Goal: Task Accomplishment & Management: Complete application form

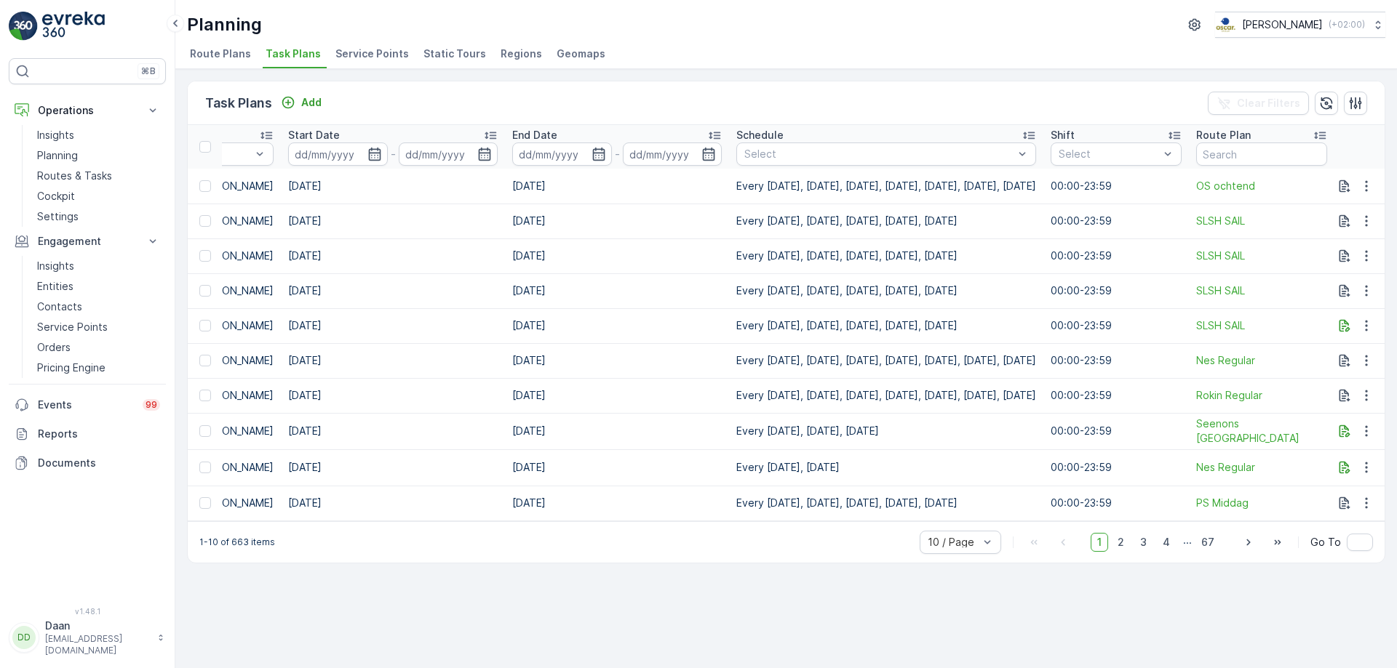
scroll to position [0, 886]
drag, startPoint x: 677, startPoint y: 185, endPoint x: 1028, endPoint y: 180, distance: 350.7
click at [1028, 180] on td "Every [DATE], [DATE], [DATE], [DATE], [DATE], [DATE], [DATE]" at bounding box center [879, 186] width 314 height 35
click at [1028, 186] on td "Every [DATE], [DATE], [DATE], [DATE], [DATE], [DATE], [DATE]" at bounding box center [879, 186] width 314 height 35
click at [65, 289] on p "Entities" at bounding box center [55, 286] width 36 height 15
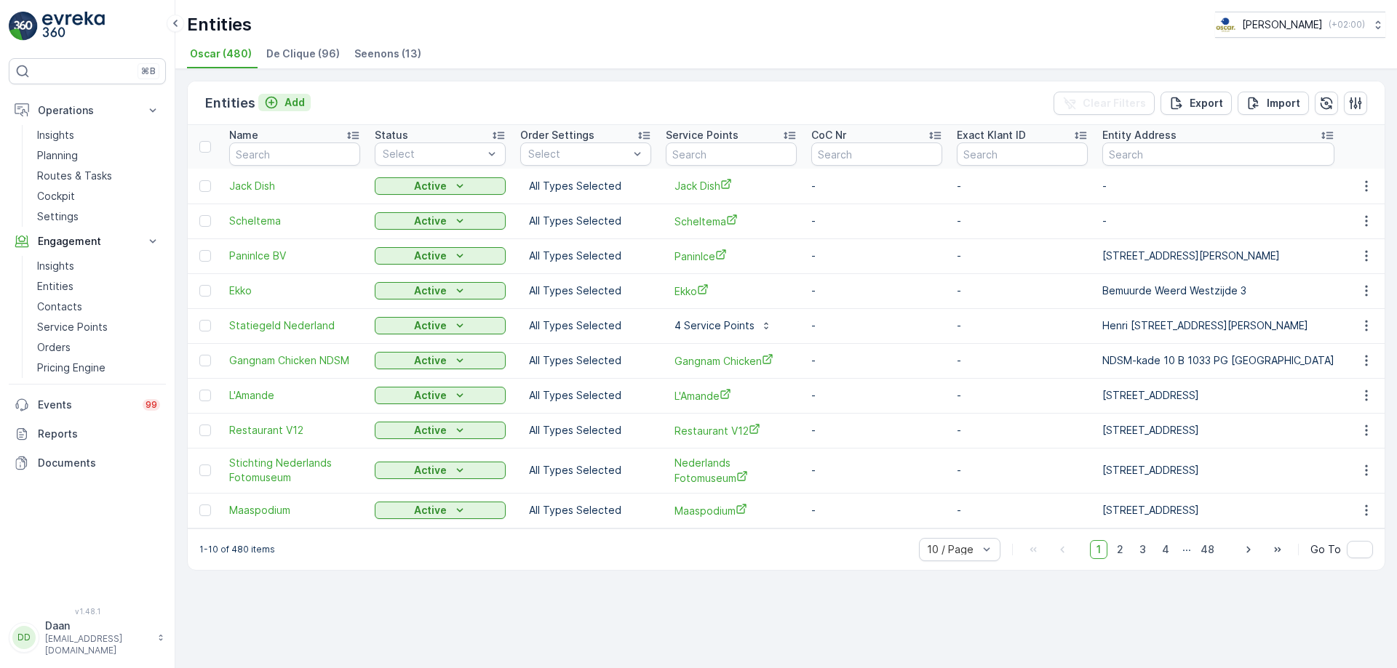
click at [295, 104] on p "Add" at bounding box center [294, 102] width 20 height 15
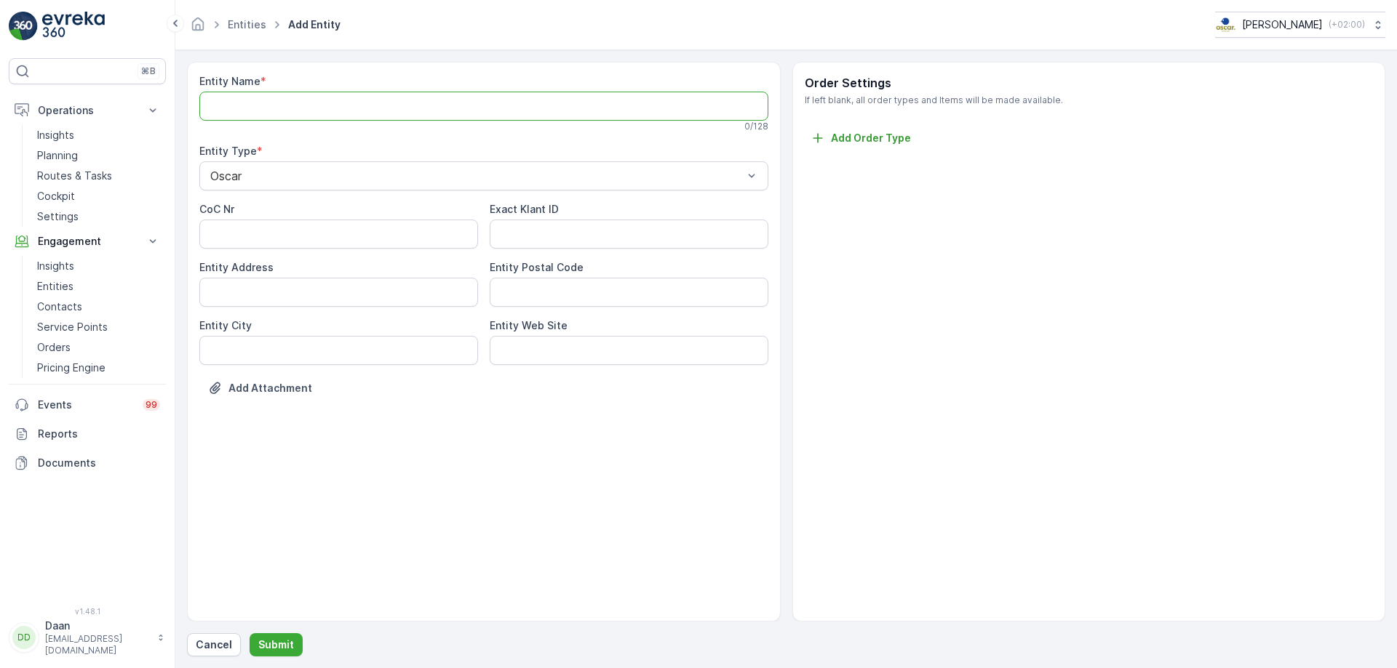
click at [307, 105] on Name "Entity Name" at bounding box center [483, 106] width 569 height 29
type Name "Esh Pitabar"
click at [276, 647] on p "Submit" at bounding box center [276, 645] width 36 height 15
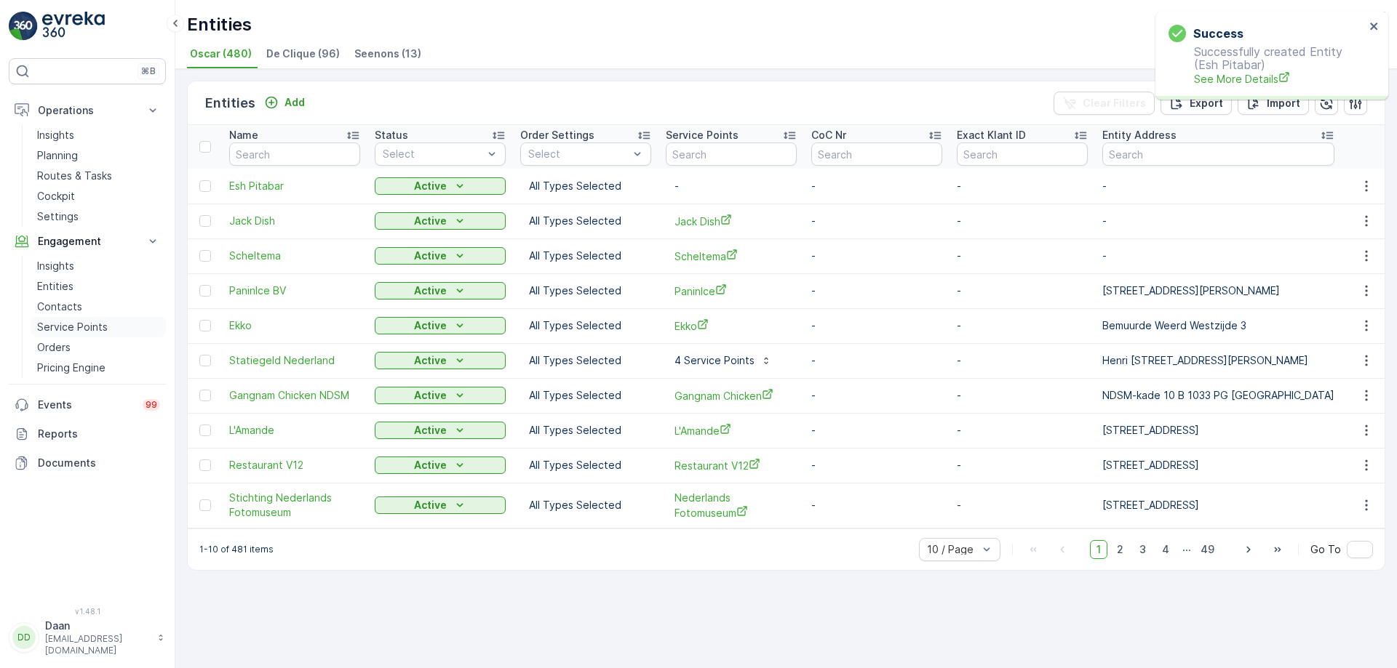
click at [60, 324] on p "Service Points" at bounding box center [72, 327] width 71 height 15
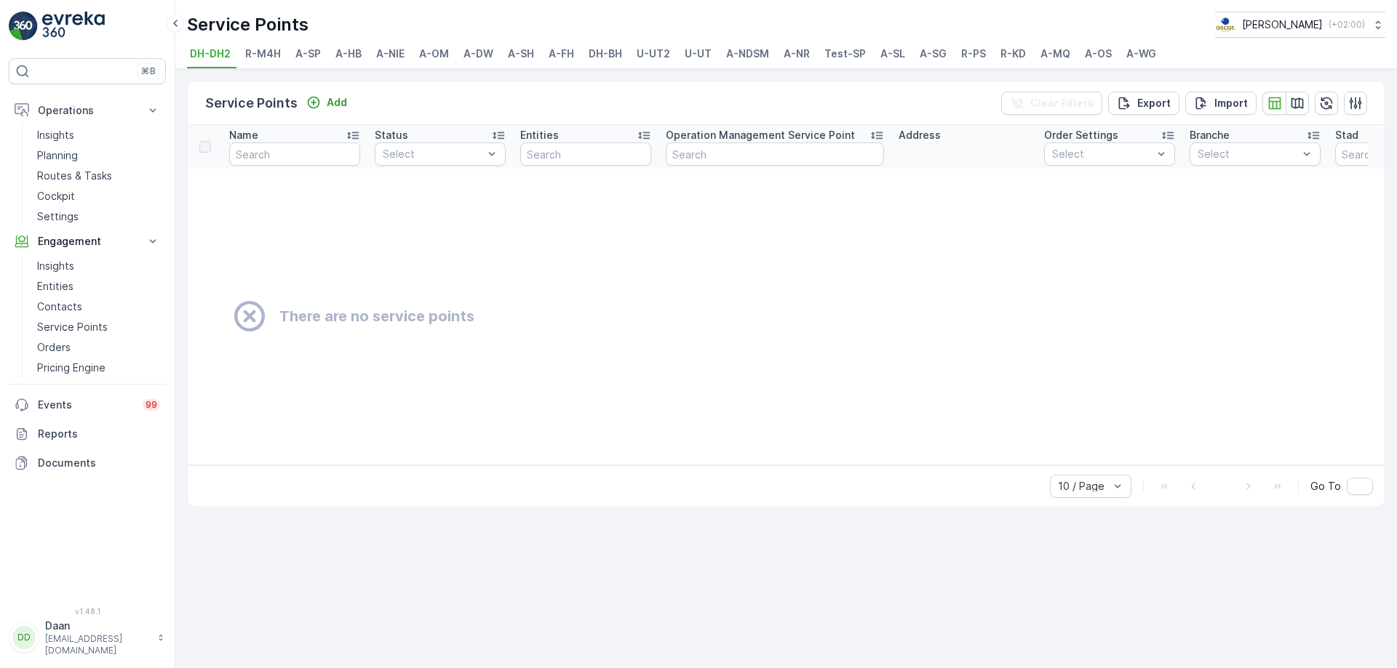
click at [1044, 47] on span "A-MQ" at bounding box center [1055, 54] width 30 height 15
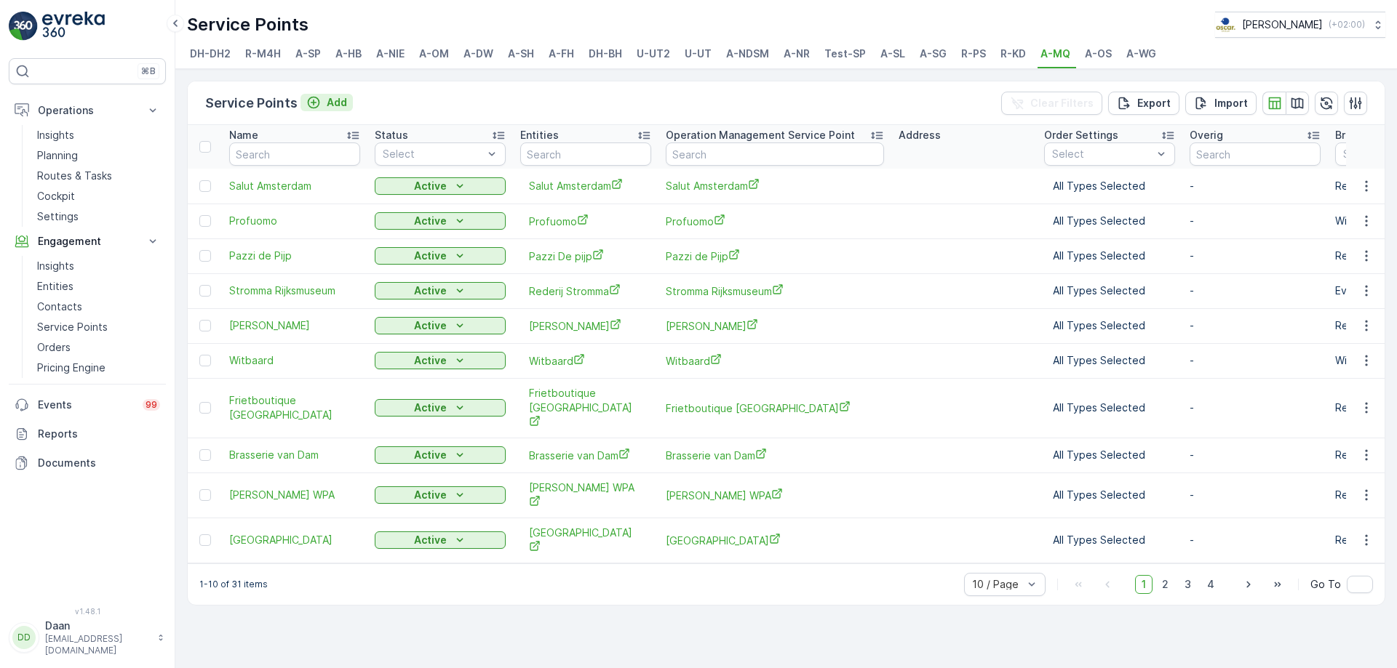
click at [332, 103] on p "Add" at bounding box center [337, 102] width 20 height 15
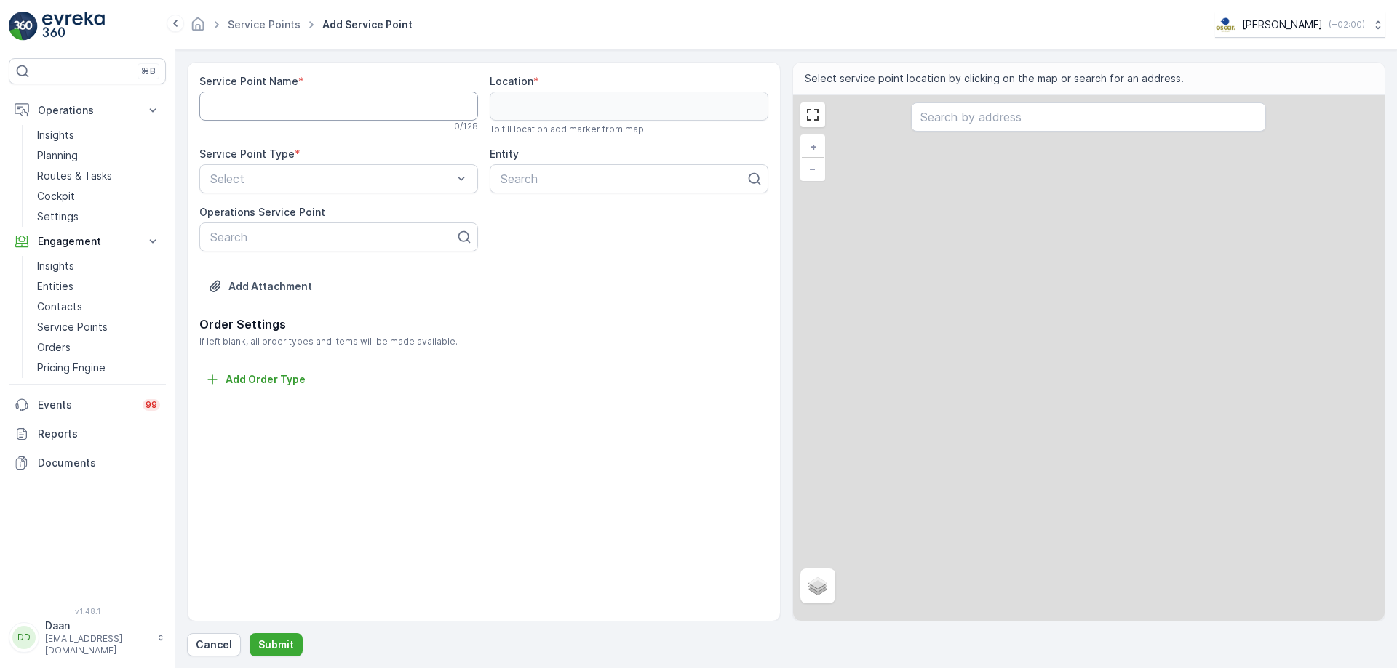
click at [292, 109] on Name "Service Point Name" at bounding box center [338, 106] width 279 height 29
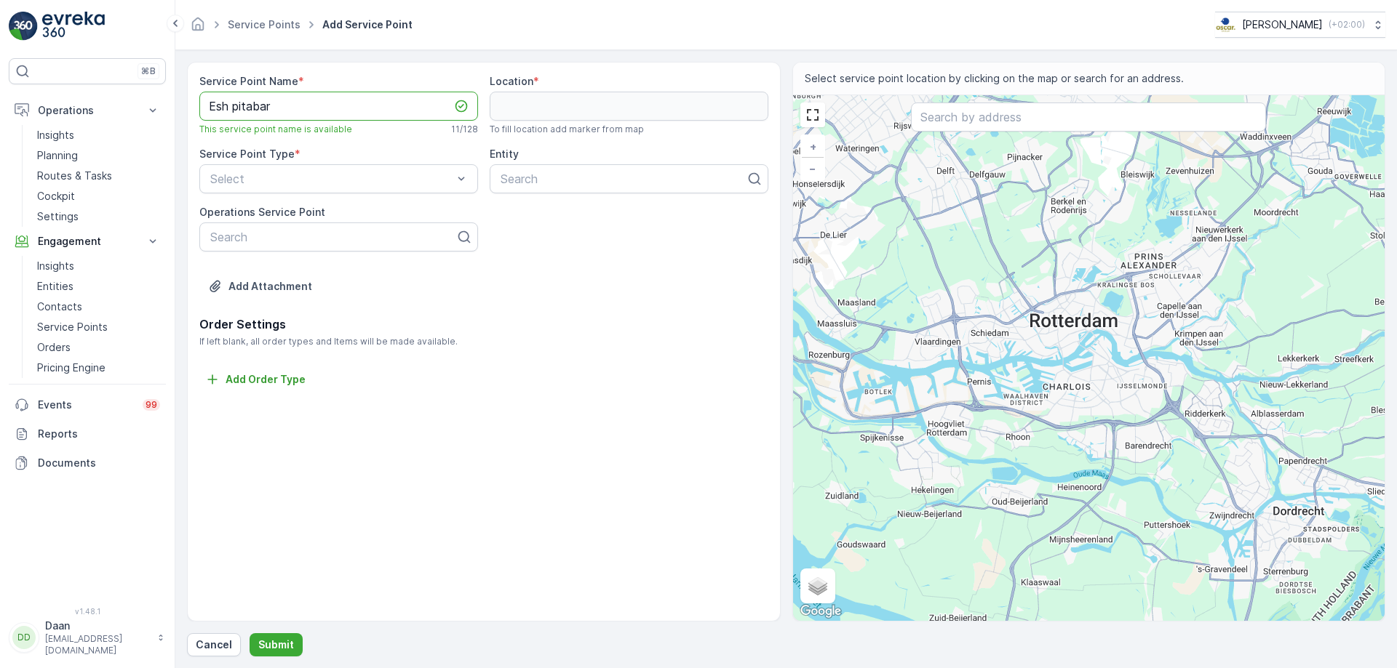
type Name "Esh pitabar"
click at [1001, 130] on input "text" at bounding box center [1088, 117] width 355 height 29
click at [971, 122] on input "text" at bounding box center [1088, 117] width 355 height 29
click at [1038, 123] on input "text" at bounding box center [1088, 117] width 355 height 29
paste input "[PERSON_NAME][STREET_ADDRESS]"
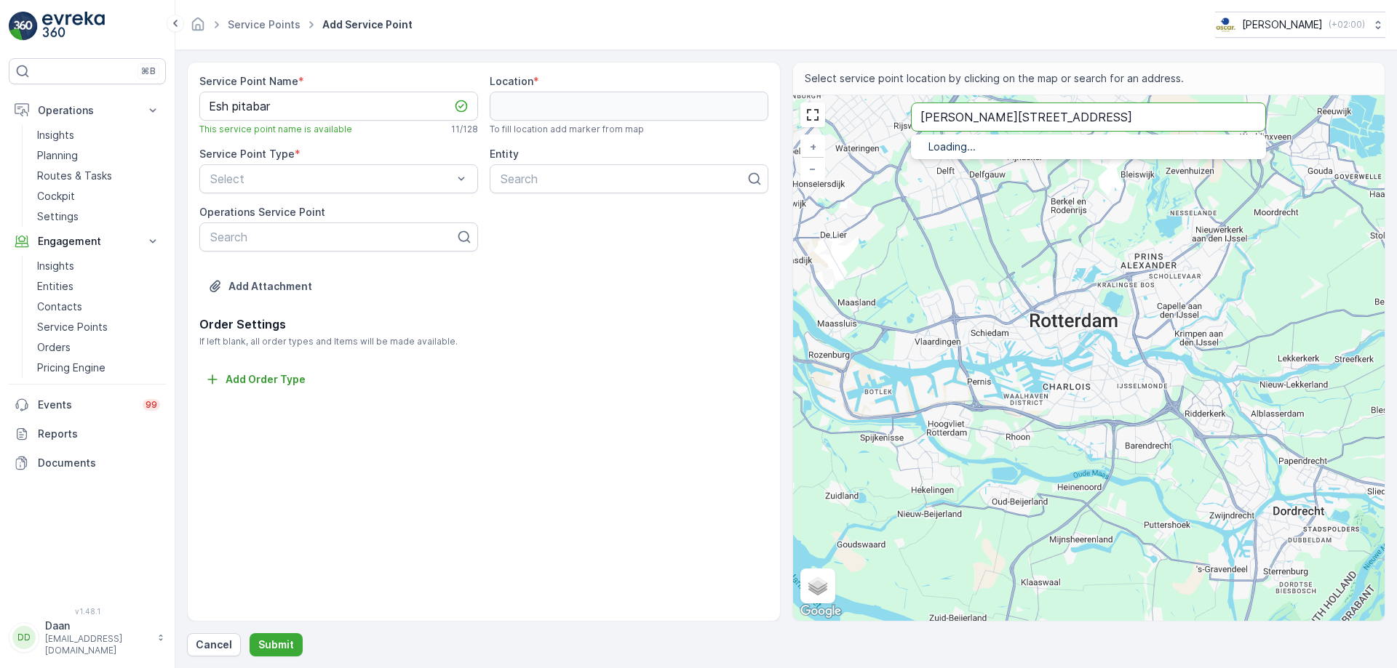
type input "[PERSON_NAME][STREET_ADDRESS]"
click at [1015, 172] on p "[STREET_ADDRESS]" at bounding box center [1106, 177] width 296 height 12
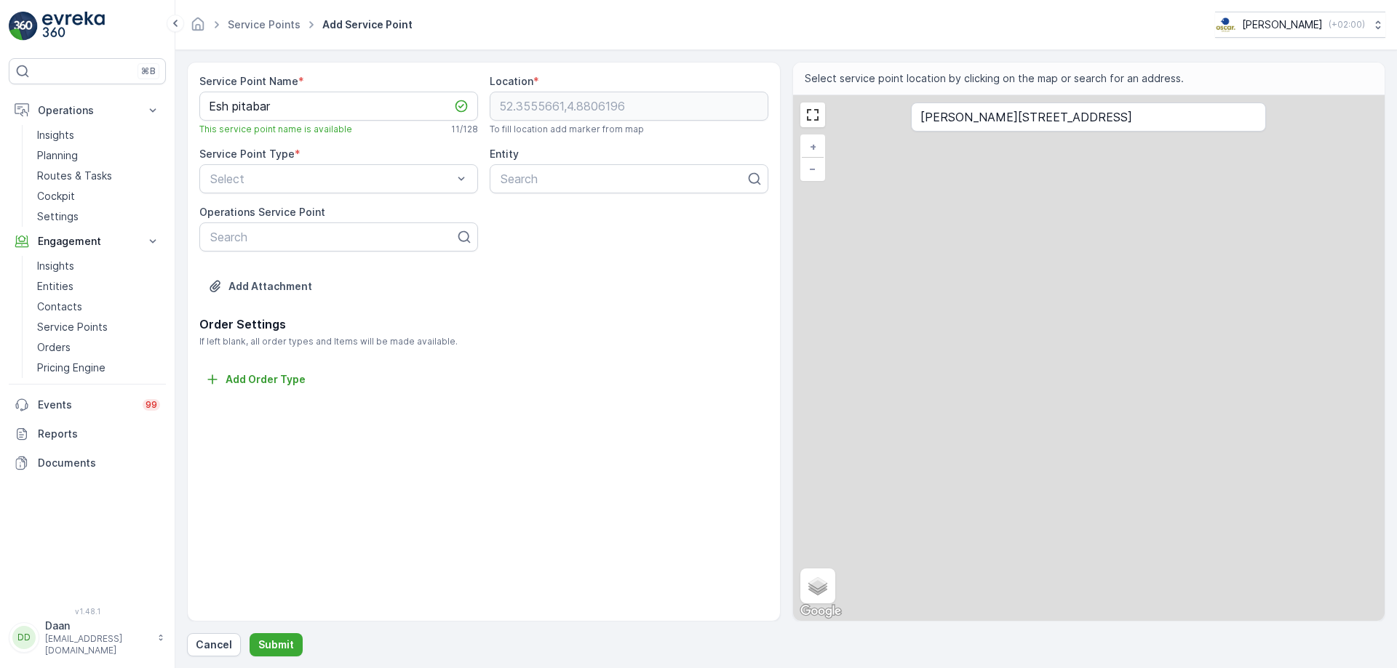
type input "52.3555661,4.8806196"
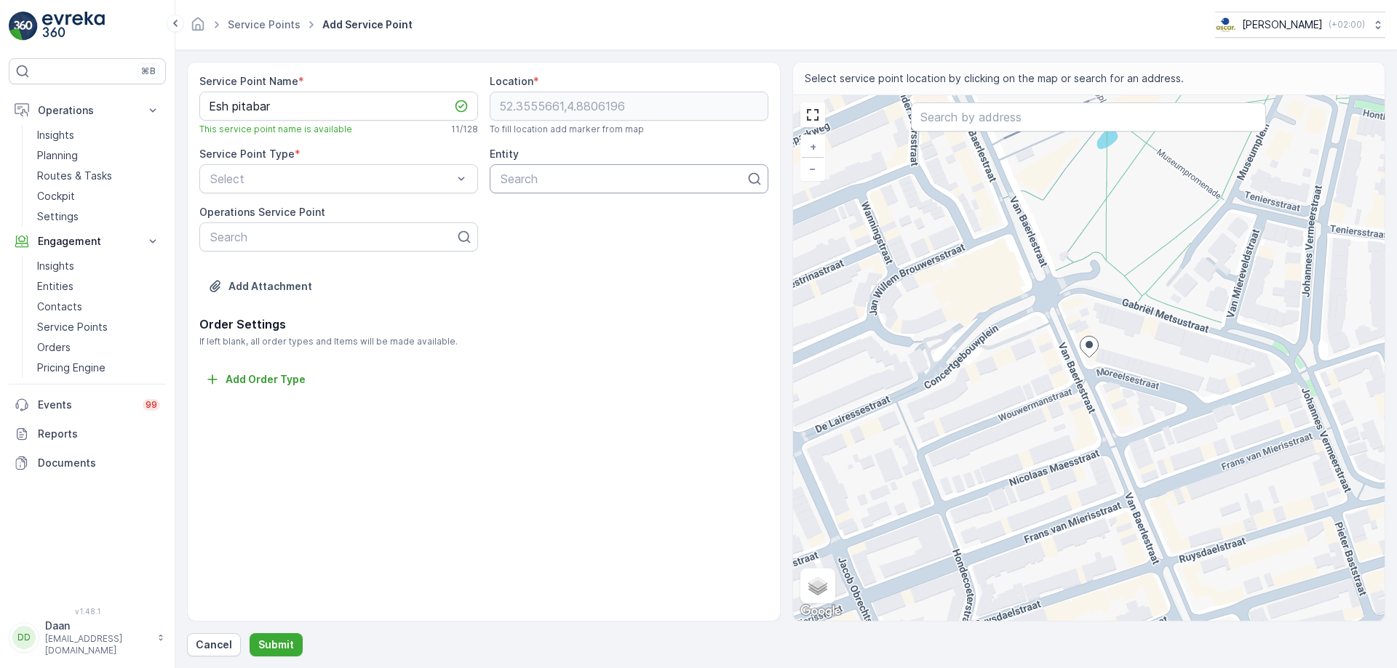
click at [530, 183] on div at bounding box center [623, 178] width 248 height 13
type input "Esh"
click at [562, 215] on div "Esh Pitabar" at bounding box center [628, 214] width 261 height 13
click at [347, 172] on div at bounding box center [331, 178] width 245 height 13
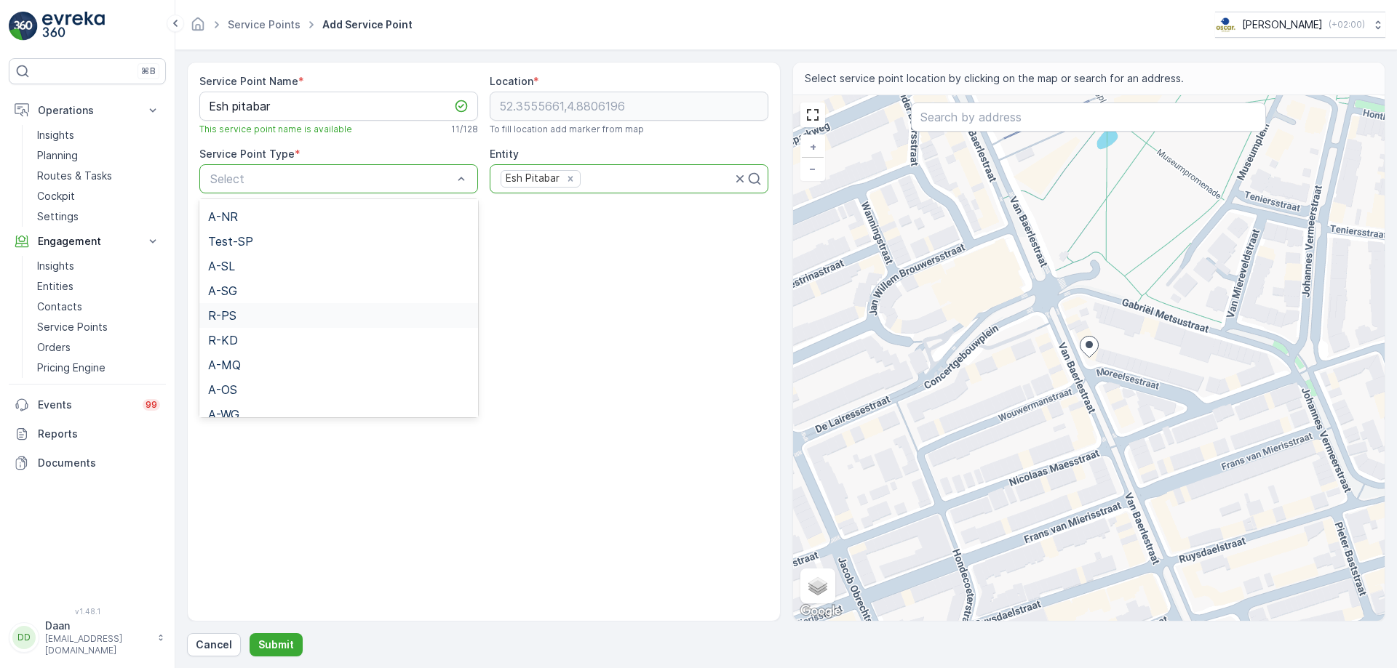
scroll to position [332, 0]
click at [313, 343] on div "A-MQ" at bounding box center [338, 352] width 279 height 25
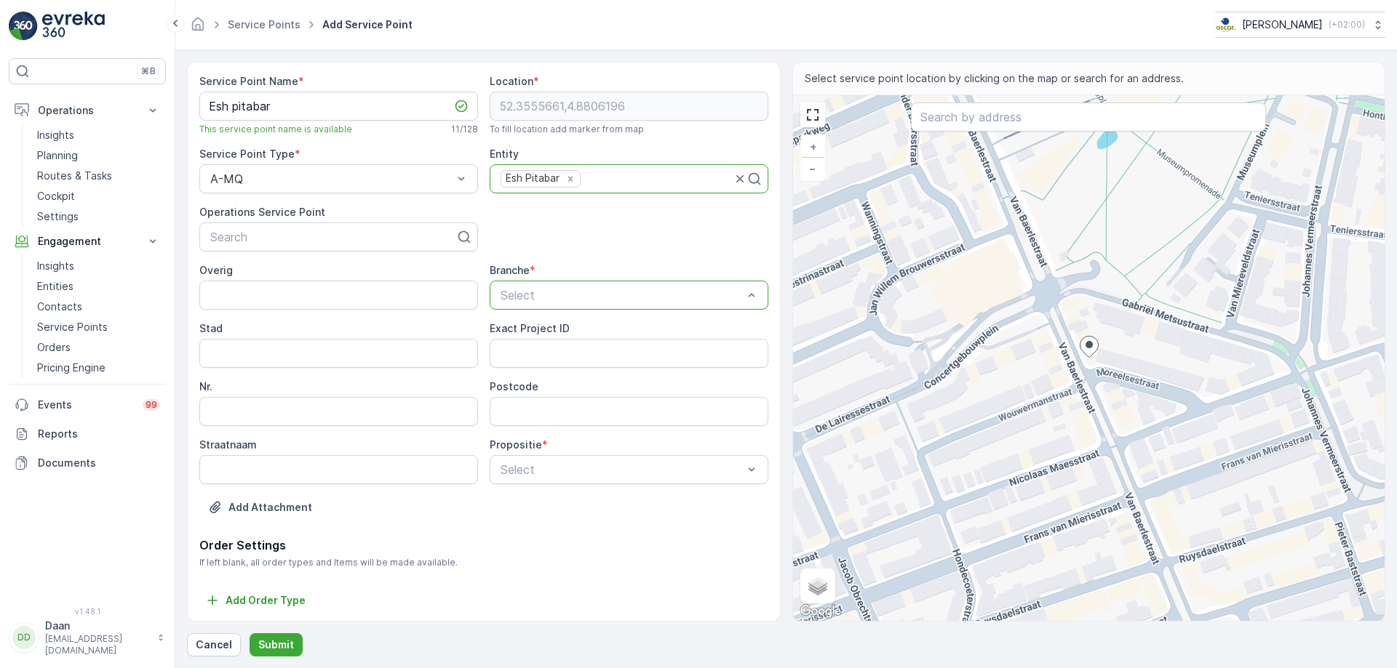
click at [407, 344] on input "Stad" at bounding box center [338, 353] width 279 height 29
type input "[GEOGRAPHIC_DATA]"
click at [352, 423] on input "Nr." at bounding box center [338, 411] width 279 height 29
paste input "[PERSON_NAME][STREET_ADDRESS]"
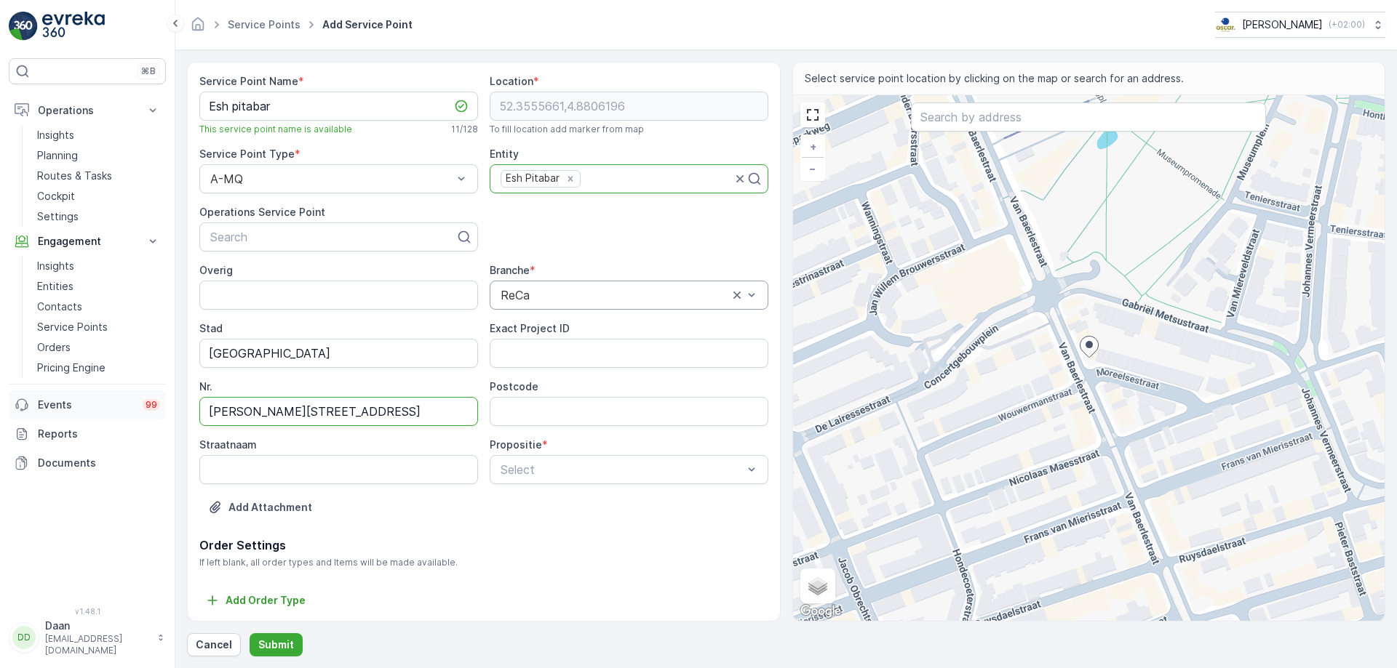
drag, startPoint x: 303, startPoint y: 412, endPoint x: 154, endPoint y: 414, distance: 149.1
click at [154, 414] on div "⌘B Operations Insights Planning Routes & Tasks Cockpit Settings Engagement Insi…" at bounding box center [698, 334] width 1397 height 668
type input "[STREET_ADDRESS]"
click at [239, 461] on input "Straatnaam" at bounding box center [338, 469] width 279 height 29
paste input "[PERSON_NAME]"
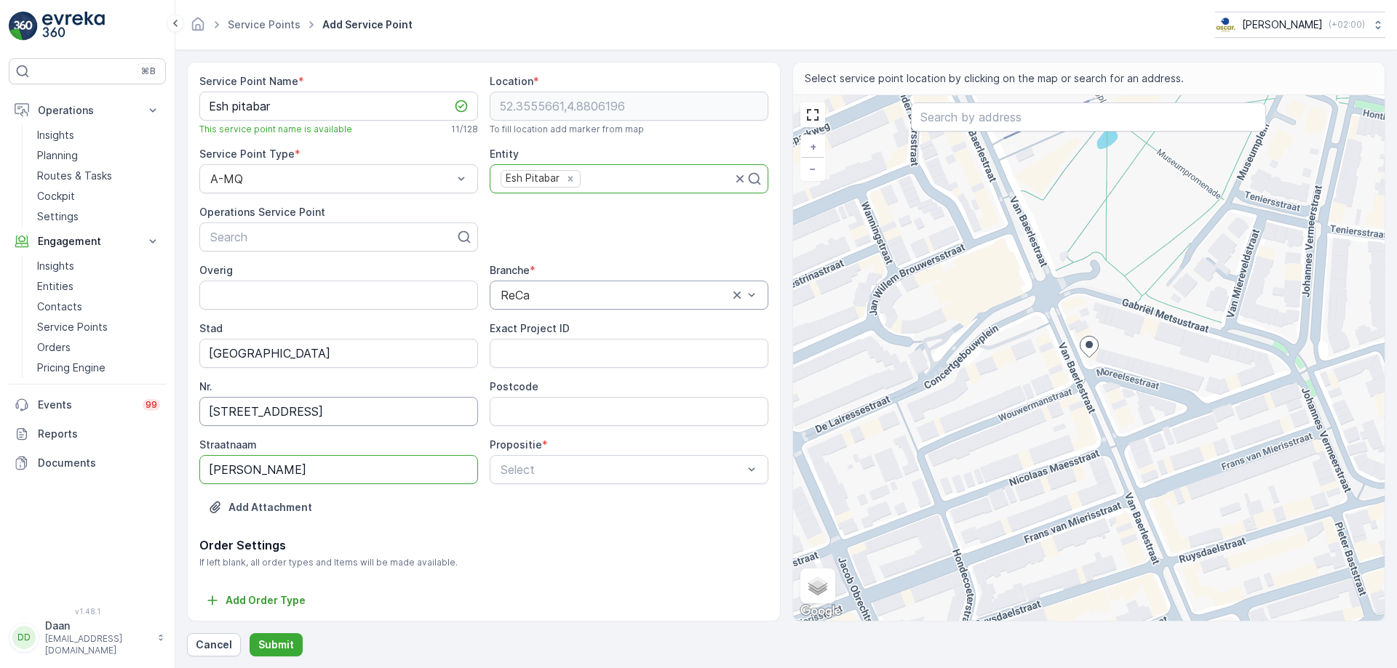
type input "[PERSON_NAME]"
drag, startPoint x: 222, startPoint y: 414, endPoint x: 496, endPoint y: 413, distance: 274.2
click at [496, 414] on div "Overig Branche * ReCa Stad [GEOGRAPHIC_DATA] Exact Project ID Nr. 51, 1071 BJ A…" at bounding box center [483, 373] width 569 height 221
type input "51"
click at [554, 412] on input "Postcode" at bounding box center [629, 411] width 279 height 29
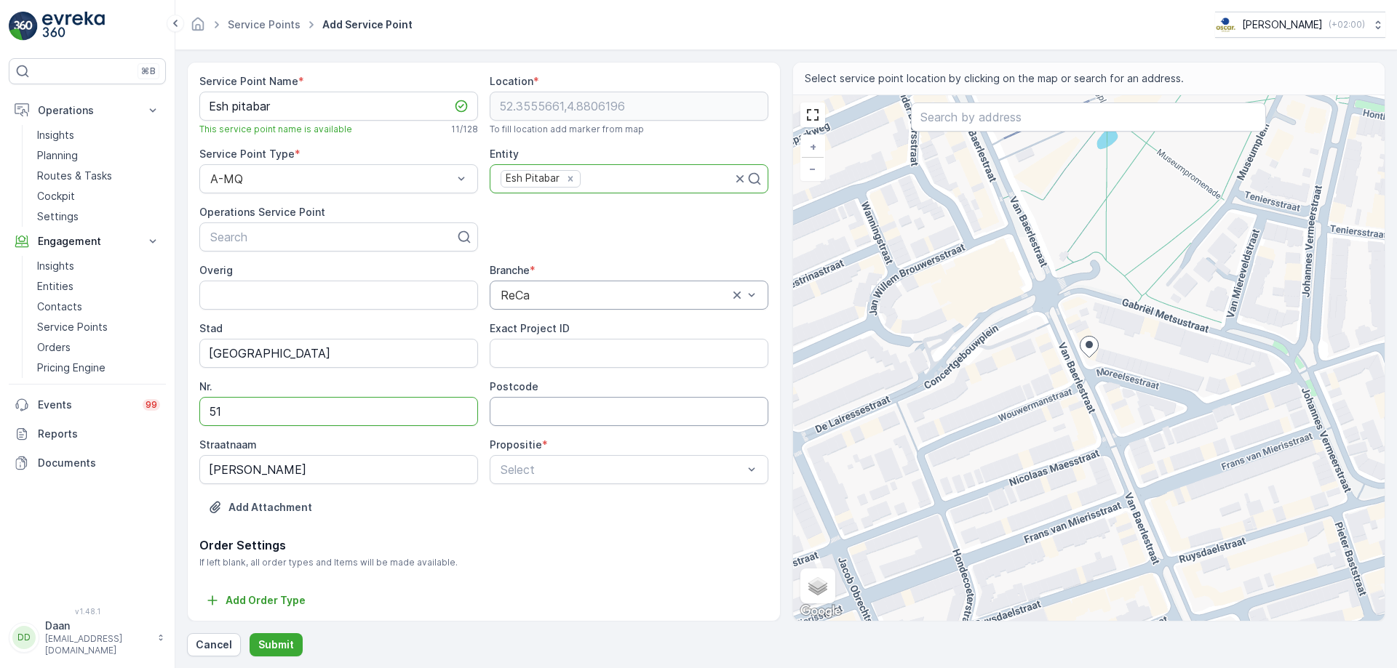
paste input ", [STREET_ADDRESS]"
drag, startPoint x: 544, startPoint y: 412, endPoint x: 916, endPoint y: 415, distance: 371.7
click at [909, 415] on div "Service Point Name * Esh pitabar This service point name is available 11 / 128 …" at bounding box center [786, 342] width 1198 height 560
click at [500, 410] on input ", 1071 BJ" at bounding box center [629, 411] width 279 height 29
type input "1071 BJ"
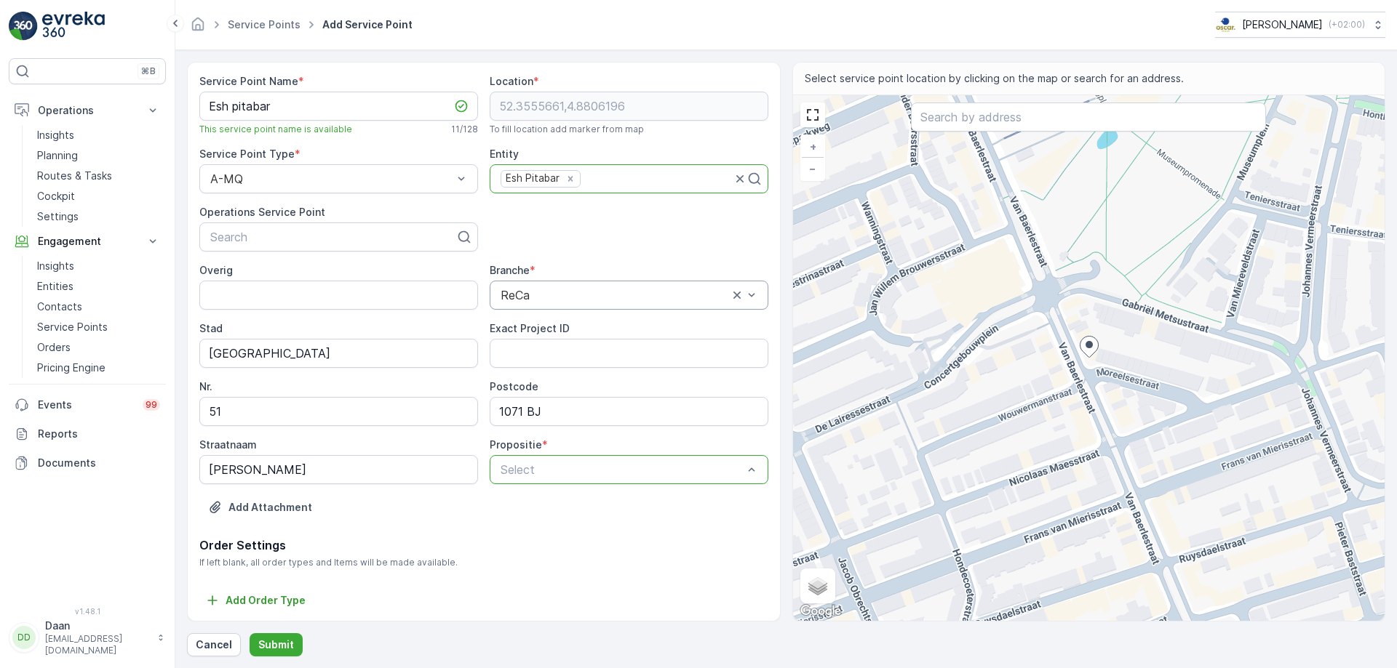
click at [540, 473] on div at bounding box center [621, 469] width 245 height 13
click at [596, 479] on div "Deelstromen" at bounding box center [629, 469] width 279 height 29
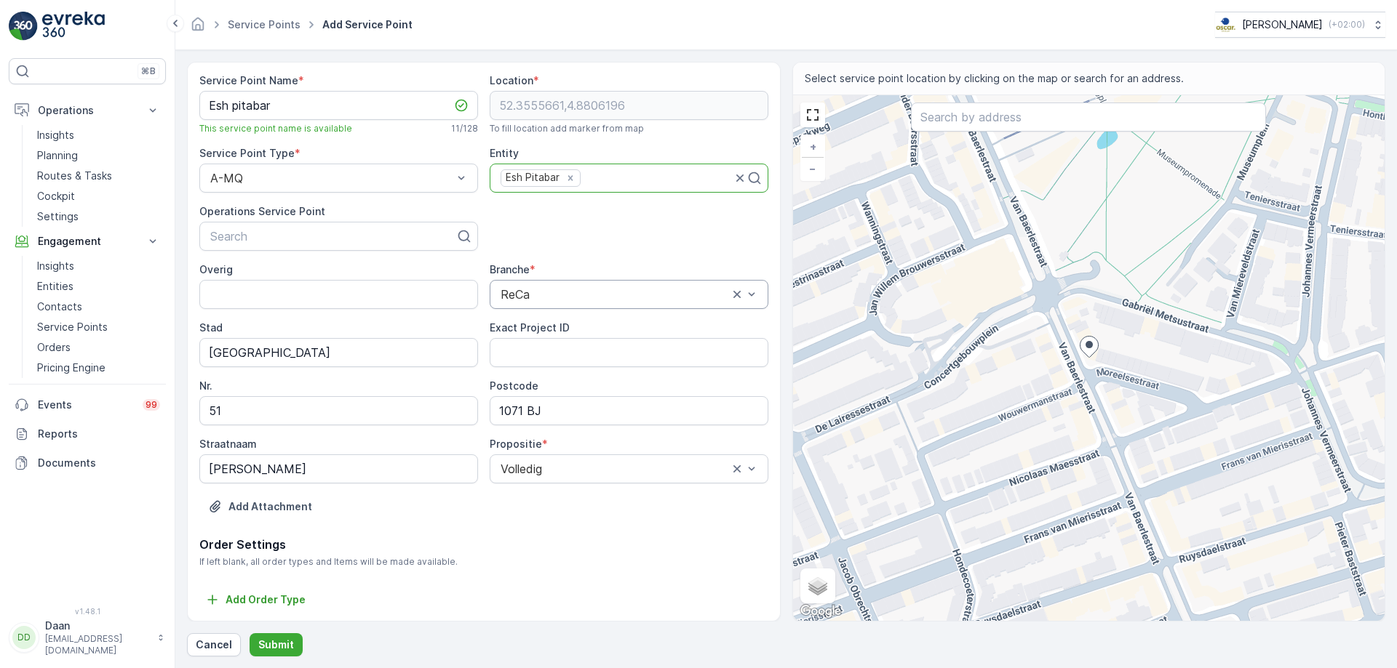
drag, startPoint x: 465, startPoint y: 549, endPoint x: 415, endPoint y: 541, distance: 50.1
click at [415, 541] on p "Order Settings" at bounding box center [483, 544] width 569 height 17
click at [541, 546] on p "Order Settings" at bounding box center [483, 544] width 569 height 17
click at [284, 652] on p "Submit" at bounding box center [276, 645] width 36 height 15
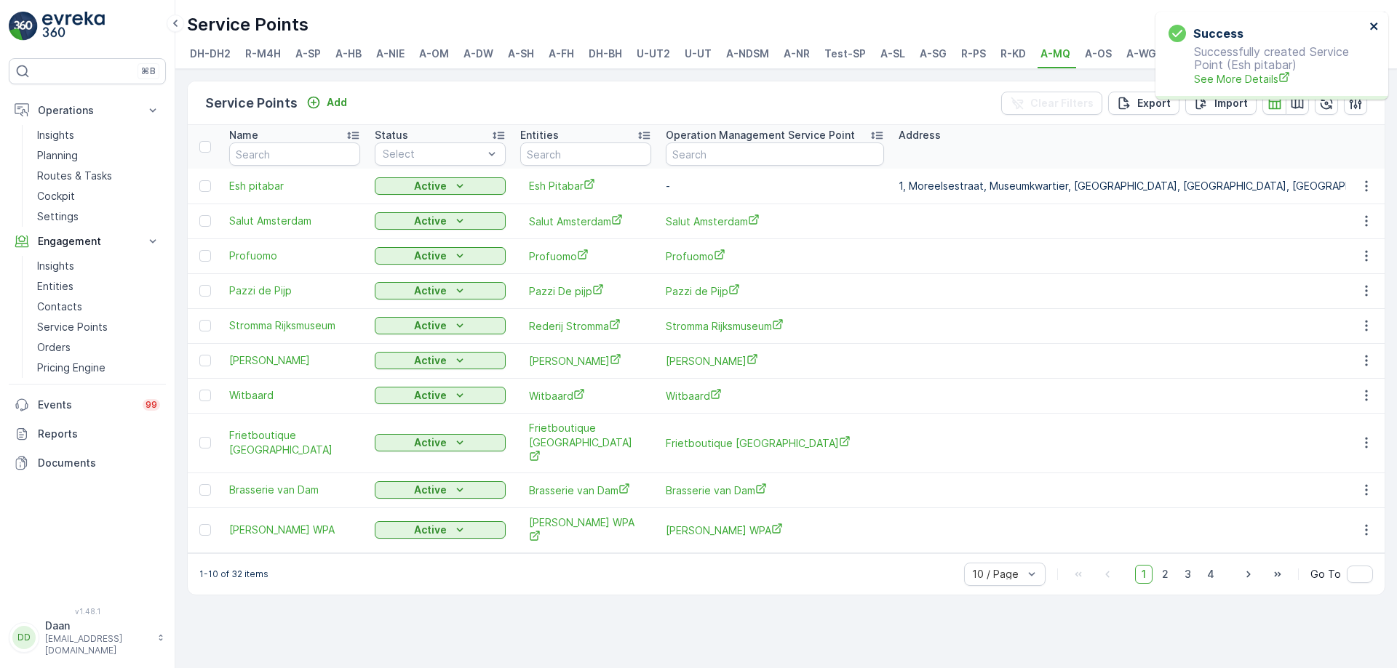
click at [1378, 26] on icon "close" at bounding box center [1374, 26] width 10 height 12
click at [1374, 179] on button "button" at bounding box center [1366, 185] width 26 height 17
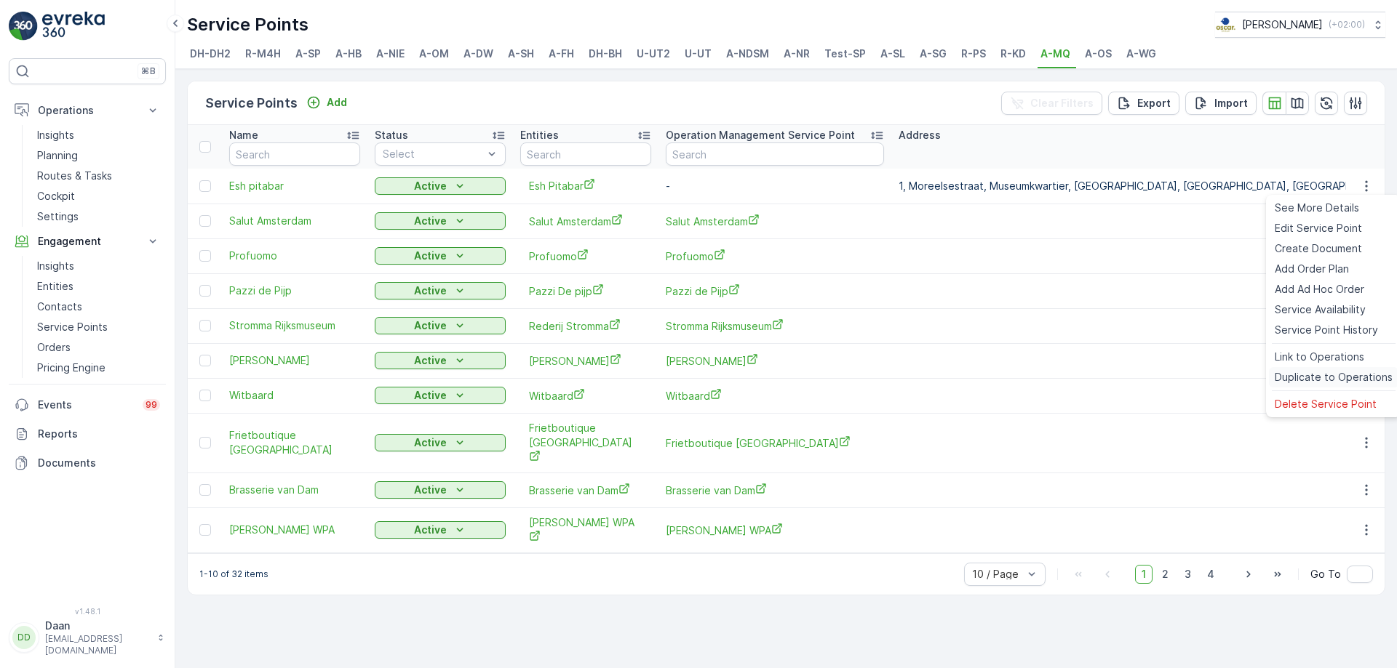
click at [1302, 379] on span "Duplicate to Operations" at bounding box center [1333, 377] width 118 height 15
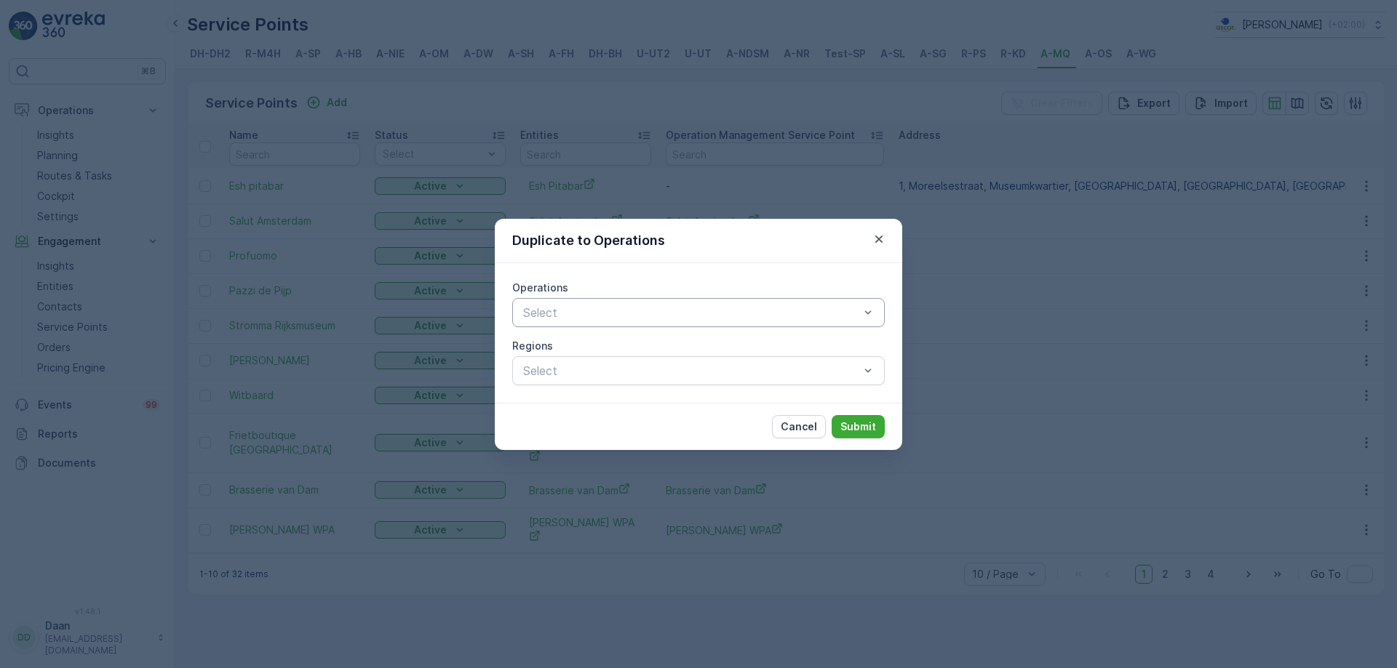
click at [794, 319] on div at bounding box center [691, 312] width 339 height 13
click at [849, 426] on p "Submit" at bounding box center [858, 427] width 36 height 15
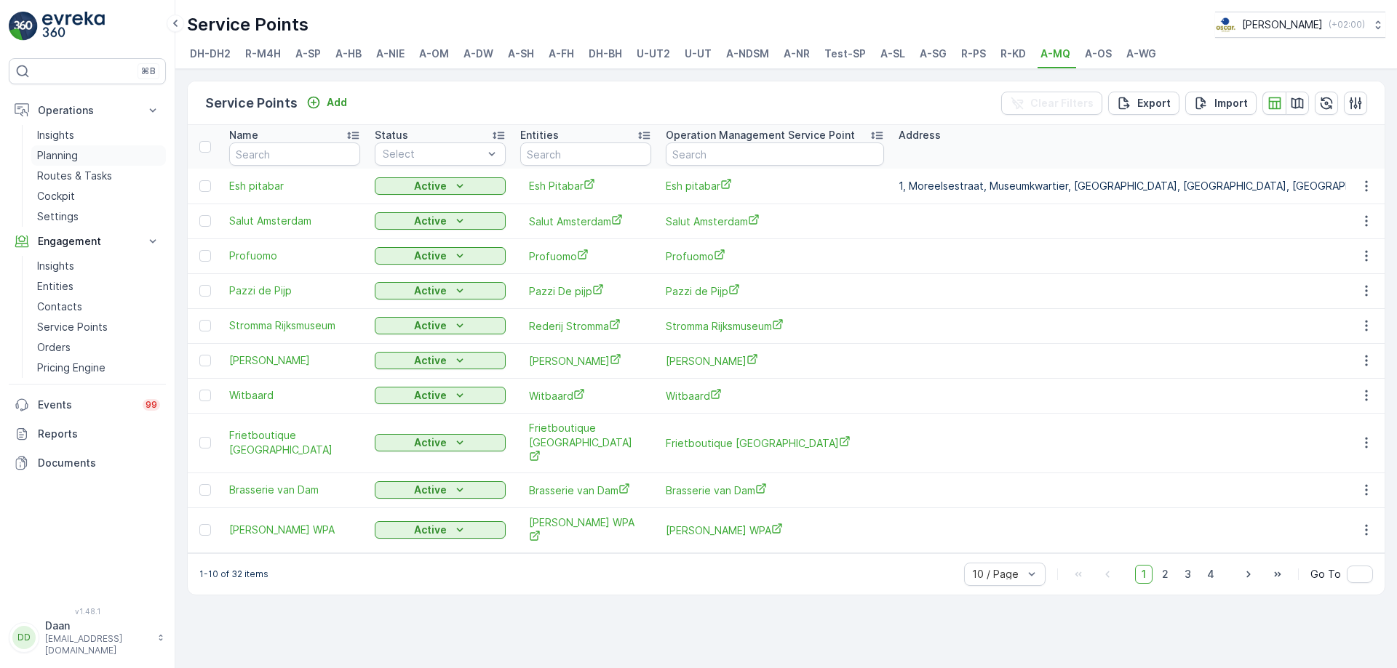
click at [76, 160] on p "Planning" at bounding box center [57, 155] width 41 height 15
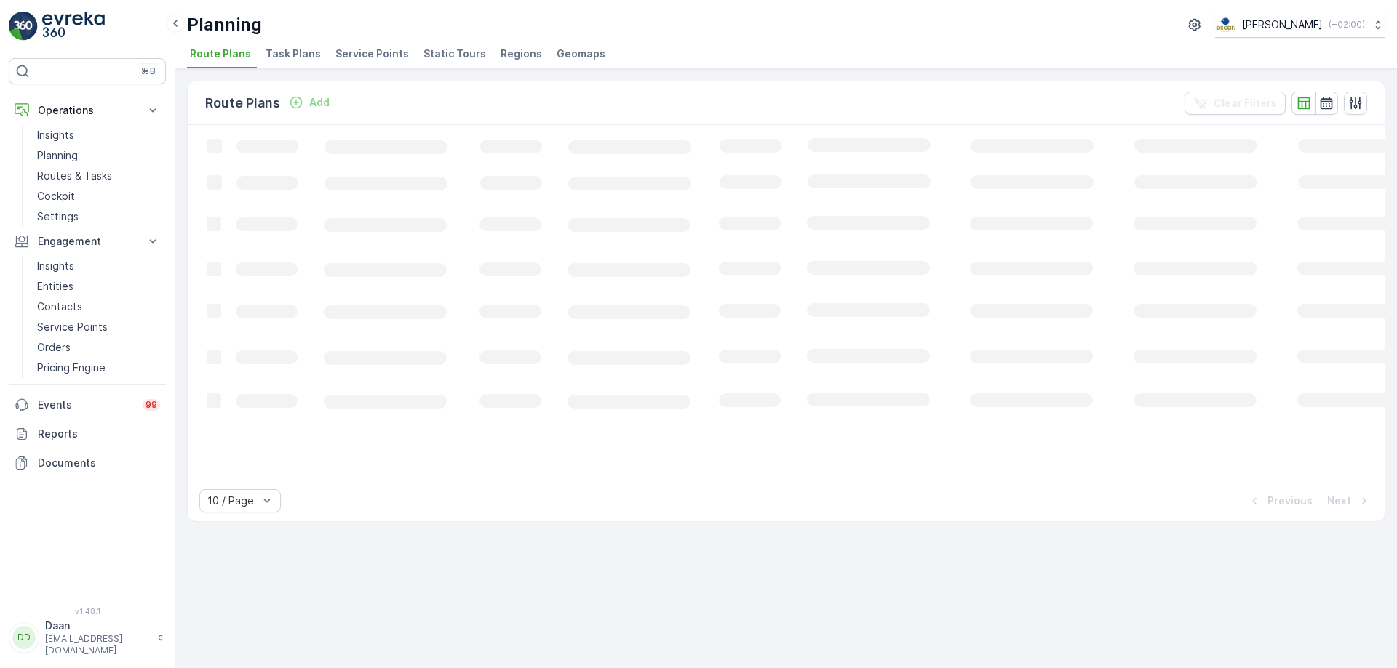
click at [290, 52] on span "Task Plans" at bounding box center [293, 54] width 55 height 15
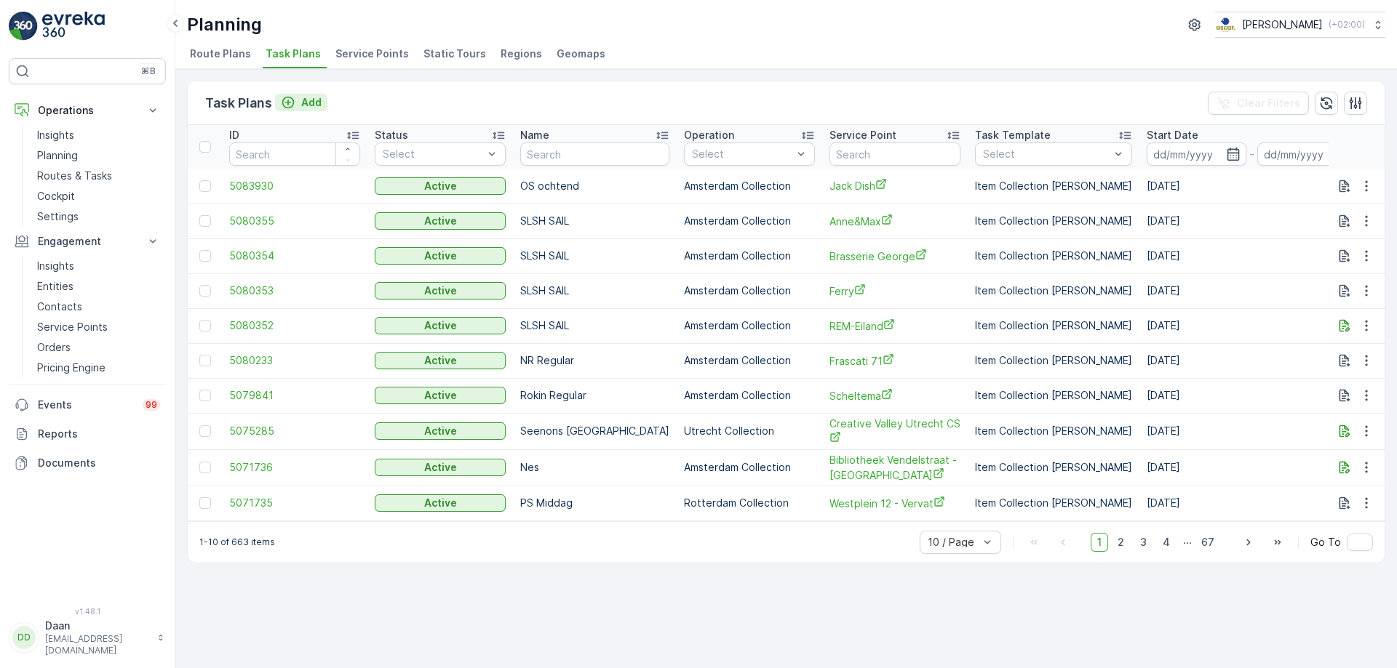
click at [288, 104] on icon "Add" at bounding box center [288, 102] width 15 height 15
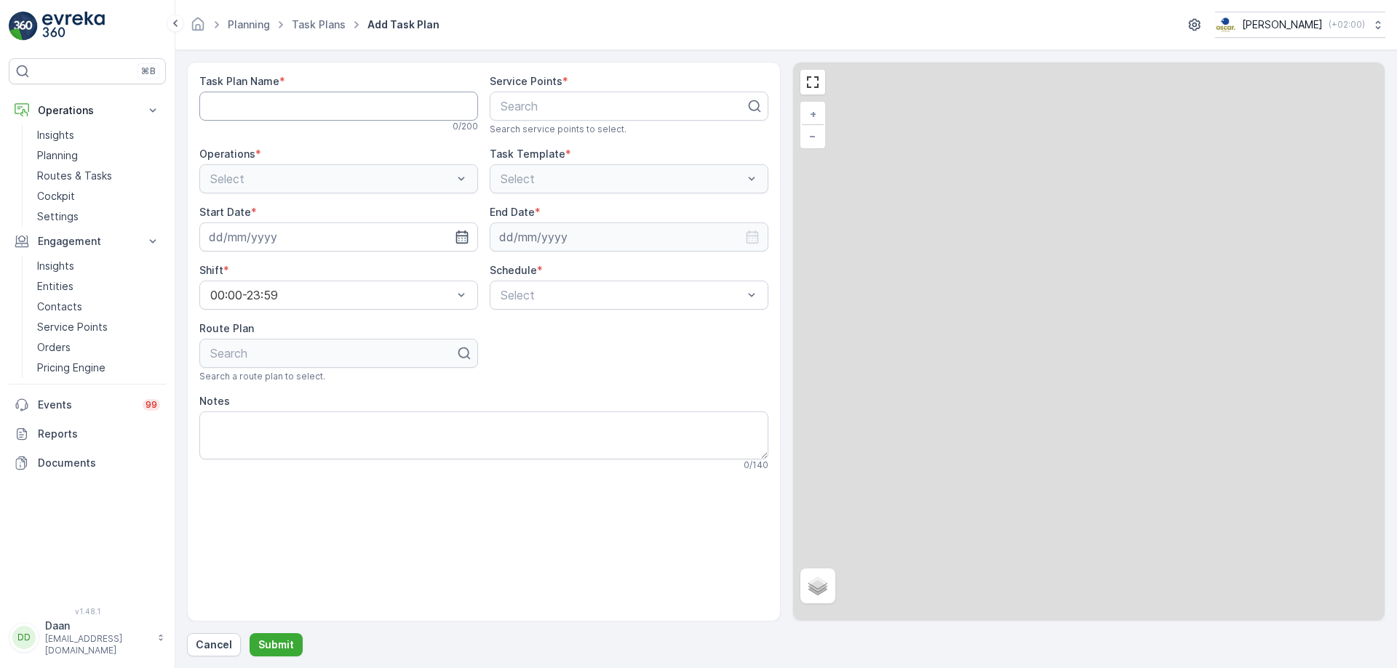
click at [374, 107] on Name "Task Plan Name" at bounding box center [338, 106] width 279 height 29
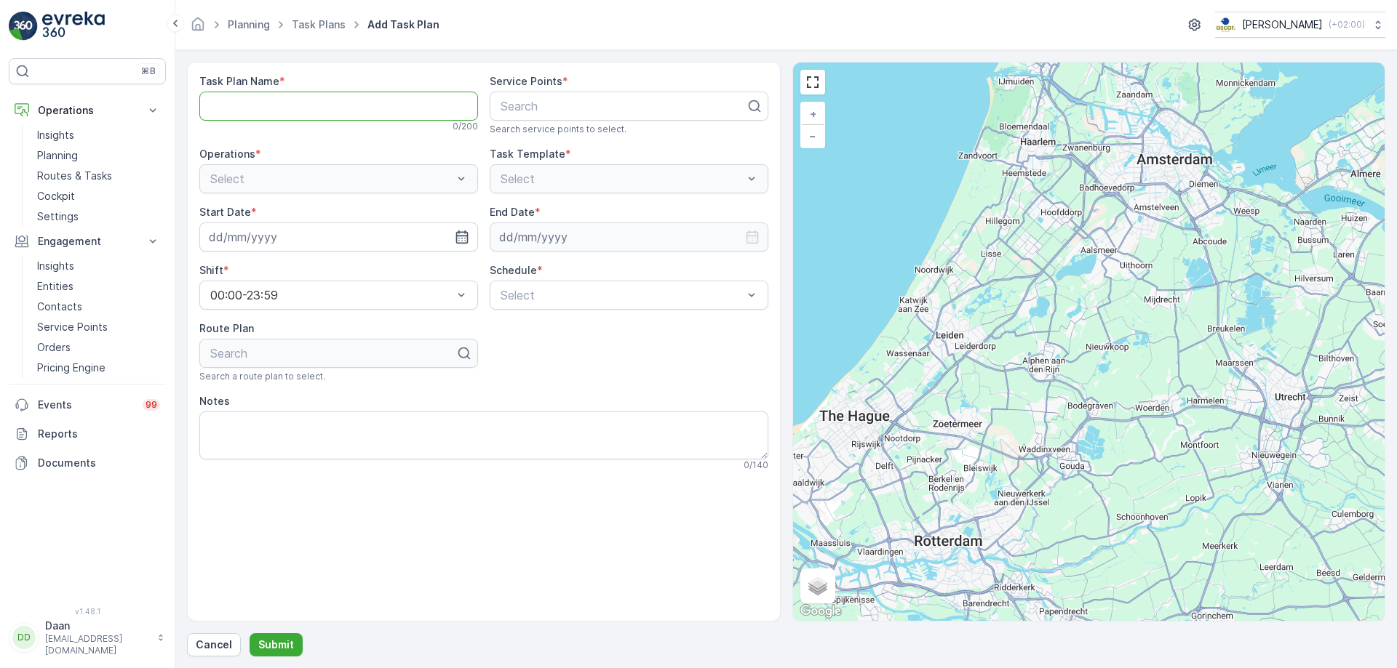
type Name "MQ/FH Ochtend"
click at [530, 111] on div at bounding box center [623, 106] width 248 height 13
type input "esh"
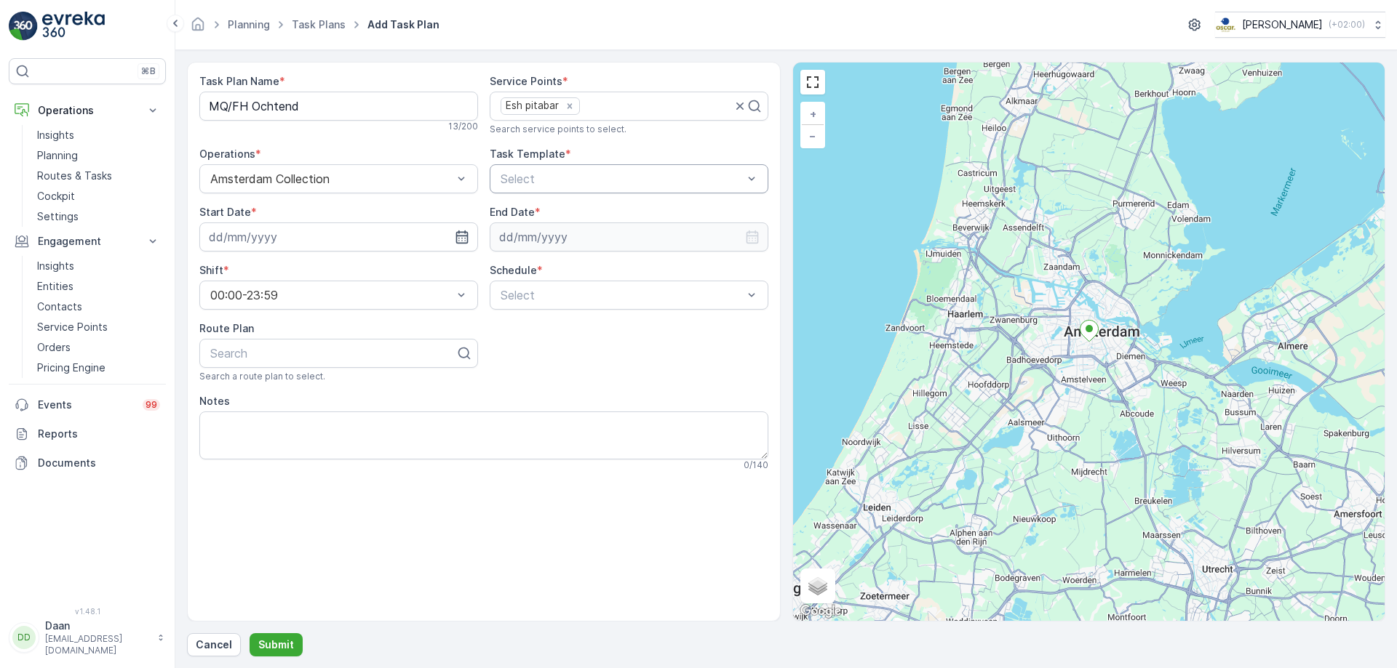
click at [570, 177] on div at bounding box center [621, 178] width 245 height 13
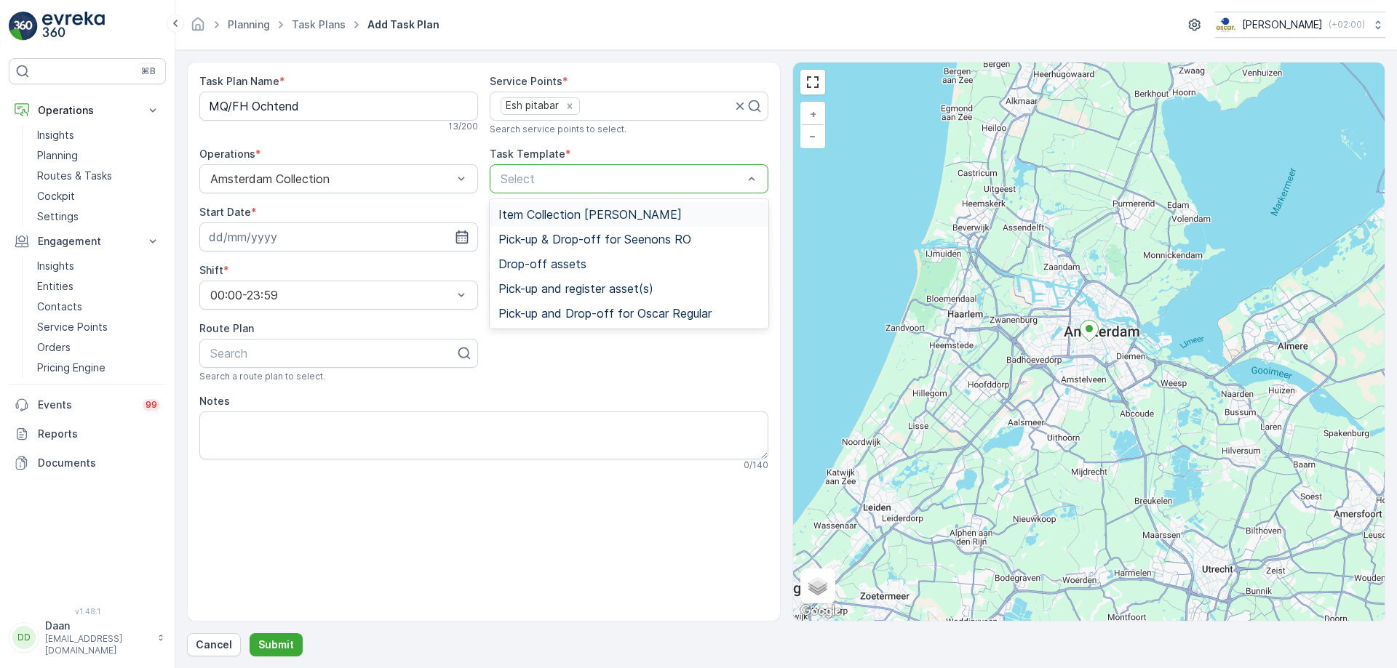
click at [591, 212] on span "Item Collection [PERSON_NAME]" at bounding box center [589, 214] width 183 height 13
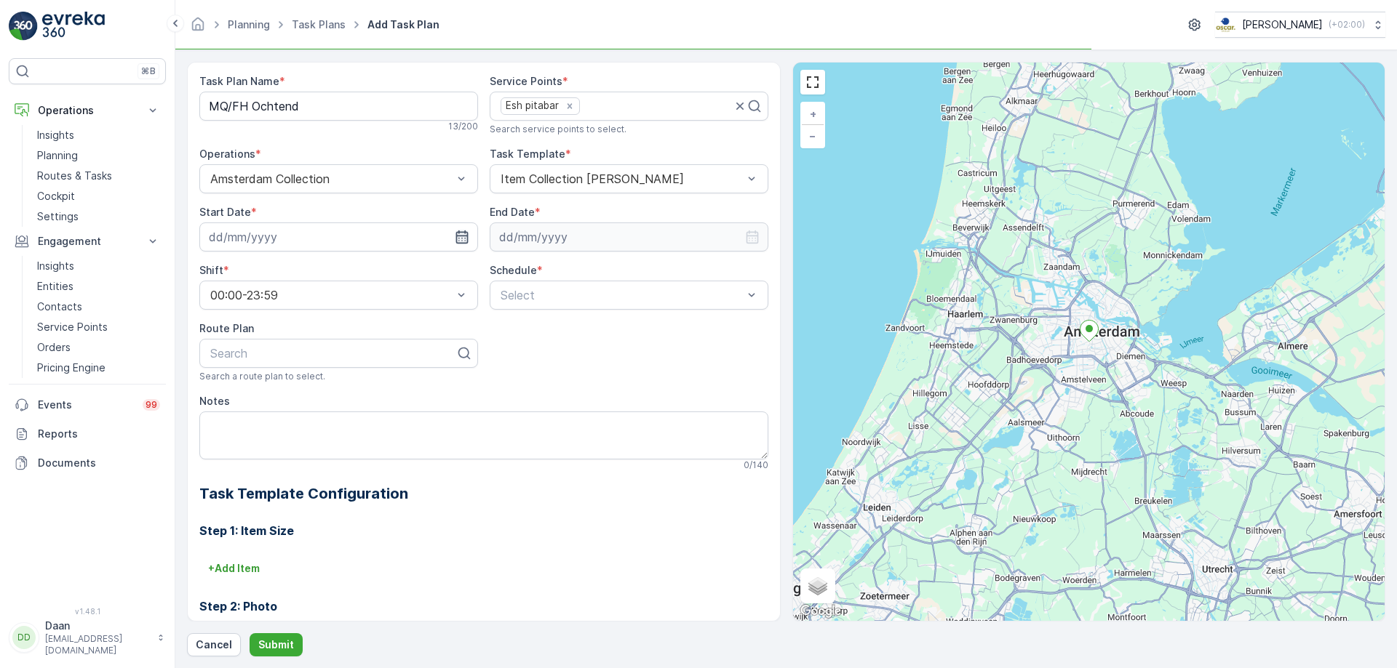
click at [462, 236] on icon "button" at bounding box center [461, 237] width 12 height 13
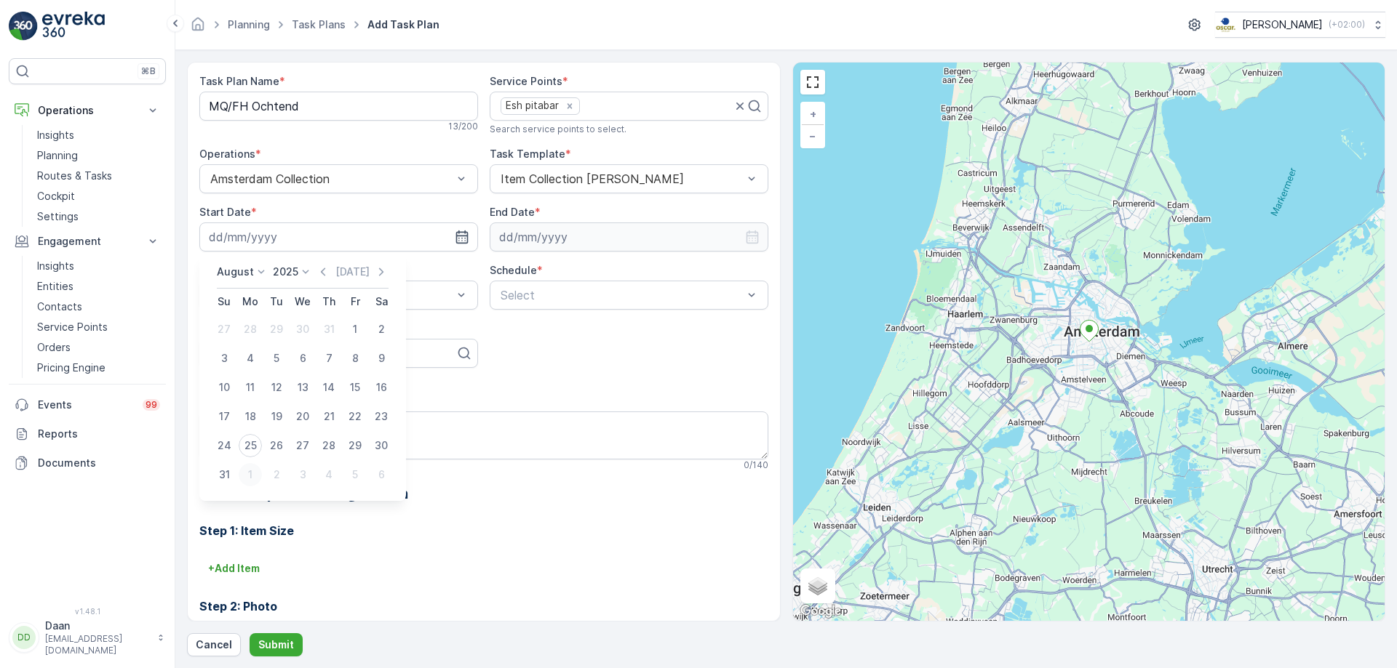
click at [250, 483] on div "1" at bounding box center [250, 474] width 23 height 23
type input "[DATE]"
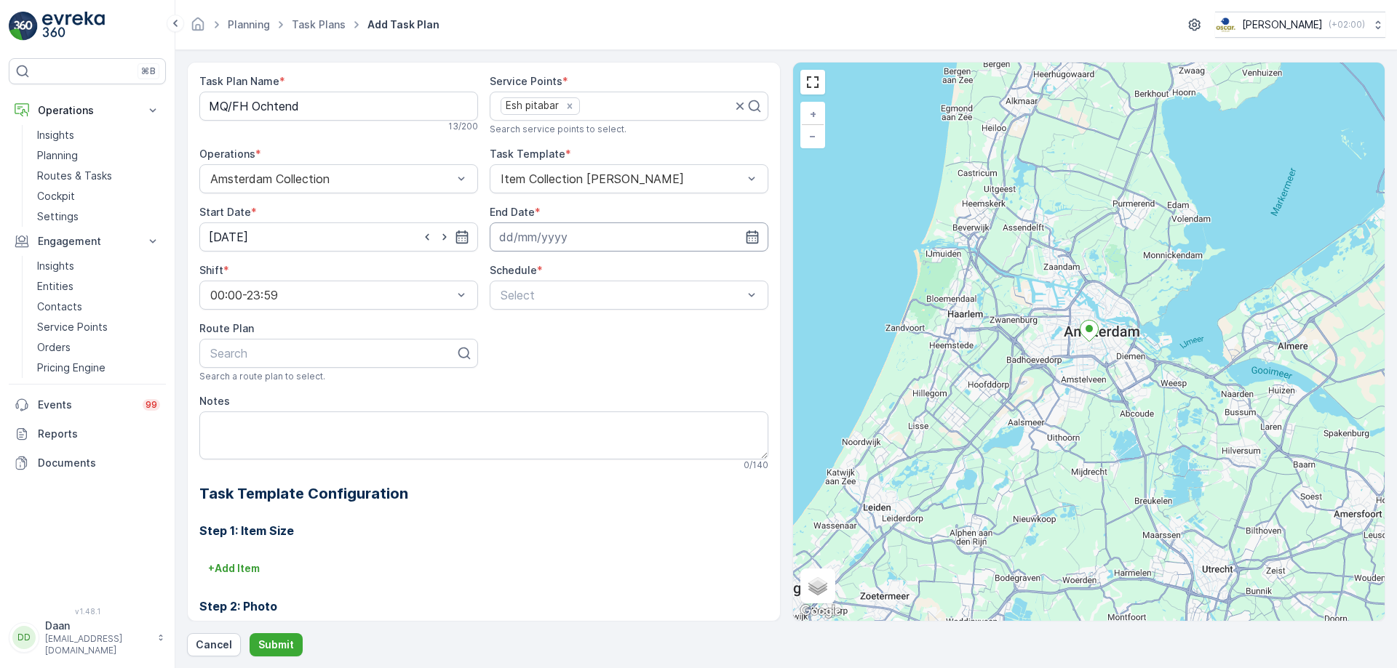
click at [642, 239] on input at bounding box center [629, 237] width 279 height 29
click at [519, 274] on p "August" at bounding box center [523, 272] width 37 height 15
click at [532, 404] on span "December" at bounding box center [539, 406] width 51 height 15
click at [595, 272] on p "2025" at bounding box center [588, 272] width 25 height 15
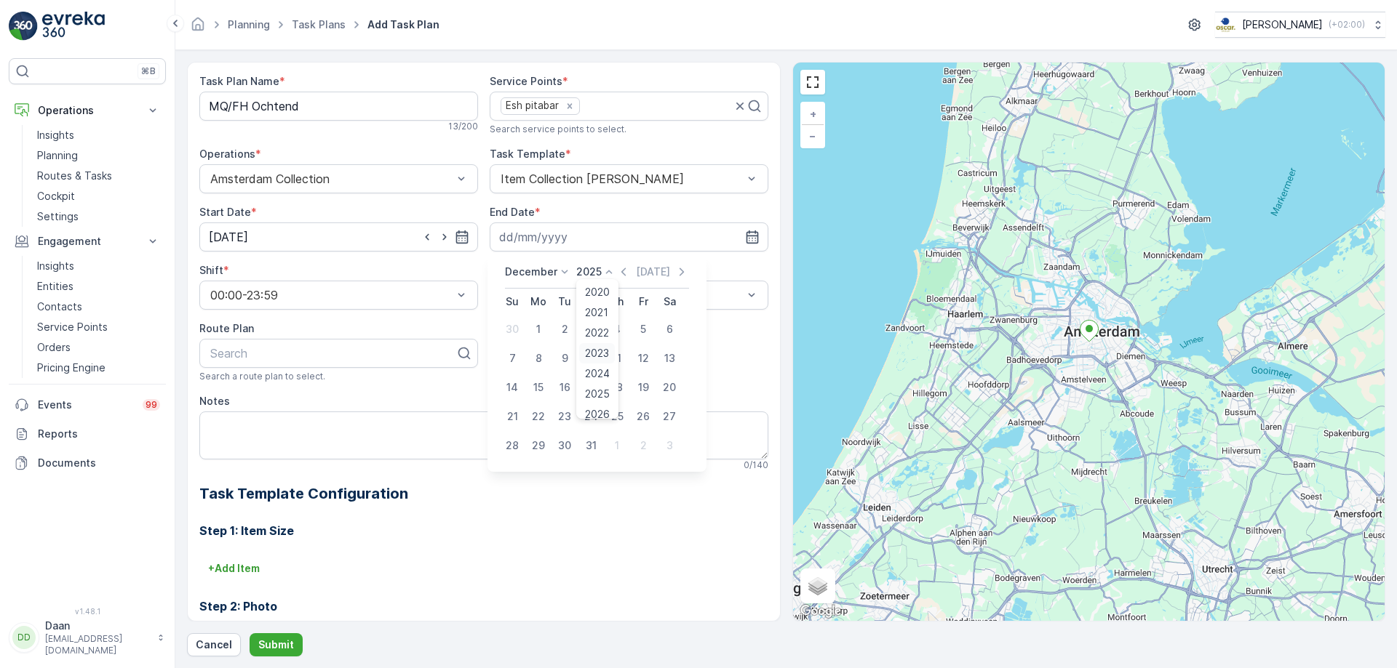
scroll to position [90, 0]
click at [600, 406] on span "2030" at bounding box center [597, 406] width 25 height 15
click at [570, 447] on div "31" at bounding box center [564, 445] width 23 height 23
type input "[DATE]"
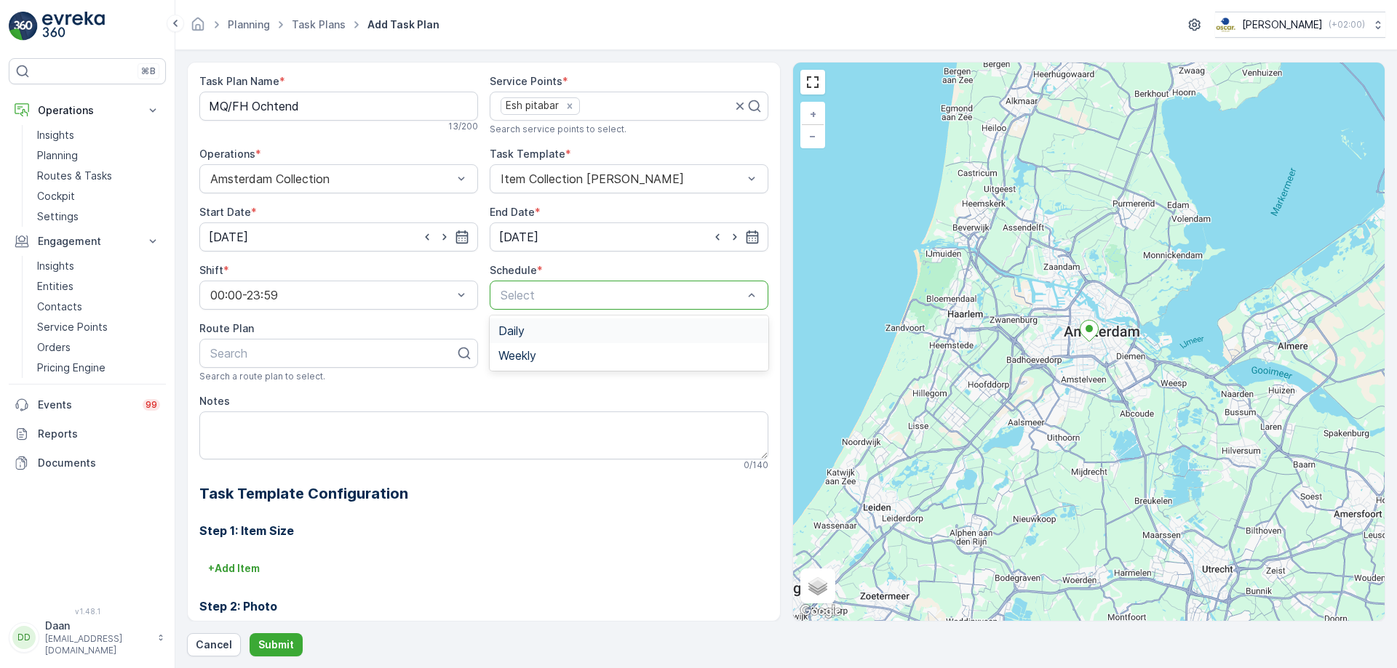
click at [511, 306] on div "Select" at bounding box center [629, 295] width 279 height 29
click at [527, 354] on span "Weekly" at bounding box center [517, 355] width 38 height 13
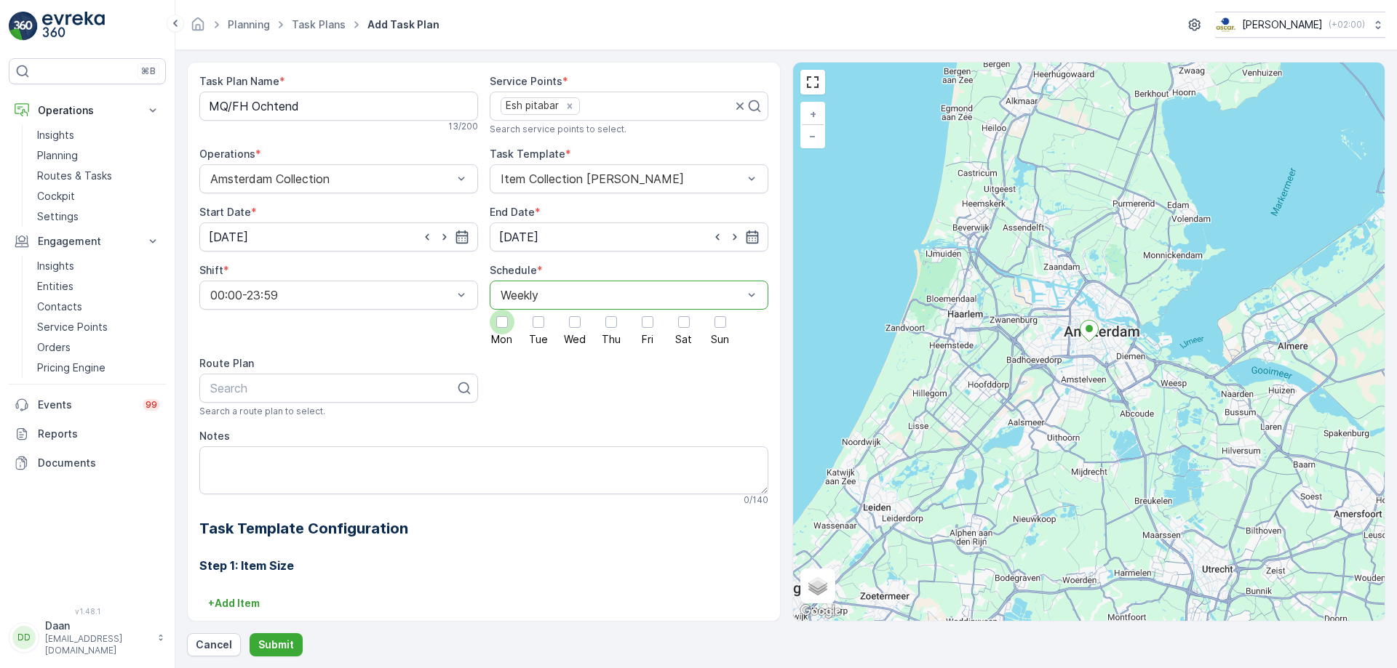
click at [496, 327] on div at bounding box center [502, 322] width 12 height 12
click at [502, 310] on input "Mon" at bounding box center [502, 310] width 0 height 0
click at [540, 330] on div at bounding box center [538, 322] width 25 height 25
click at [538, 310] on input "Tue" at bounding box center [538, 310] width 0 height 0
click at [583, 330] on label "Wed" at bounding box center [574, 327] width 25 height 35
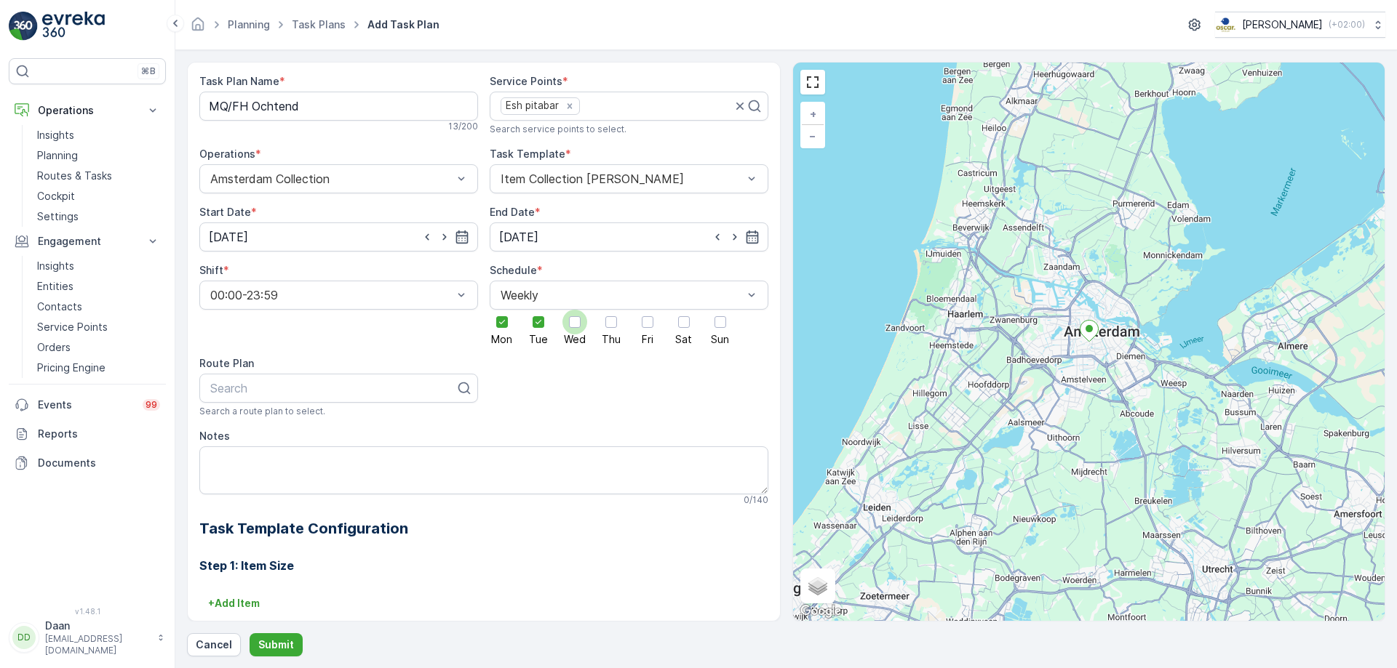
click at [575, 310] on input "Wed" at bounding box center [575, 310] width 0 height 0
click at [622, 328] on div "Mon Tue Wed Thu Fri Sat Sun" at bounding box center [629, 327] width 279 height 35
click at [605, 335] on span "Thu" at bounding box center [611, 340] width 19 height 10
click at [611, 310] on input "Thu" at bounding box center [611, 310] width 0 height 0
click at [650, 331] on div at bounding box center [647, 322] width 25 height 25
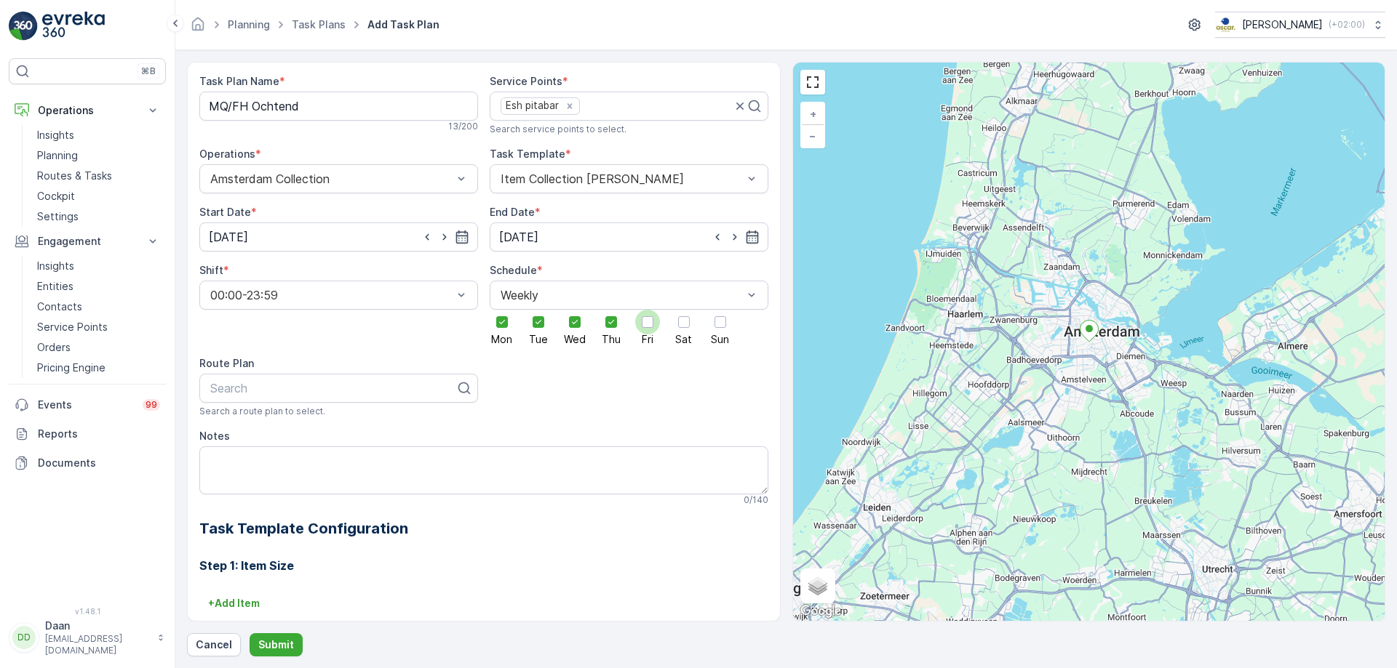
click at [647, 310] on input "Fri" at bounding box center [647, 310] width 0 height 0
click at [686, 331] on div at bounding box center [683, 322] width 25 height 25
click at [684, 310] on input "Sat" at bounding box center [684, 310] width 0 height 0
click at [719, 330] on div at bounding box center [720, 322] width 25 height 25
click at [720, 310] on input "Sun" at bounding box center [720, 310] width 0 height 0
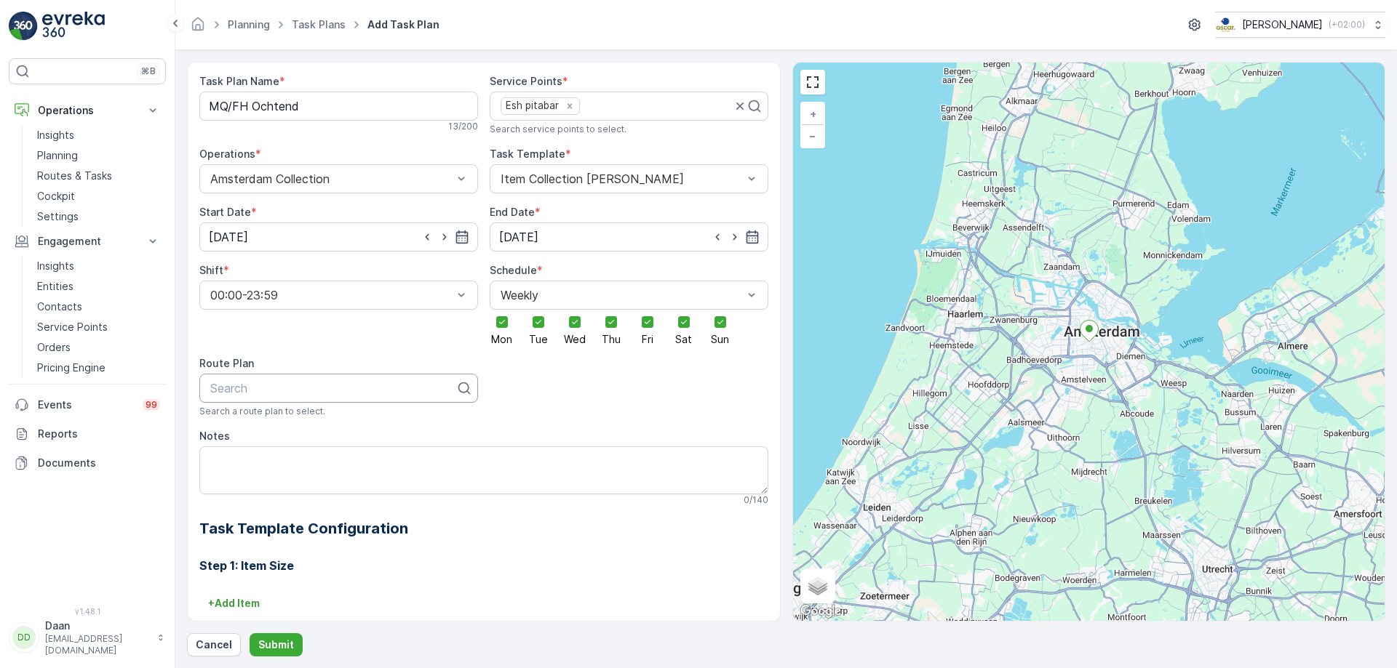
click at [364, 389] on div at bounding box center [333, 388] width 248 height 13
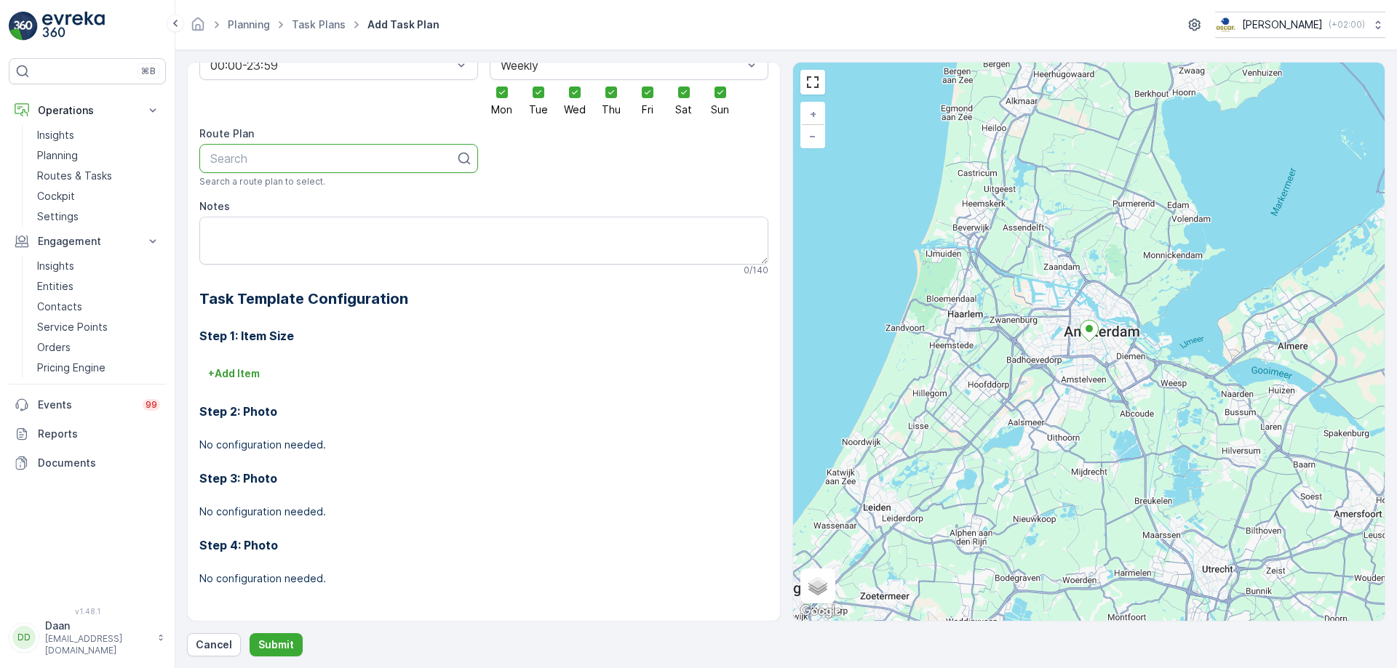
scroll to position [0, 0]
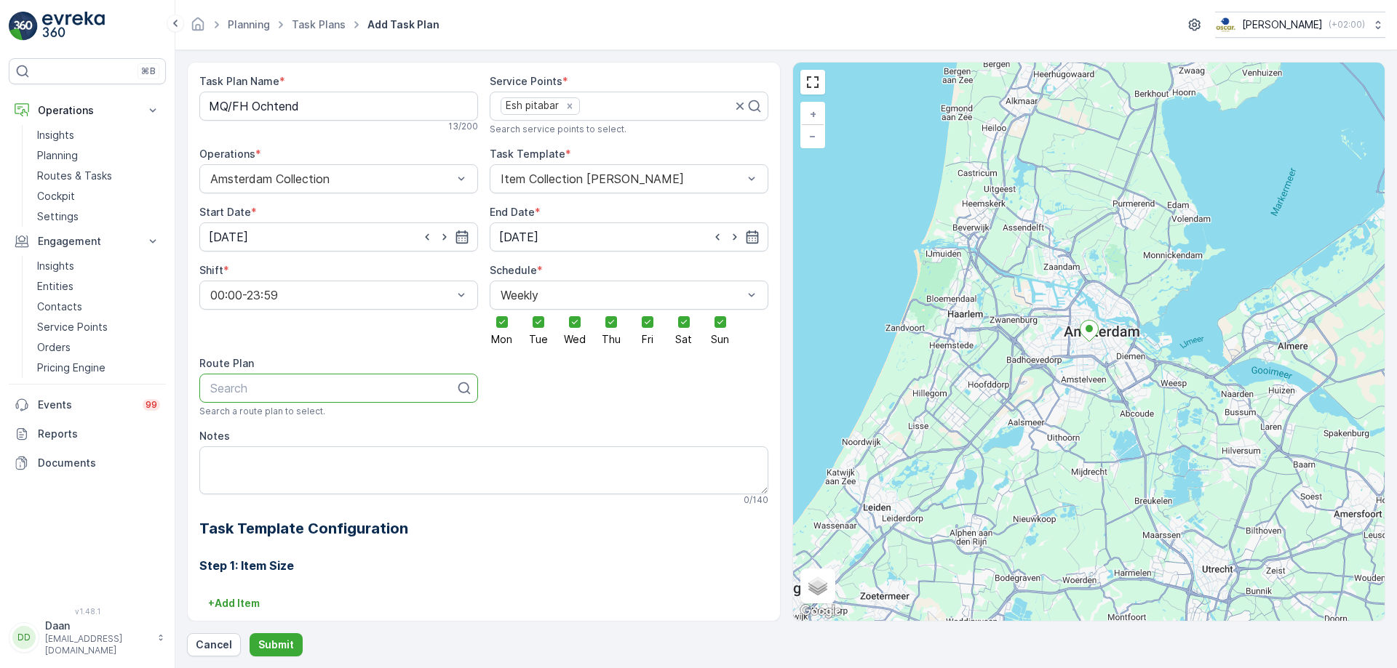
click at [313, 386] on div at bounding box center [333, 388] width 248 height 13
type input "MQ"
click at [367, 429] on div "MQ/FH Ochtend" at bounding box center [338, 424] width 261 height 13
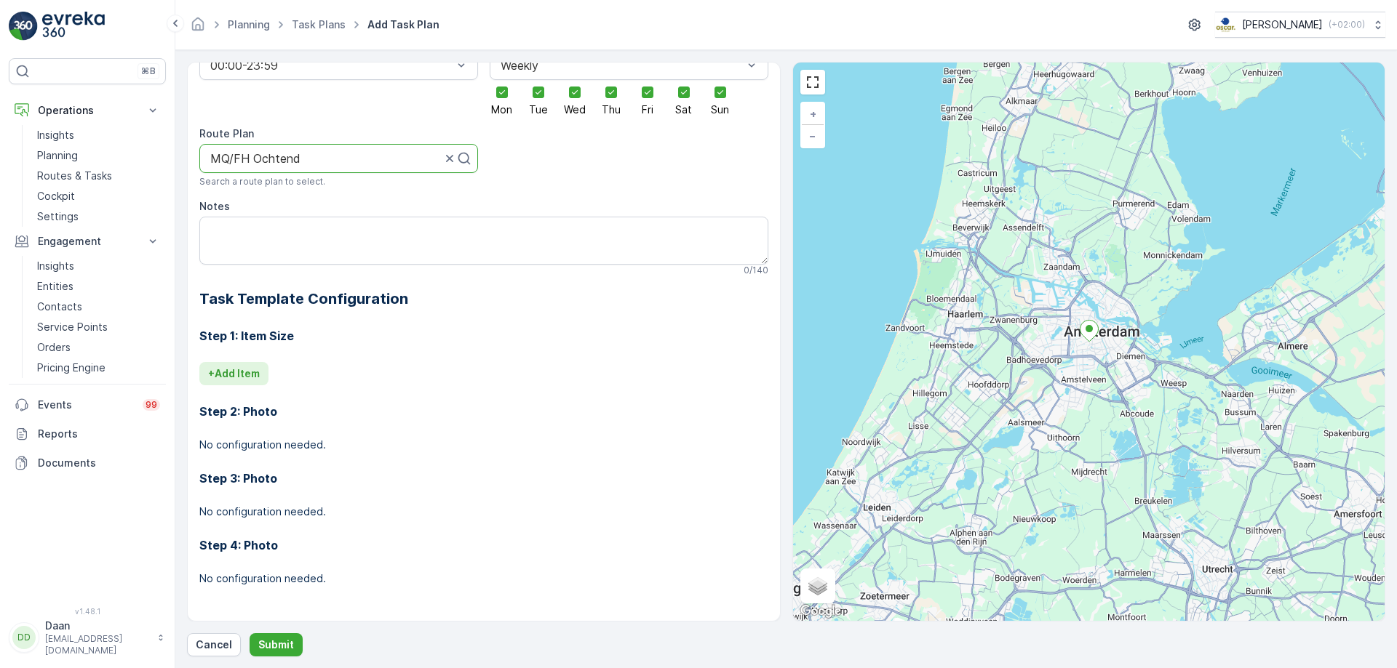
click at [258, 375] on p "+ Add Item" at bounding box center [234, 374] width 52 height 15
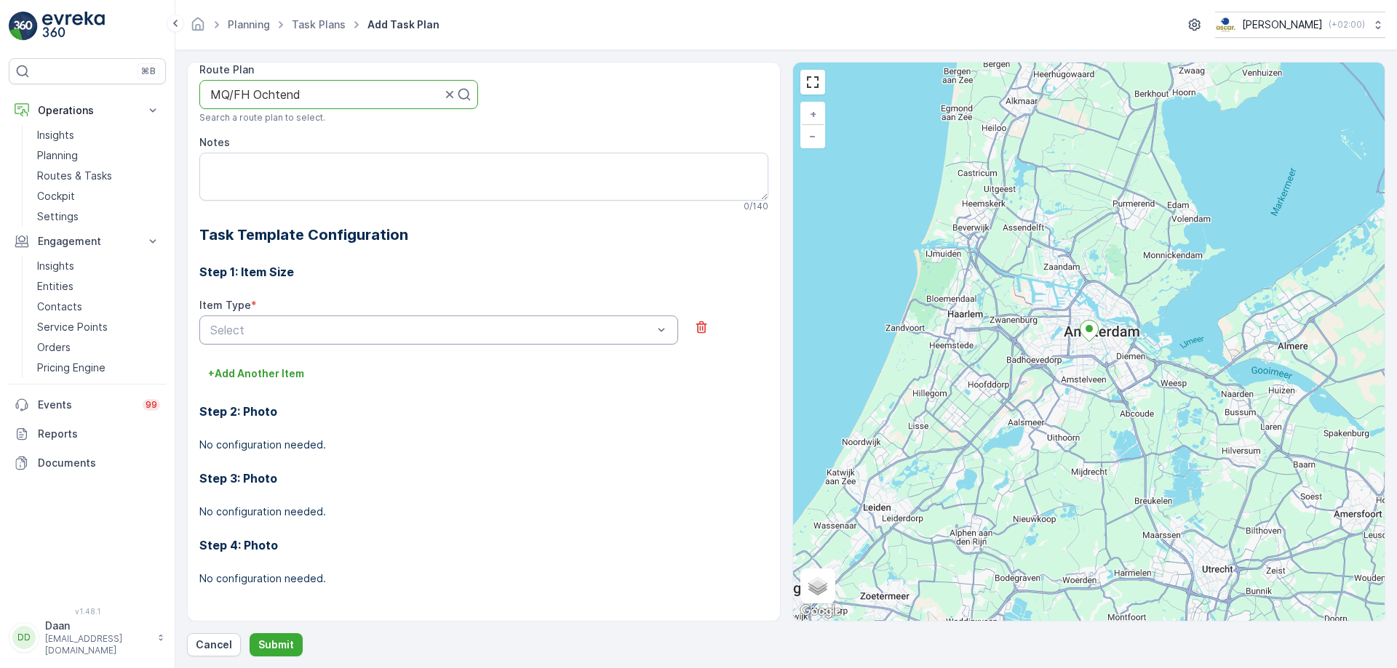
click at [488, 344] on div "Select" at bounding box center [438, 330] width 479 height 29
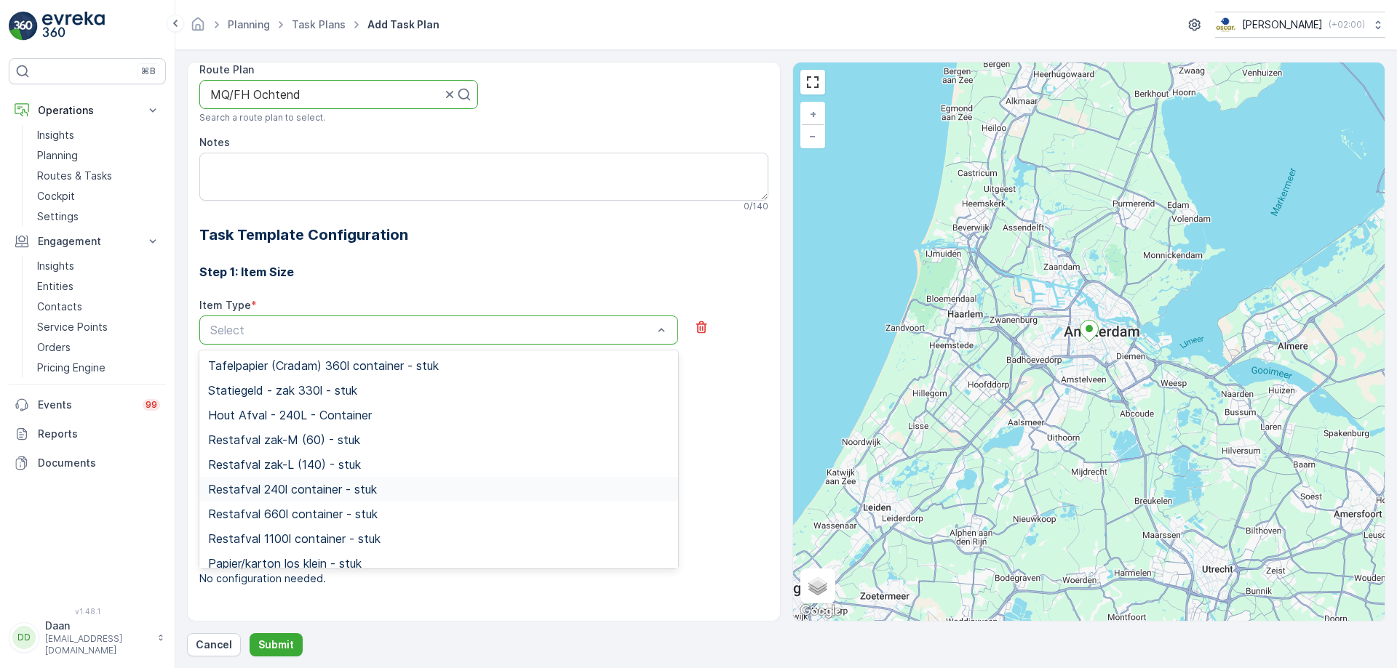
click at [440, 494] on div "Restafval 240l container - stuk" at bounding box center [438, 489] width 461 height 13
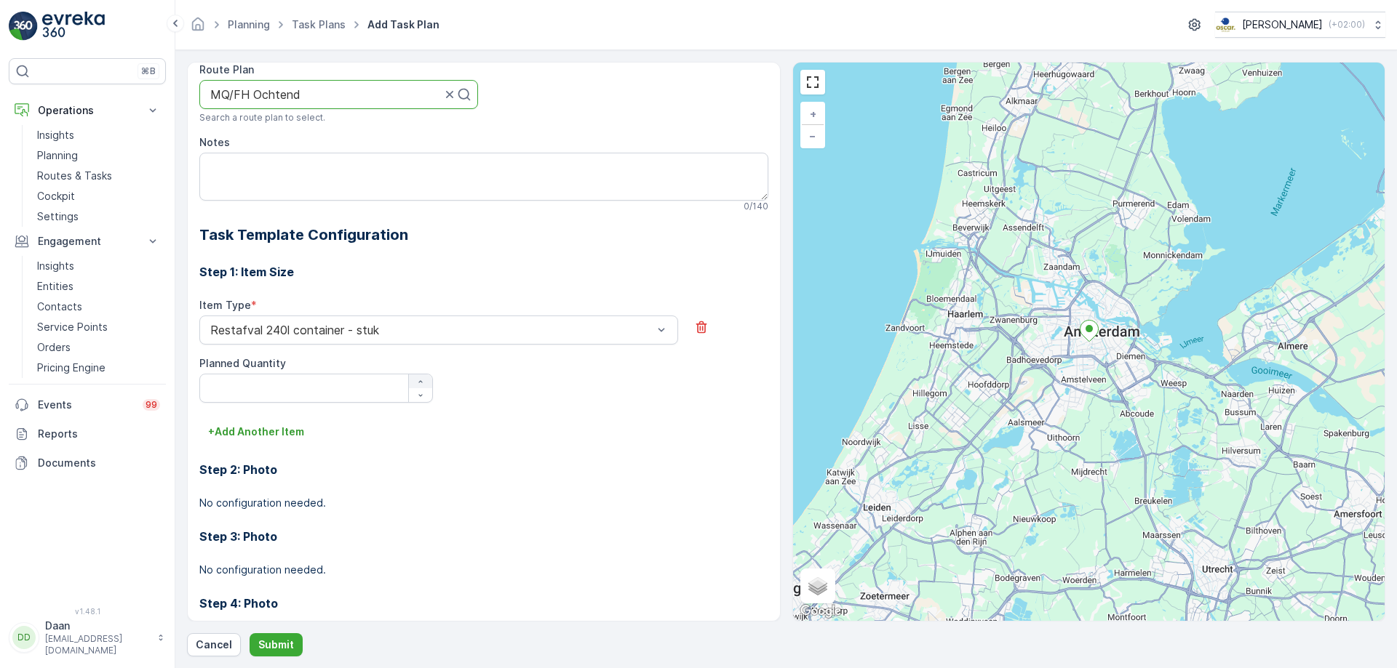
click at [421, 382] on icon "button" at bounding box center [420, 382] width 9 height 9
type Quantity "2"
click at [274, 437] on p "+ Add Another Item" at bounding box center [256, 432] width 96 height 15
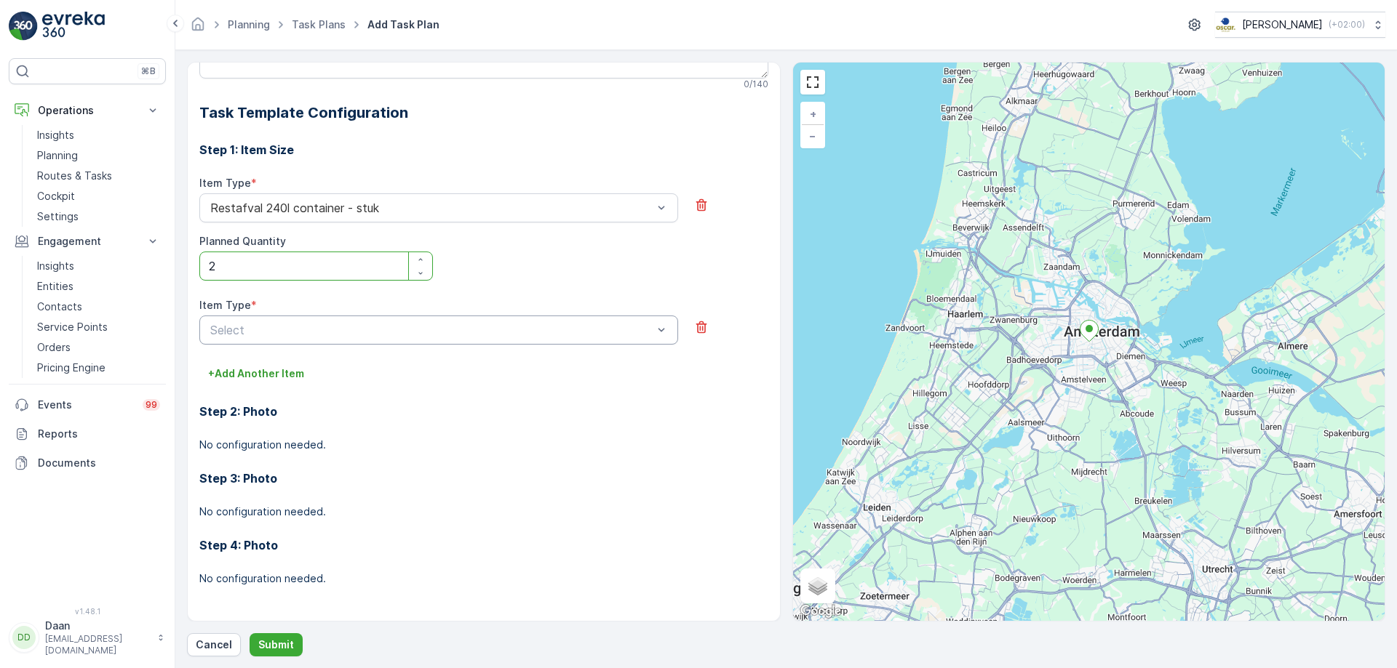
click at [582, 334] on div at bounding box center [431, 330] width 445 height 13
type input "P"
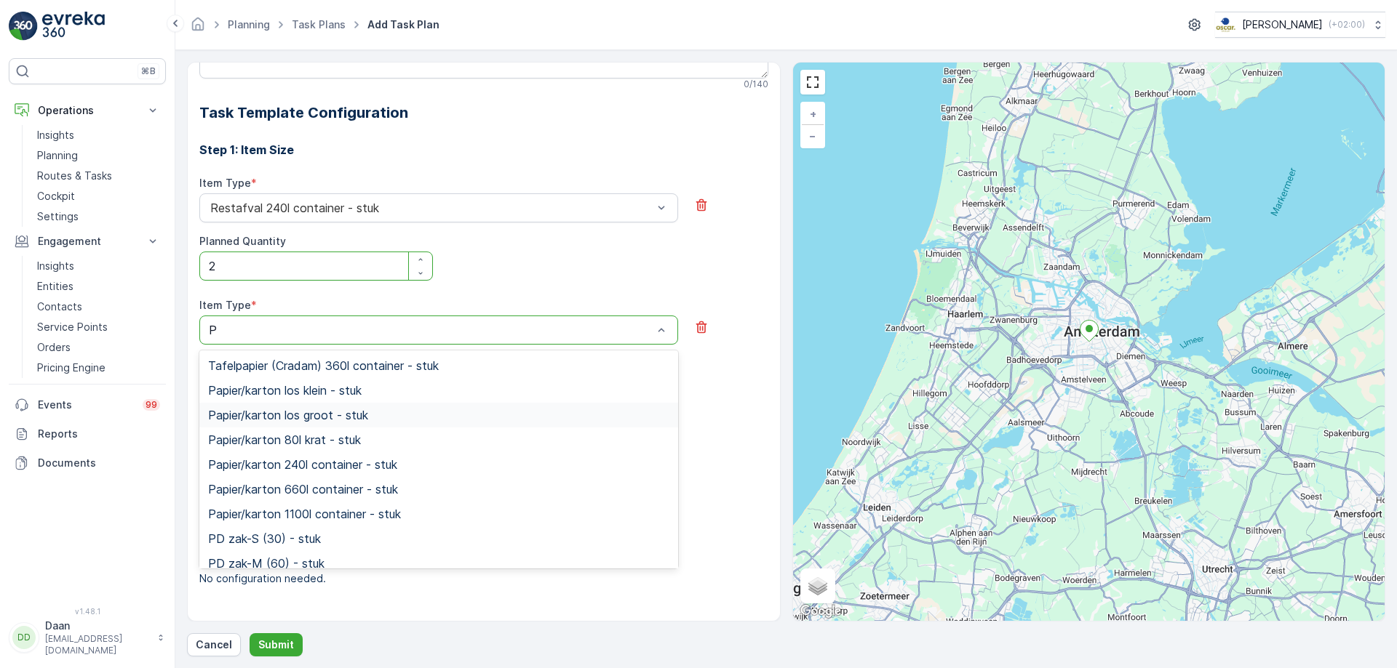
click at [495, 410] on div "Papier/karton los groot - stuk" at bounding box center [438, 415] width 461 height 13
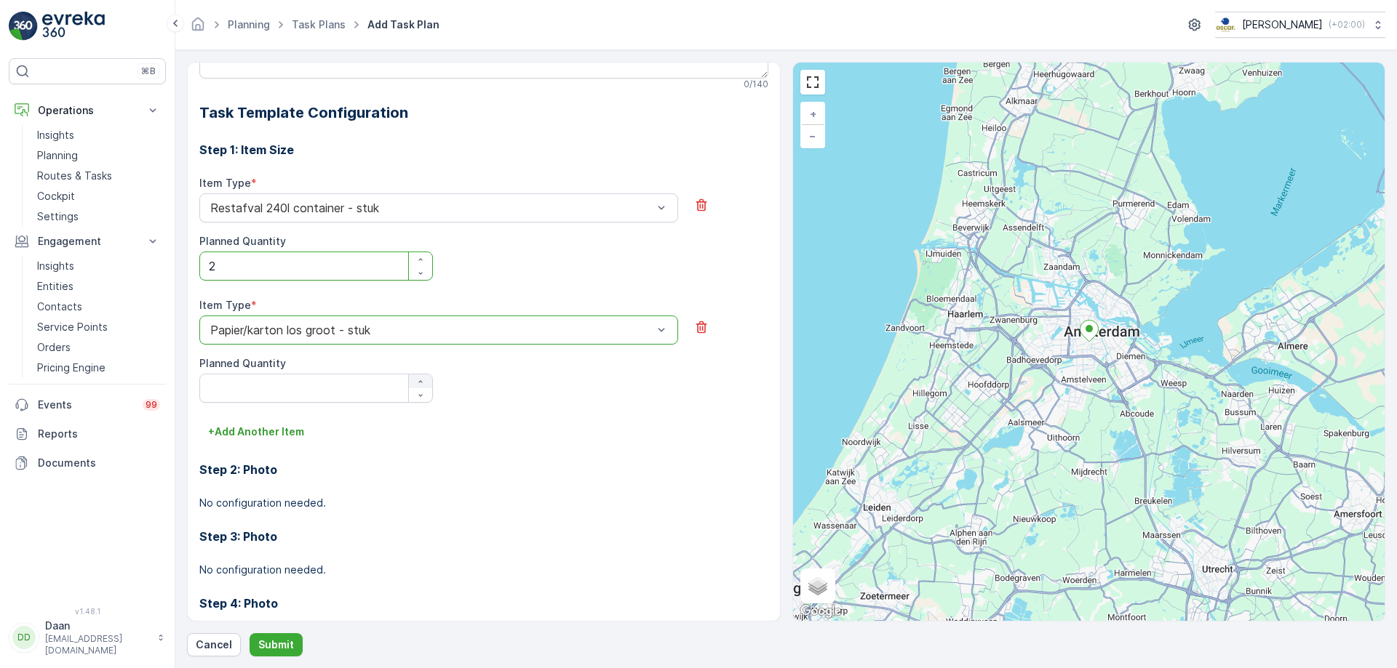
click at [426, 380] on div "button" at bounding box center [420, 382] width 23 height 9
click at [419, 394] on icon "button" at bounding box center [420, 395] width 9 height 9
type Quantity "1"
click at [409, 388] on button "button" at bounding box center [420, 395] width 23 height 14
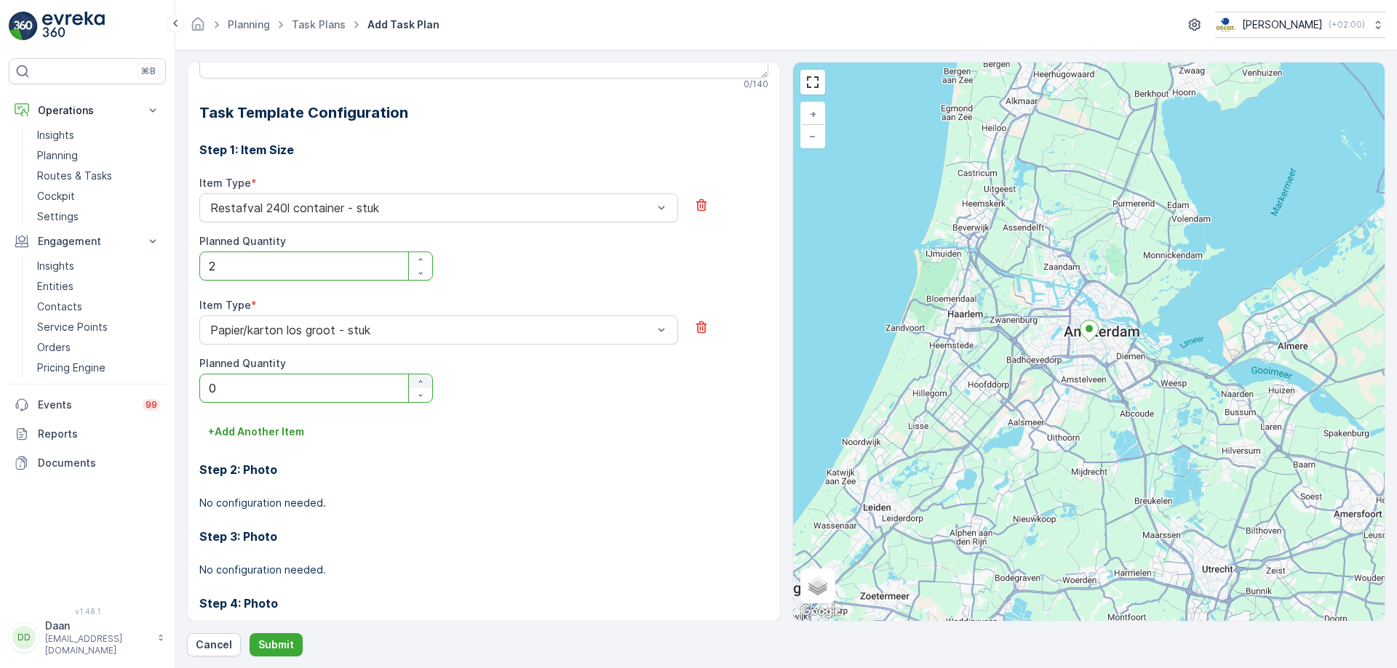
click at [418, 379] on icon "button" at bounding box center [420, 382] width 9 height 9
type Quantity "1"
click at [268, 437] on p "+ Add Another Item" at bounding box center [256, 432] width 96 height 15
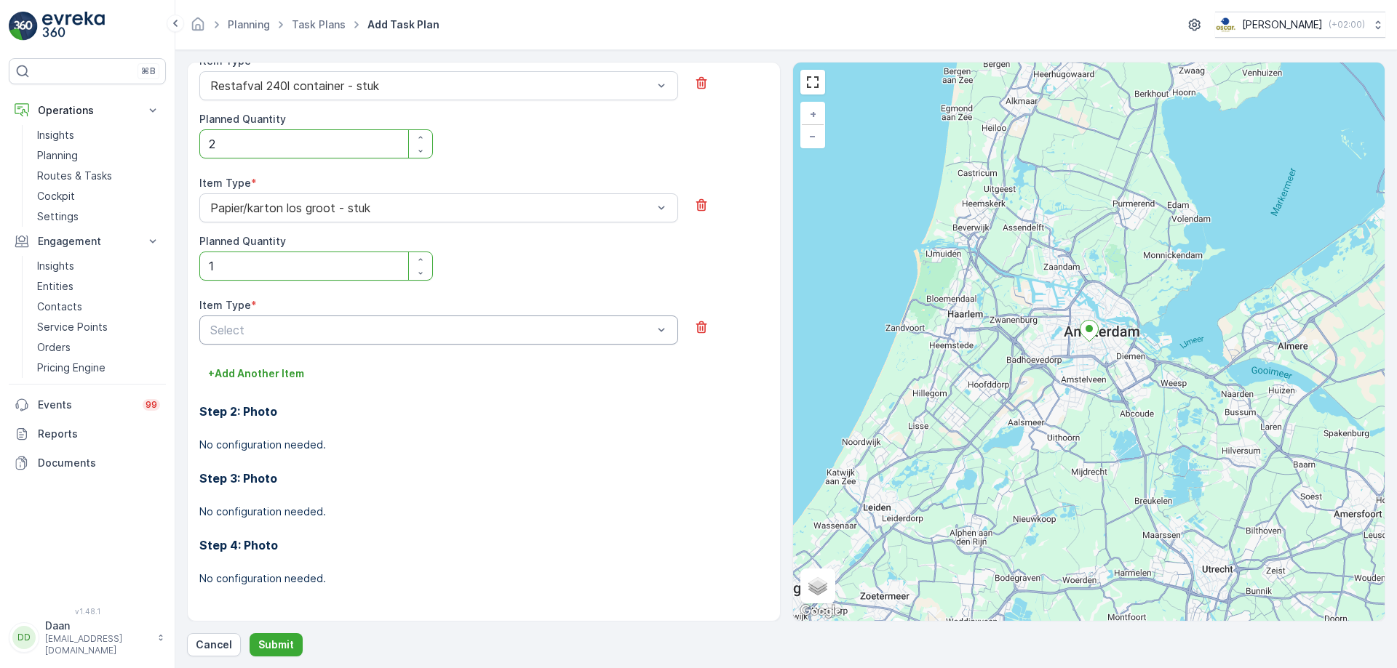
click at [453, 330] on div at bounding box center [431, 330] width 445 height 13
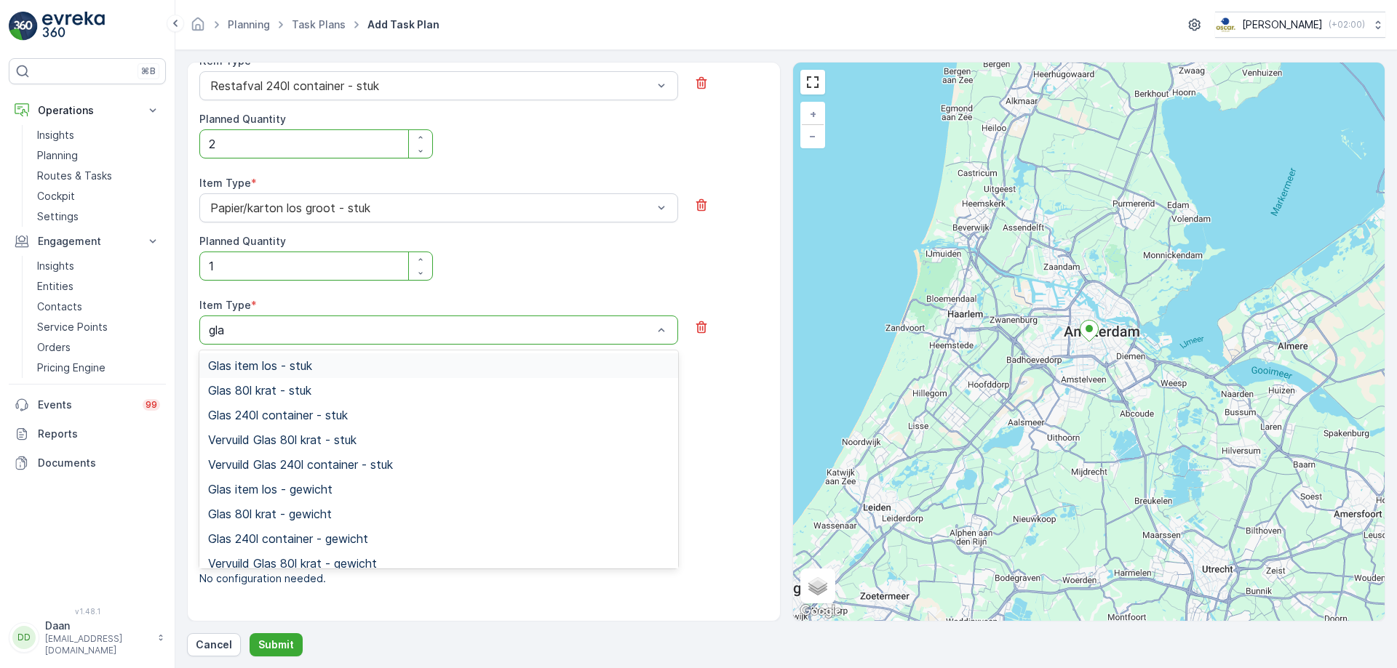
type input "glas"
click at [419, 387] on div "Glas 80l krat - stuk" at bounding box center [438, 390] width 461 height 13
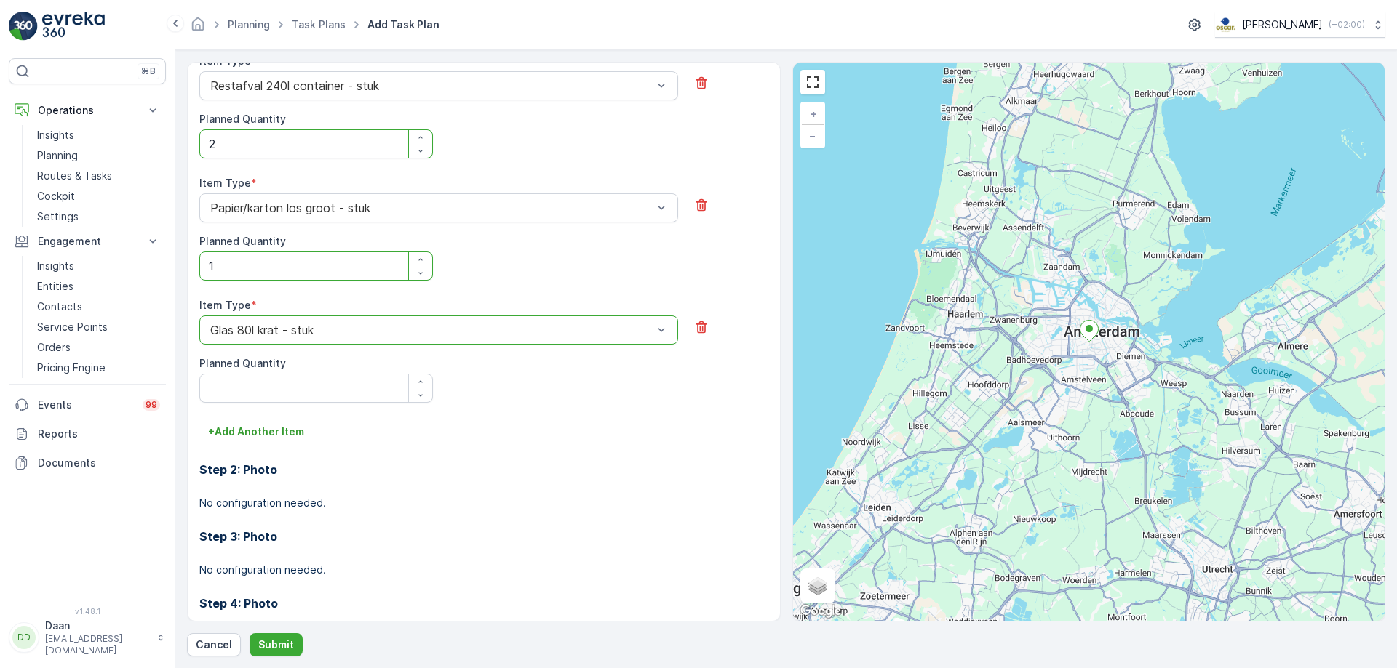
scroll to position [580, 0]
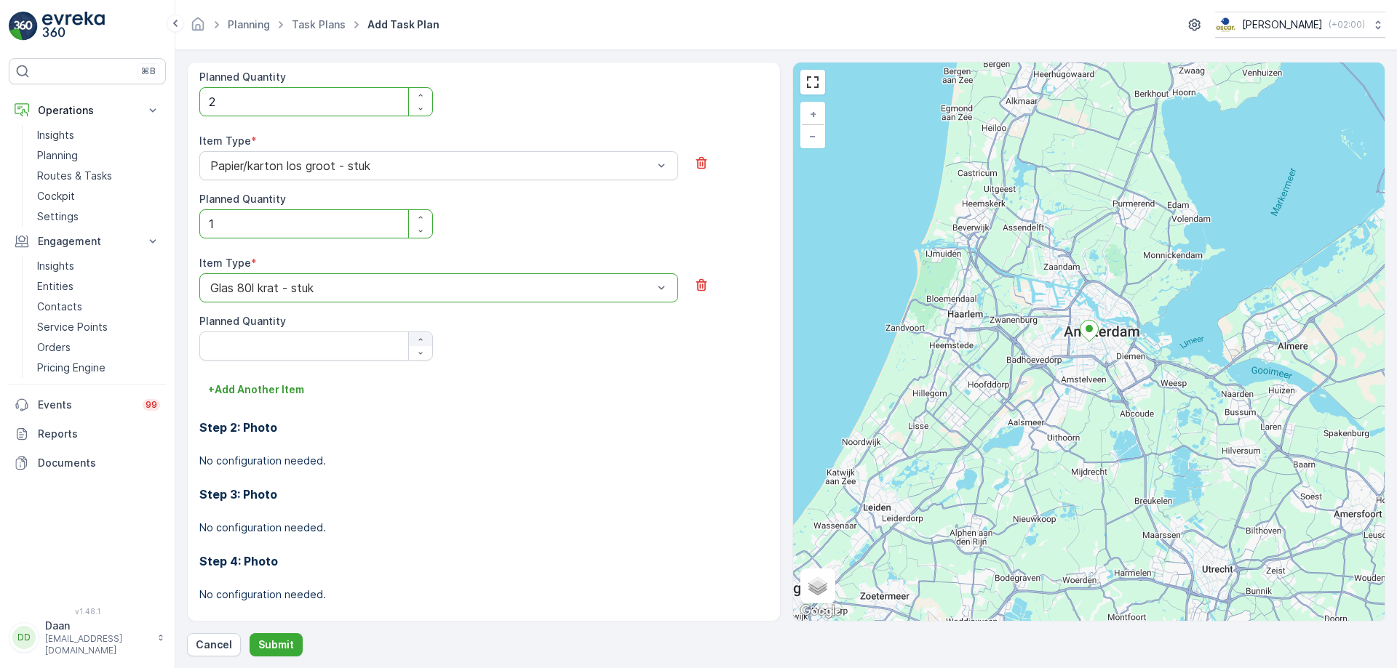
click at [419, 338] on icon "button" at bounding box center [420, 339] width 9 height 9
type Quantity "2"
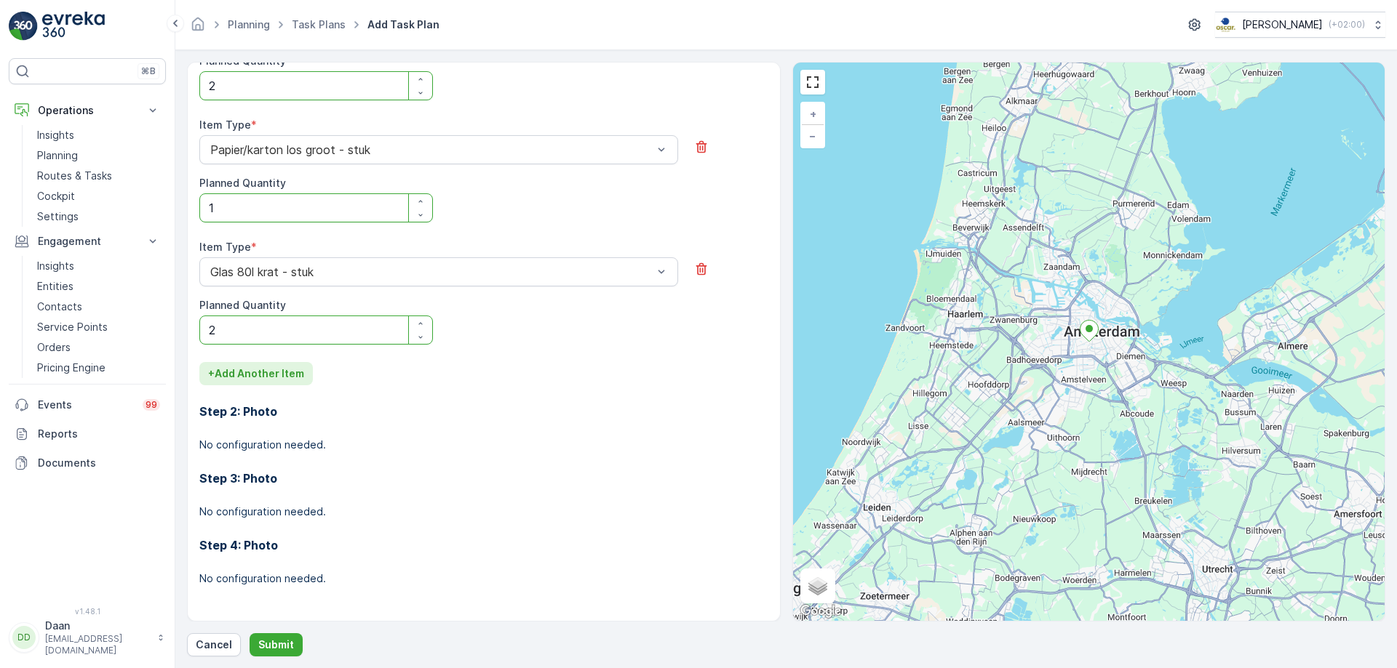
click at [273, 374] on p "+ Add Another Item" at bounding box center [256, 374] width 96 height 15
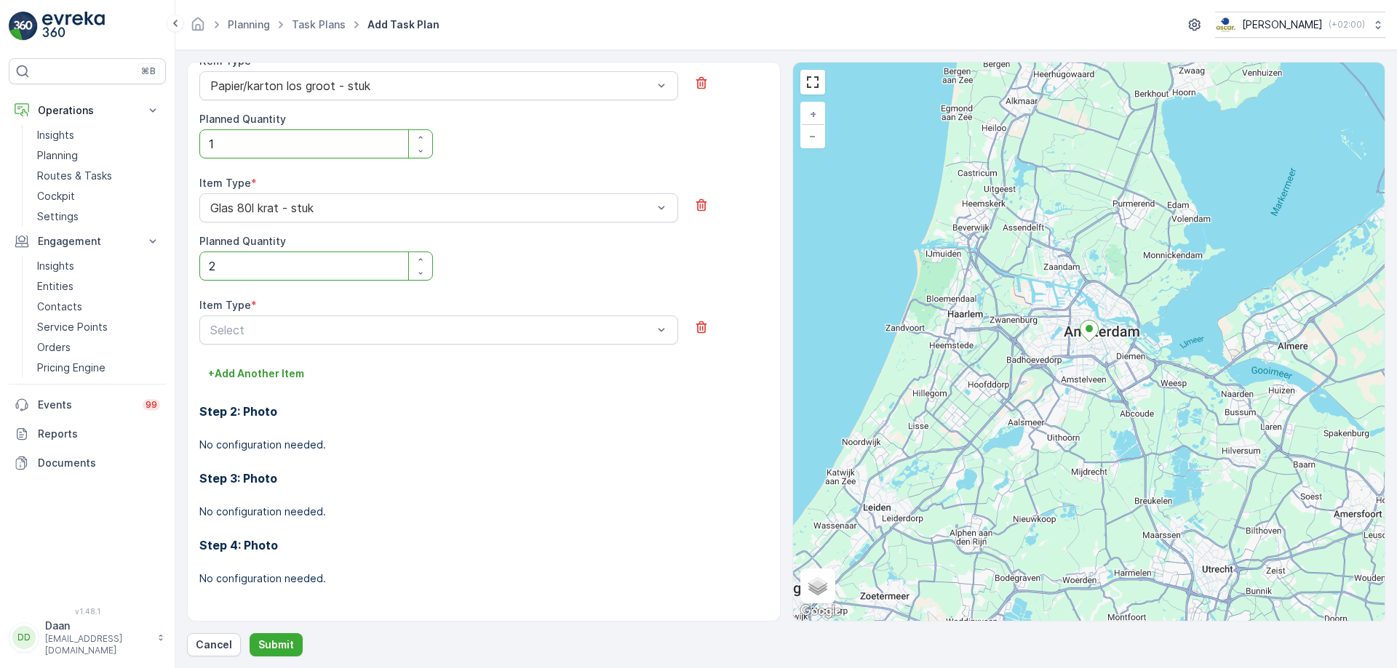
click at [555, 307] on div "Item Type *" at bounding box center [438, 305] width 479 height 15
click at [547, 327] on div at bounding box center [431, 330] width 445 height 13
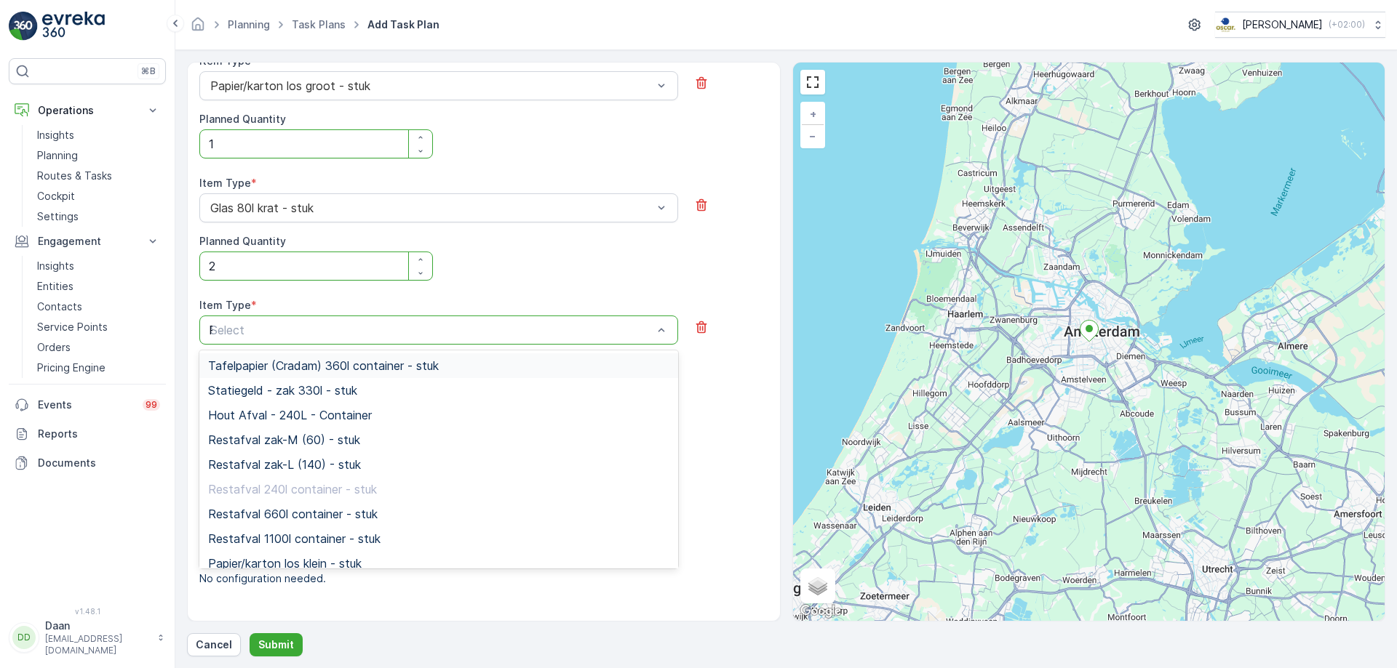
type input "PD"
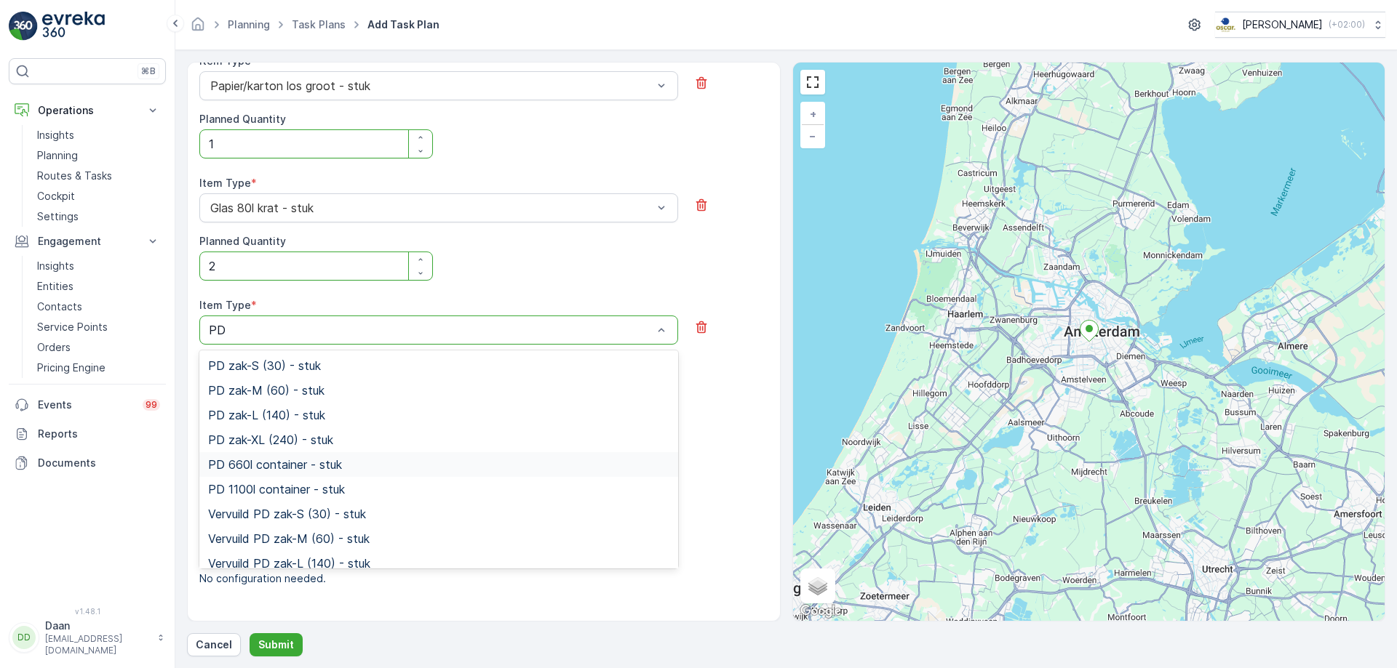
click at [409, 454] on div "PD 660l container - stuk" at bounding box center [438, 464] width 479 height 25
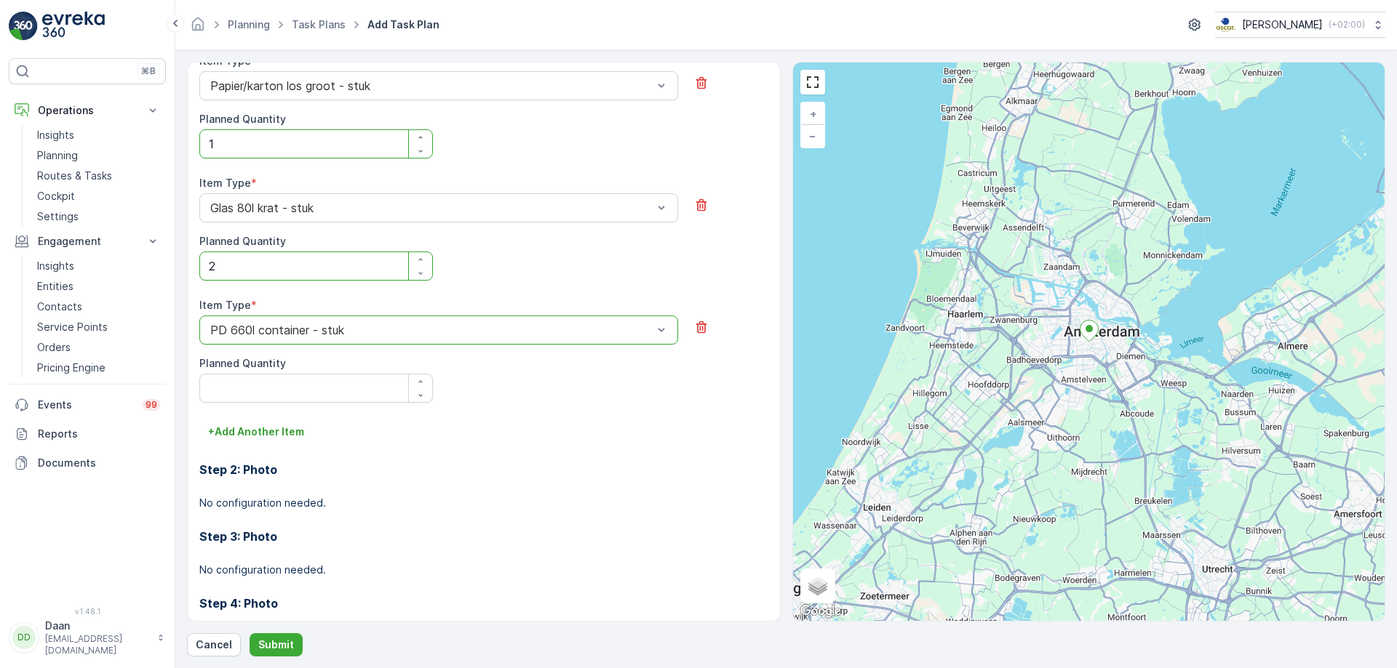
click at [375, 332] on div at bounding box center [431, 330] width 445 height 13
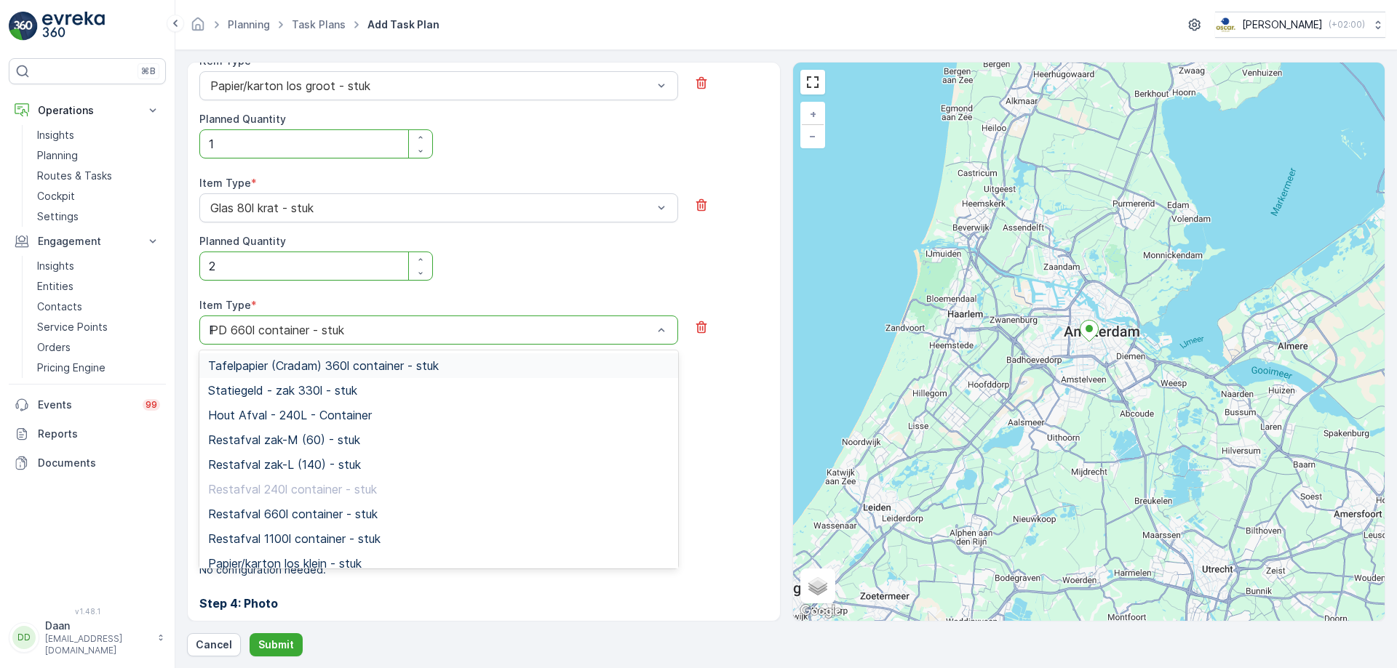
type input "PD"
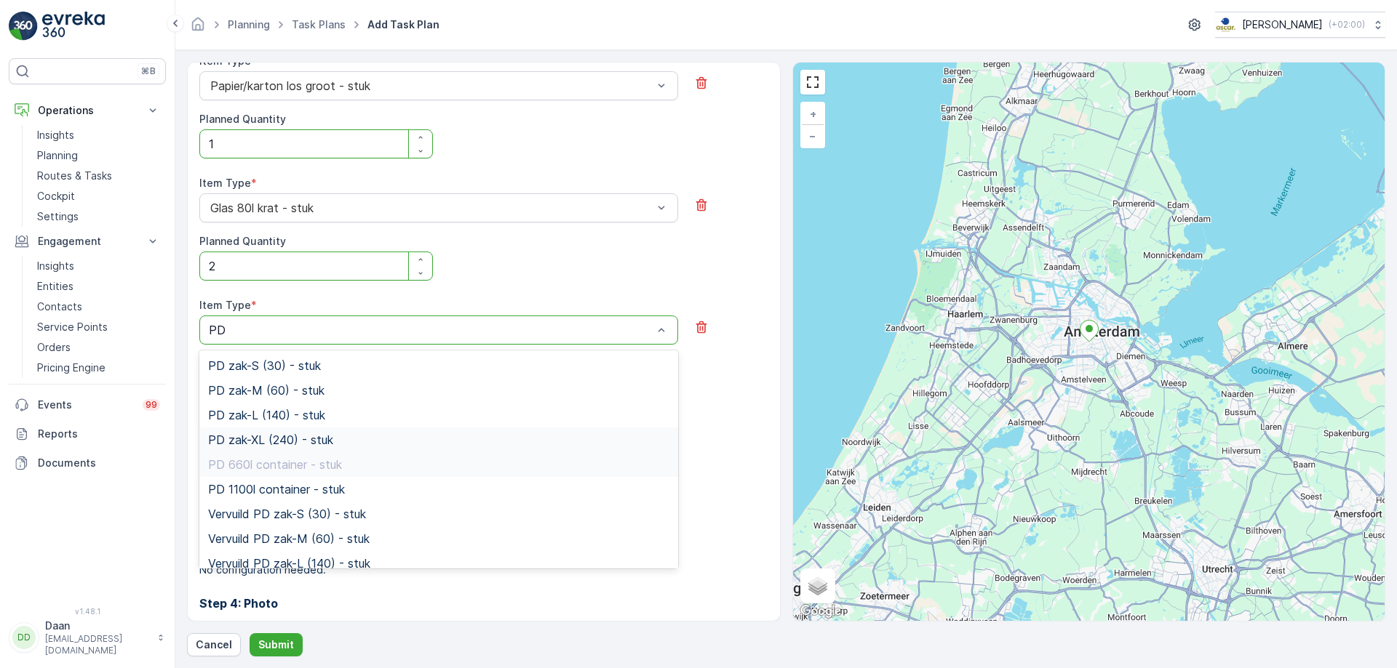
click at [343, 445] on div "PD zak-XL (240) - stuk" at bounding box center [438, 440] width 461 height 13
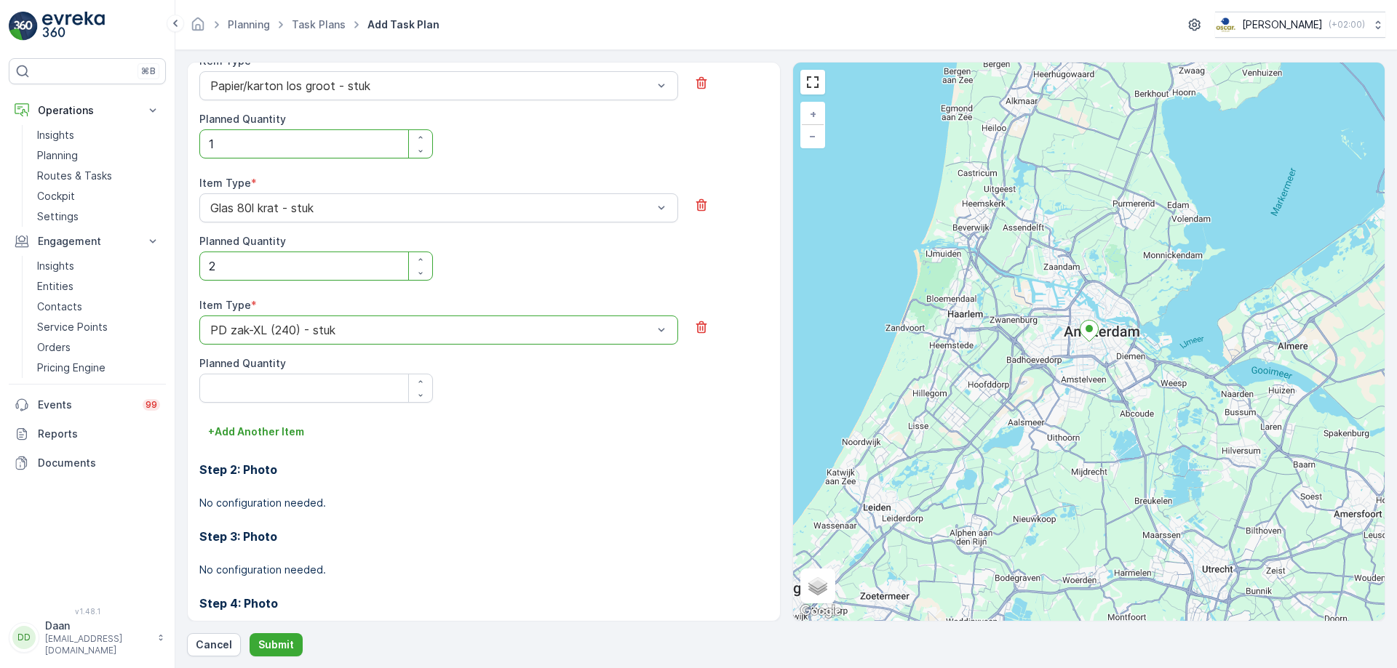
scroll to position [719, 0]
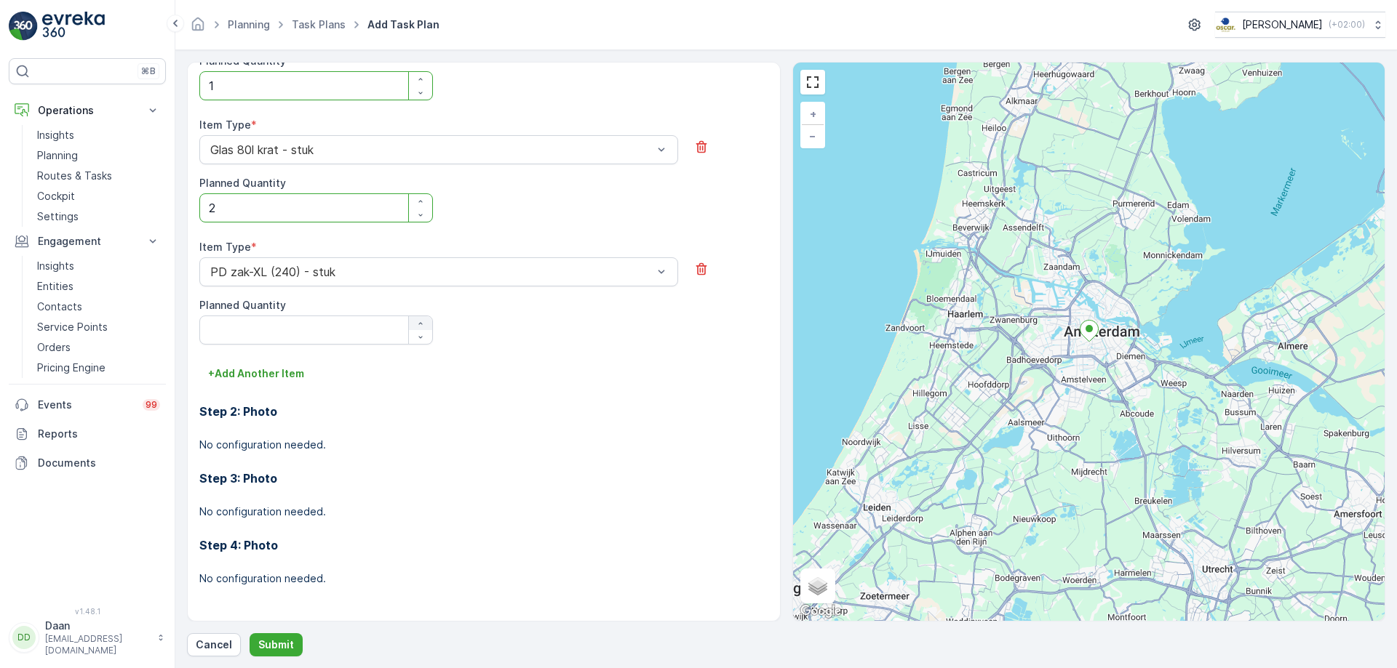
click at [420, 325] on icon "button" at bounding box center [420, 323] width 9 height 9
type Quantity "1"
click at [287, 375] on p "+ Add Another Item" at bounding box center [256, 374] width 96 height 15
click at [340, 397] on div at bounding box center [431, 394] width 445 height 13
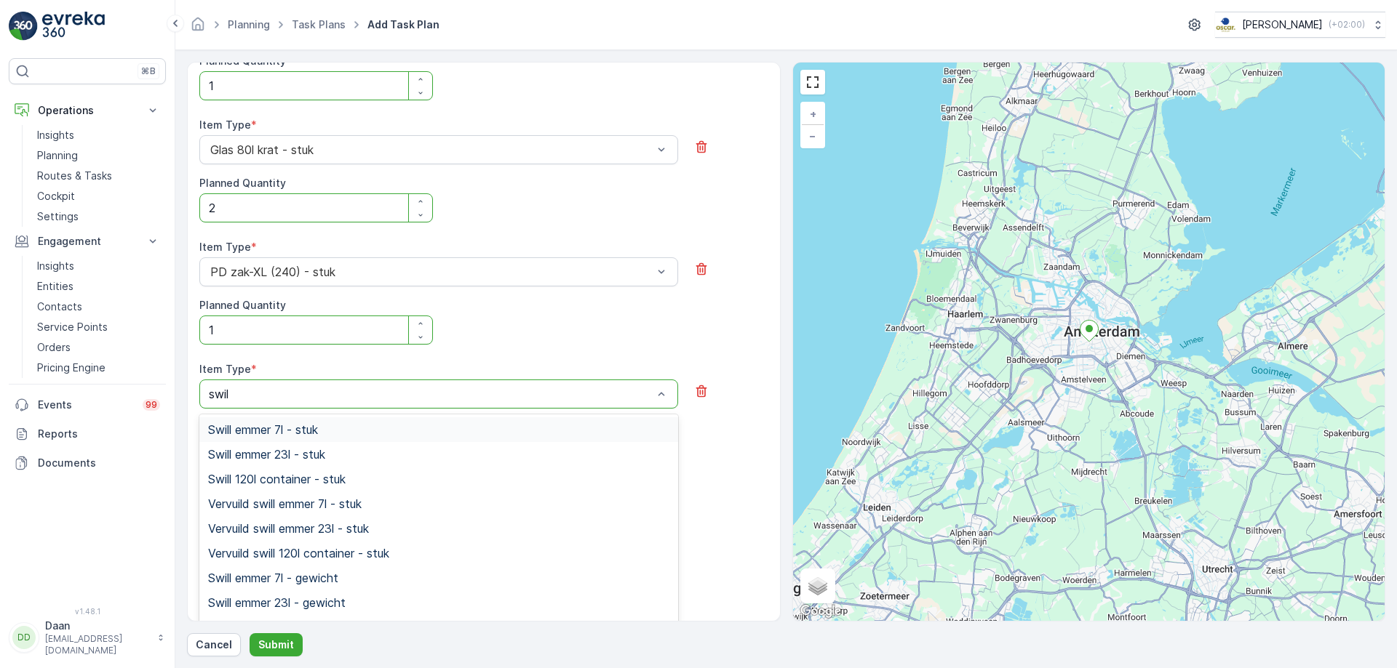
type input "swill"
click at [330, 447] on div "Swill emmer 23l - stuk" at bounding box center [438, 454] width 479 height 25
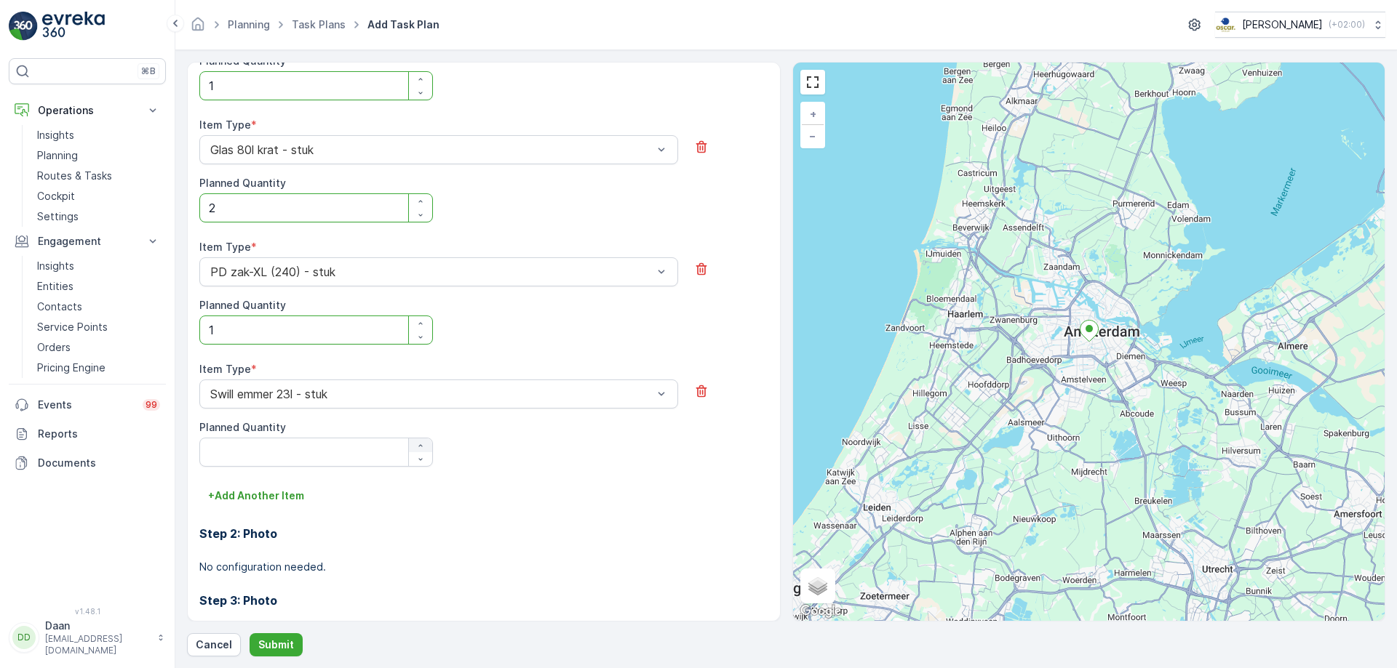
click at [412, 448] on div "button" at bounding box center [420, 446] width 23 height 9
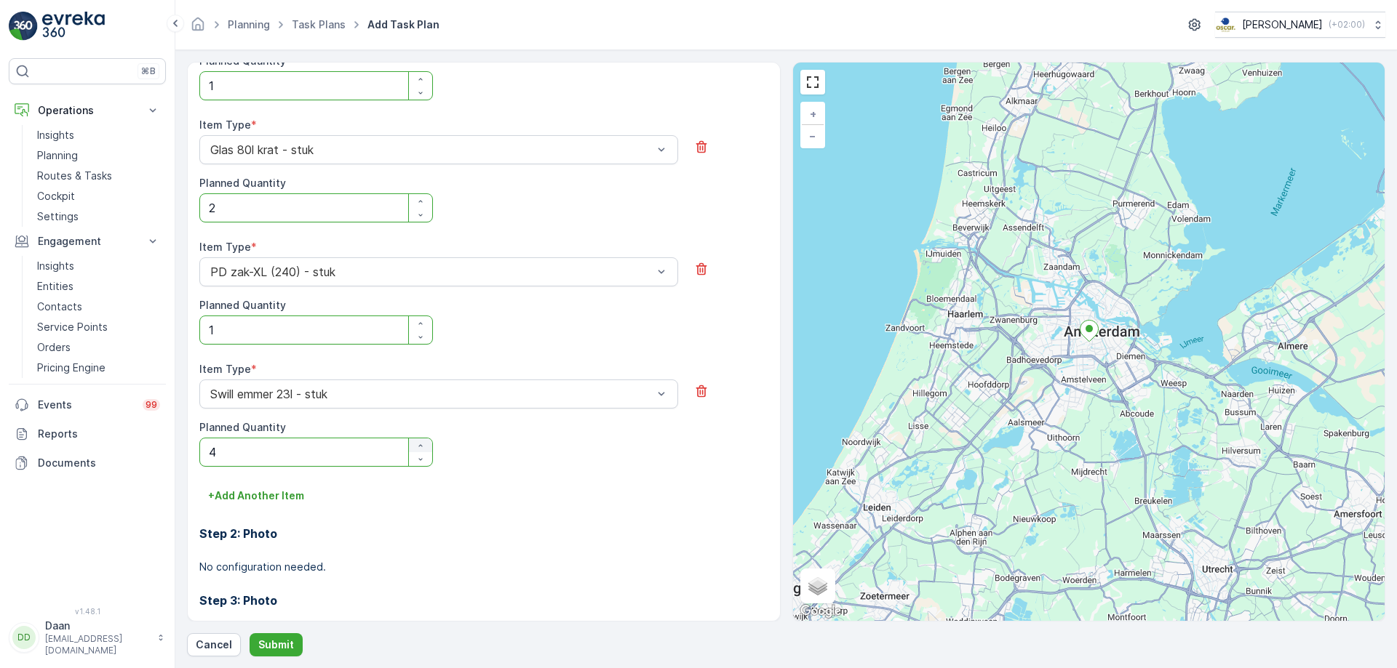
type Quantity "5"
drag, startPoint x: 272, startPoint y: 484, endPoint x: 387, endPoint y: 484, distance: 114.9
click at [294, 484] on button "+ Add Another Item" at bounding box center [255, 495] width 113 height 23
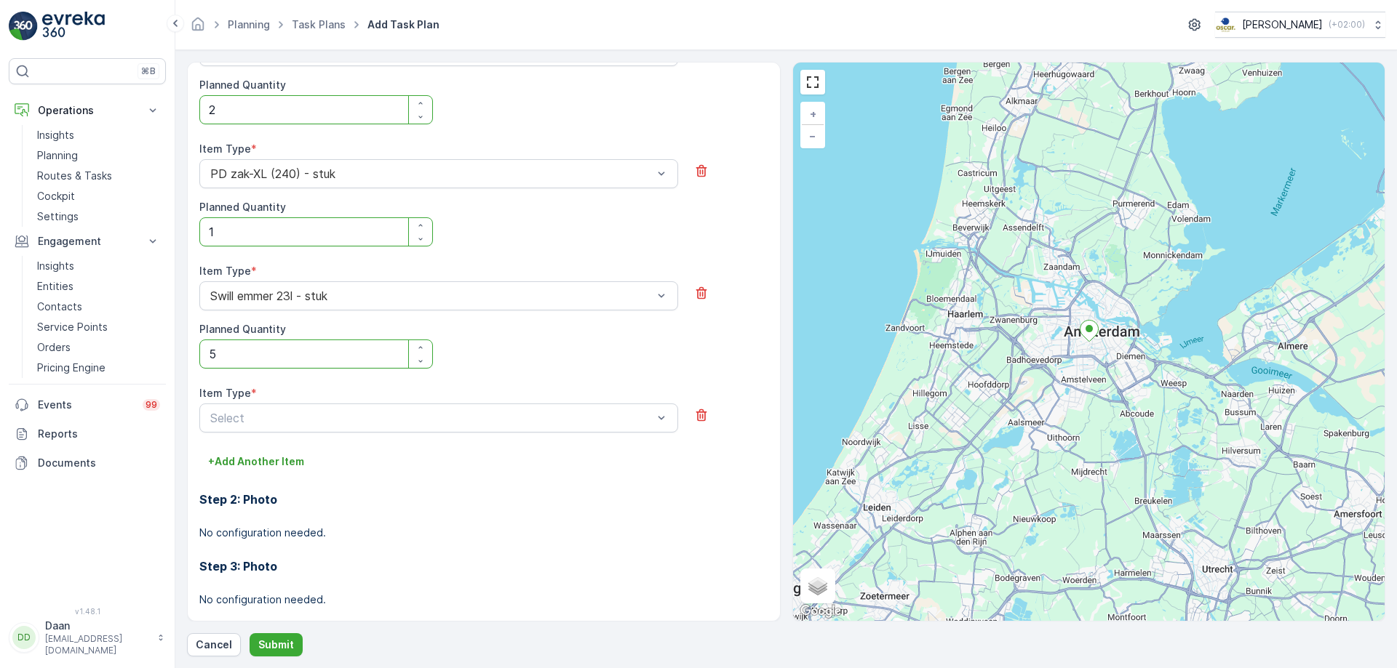
scroll to position [818, 0]
click at [455, 412] on div at bounding box center [431, 417] width 445 height 13
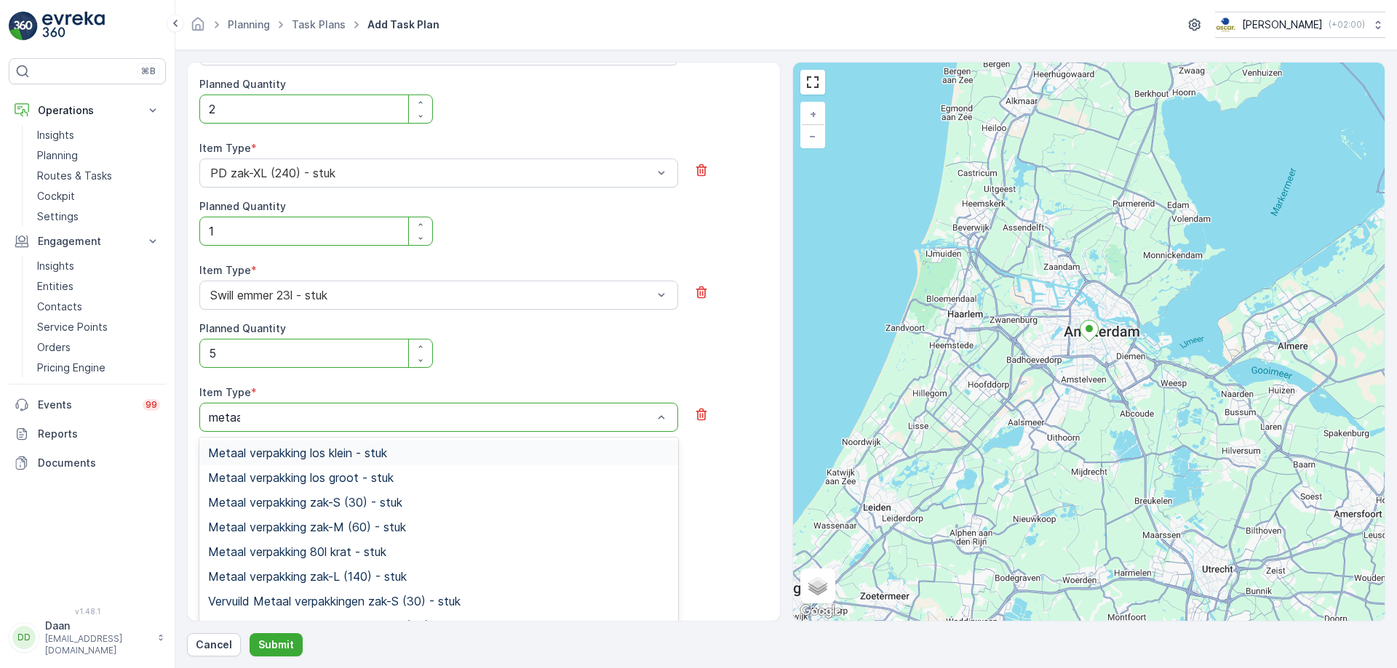
type input "metaal"
click at [406, 482] on div "Metaal verpakking los groot - stuk" at bounding box center [438, 477] width 461 height 13
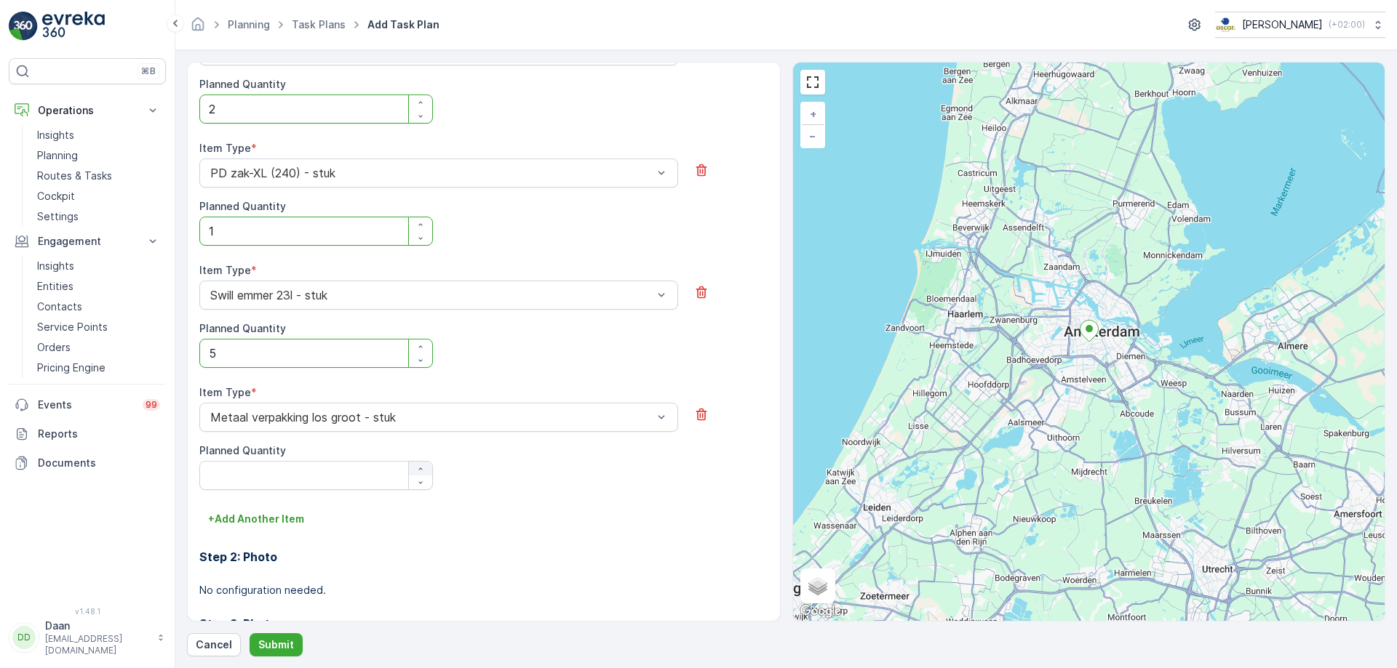
click at [414, 468] on div "button" at bounding box center [420, 469] width 23 height 9
type Quantity "1"
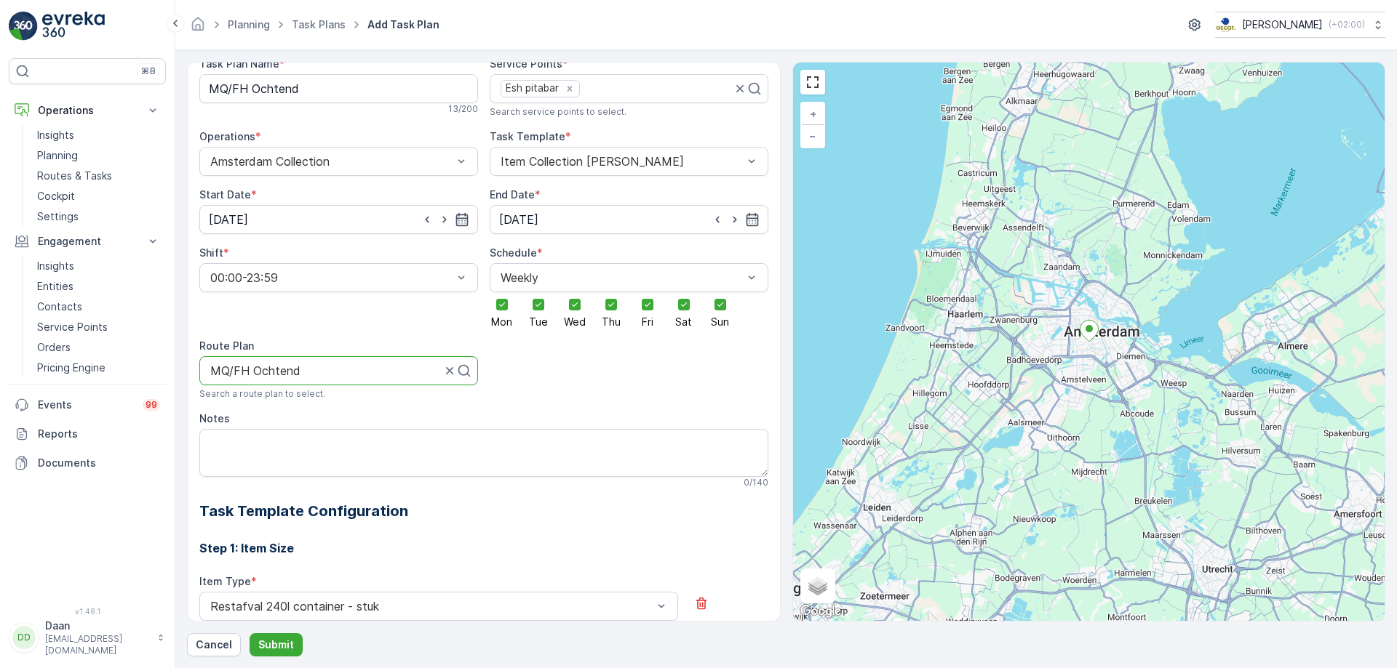
scroll to position [0, 0]
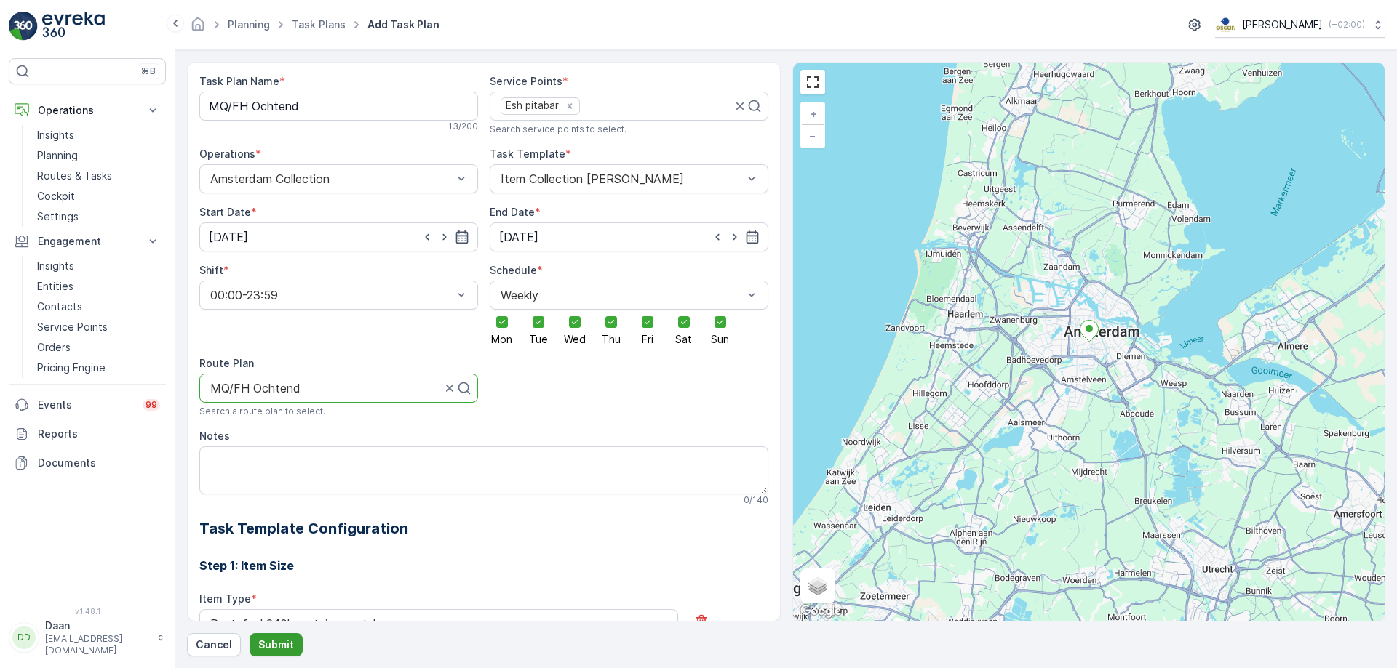
click at [271, 646] on p "Submit" at bounding box center [276, 645] width 36 height 15
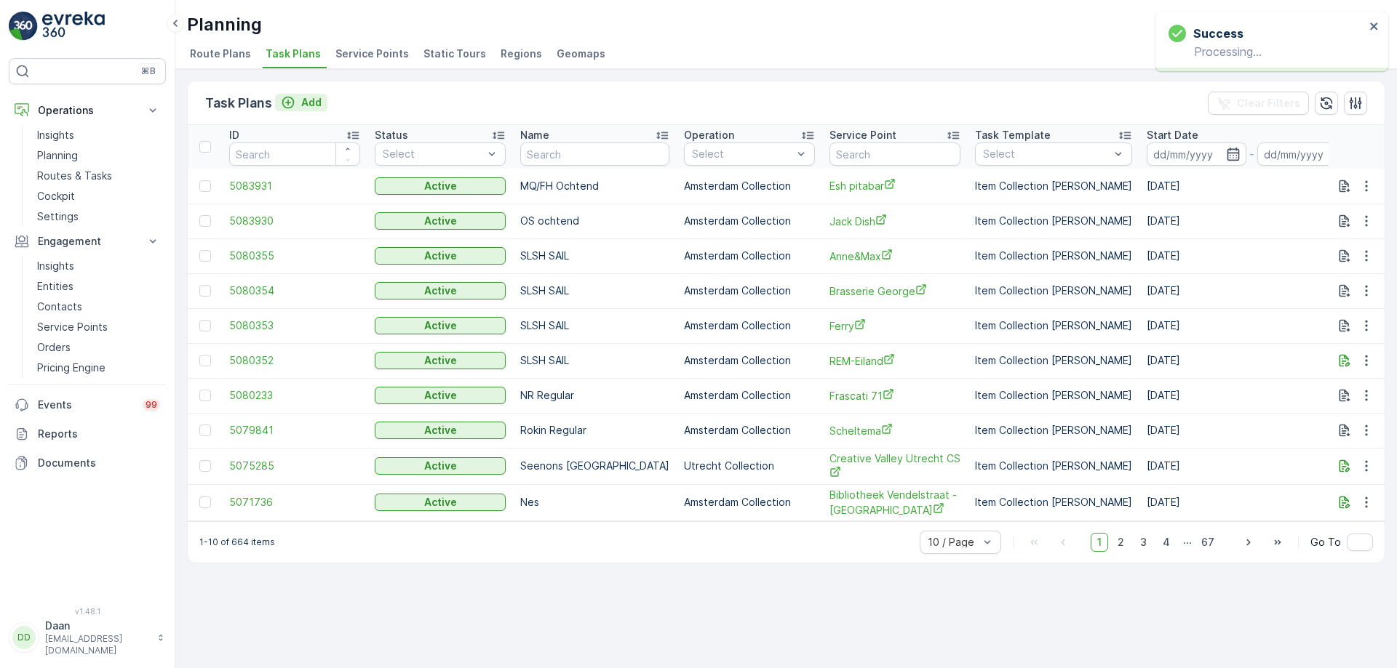
click at [322, 97] on button "Add" at bounding box center [301, 102] width 52 height 17
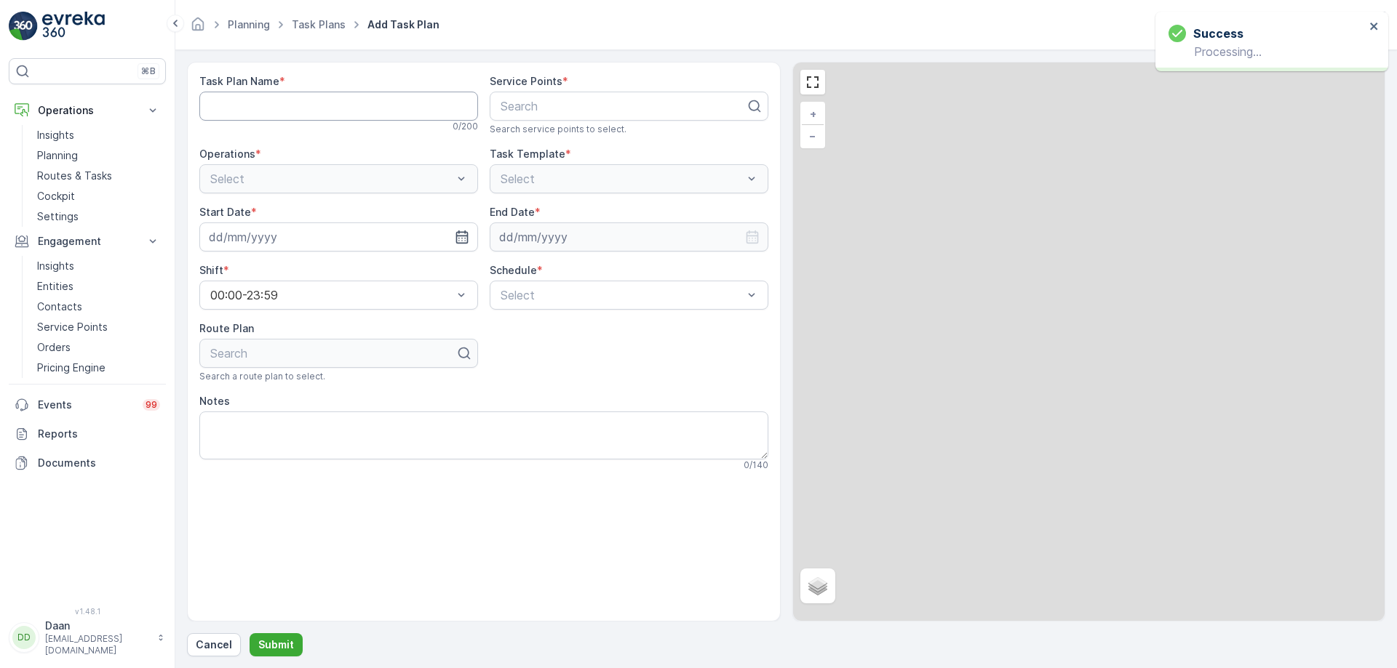
click at [343, 112] on Name "Task Plan Name" at bounding box center [338, 106] width 279 height 29
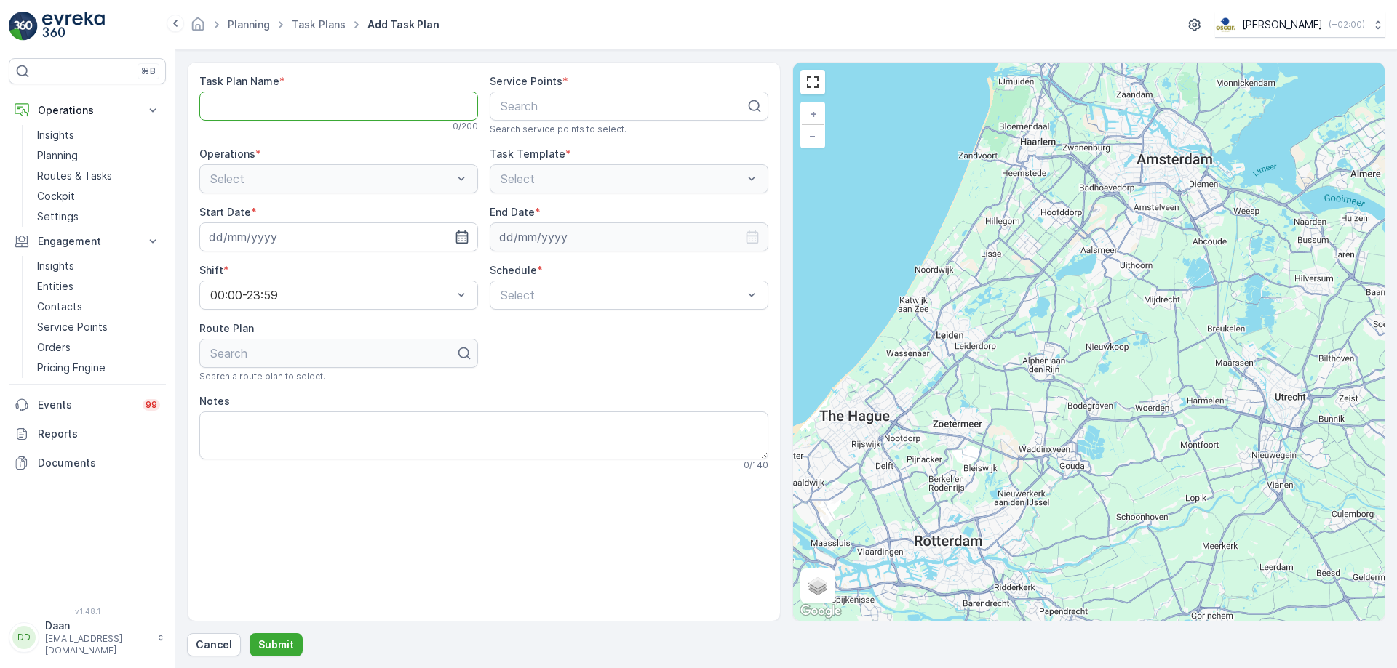
type Name "MQ/FH Middag"
click at [566, 115] on div "Search" at bounding box center [629, 106] width 279 height 29
type input "esh"
click at [580, 196] on div "Esh pitabar" at bounding box center [628, 191] width 261 height 13
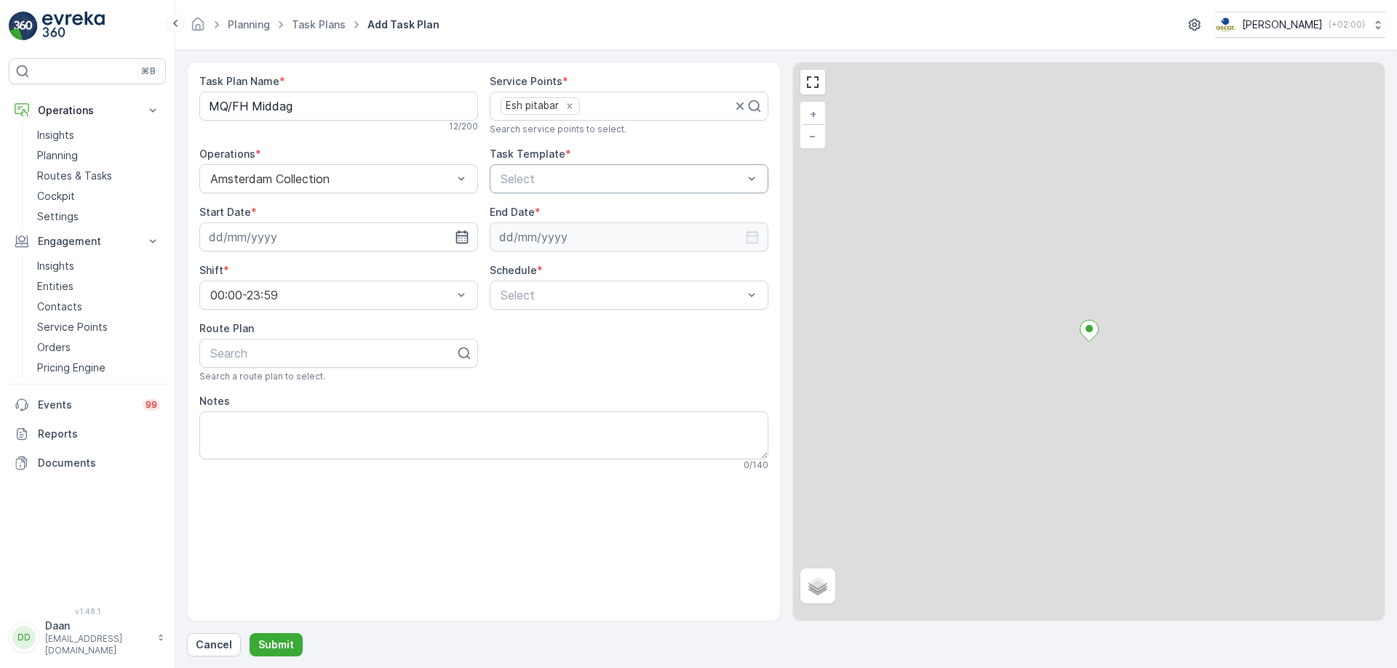
click at [554, 182] on div at bounding box center [621, 178] width 245 height 13
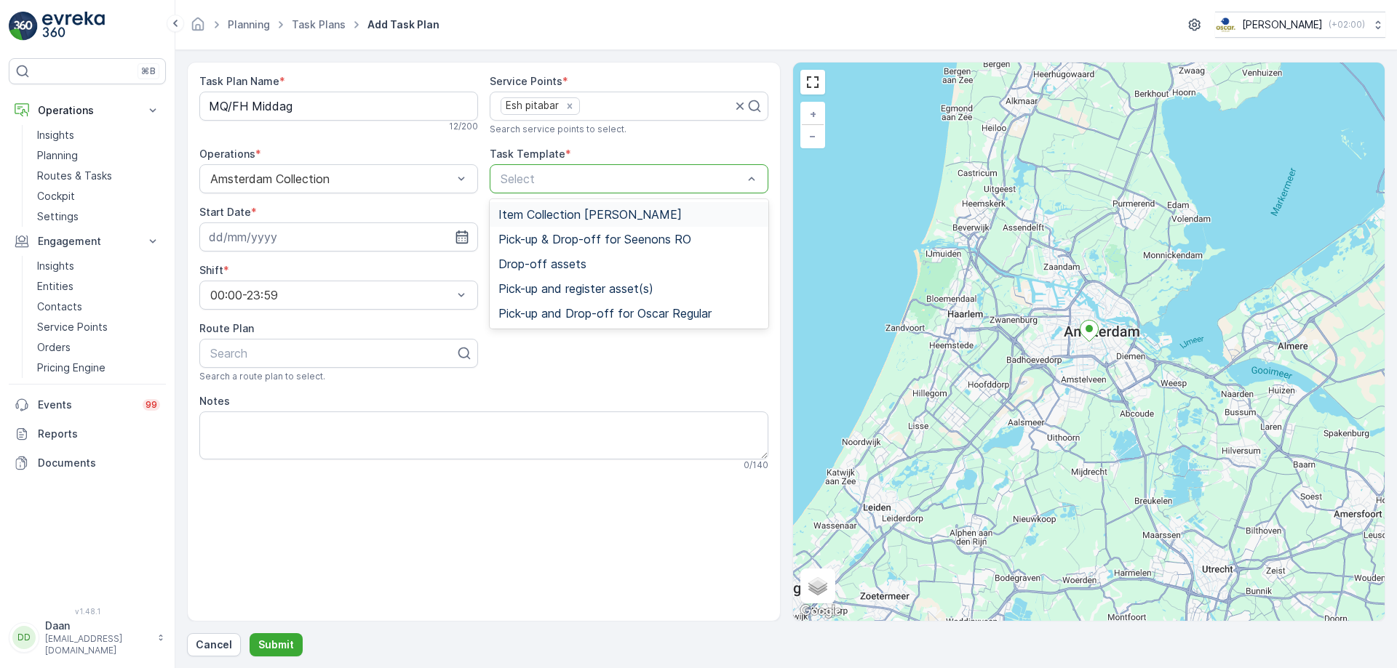
click at [596, 215] on span "Item Collection [PERSON_NAME]" at bounding box center [589, 214] width 183 height 13
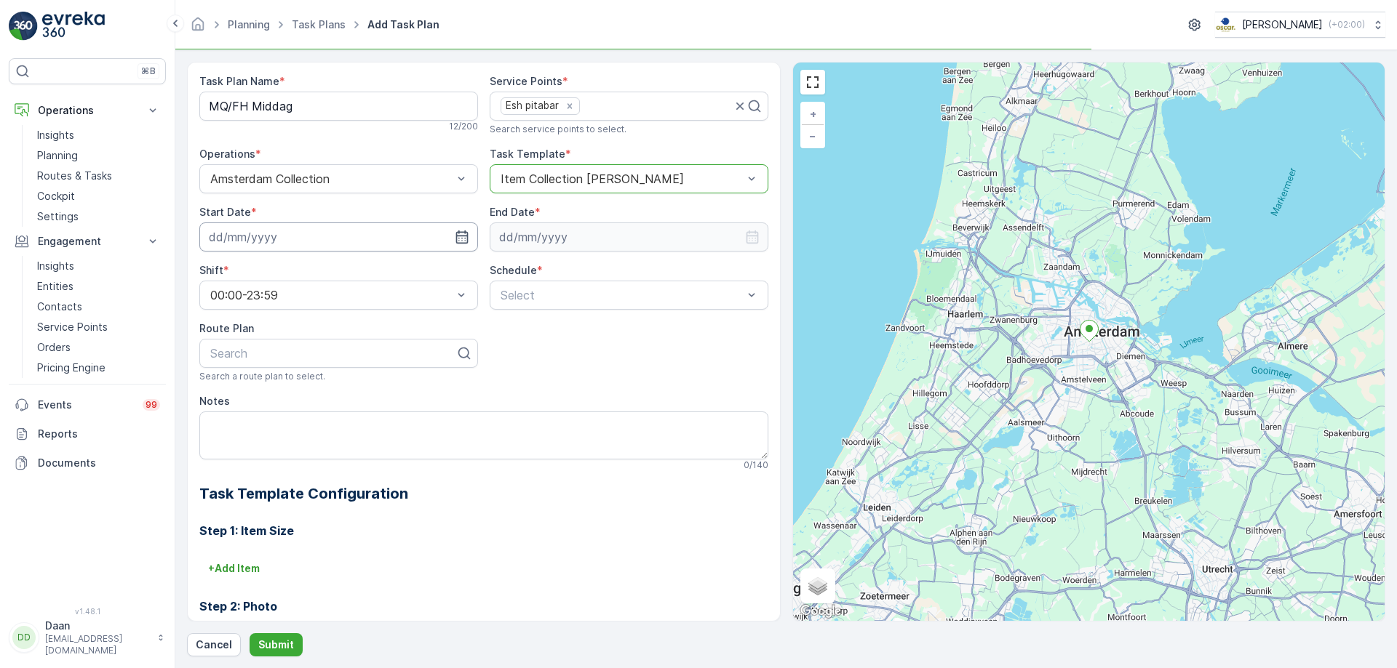
click at [452, 236] on input at bounding box center [338, 237] width 279 height 29
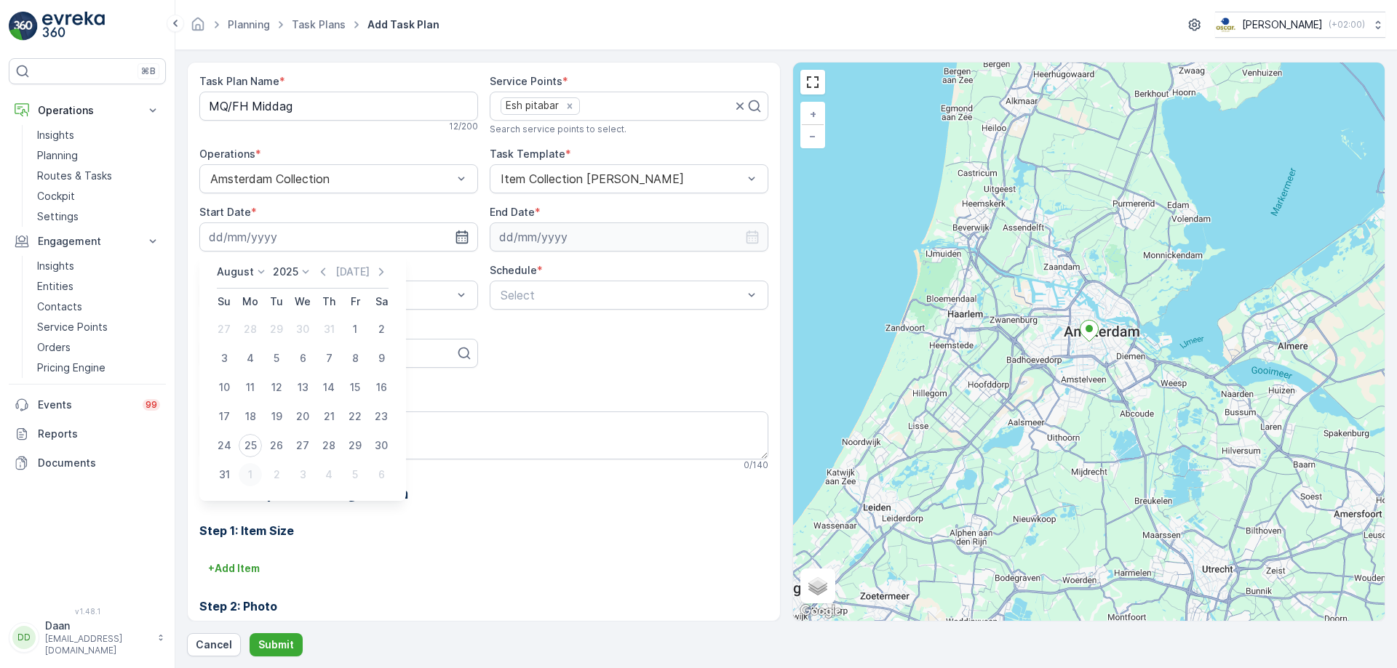
click at [250, 476] on div "1" at bounding box center [250, 474] width 23 height 23
type input "[DATE]"
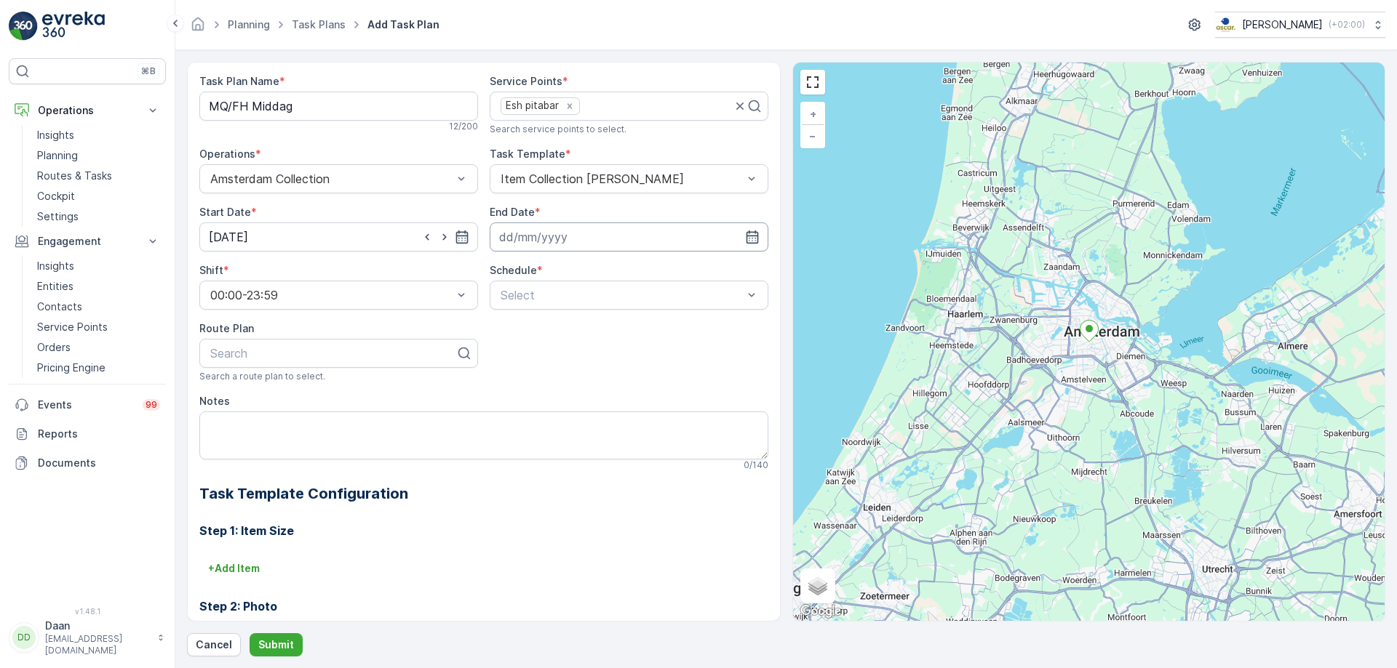
click at [649, 237] on input at bounding box center [629, 237] width 279 height 29
click at [542, 272] on icon at bounding box center [549, 272] width 15 height 15
click at [535, 408] on span "December" at bounding box center [539, 406] width 51 height 15
click at [598, 274] on p "2025" at bounding box center [588, 272] width 25 height 15
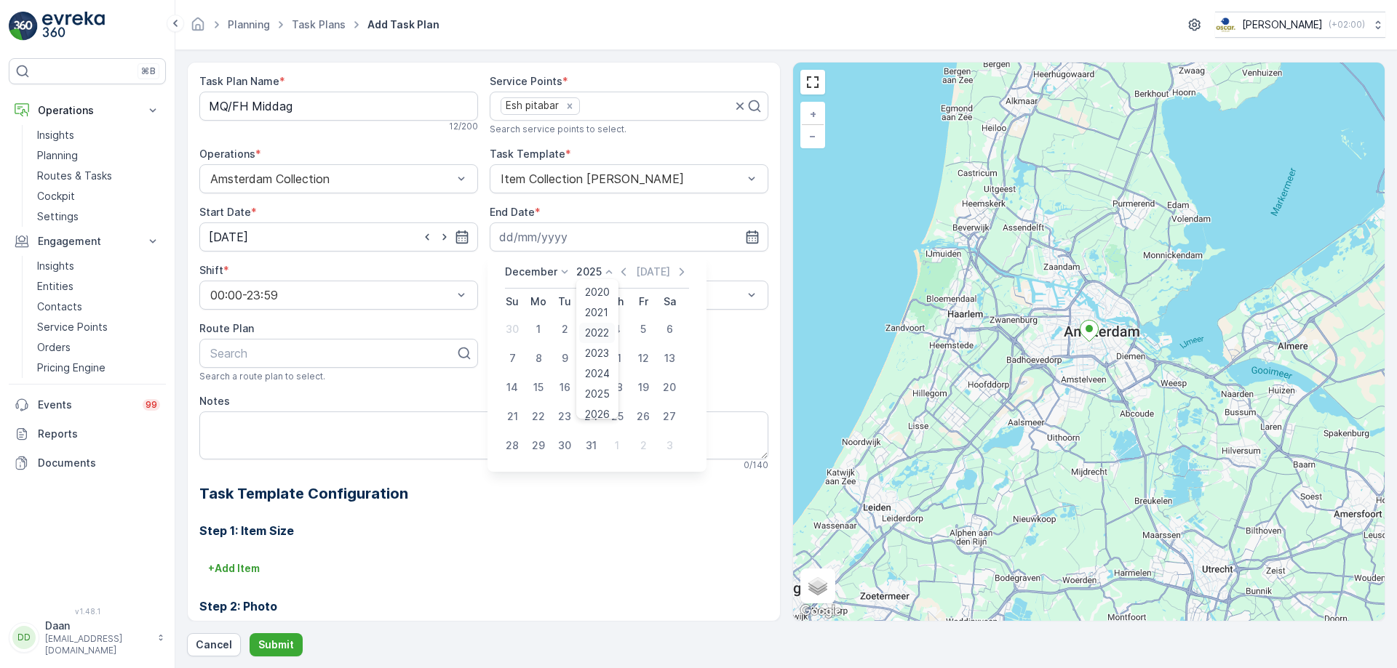
scroll to position [90, 0]
click at [604, 410] on span "2030" at bounding box center [597, 406] width 25 height 15
click at [570, 444] on div "31" at bounding box center [564, 445] width 23 height 23
type input "[DATE]"
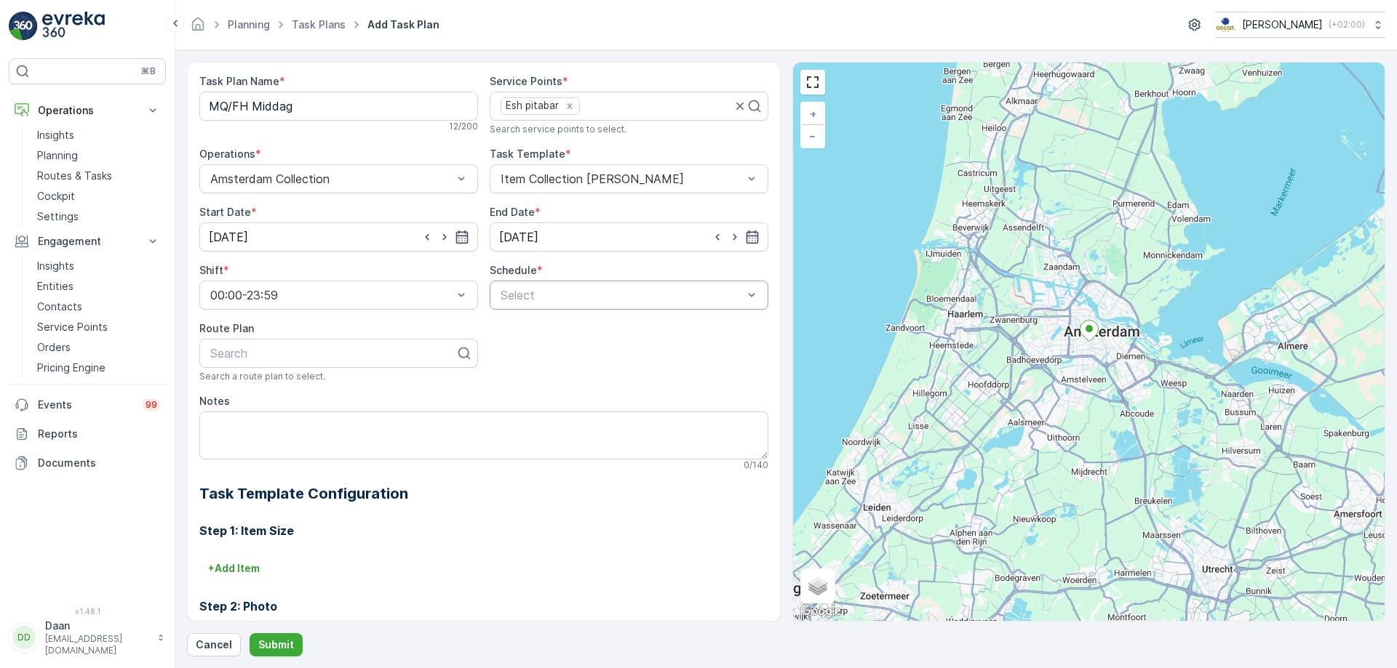
click at [536, 294] on div at bounding box center [621, 295] width 245 height 13
click at [562, 355] on div "Weekly" at bounding box center [628, 355] width 261 height 13
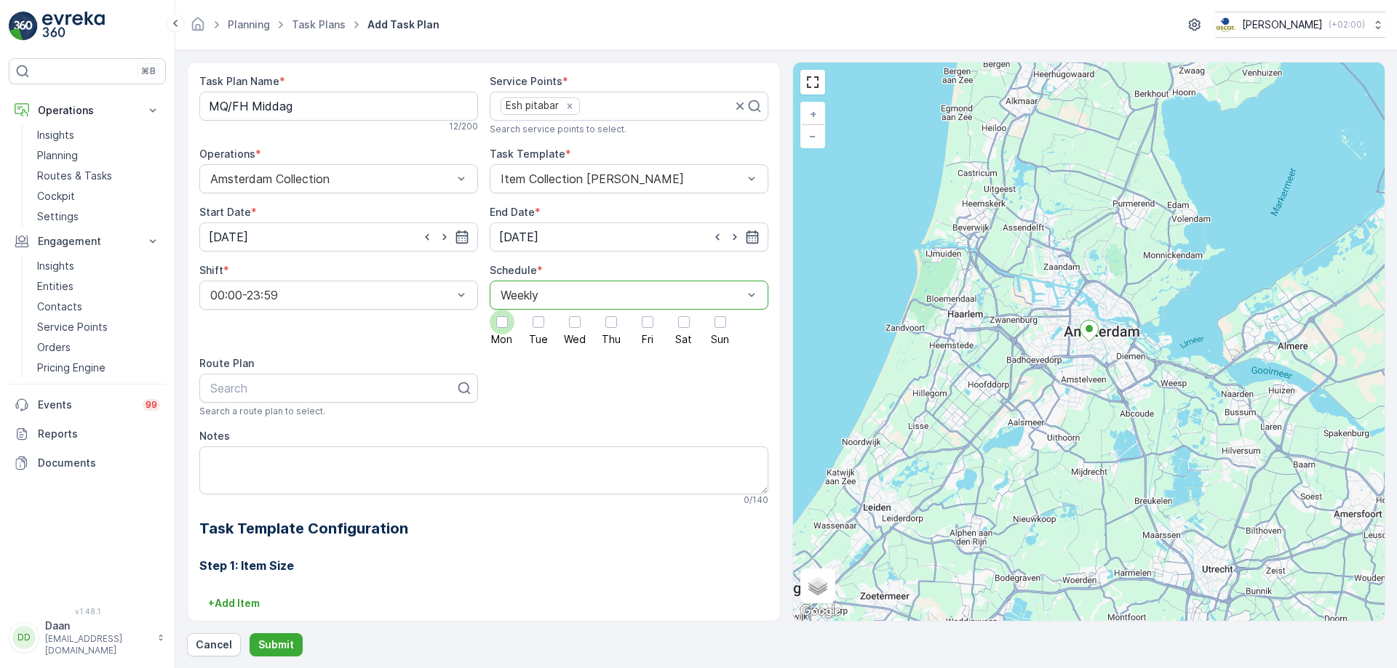
click at [499, 329] on div at bounding box center [502, 322] width 25 height 25
click at [502, 310] on input "Mon" at bounding box center [502, 310] width 0 height 0
click at [531, 331] on div at bounding box center [538, 322] width 25 height 25
click at [538, 310] on input "Tue" at bounding box center [538, 310] width 0 height 0
click at [573, 332] on div at bounding box center [574, 322] width 25 height 25
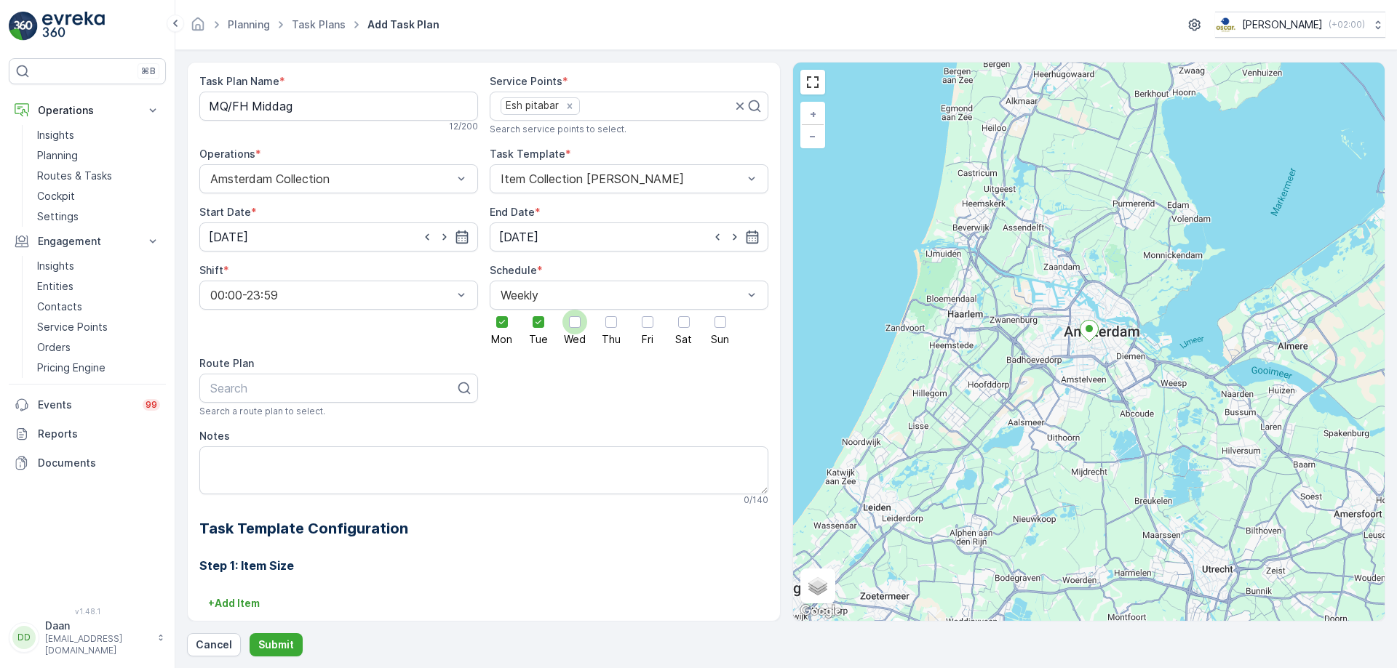
click at [575, 310] on input "Wed" at bounding box center [575, 310] width 0 height 0
click at [599, 332] on label "Thu" at bounding box center [611, 327] width 25 height 35
click at [611, 310] on input "Thu" at bounding box center [611, 310] width 0 height 0
click at [649, 327] on div at bounding box center [648, 322] width 12 height 12
click at [647, 310] on input "Fri" at bounding box center [647, 310] width 0 height 0
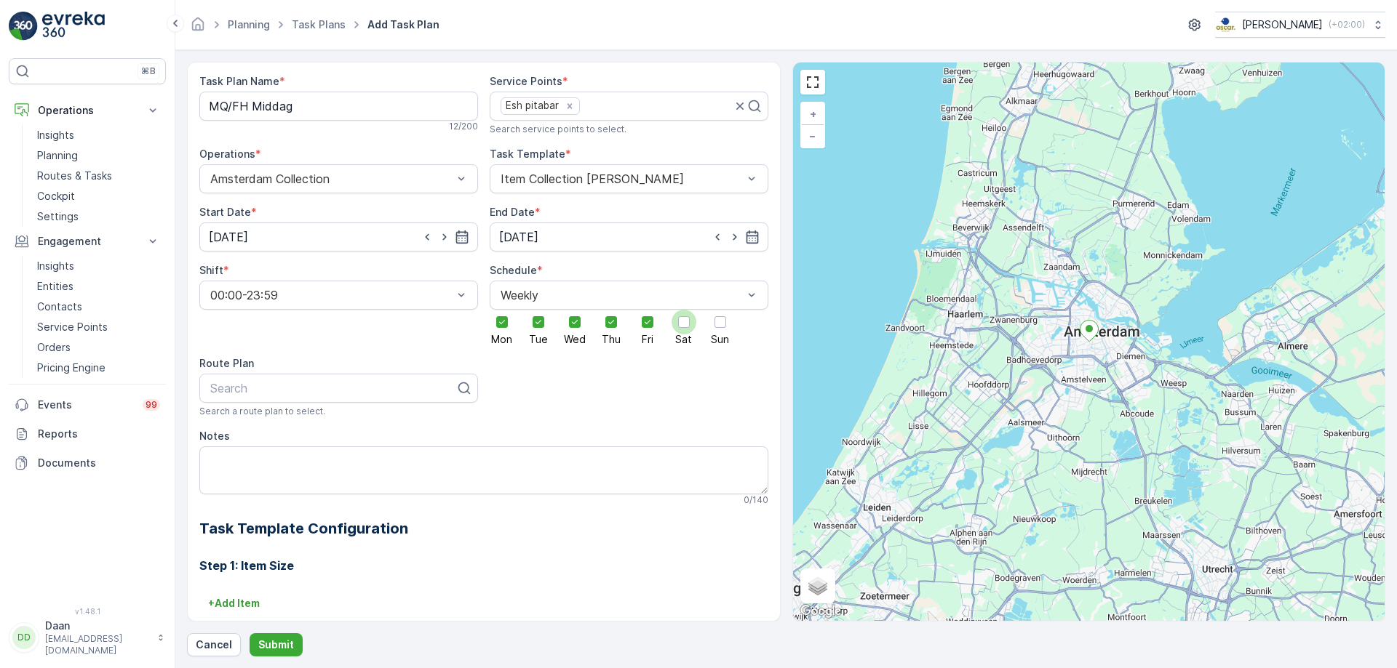
click at [673, 330] on div at bounding box center [683, 322] width 25 height 25
click at [684, 310] on input "Sat" at bounding box center [684, 310] width 0 height 0
click at [719, 335] on span "Sun" at bounding box center [720, 340] width 18 height 10
click at [720, 310] on input "Sun" at bounding box center [720, 310] width 0 height 0
click at [391, 378] on div "Search" at bounding box center [338, 388] width 279 height 29
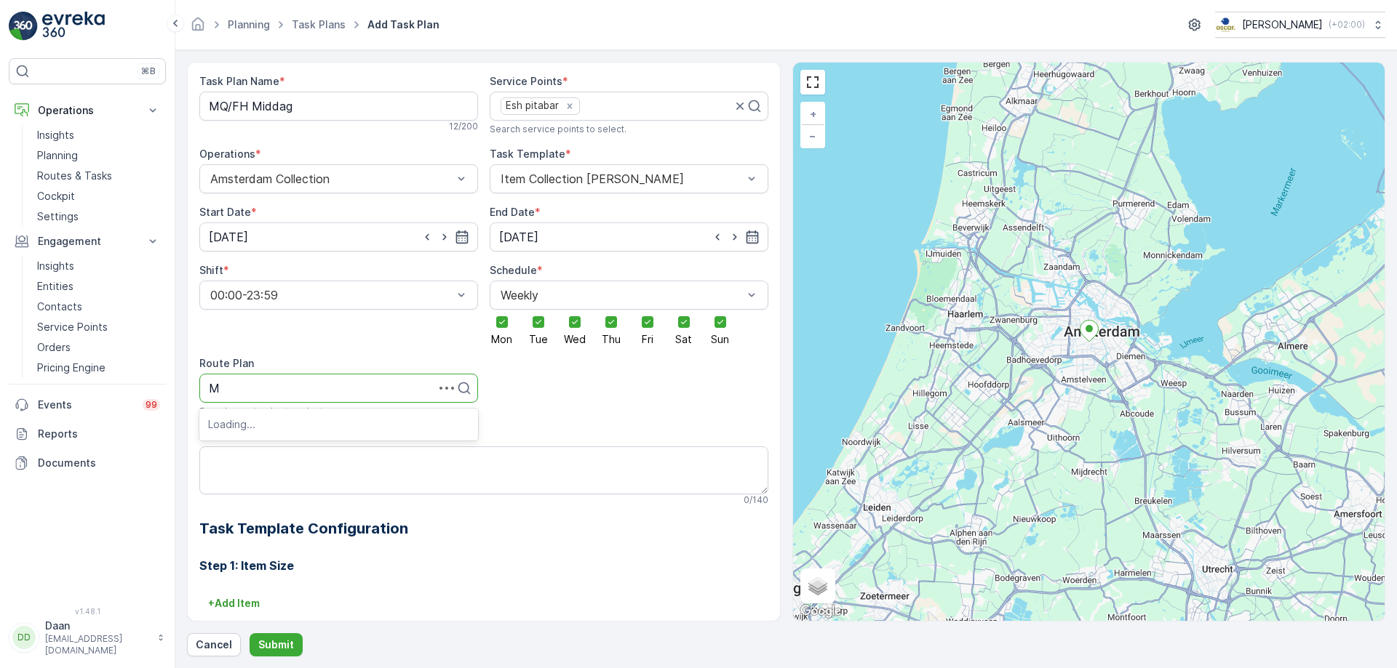
type input "MQ"
click at [303, 449] on div "MQ/FH Middag" at bounding box center [338, 448] width 261 height 13
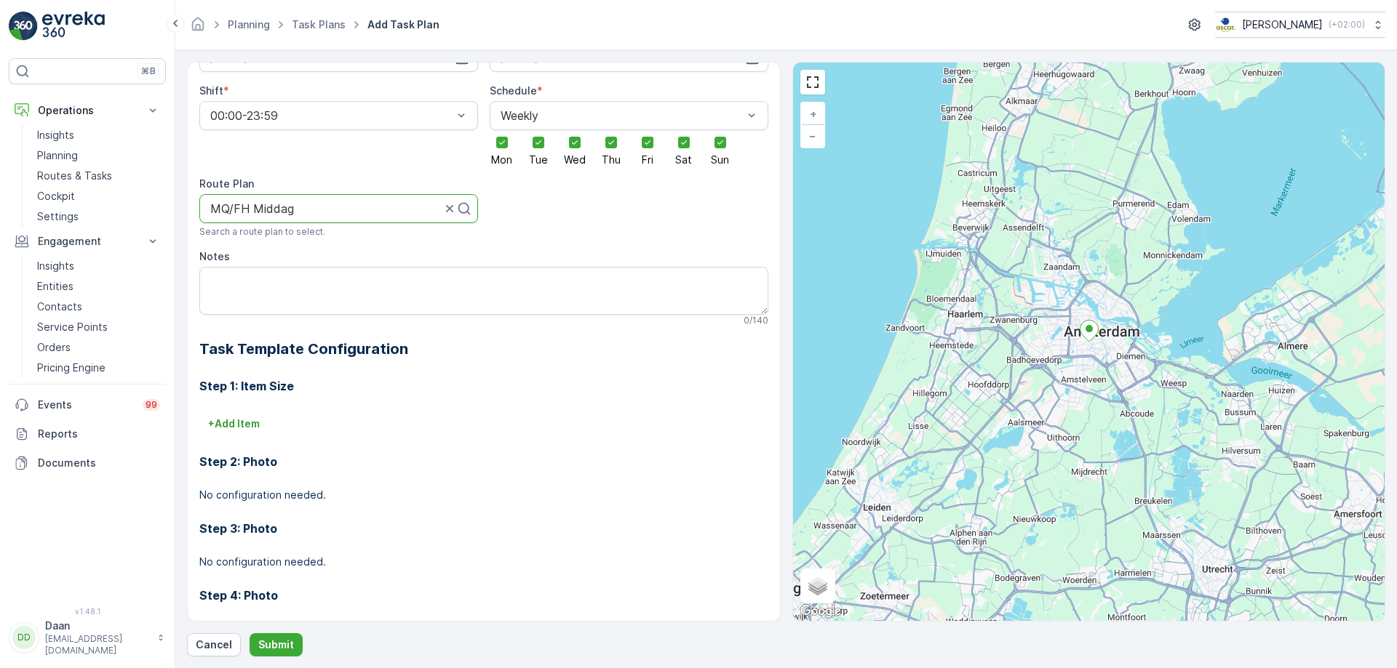
scroll to position [230, 0]
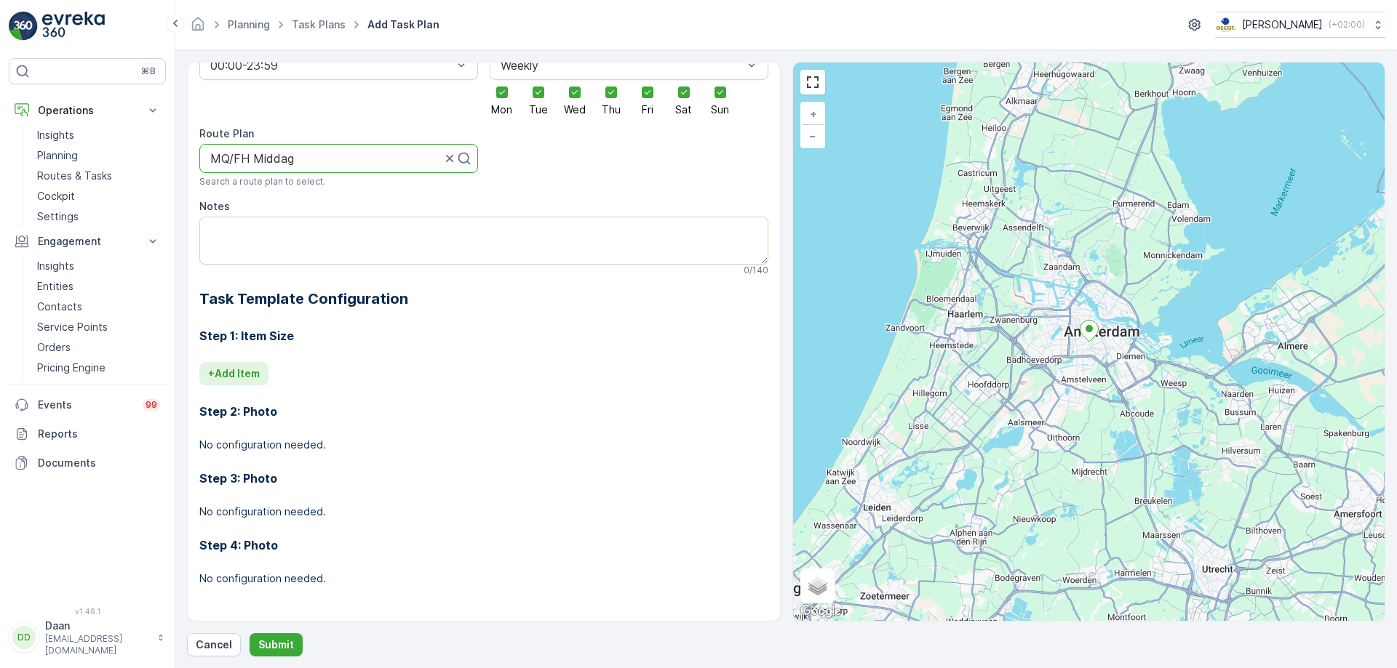
click at [244, 375] on p "+ Add Item" at bounding box center [234, 374] width 52 height 15
click at [394, 385] on div "Select" at bounding box center [438, 394] width 479 height 29
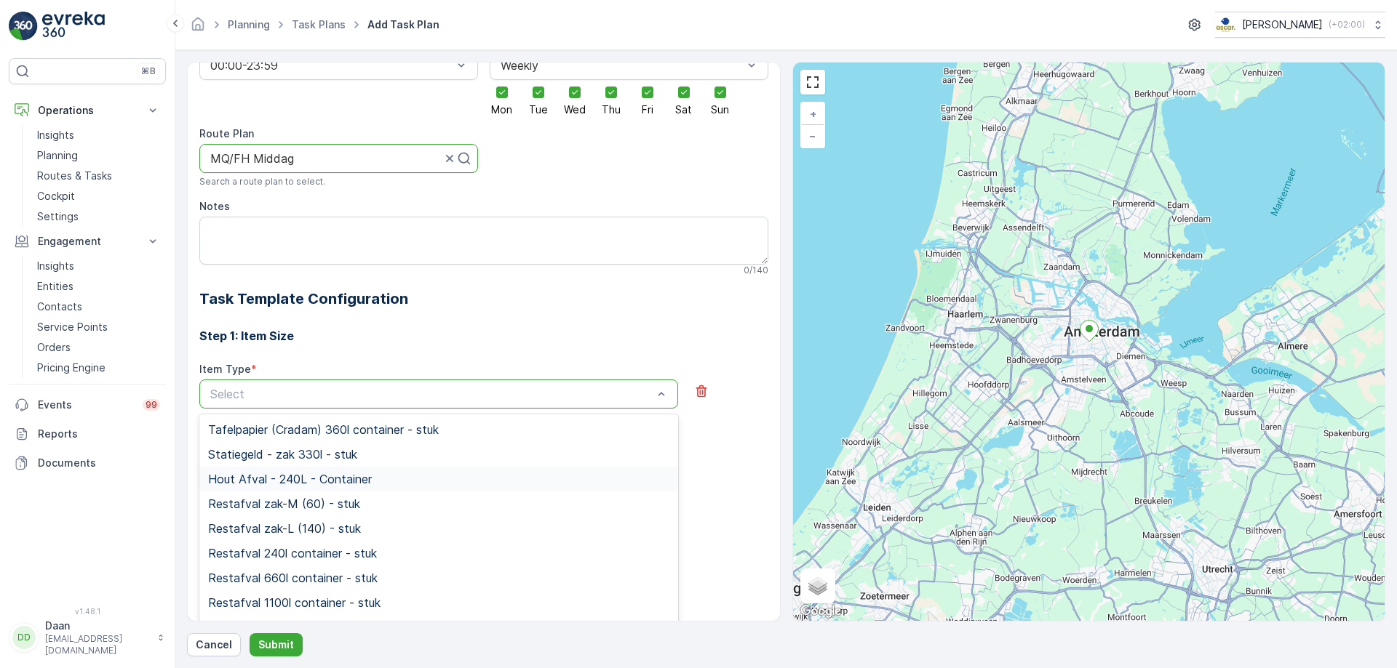
click at [385, 489] on div "Hout Afval - 240L - Container" at bounding box center [438, 479] width 479 height 25
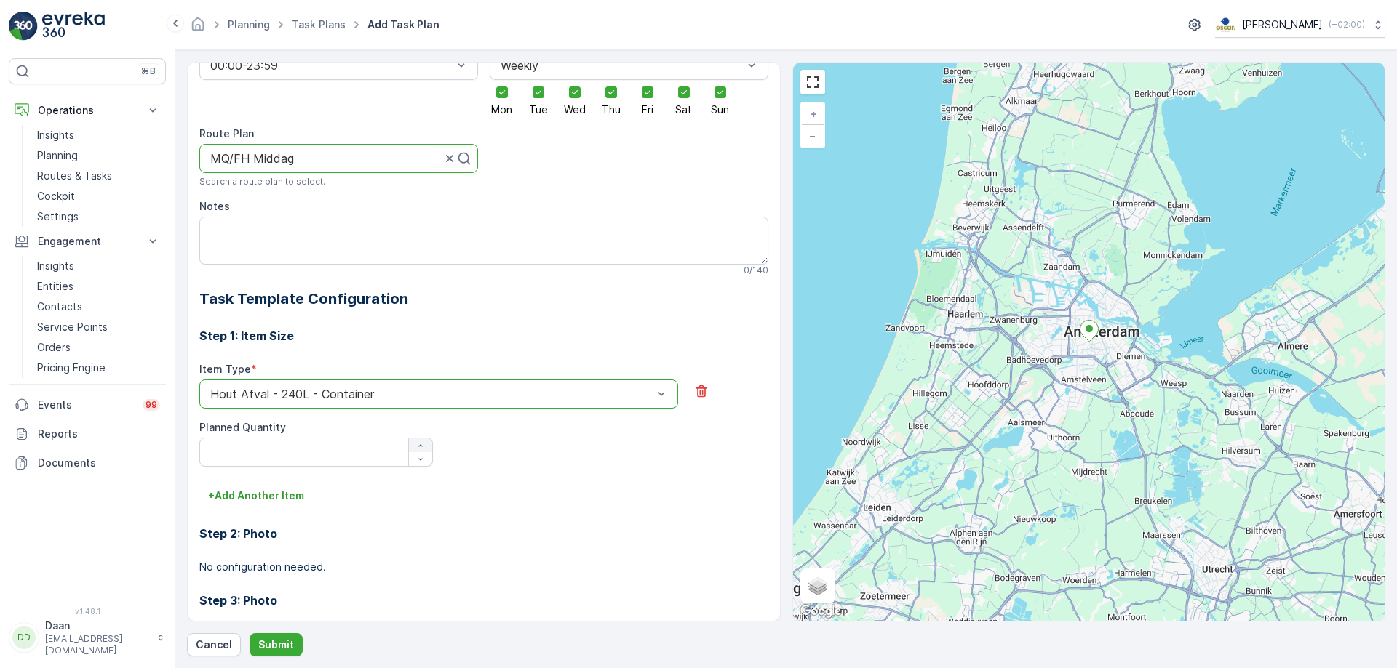
click at [422, 447] on icon "button" at bounding box center [420, 446] width 9 height 9
type Quantity "2"
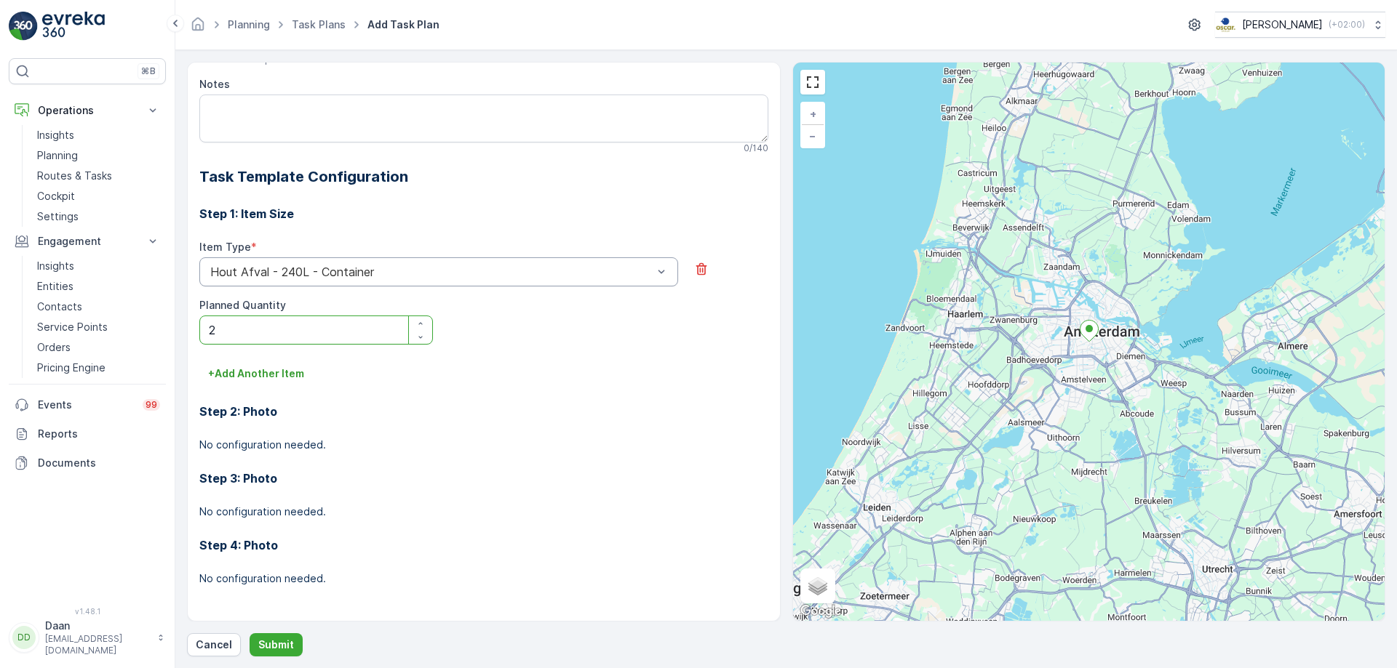
click at [487, 280] on div "Hout Afval - 240L - Container" at bounding box center [438, 271] width 479 height 29
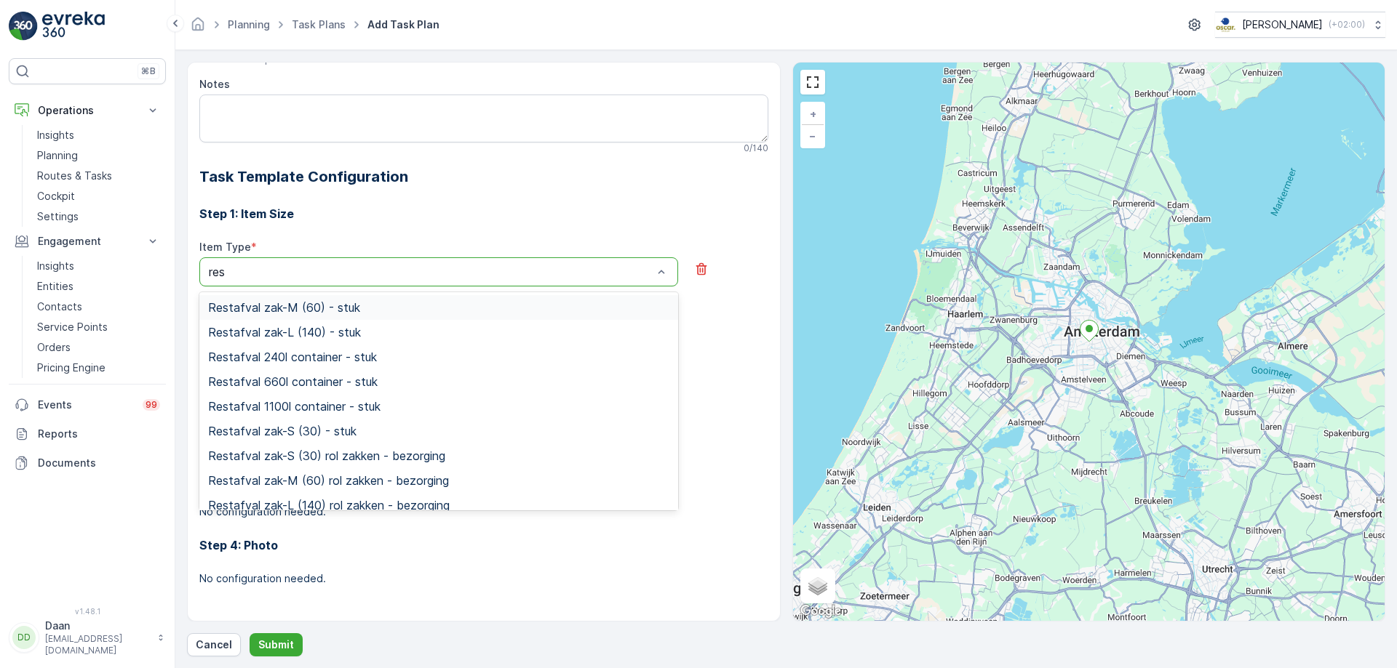
type input "rest"
click at [440, 360] on div "Restafval 240l container - stuk" at bounding box center [438, 357] width 461 height 13
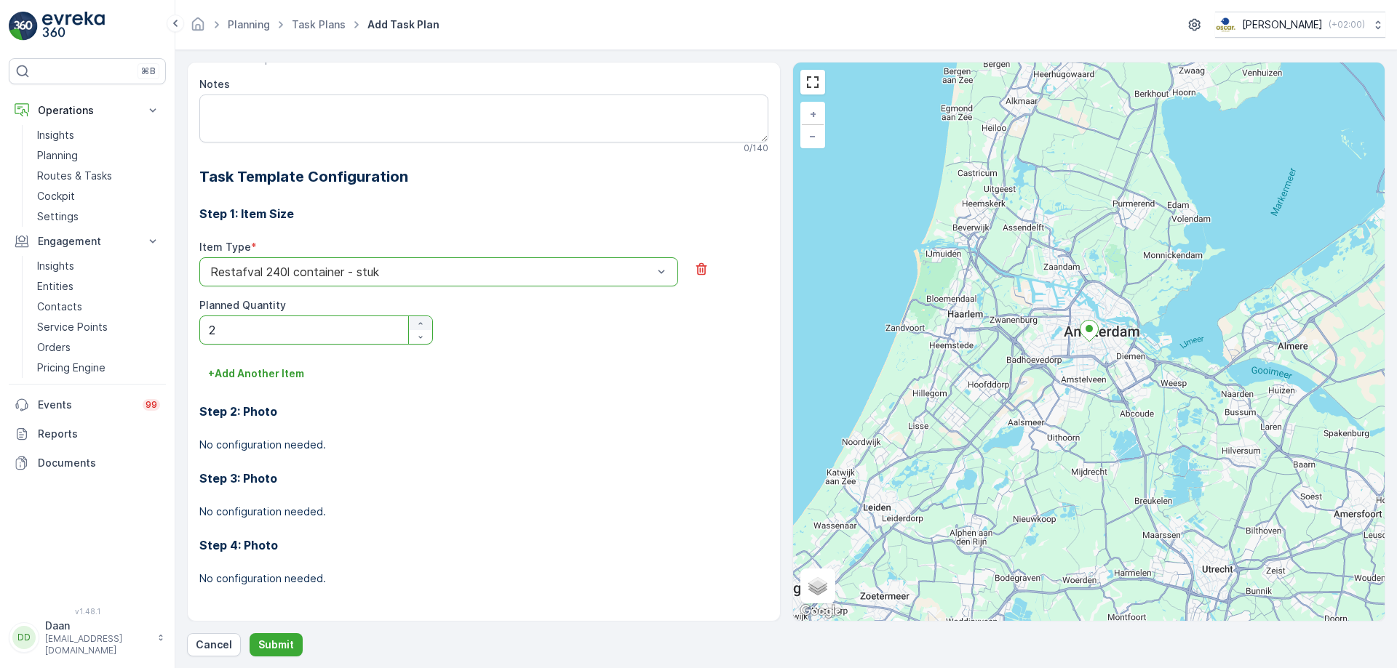
click at [420, 321] on icon "button" at bounding box center [420, 323] width 9 height 9
click at [422, 338] on icon "button" at bounding box center [420, 337] width 9 height 9
type Quantity "2"
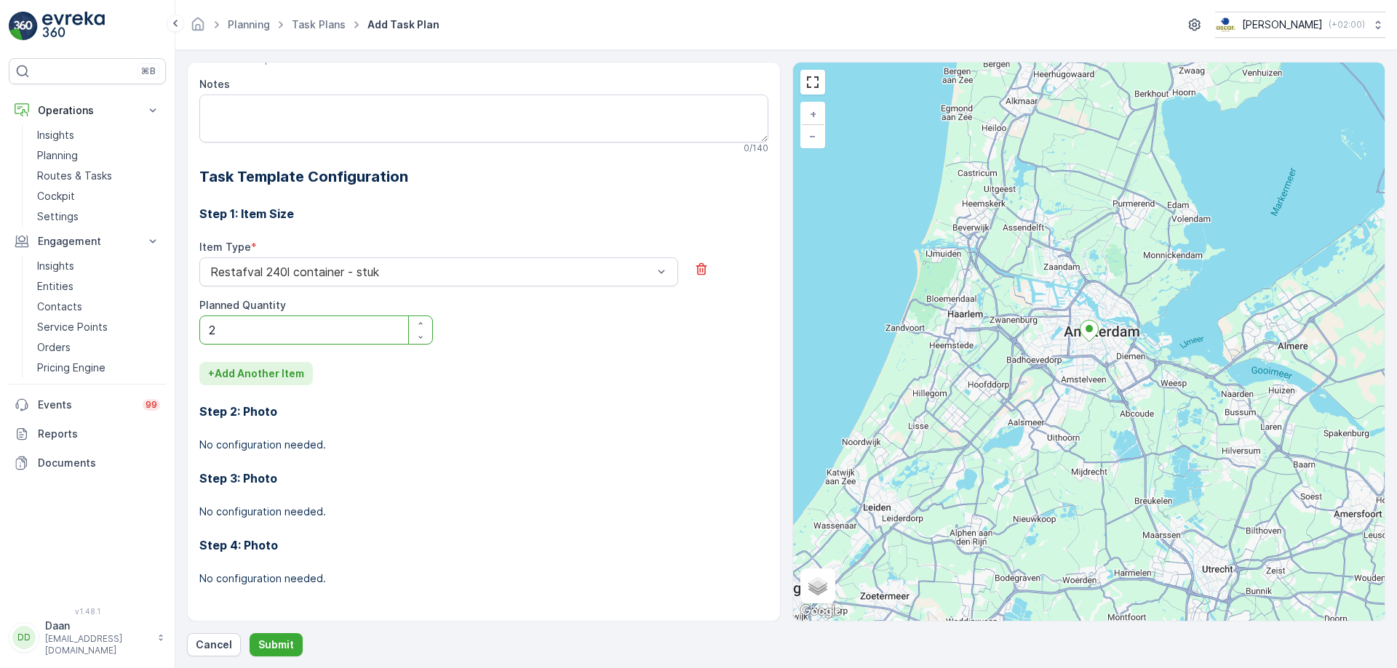
click at [286, 377] on p "+ Add Another Item" at bounding box center [256, 374] width 96 height 15
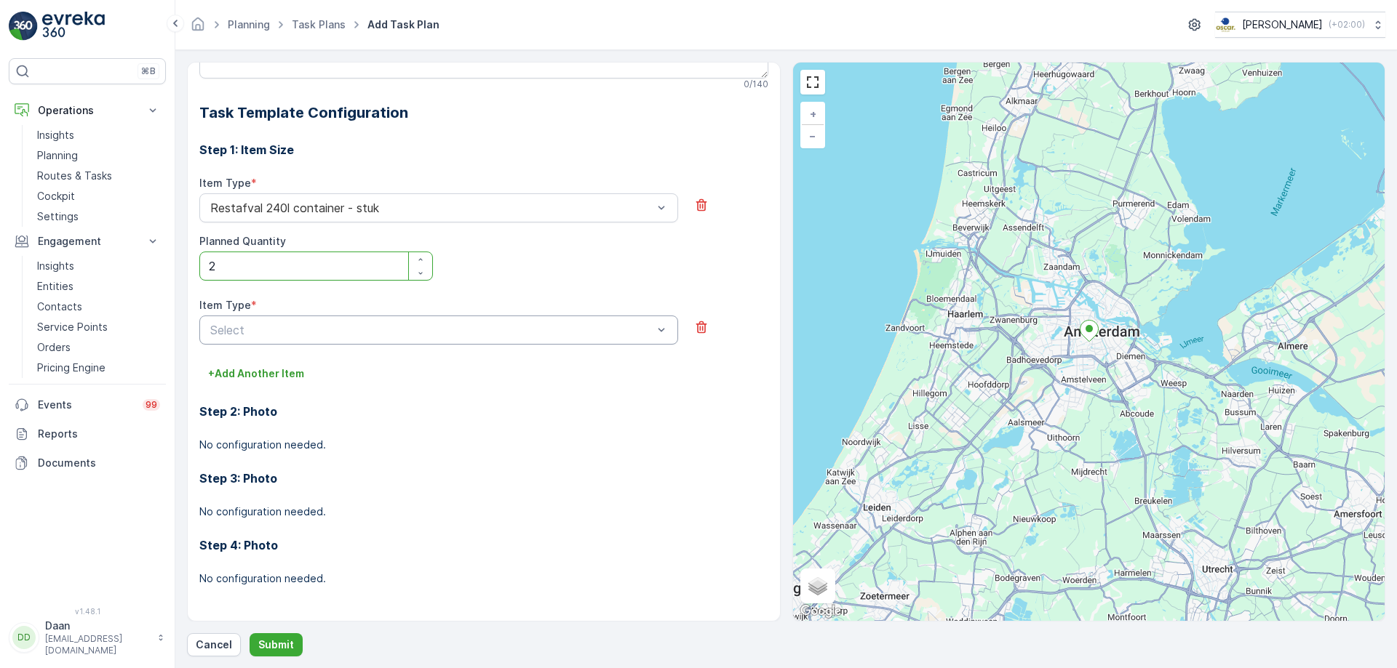
click at [524, 331] on div at bounding box center [431, 330] width 445 height 13
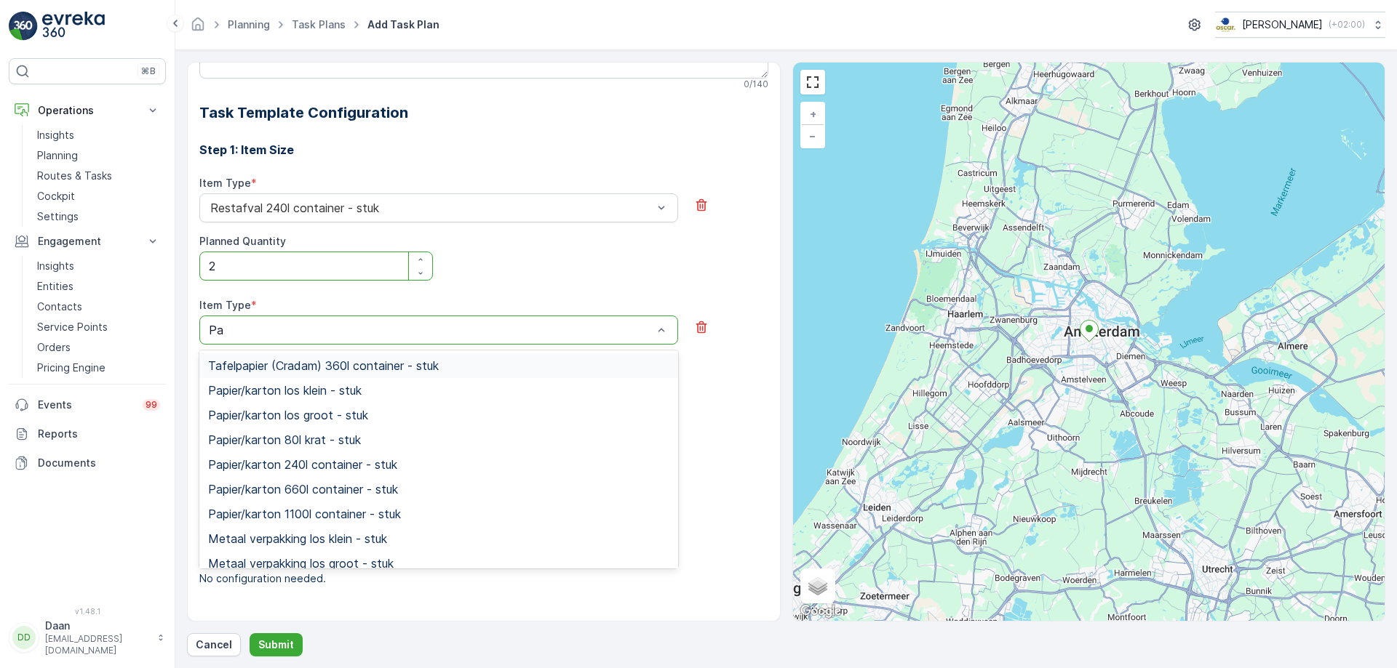
type input "Pap"
click at [489, 458] on div "Papier/karton 240l container - stuk" at bounding box center [438, 464] width 479 height 25
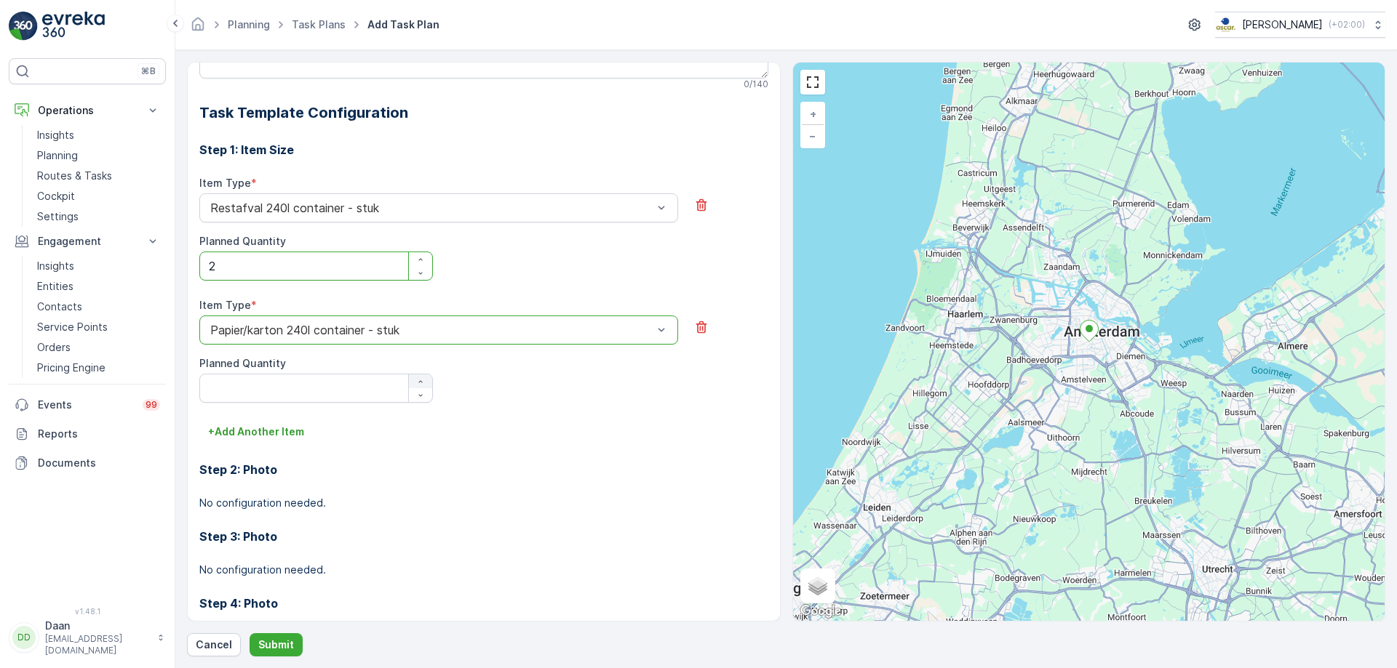
click at [420, 384] on icon "button" at bounding box center [420, 382] width 9 height 9
type Quantity "1"
click at [389, 326] on div at bounding box center [431, 330] width 445 height 13
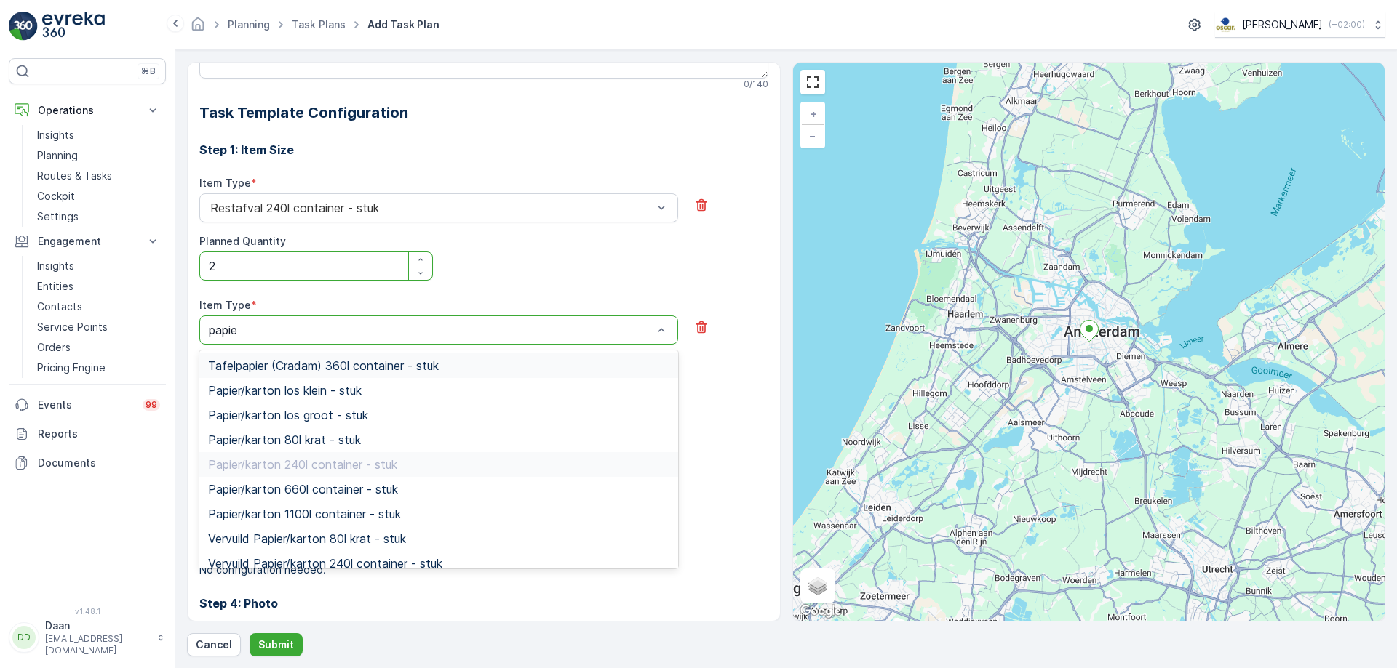
type input "papier"
click at [413, 416] on div "Papier/karton los groot - stuk" at bounding box center [438, 415] width 461 height 13
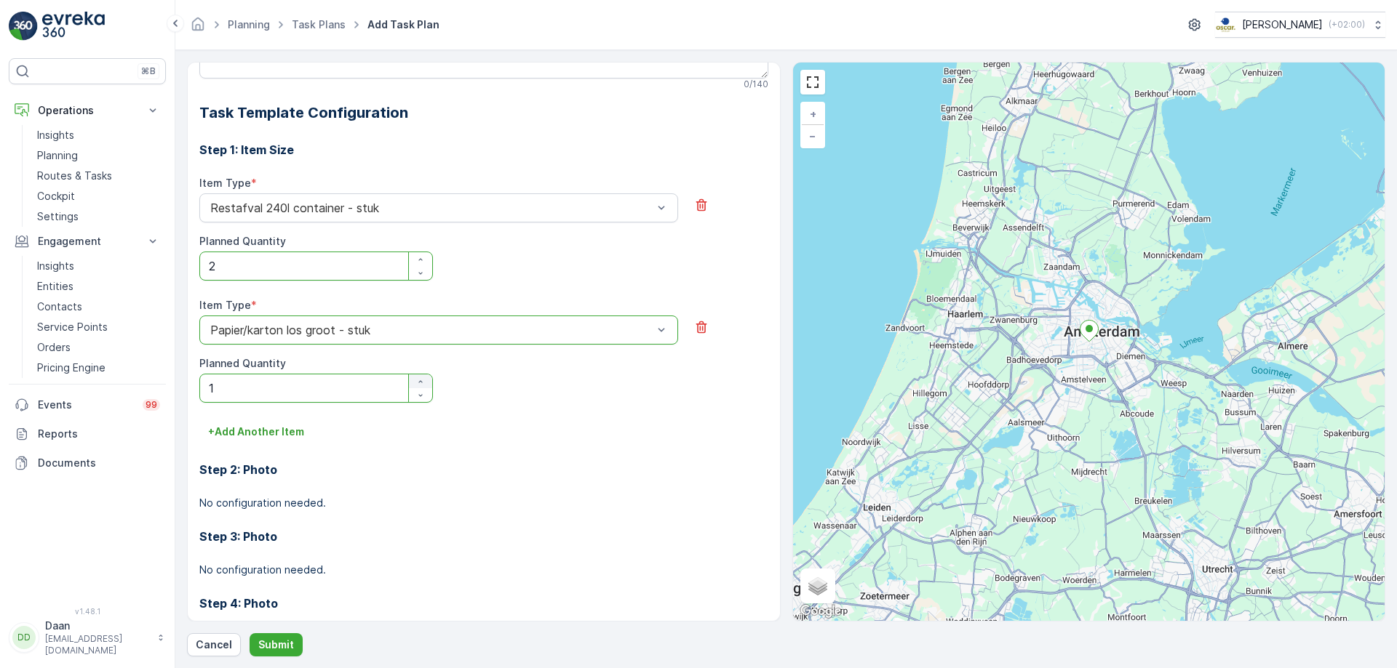
click at [420, 383] on icon "button" at bounding box center [420, 382] width 9 height 9
type Quantity "2"
click at [286, 426] on p "+ Add Another Item" at bounding box center [256, 432] width 96 height 15
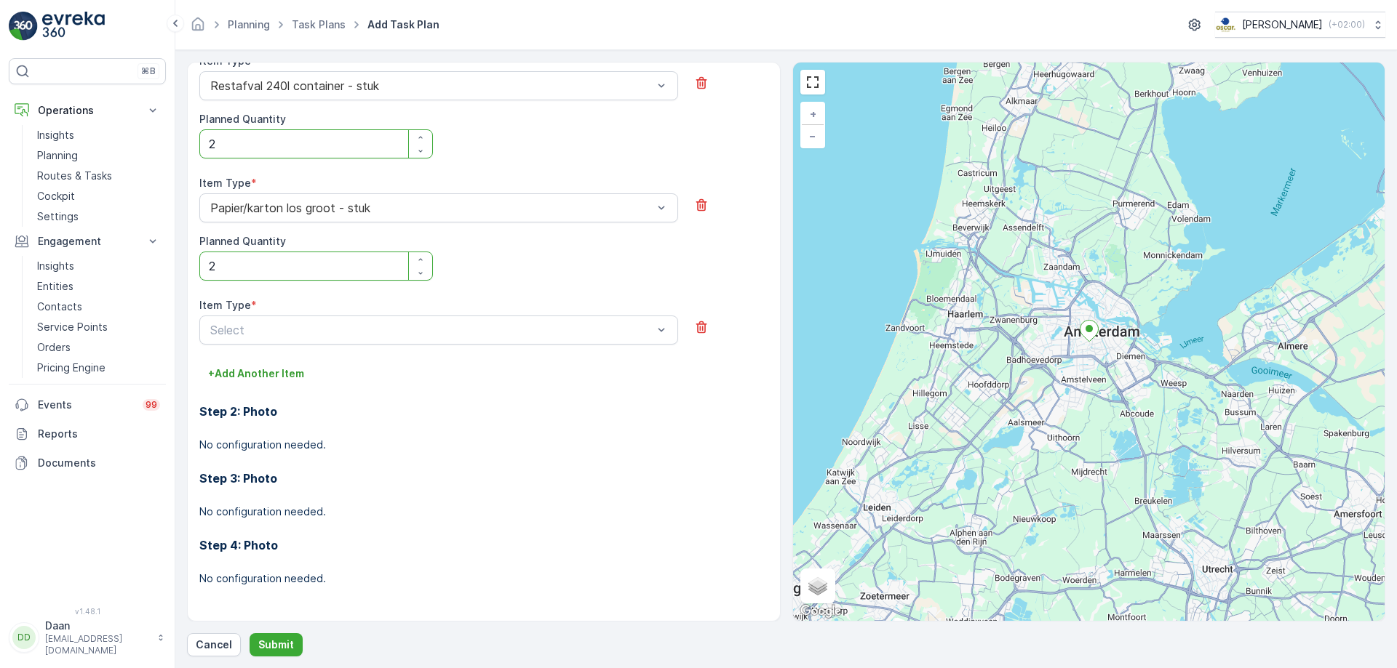
click at [447, 303] on div "Item Type *" at bounding box center [438, 305] width 479 height 15
click at [448, 321] on div "Select" at bounding box center [438, 330] width 479 height 29
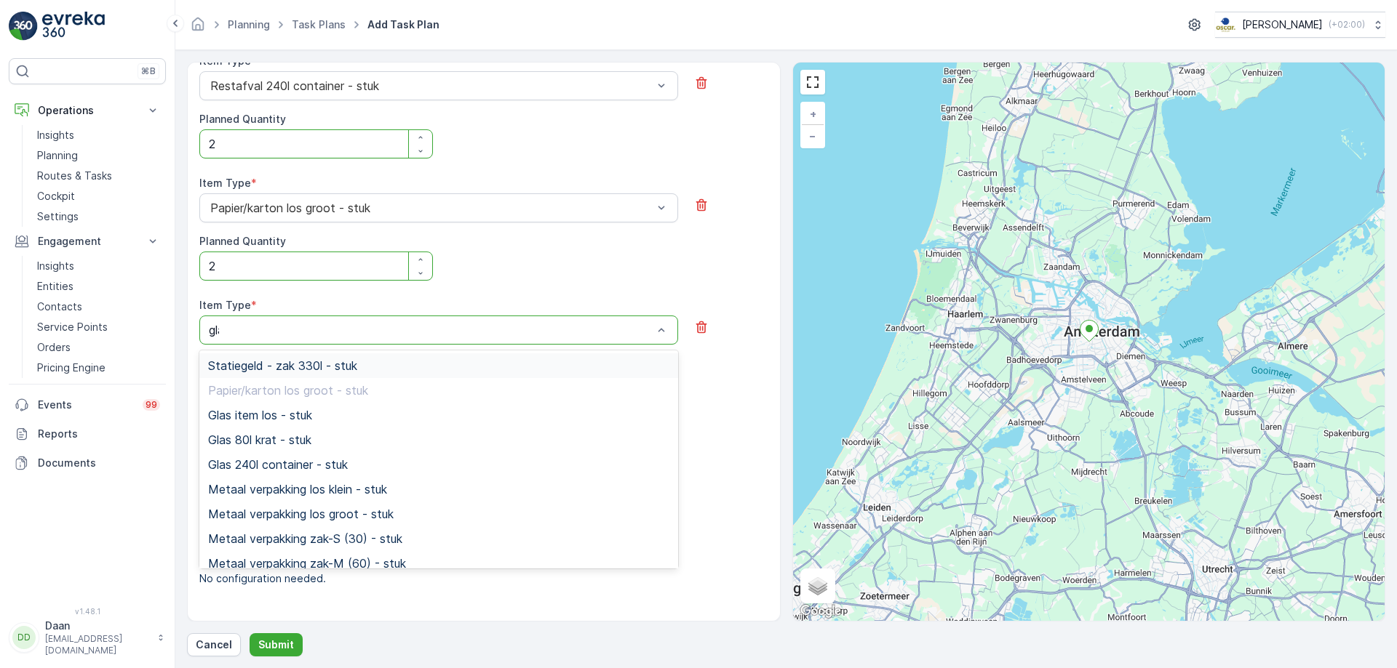
type input "glas"
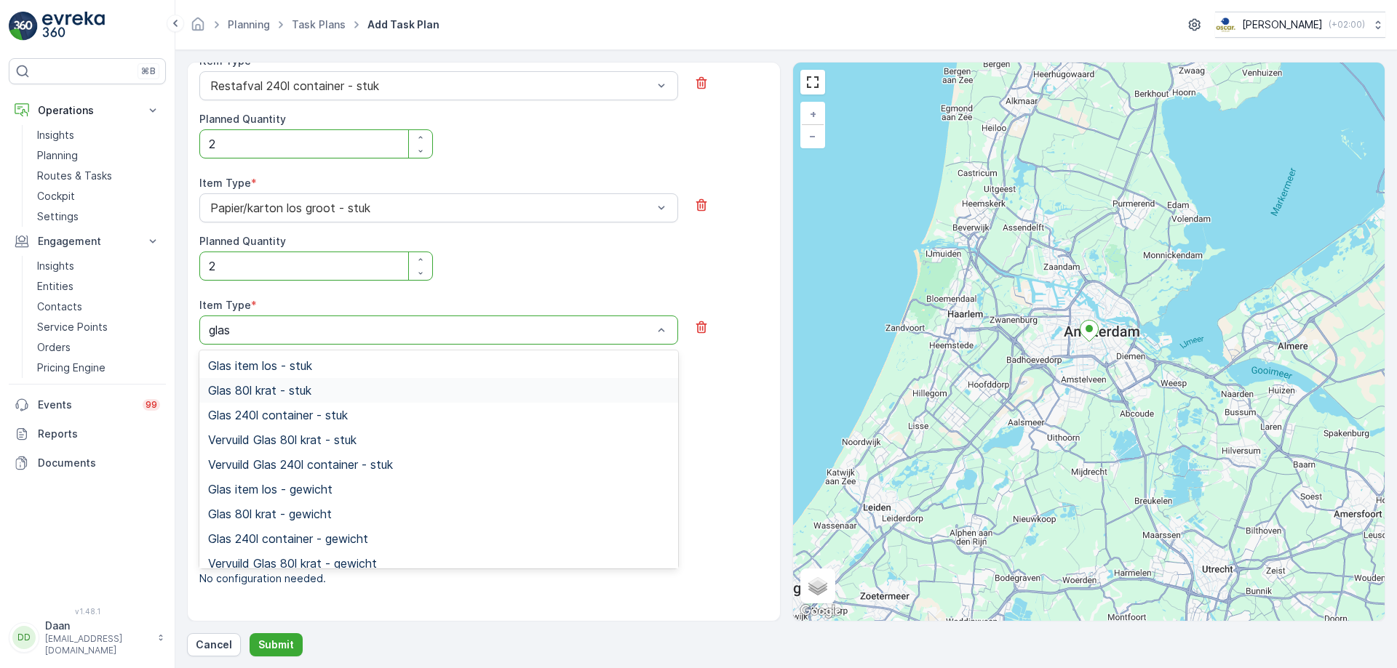
click at [444, 396] on div "Glas 80l krat - stuk" at bounding box center [438, 390] width 461 height 13
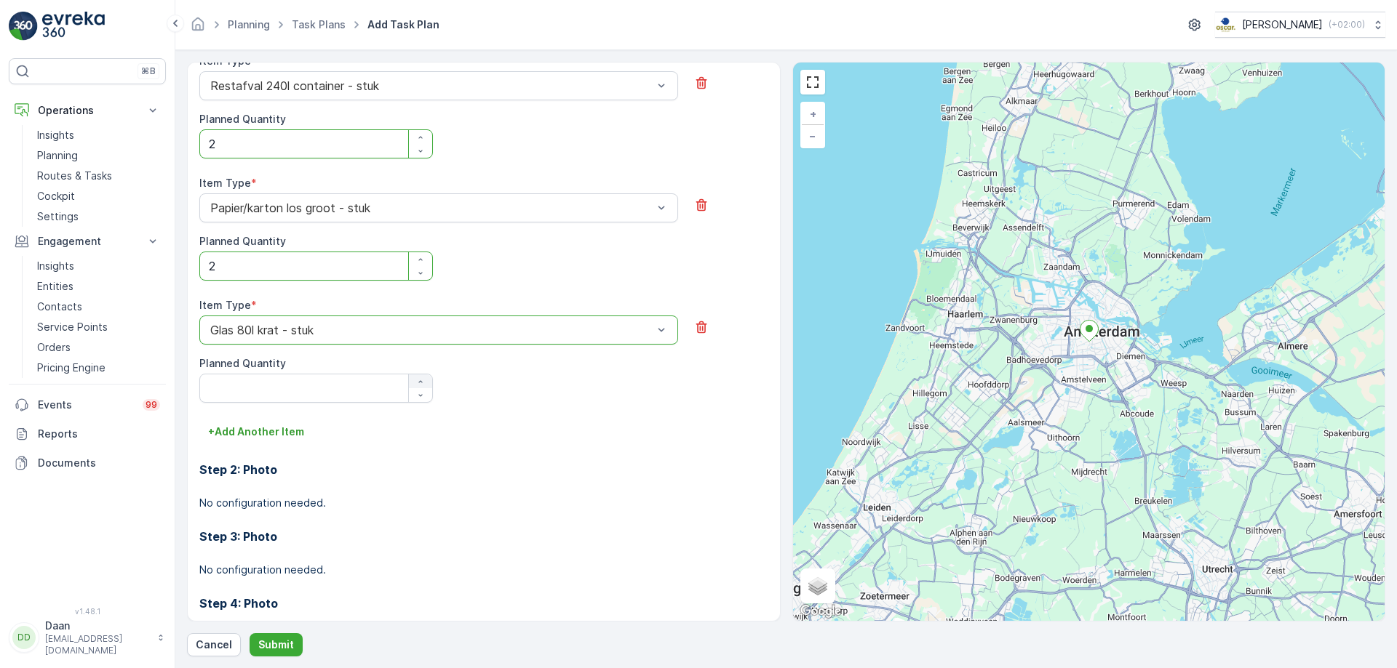
click at [418, 381] on icon "button" at bounding box center [420, 382] width 9 height 9
type Quantity "2"
click at [295, 437] on p "+ Add Another Item" at bounding box center [256, 432] width 96 height 15
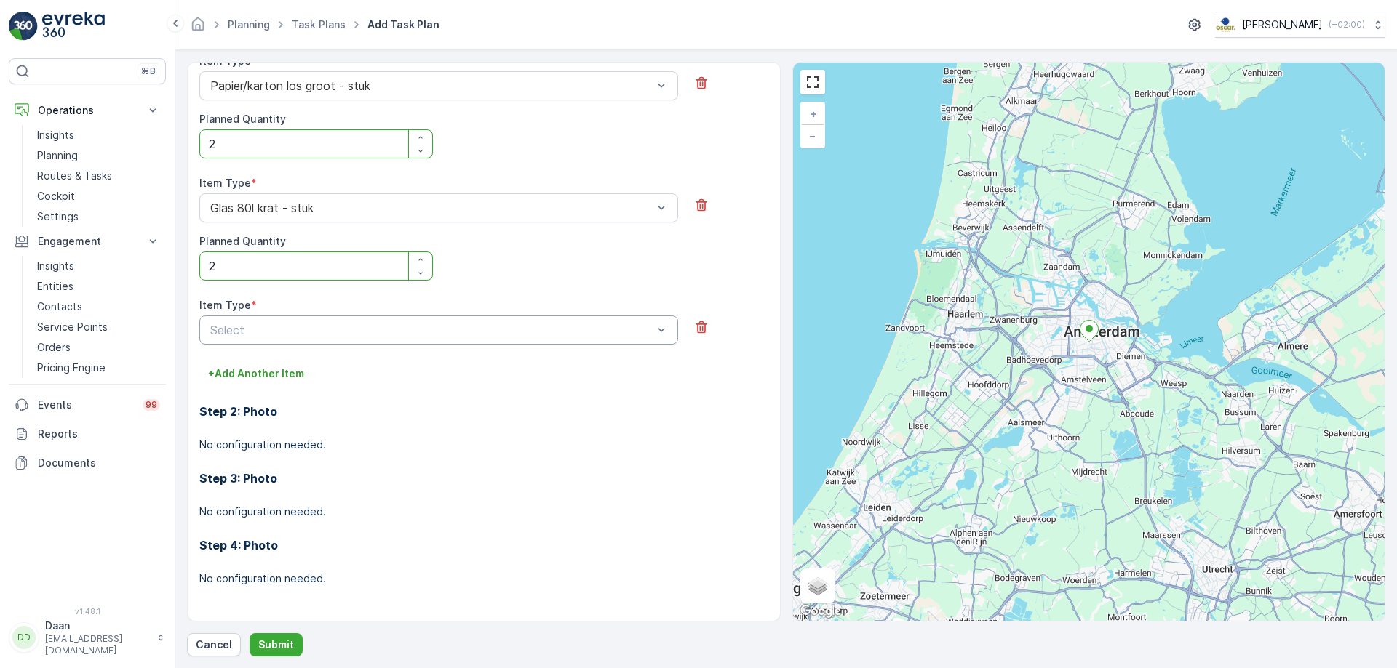
click at [583, 331] on div at bounding box center [431, 330] width 445 height 13
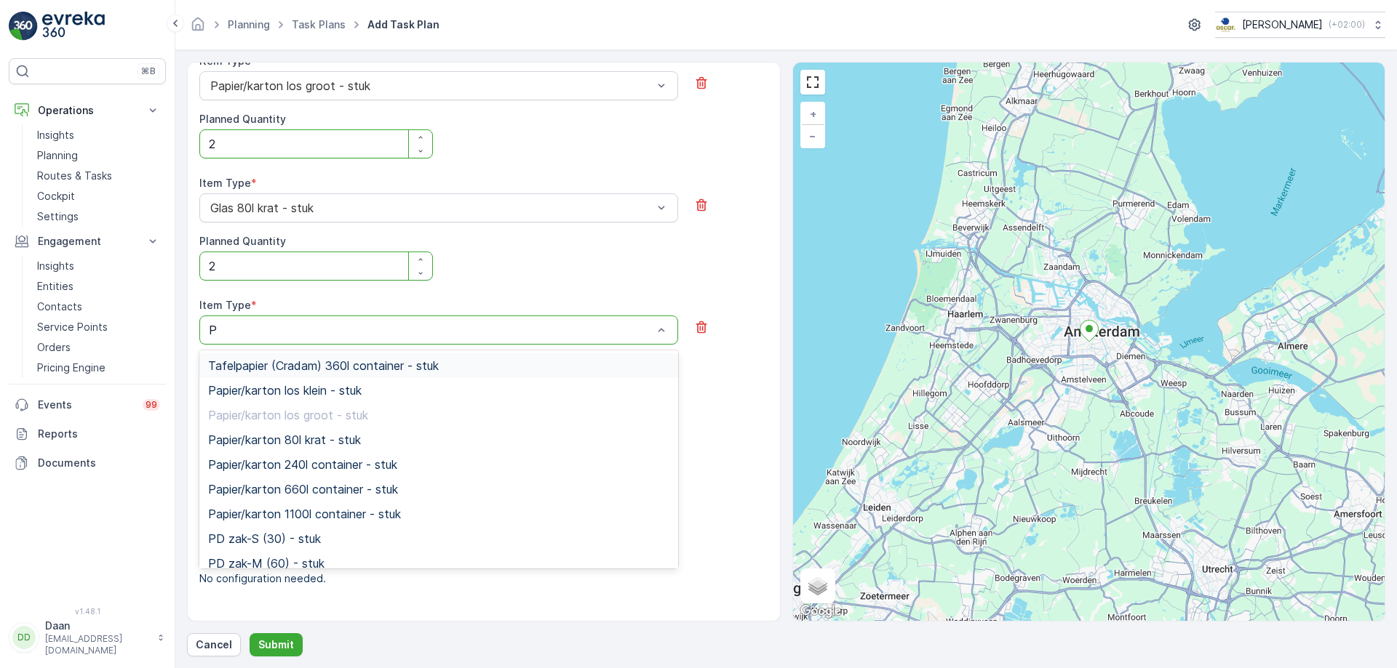
type input "PD"
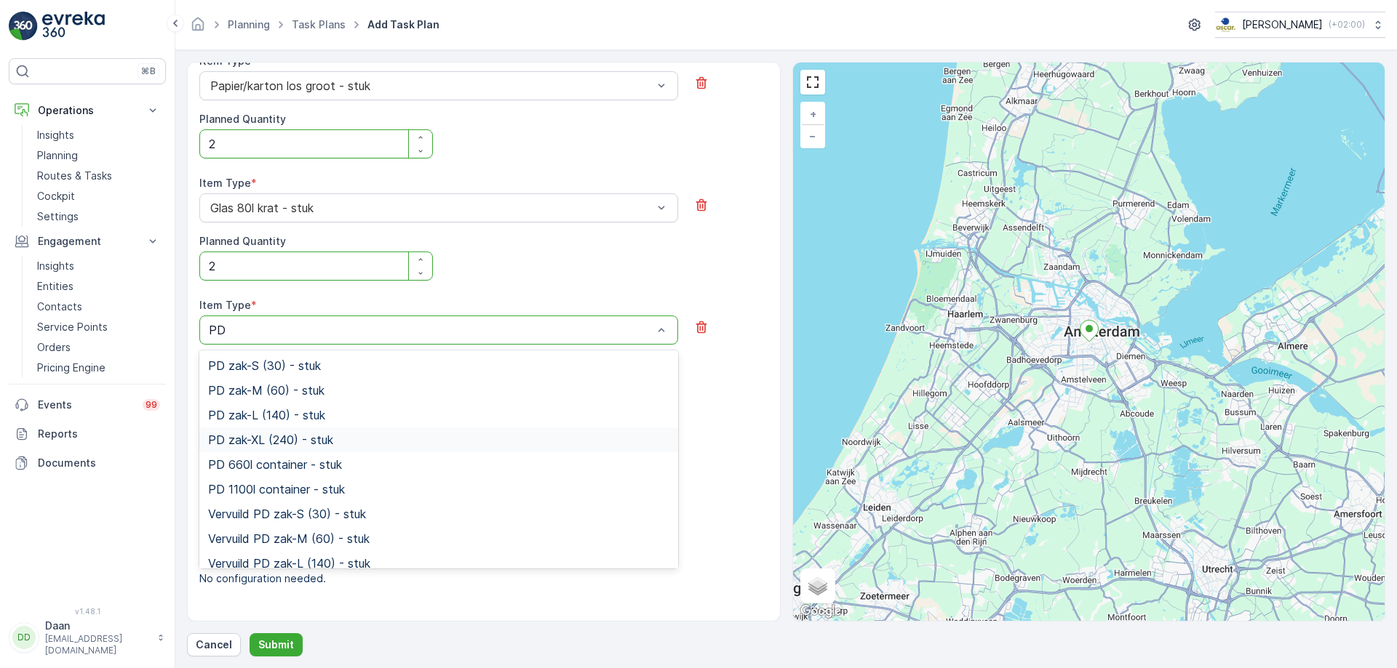
drag, startPoint x: 506, startPoint y: 424, endPoint x: 503, endPoint y: 440, distance: 16.3
click at [503, 440] on div "[PERSON_NAME]-S (30) - stuk [PERSON_NAME]-M (60) - stuk [PERSON_NAME]-L (140) -…" at bounding box center [438, 460] width 479 height 218
click at [503, 440] on div "PD zak-XL (240) - stuk" at bounding box center [438, 440] width 461 height 13
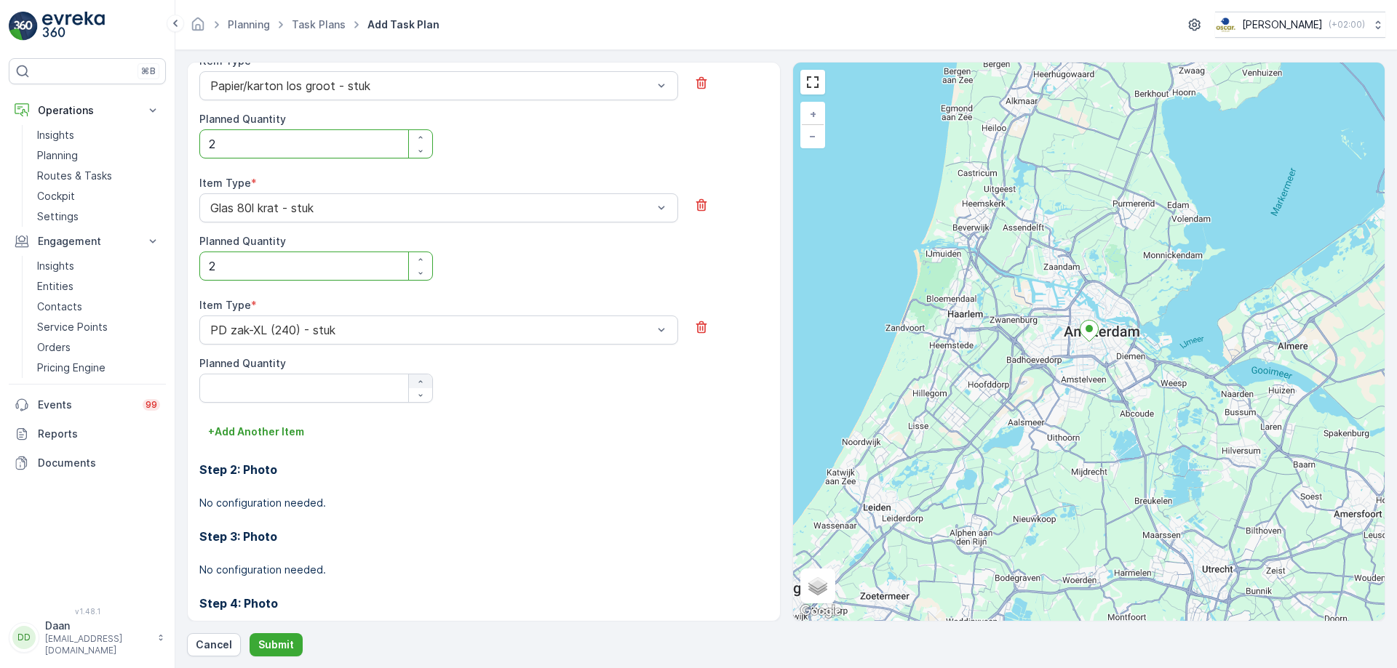
click at [409, 378] on div "button" at bounding box center [420, 382] width 23 height 9
type Quantity "1"
click at [251, 436] on p "+ Add Another Item" at bounding box center [256, 432] width 96 height 15
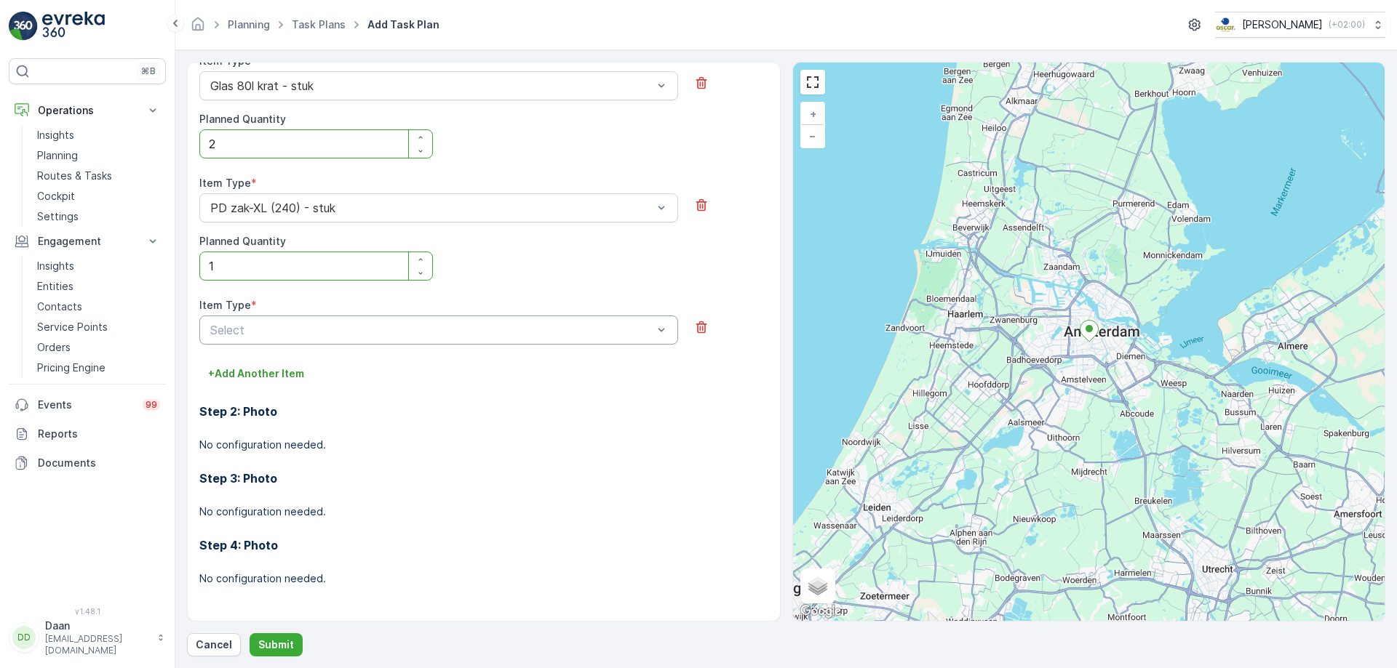
click at [480, 335] on div at bounding box center [431, 330] width 445 height 13
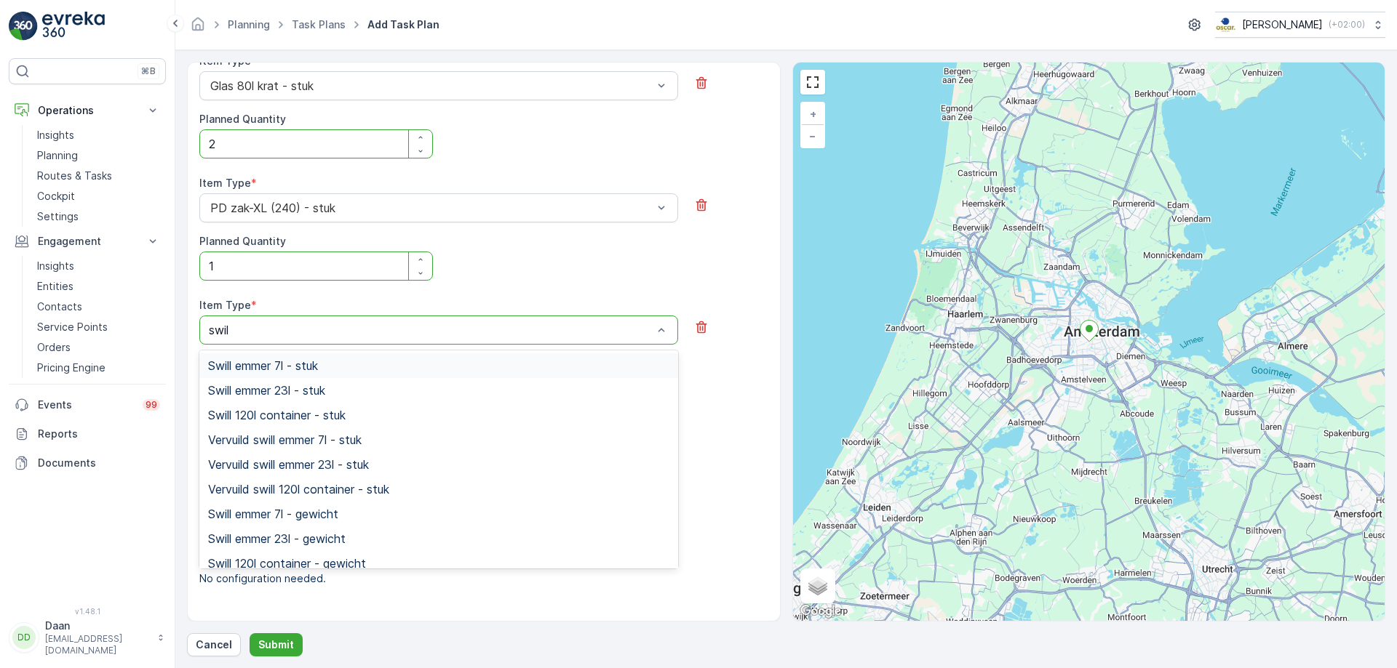
type input "swill"
click at [442, 386] on div "Swill emmer 23l - stuk" at bounding box center [438, 390] width 461 height 13
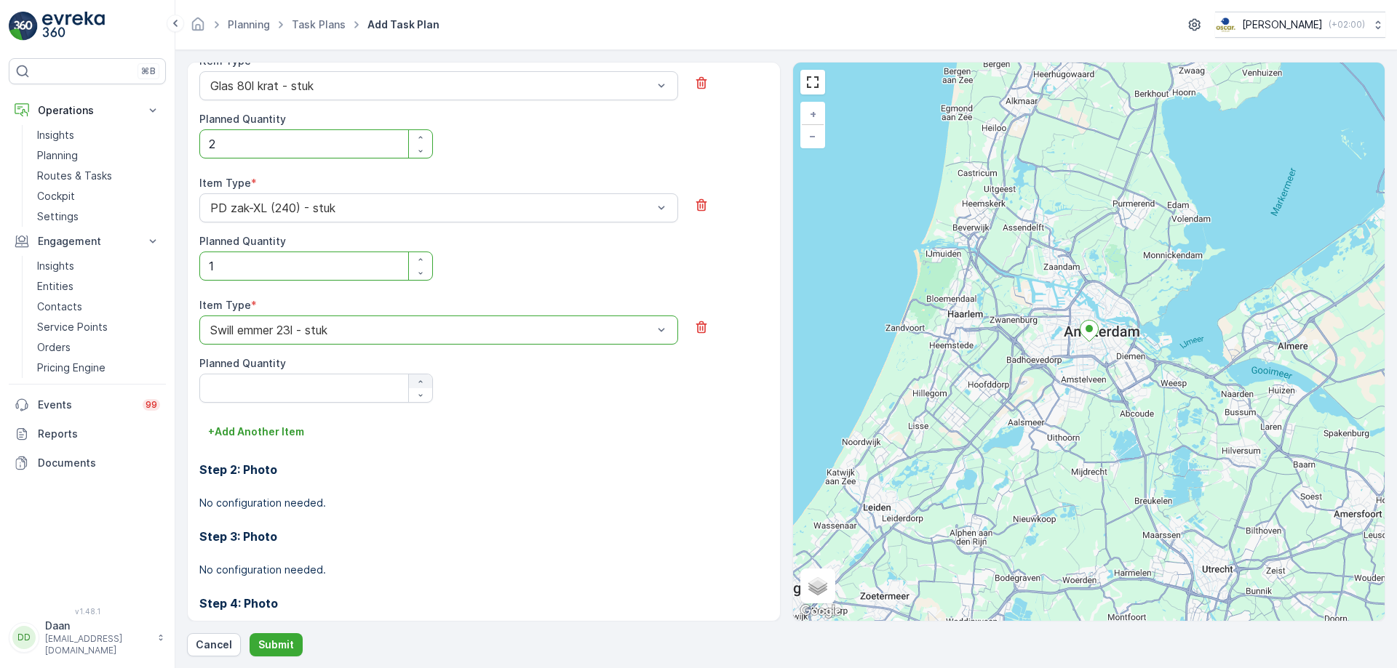
click at [422, 383] on icon "button" at bounding box center [420, 382] width 9 height 9
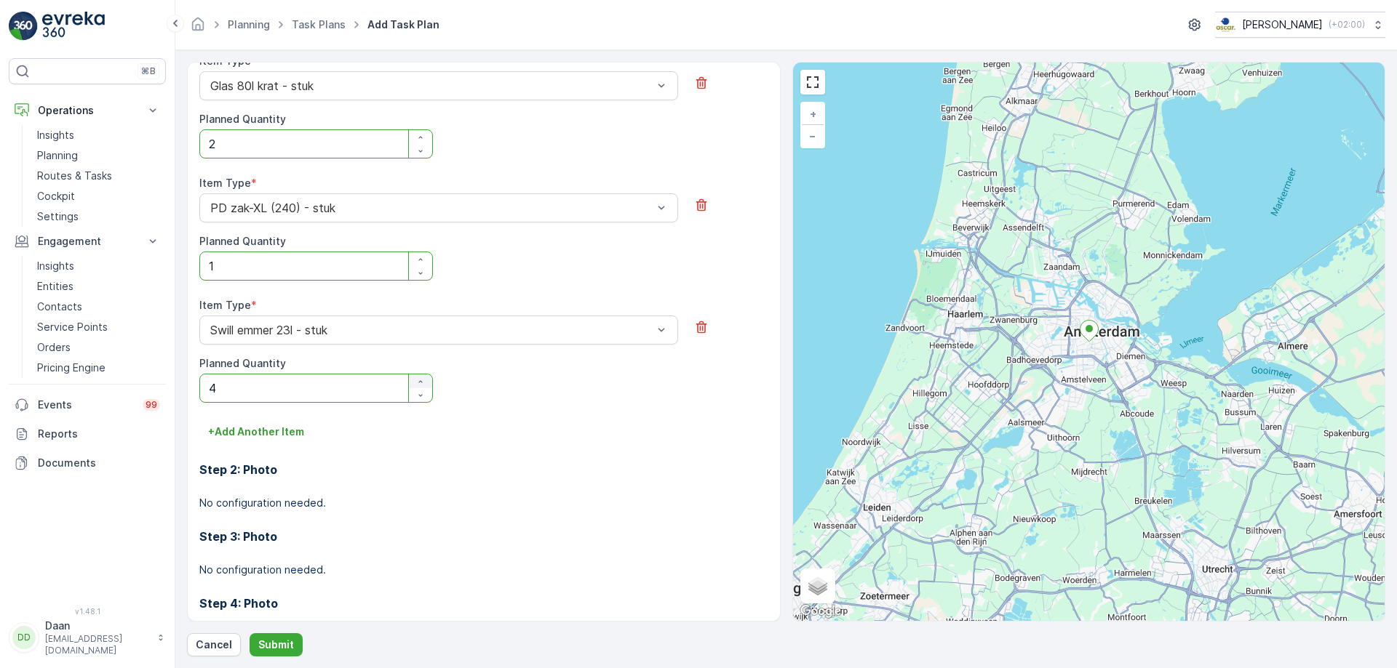
type Quantity "5"
click at [290, 439] on p "+ Add Another Item" at bounding box center [256, 432] width 96 height 15
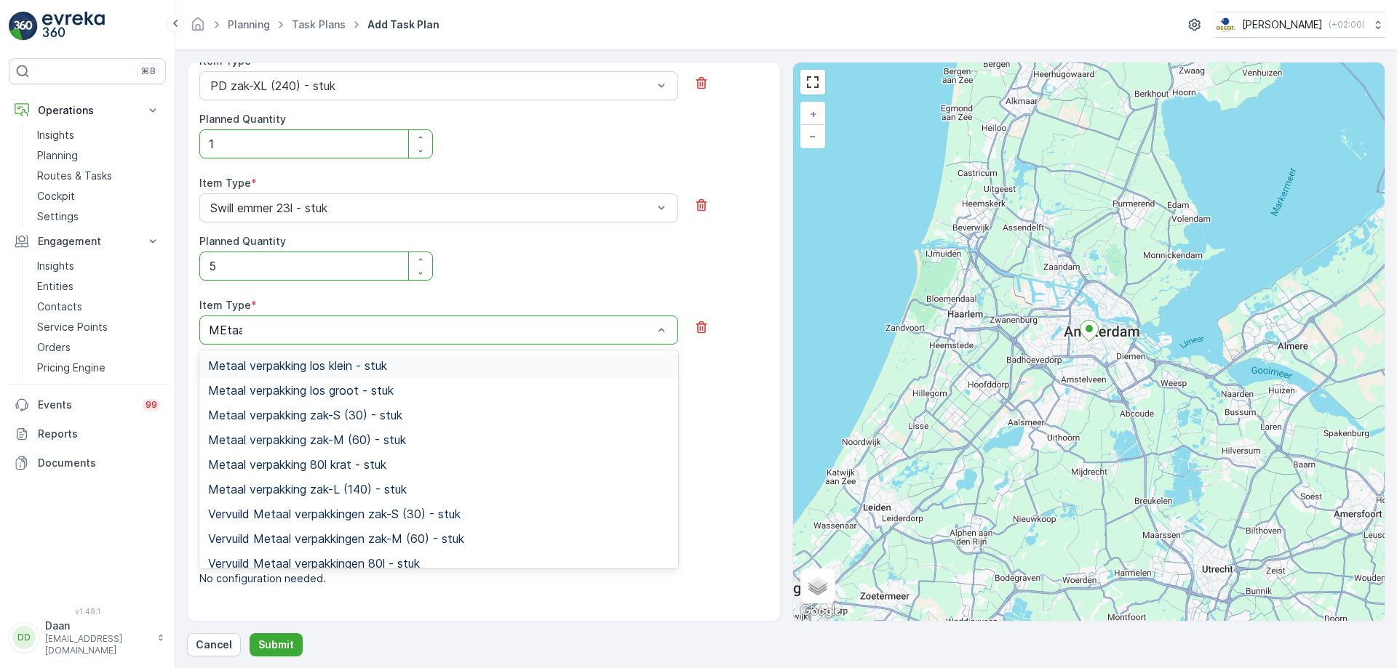
type input "MEtaal"
click at [459, 387] on div "Metaal verpakking los groot - stuk" at bounding box center [438, 390] width 461 height 13
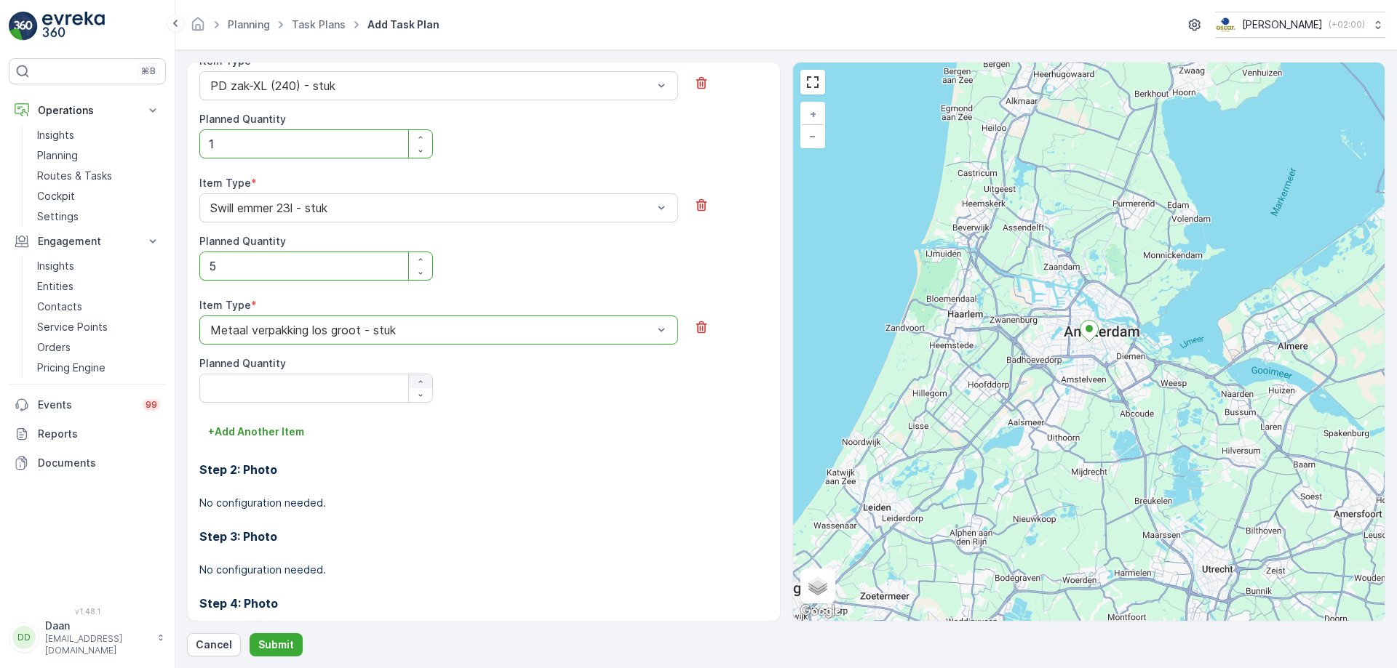
click at [416, 380] on icon "button" at bounding box center [420, 382] width 9 height 9
type Quantity "1"
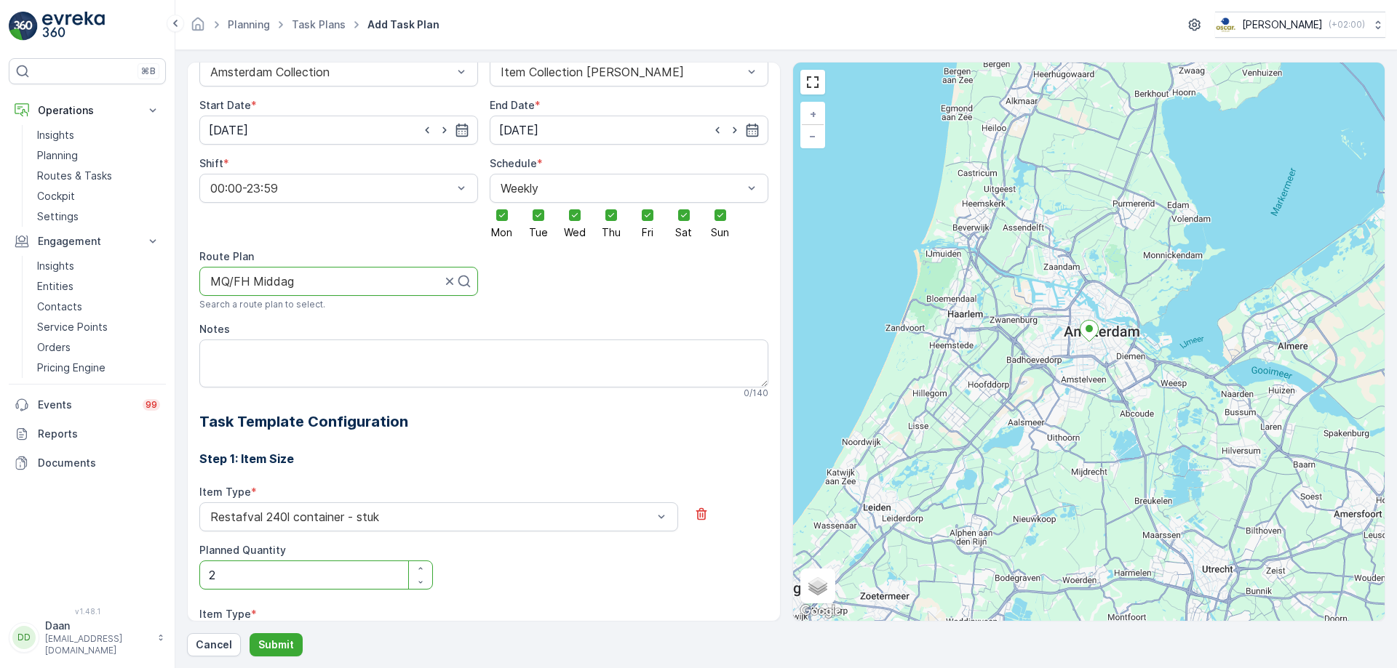
scroll to position [0, 0]
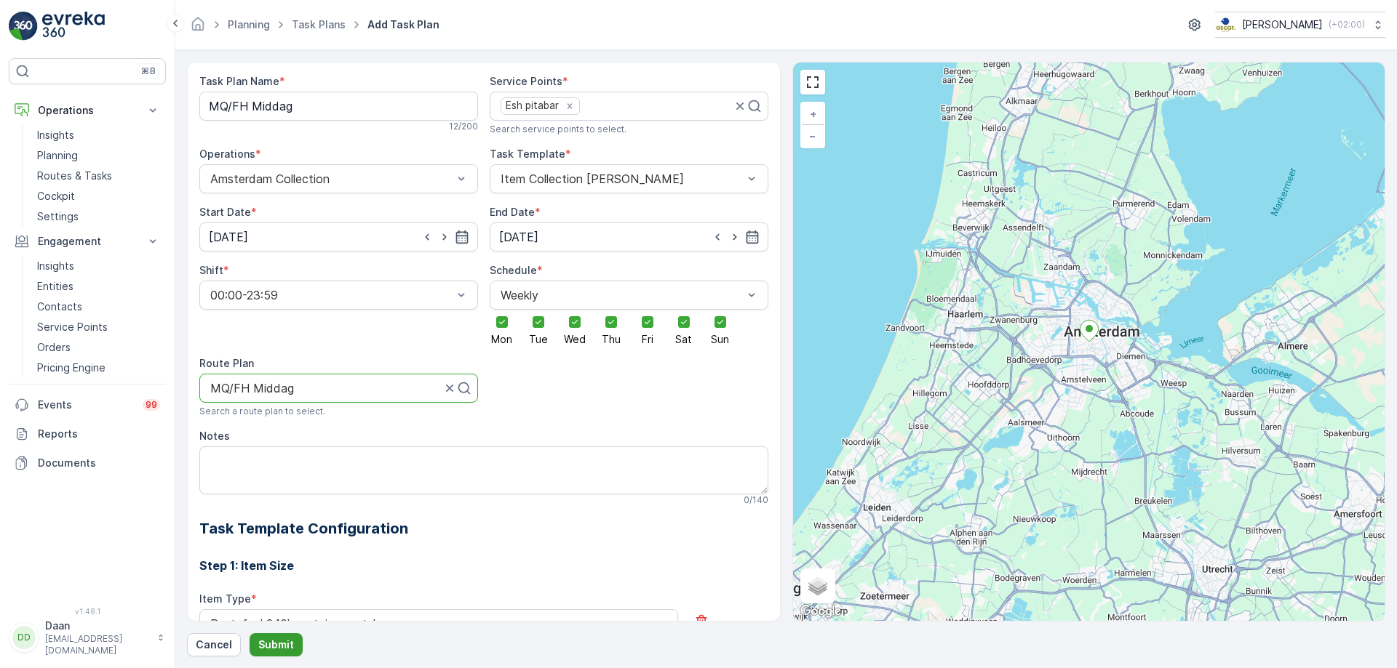
click at [280, 642] on p "Submit" at bounding box center [276, 645] width 36 height 15
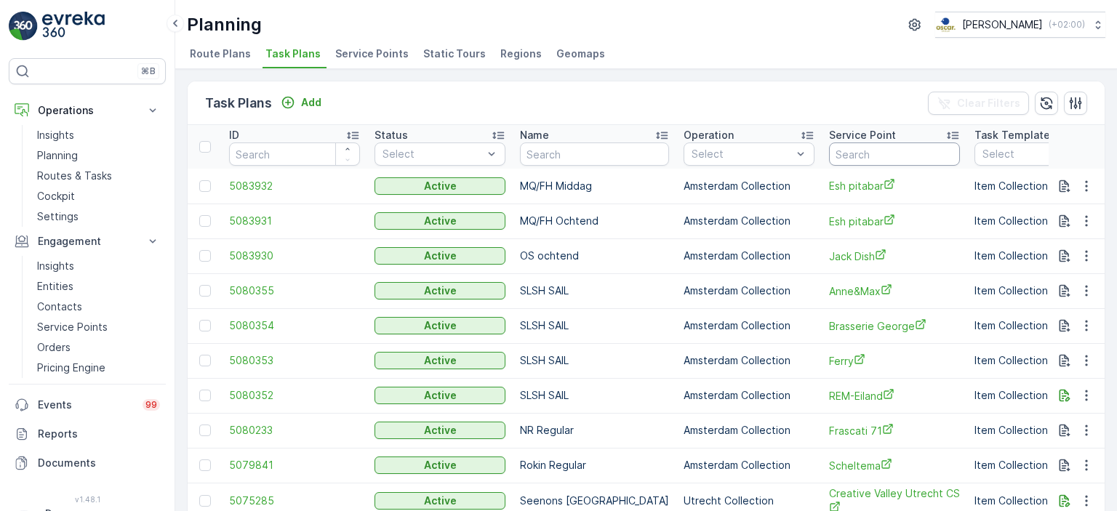
click at [853, 153] on input "text" at bounding box center [894, 154] width 131 height 23
type input "[PERSON_NAME]"
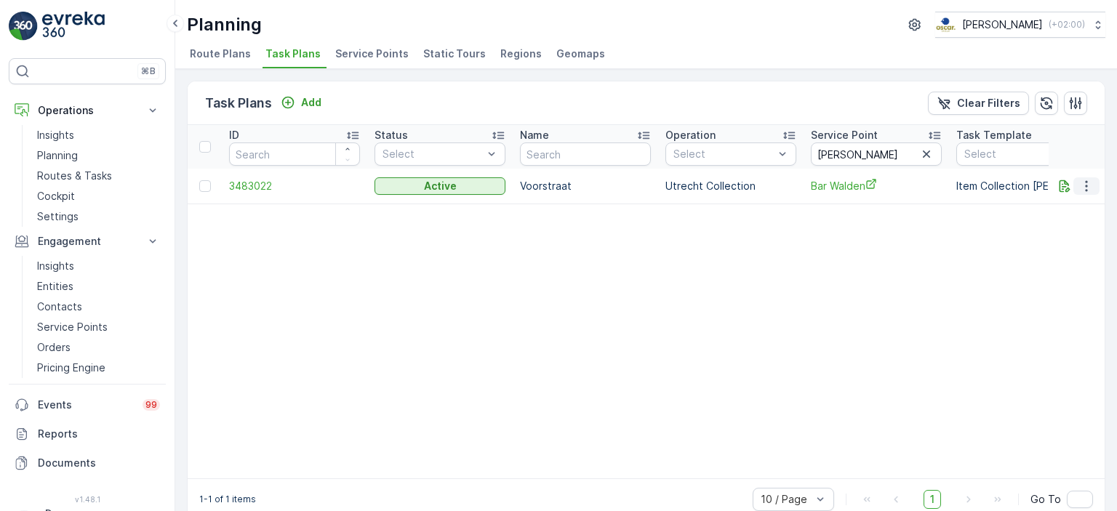
click at [1087, 192] on button "button" at bounding box center [1087, 185] width 26 height 17
click at [1074, 209] on span "See More Details" at bounding box center [1069, 206] width 84 height 15
click at [1087, 192] on button "button" at bounding box center [1087, 185] width 26 height 17
click at [1059, 234] on span "Edit Task Plan" at bounding box center [1061, 227] width 68 height 15
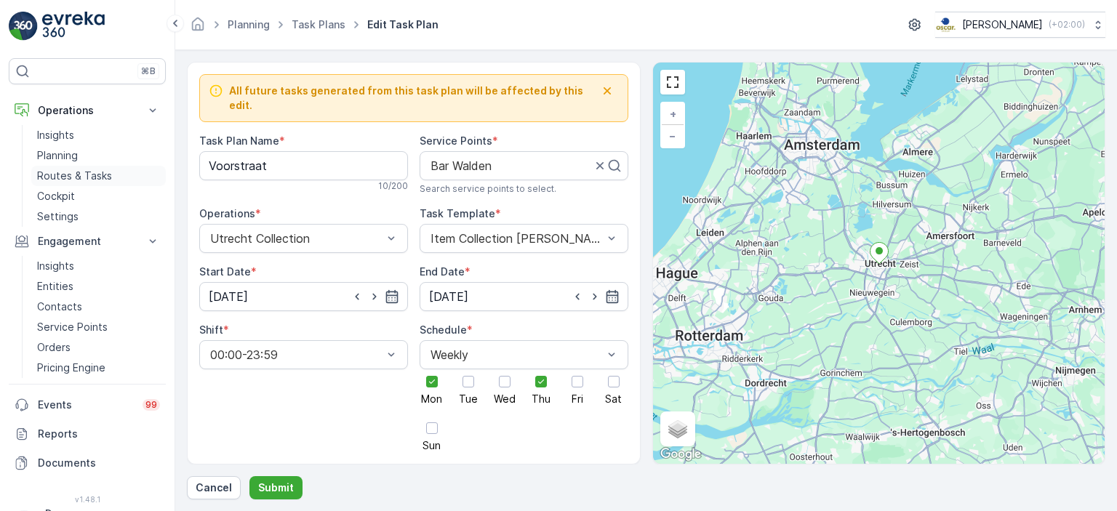
click at [71, 174] on p "Routes & Tasks" at bounding box center [74, 176] width 75 height 15
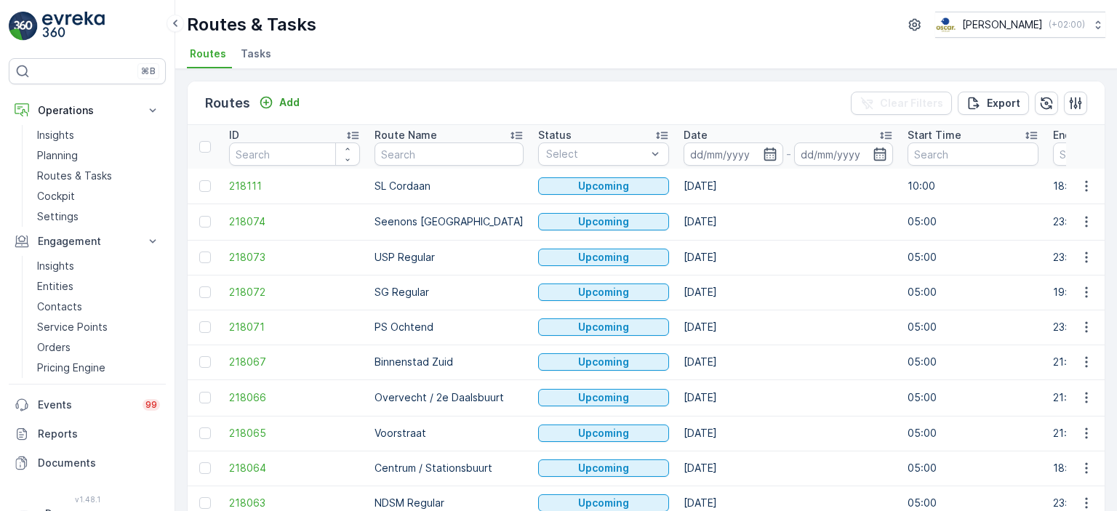
click at [256, 60] on span "Tasks" at bounding box center [256, 54] width 31 height 15
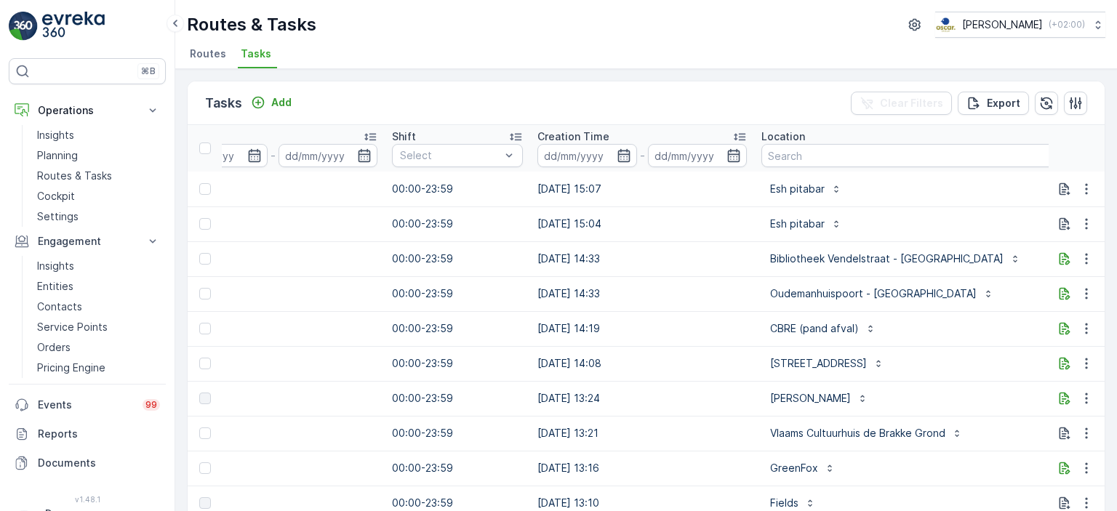
scroll to position [0, 1091]
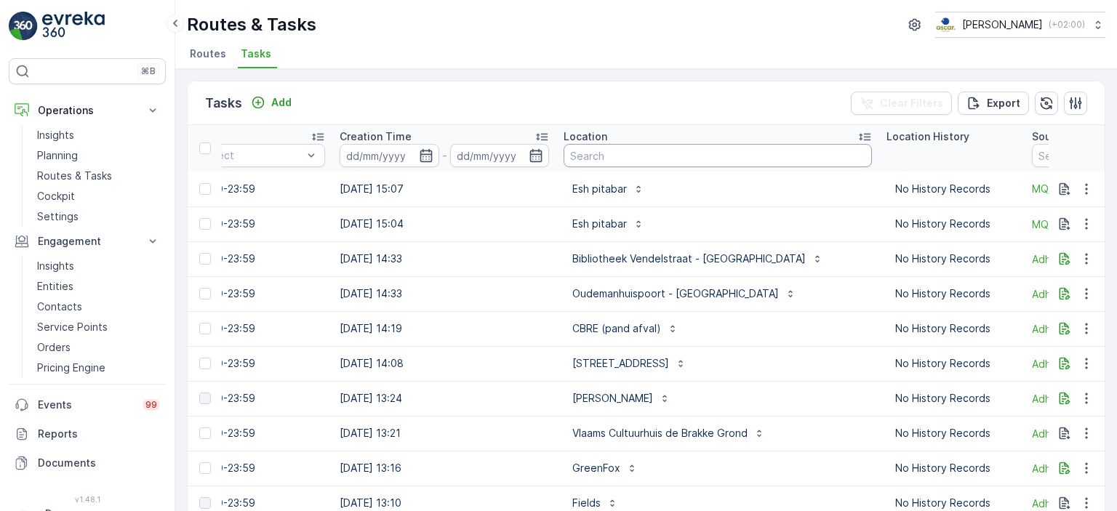
click at [689, 158] on input "text" at bounding box center [718, 155] width 308 height 23
type input "Bar wlden"
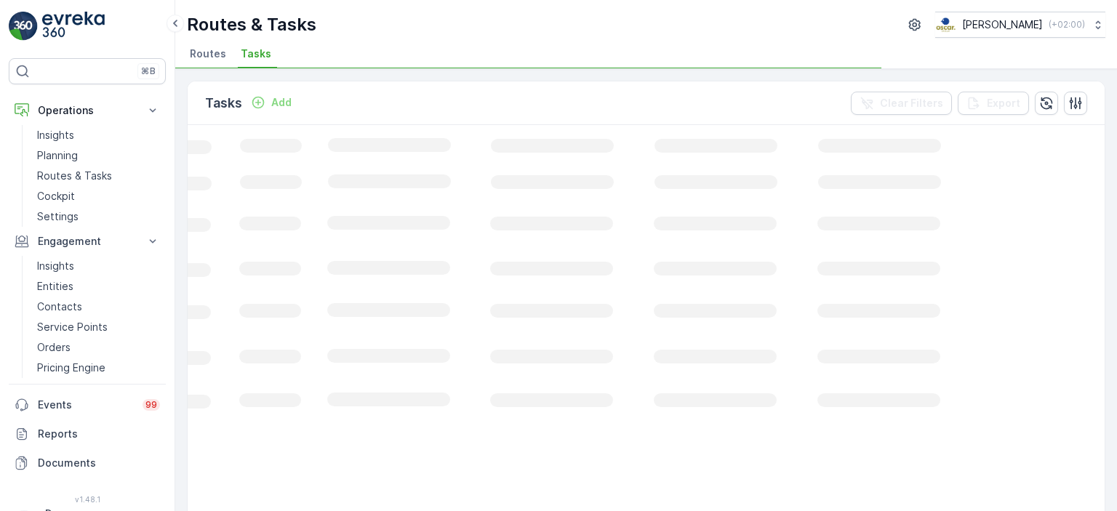
scroll to position [0, 482]
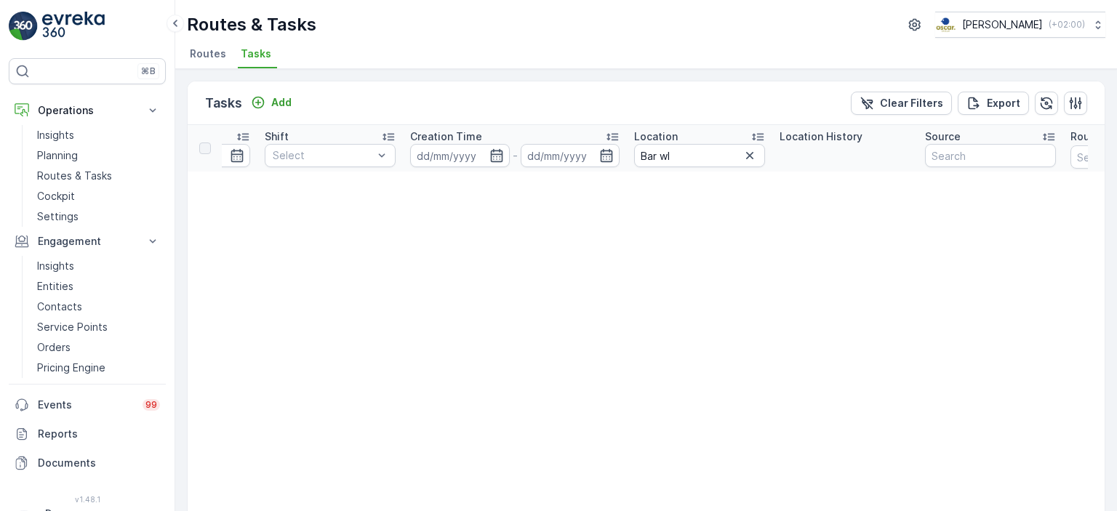
scroll to position [0, 997]
click at [698, 147] on input "Bar wl" at bounding box center [696, 155] width 131 height 23
click at [698, 147] on input "Bar" at bounding box center [696, 155] width 131 height 23
type input "[PERSON_NAME]"
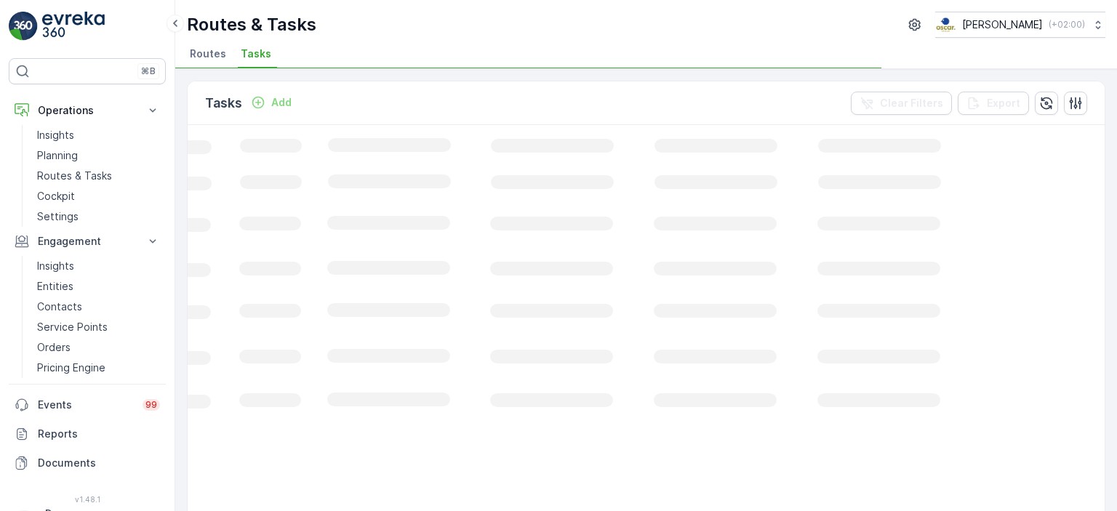
scroll to position [0, 482]
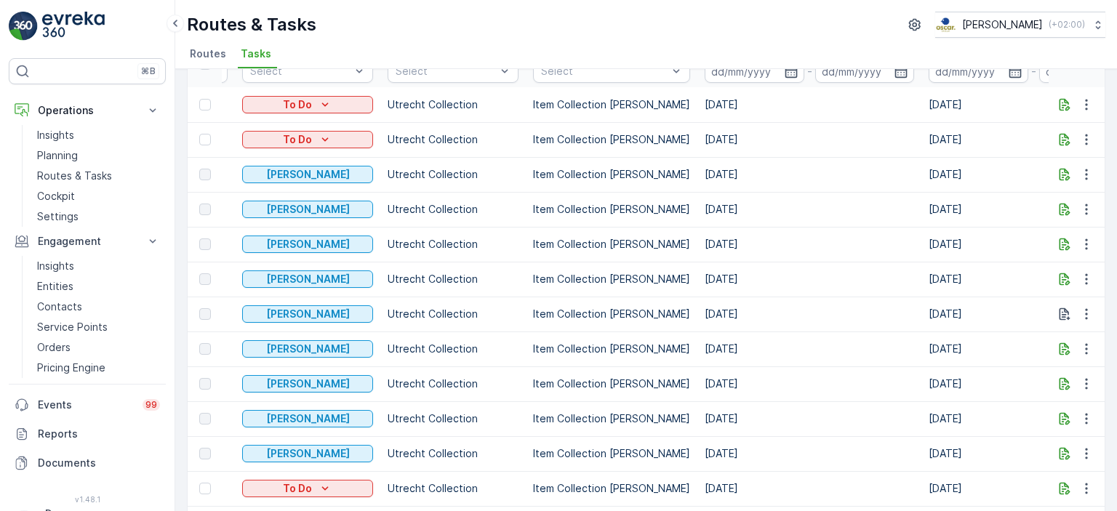
scroll to position [0, 26]
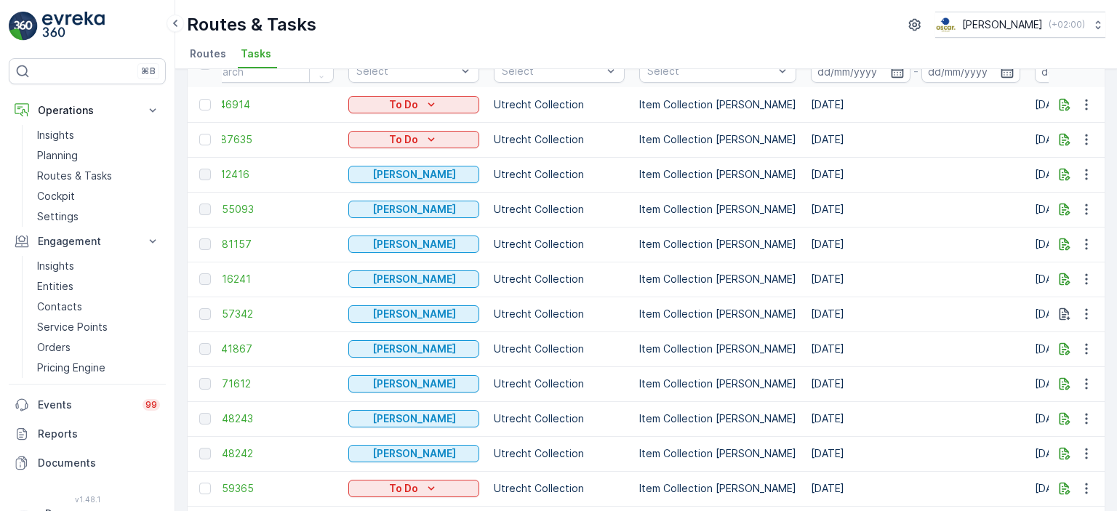
click at [850, 335] on td "[DATE]" at bounding box center [916, 349] width 224 height 35
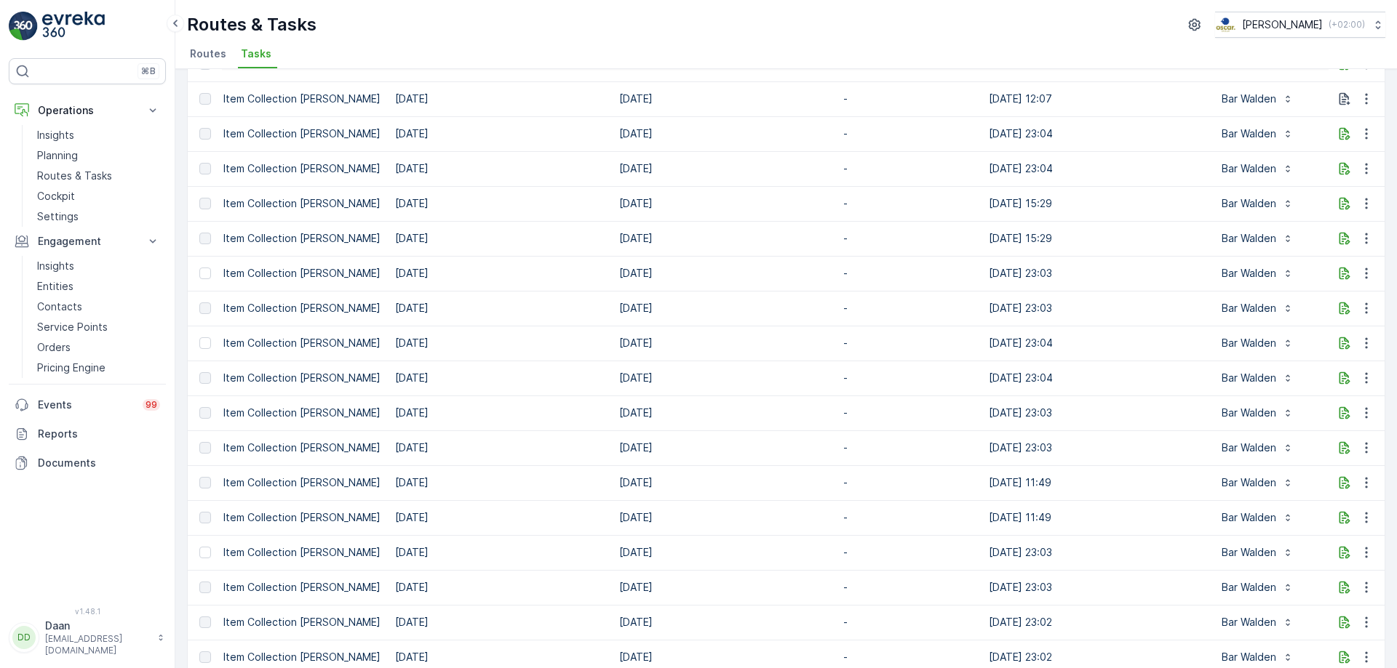
scroll to position [0, 0]
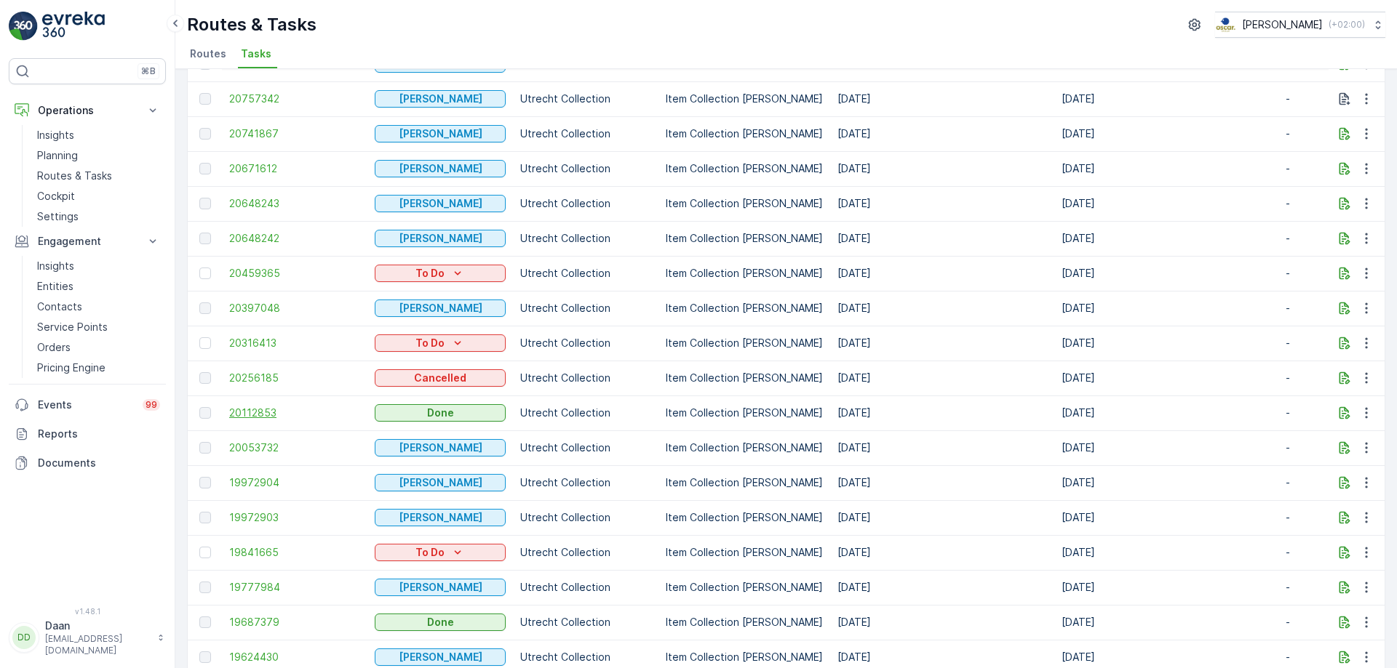
click at [263, 420] on span "20112853" at bounding box center [294, 413] width 131 height 15
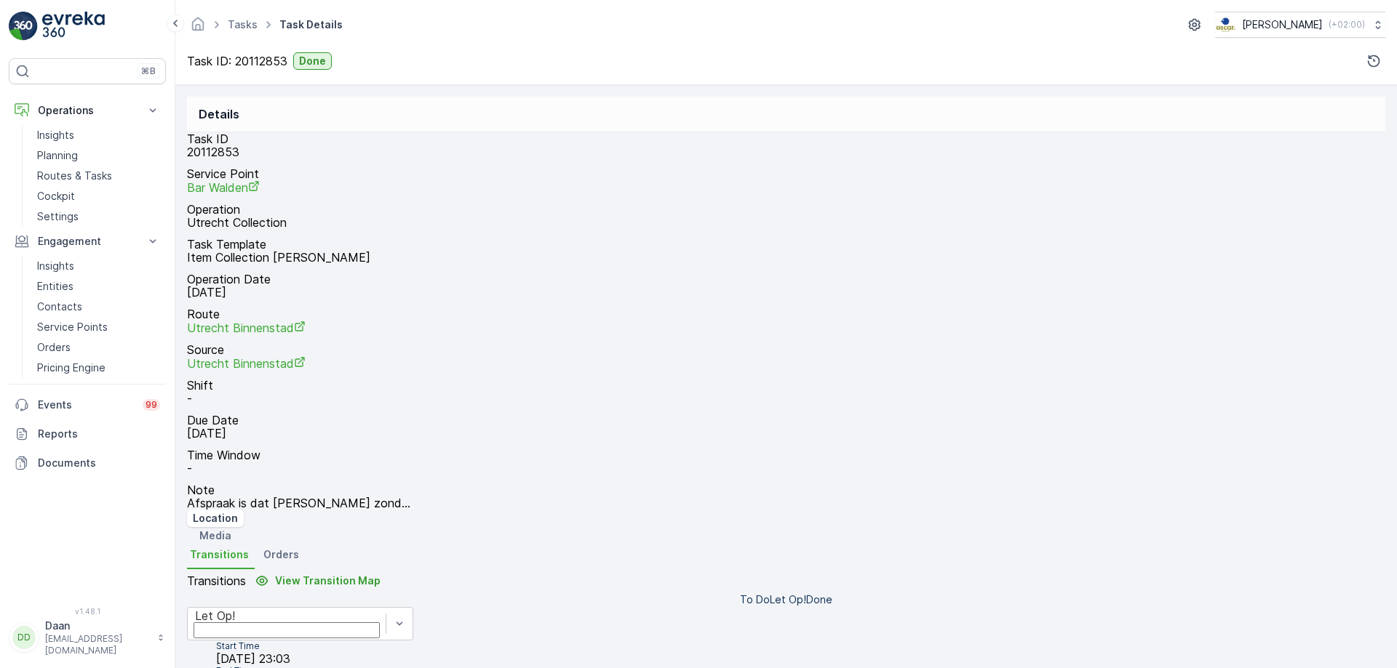
scroll to position [176, 0]
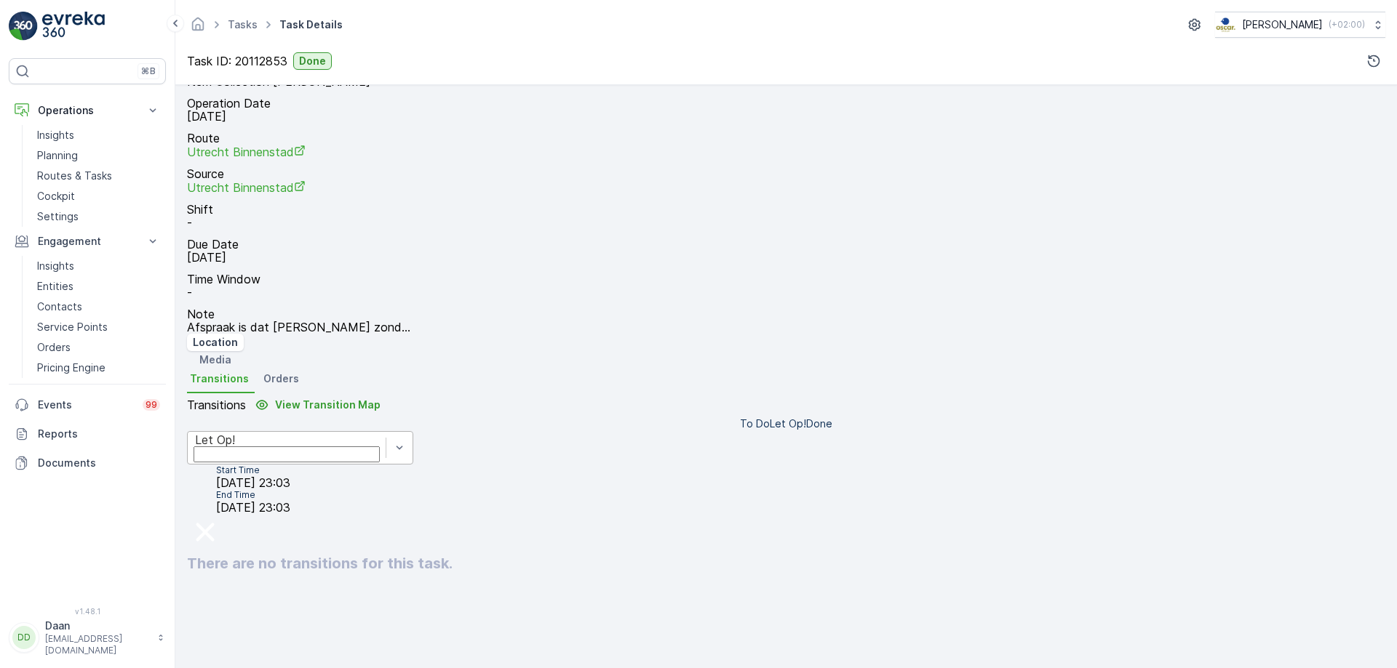
click at [378, 434] on div "Let Op!" at bounding box center [286, 440] width 183 height 13
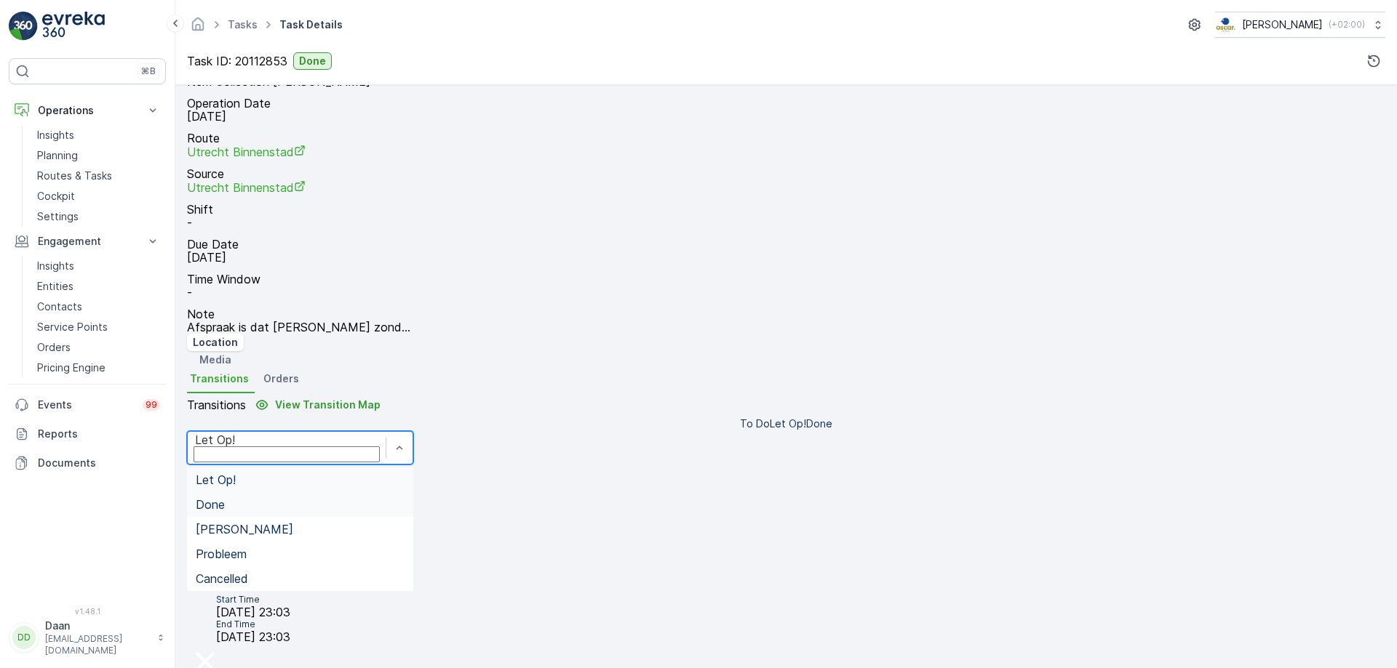
click at [404, 498] on div "Done" at bounding box center [300, 504] width 209 height 13
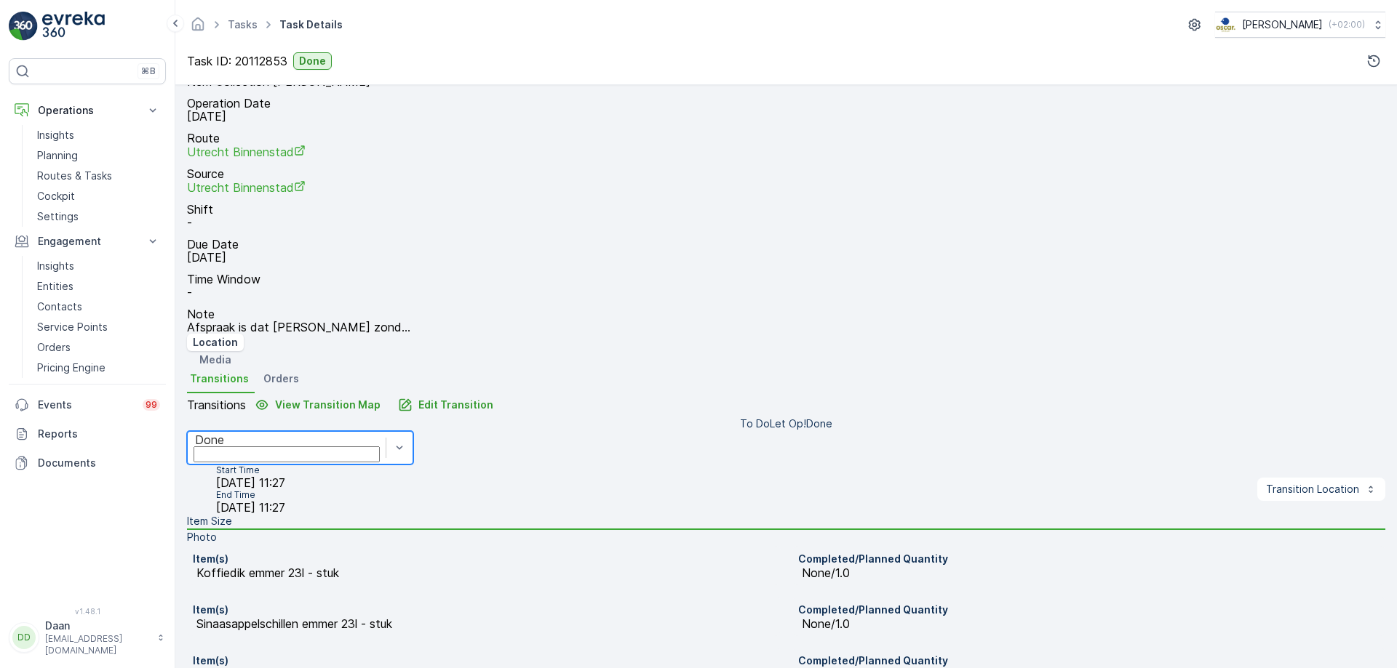
scroll to position [249, 0]
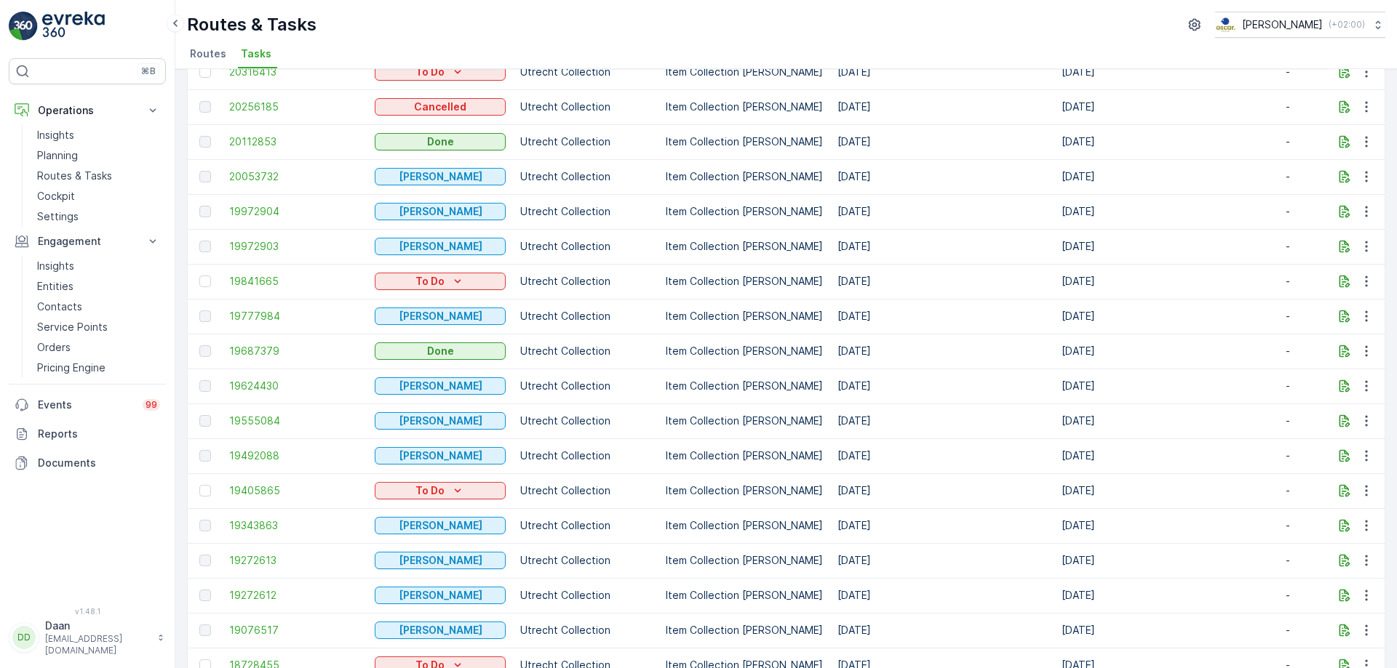
scroll to position [552, 0]
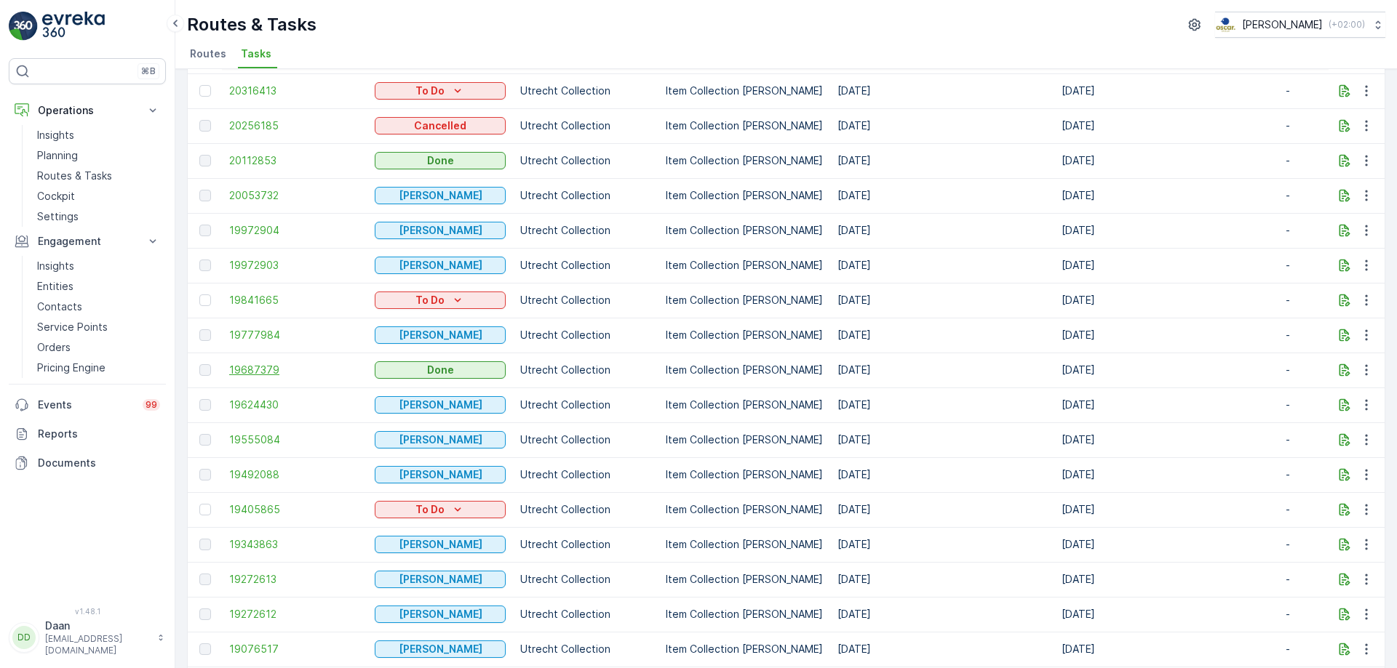
click at [249, 372] on span "19687379" at bounding box center [294, 370] width 131 height 15
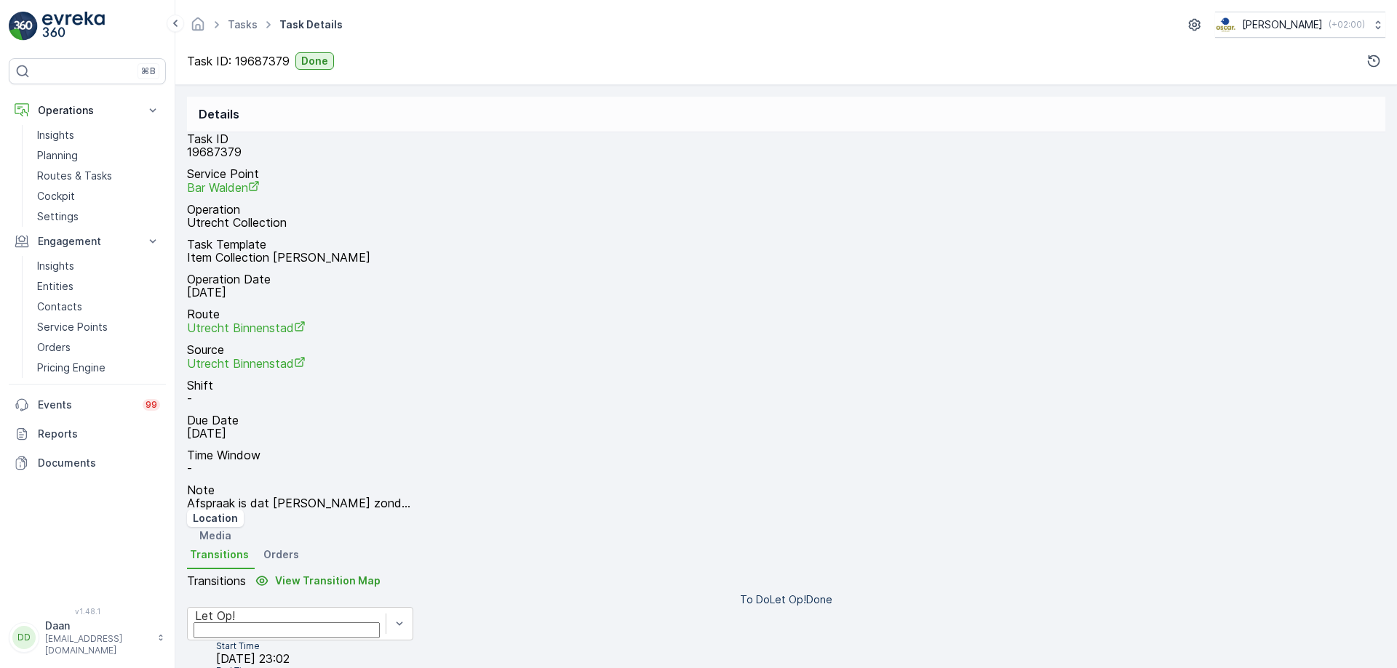
scroll to position [176, 0]
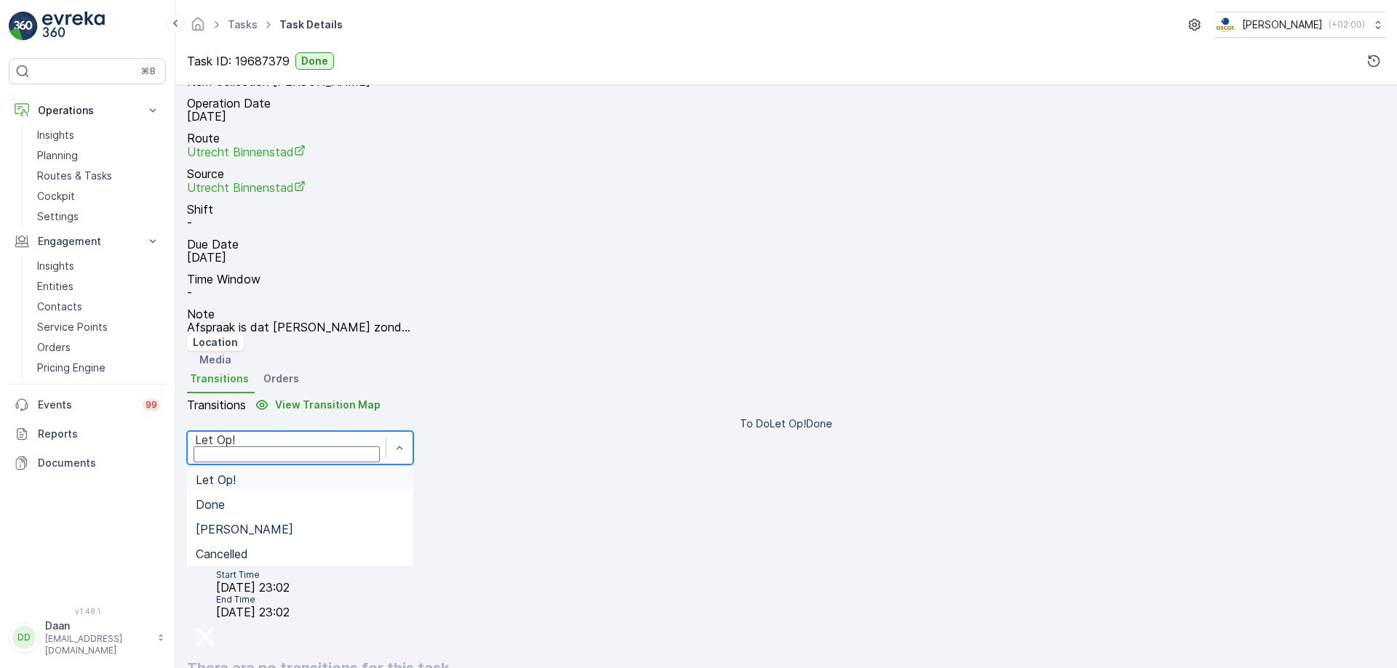
click at [378, 434] on div "Let Op!" at bounding box center [286, 440] width 183 height 13
click at [404, 498] on div "Done" at bounding box center [300, 504] width 209 height 13
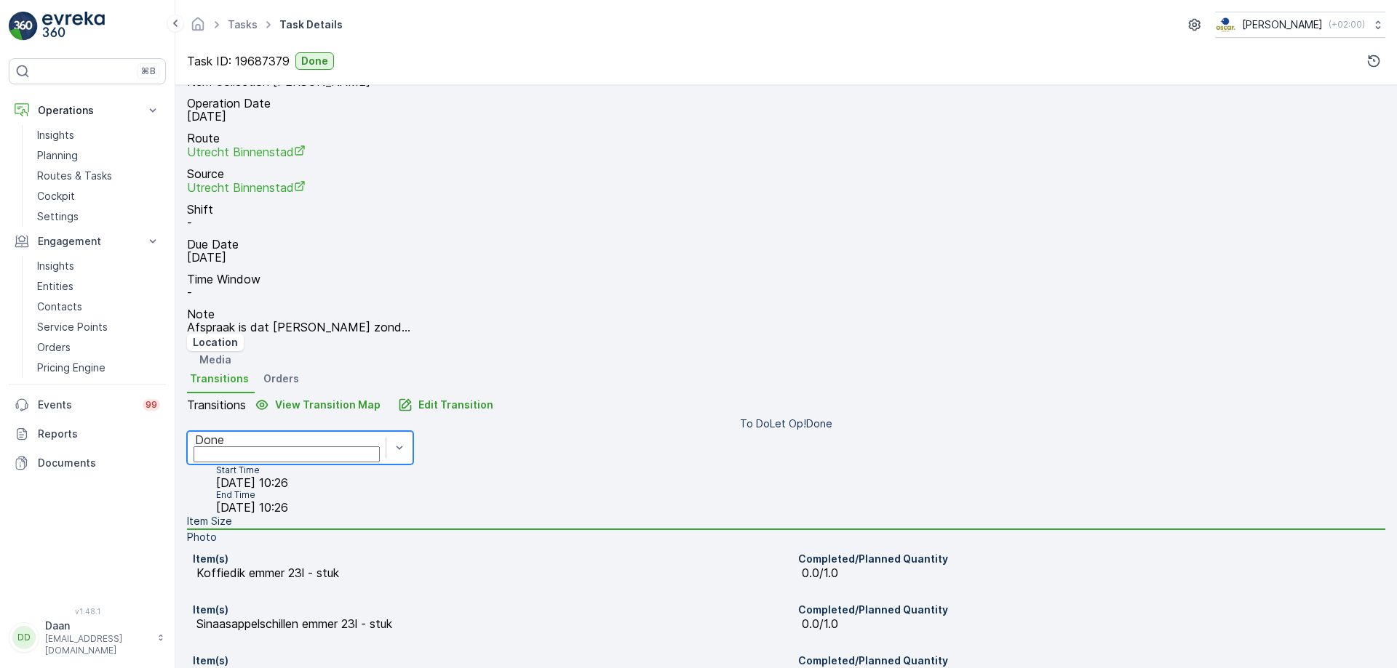
scroll to position [249, 0]
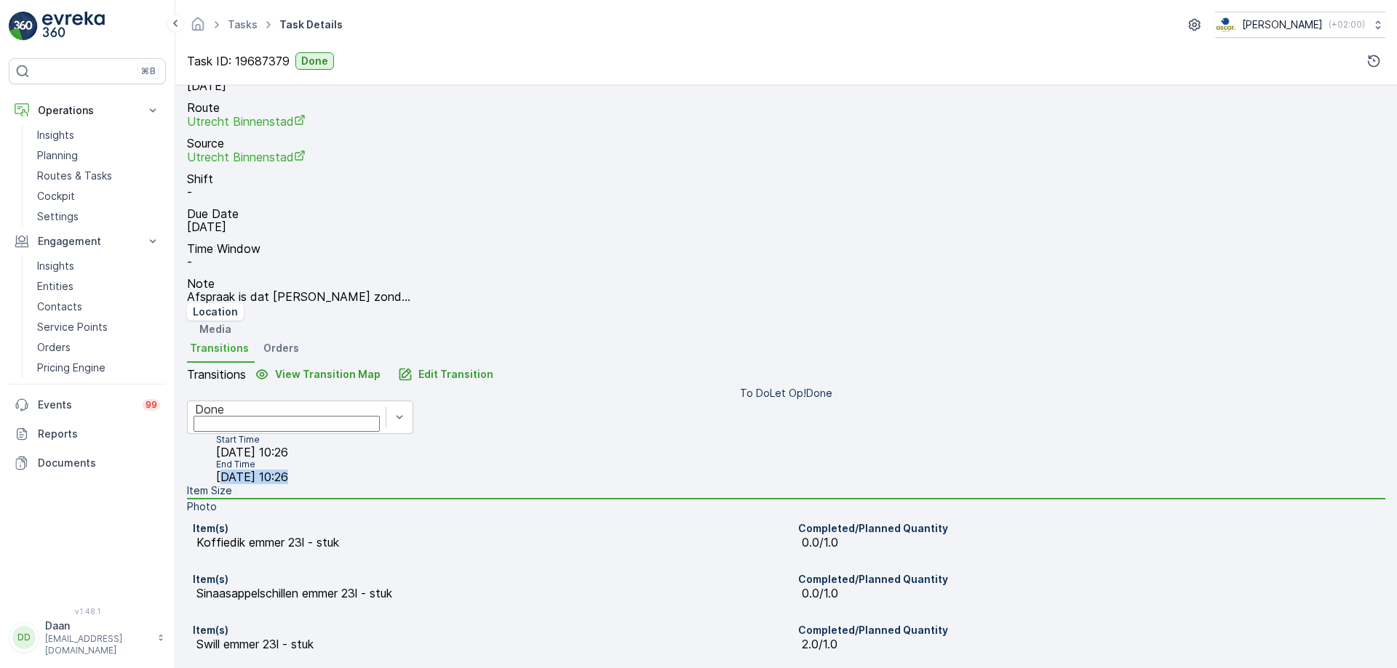
drag, startPoint x: 716, startPoint y: 328, endPoint x: 785, endPoint y: 324, distance: 68.5
click at [288, 470] on span "[DATE] 10:26" at bounding box center [252, 477] width 72 height 15
click at [718, 618] on div "Item(s) Swill [PERSON_NAME] 23l - stuk" at bounding box center [484, 637] width 594 height 39
click at [71, 23] on img at bounding box center [73, 26] width 63 height 29
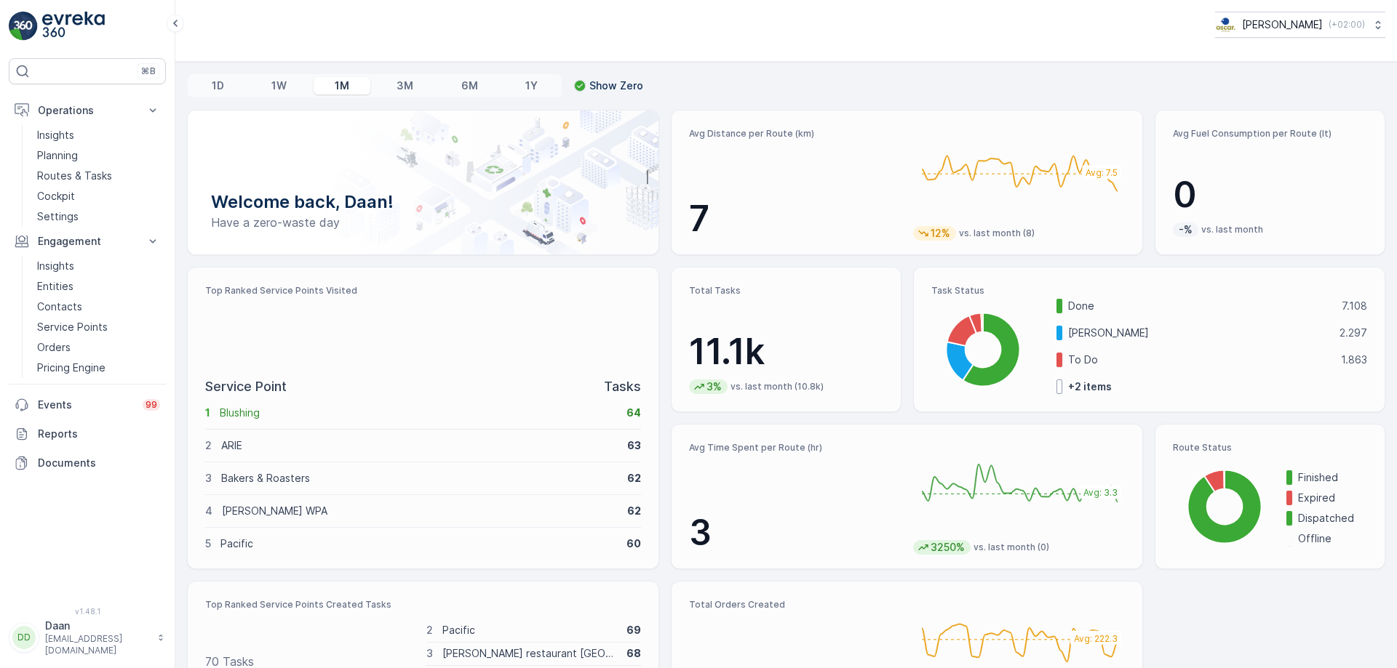
click at [73, 35] on img at bounding box center [73, 26] width 63 height 29
click at [57, 138] on p "Insights" at bounding box center [55, 135] width 37 height 15
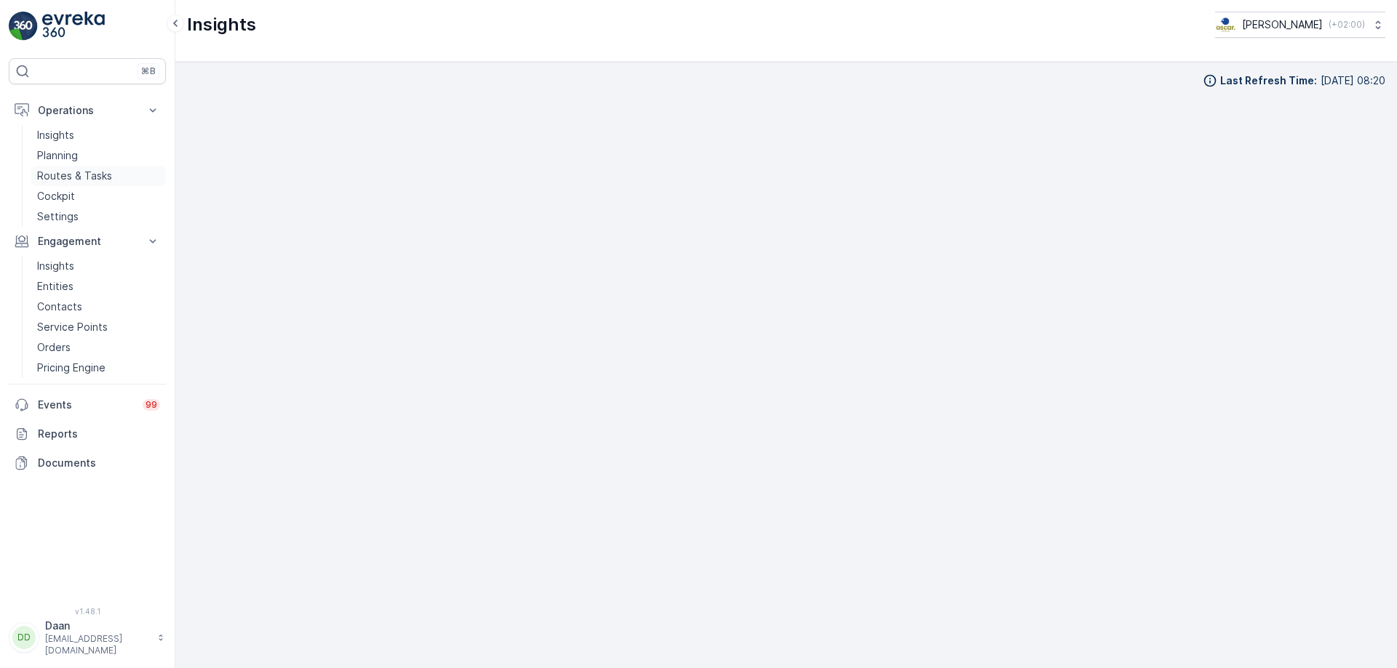
click at [81, 177] on p "Routes & Tasks" at bounding box center [74, 176] width 75 height 15
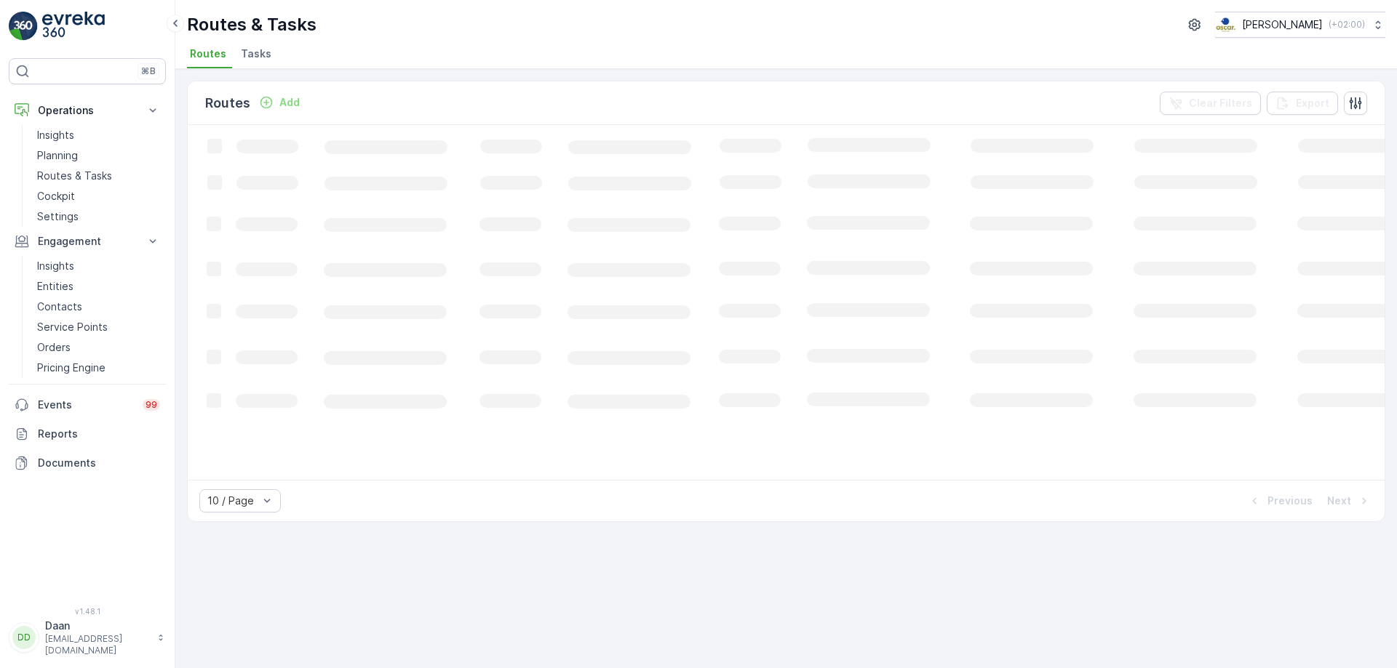
click at [251, 57] on span "Tasks" at bounding box center [256, 54] width 31 height 15
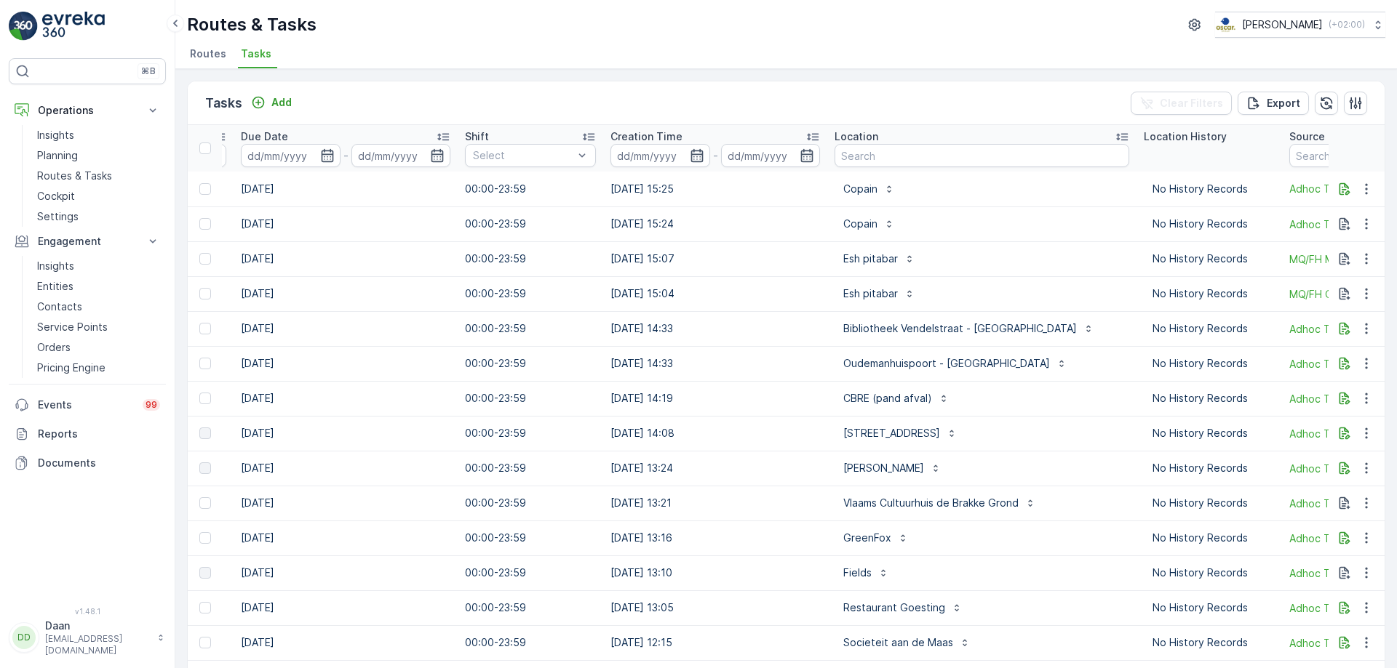
scroll to position [0, 839]
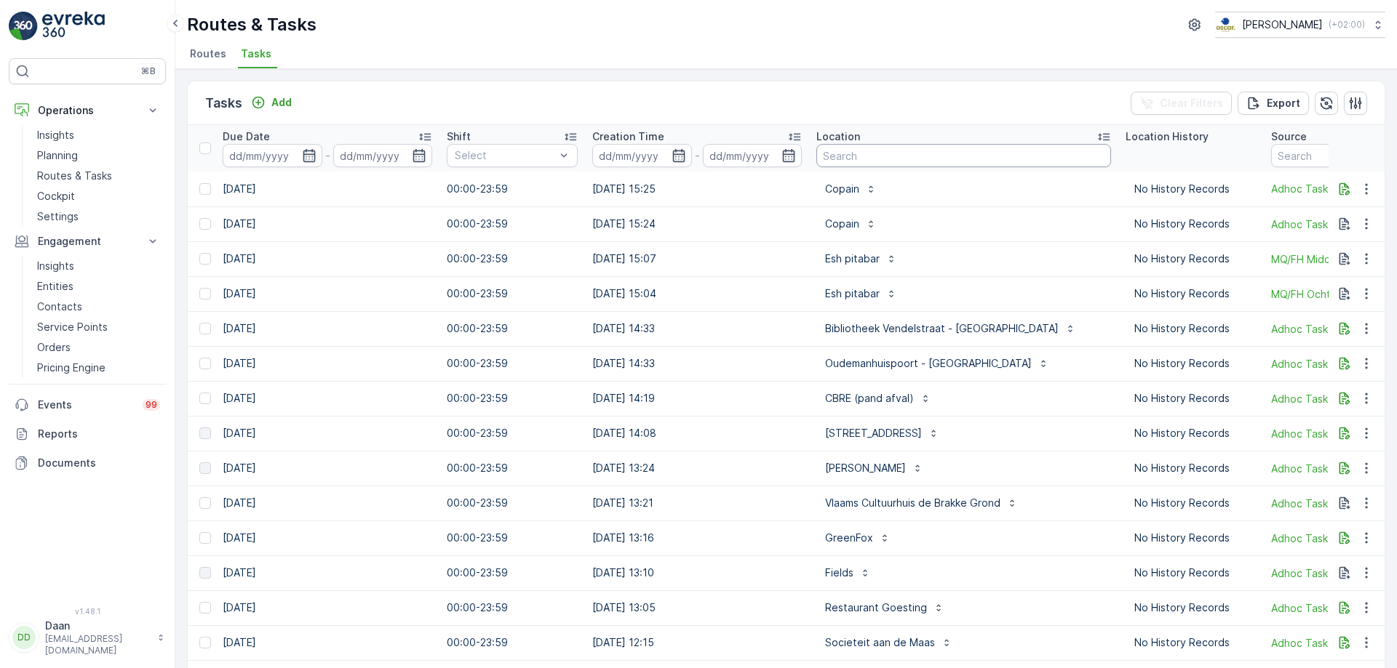
click at [885, 157] on input "text" at bounding box center [963, 155] width 295 height 23
type input "kook"
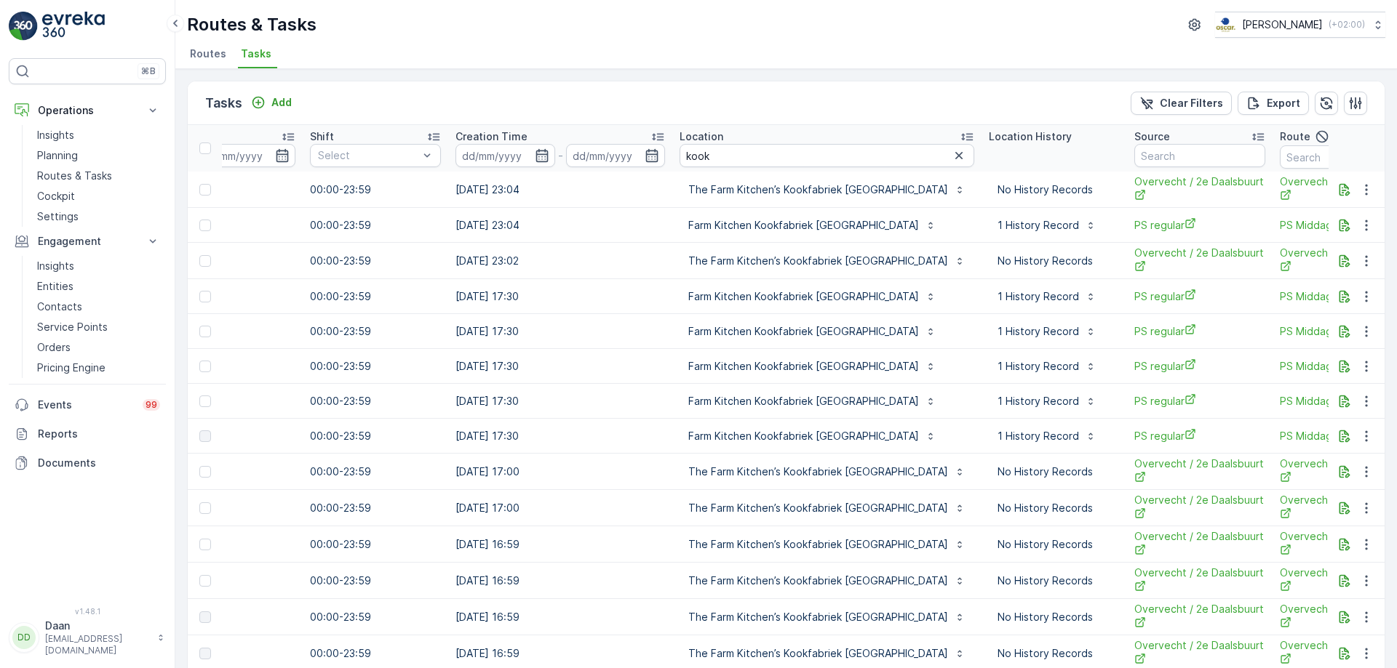
scroll to position [0, 976]
click at [1133, 157] on input "text" at bounding box center [1198, 155] width 131 height 23
type input "over"
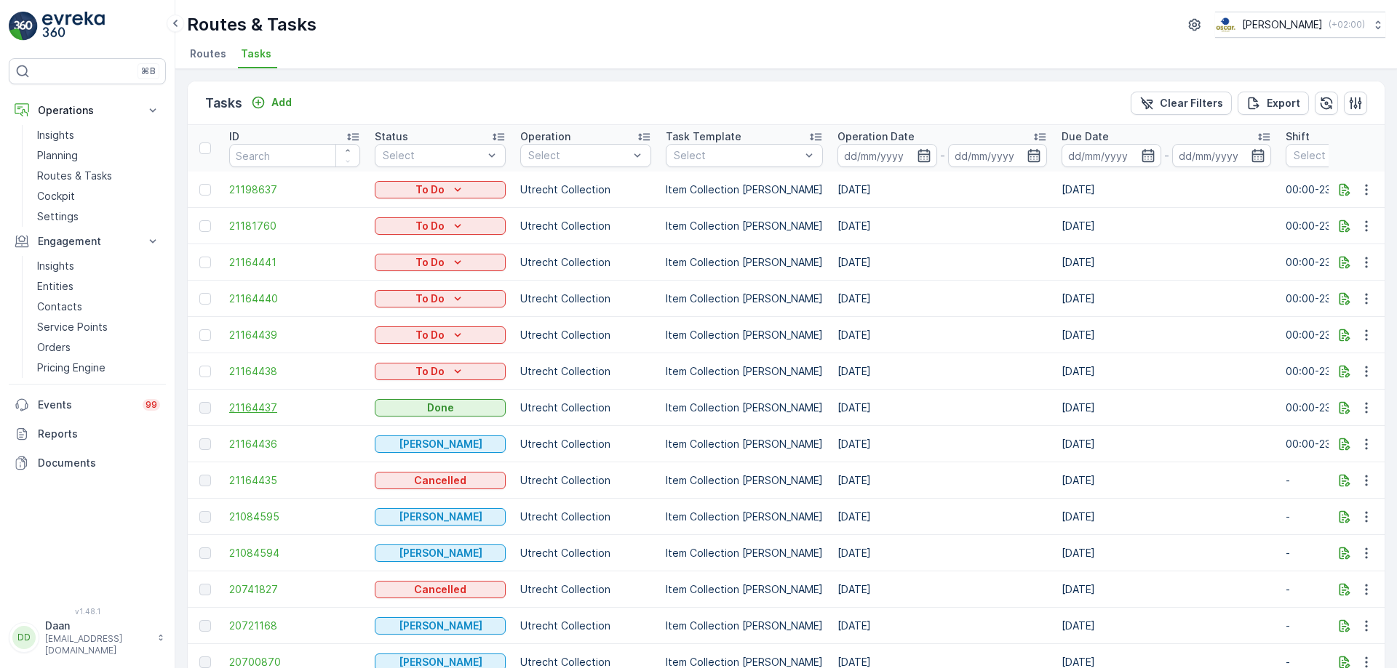
click at [261, 407] on span "21164437" at bounding box center [294, 408] width 131 height 15
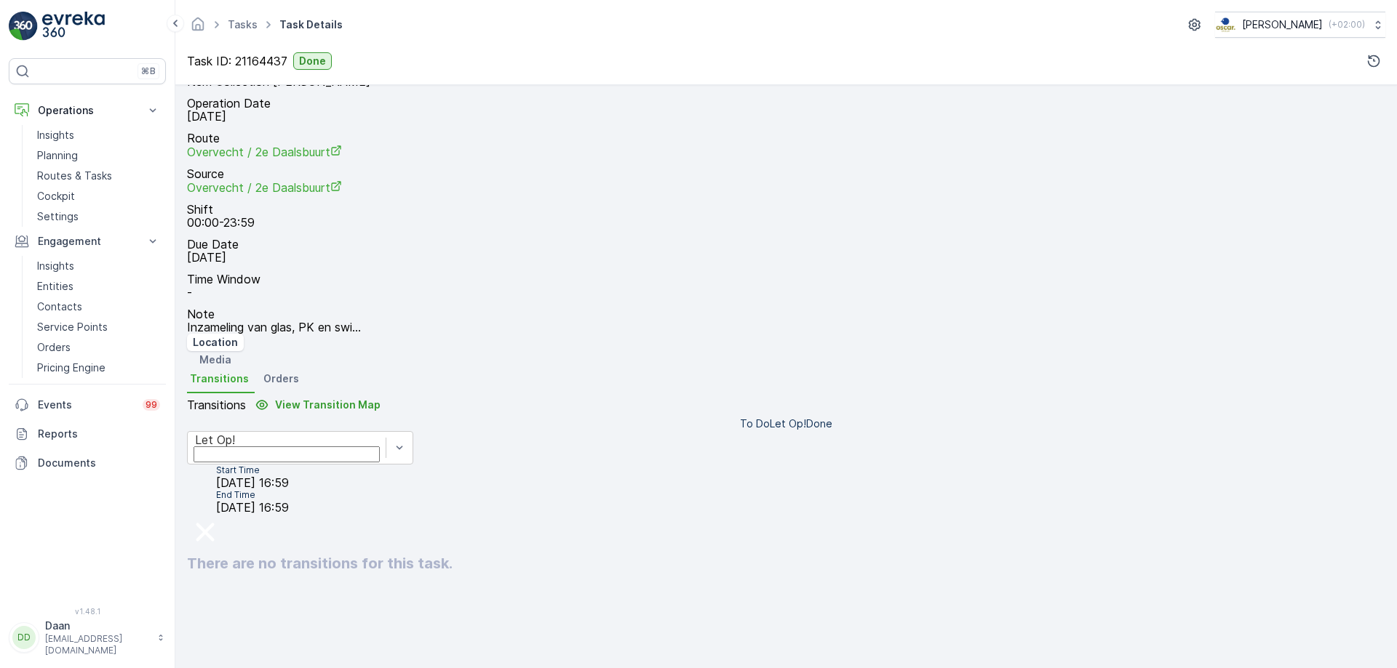
scroll to position [19, 0]
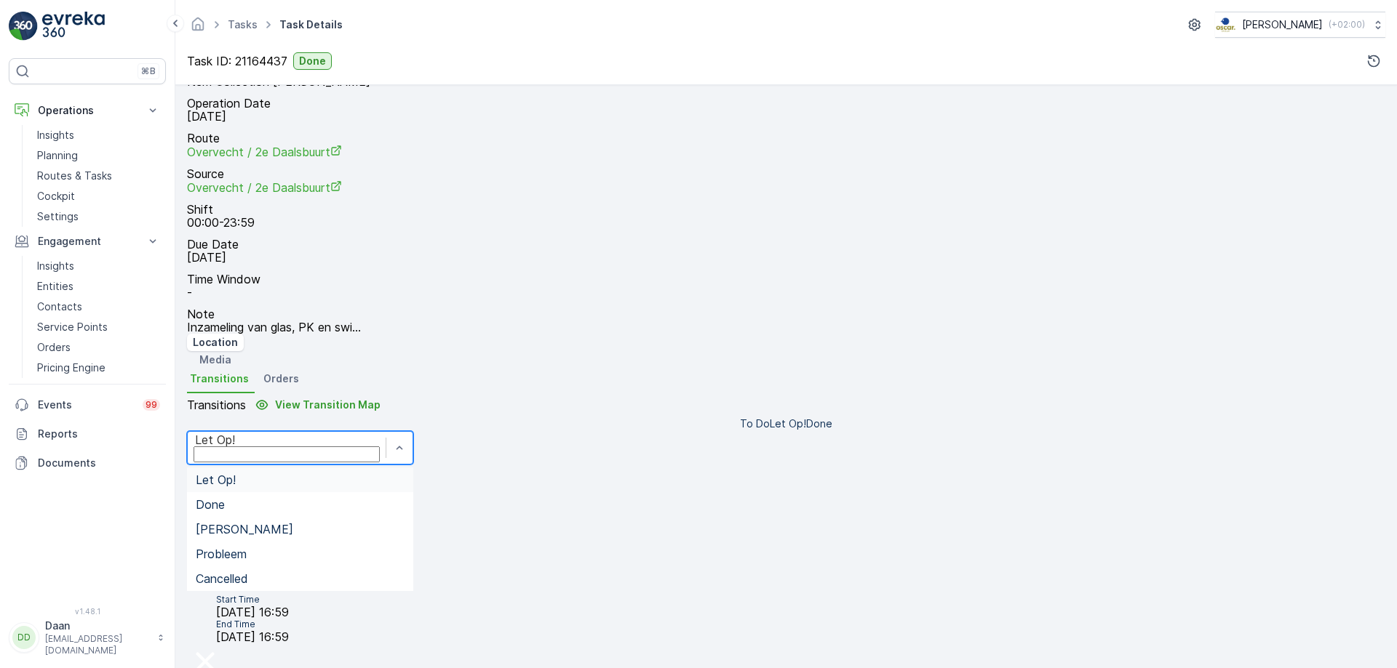
click at [378, 434] on div "Let Op!" at bounding box center [286, 440] width 183 height 13
click at [404, 498] on div "Done" at bounding box center [300, 504] width 209 height 13
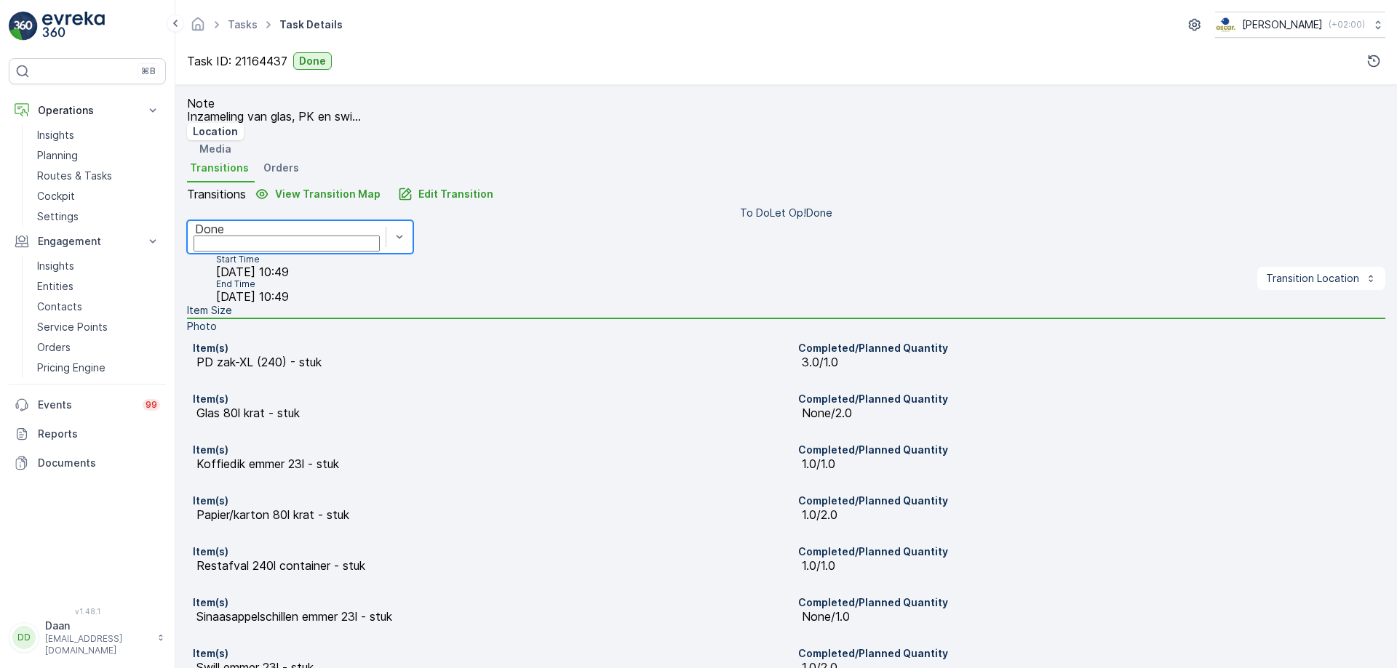
scroll to position [388, 0]
click at [246, 28] on link "Tasks" at bounding box center [243, 24] width 30 height 12
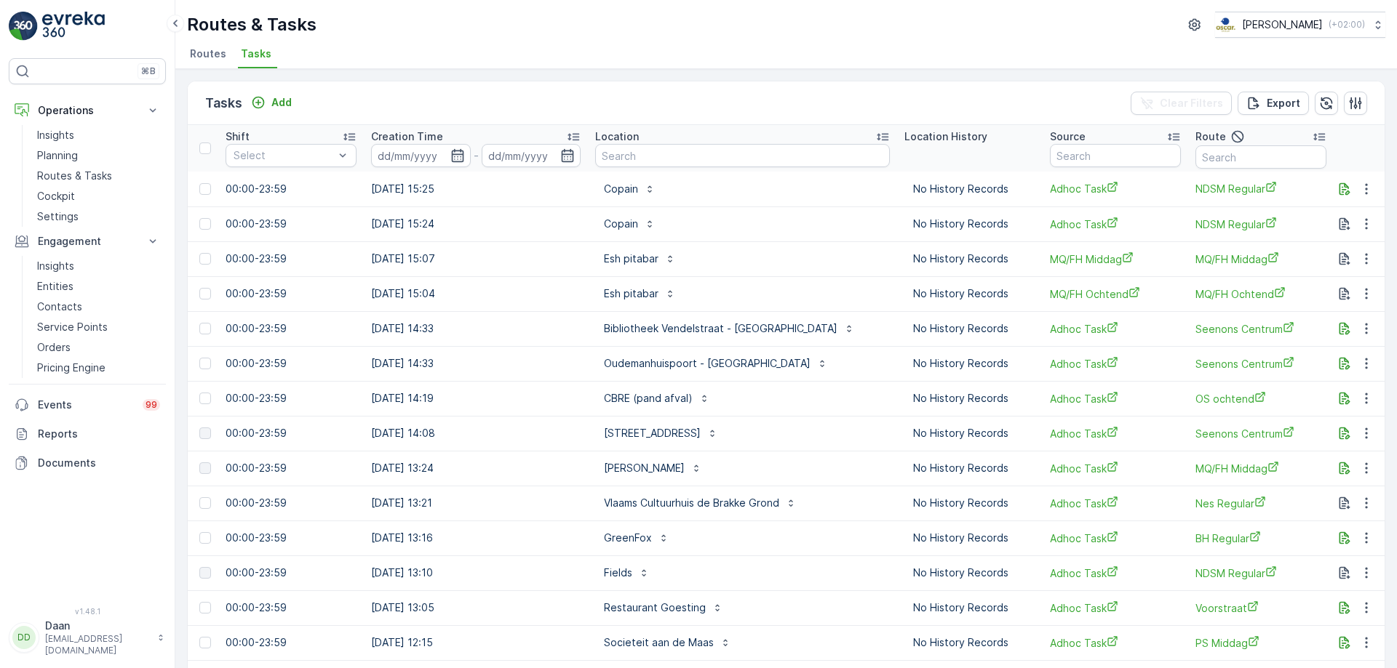
scroll to position [0, 1193]
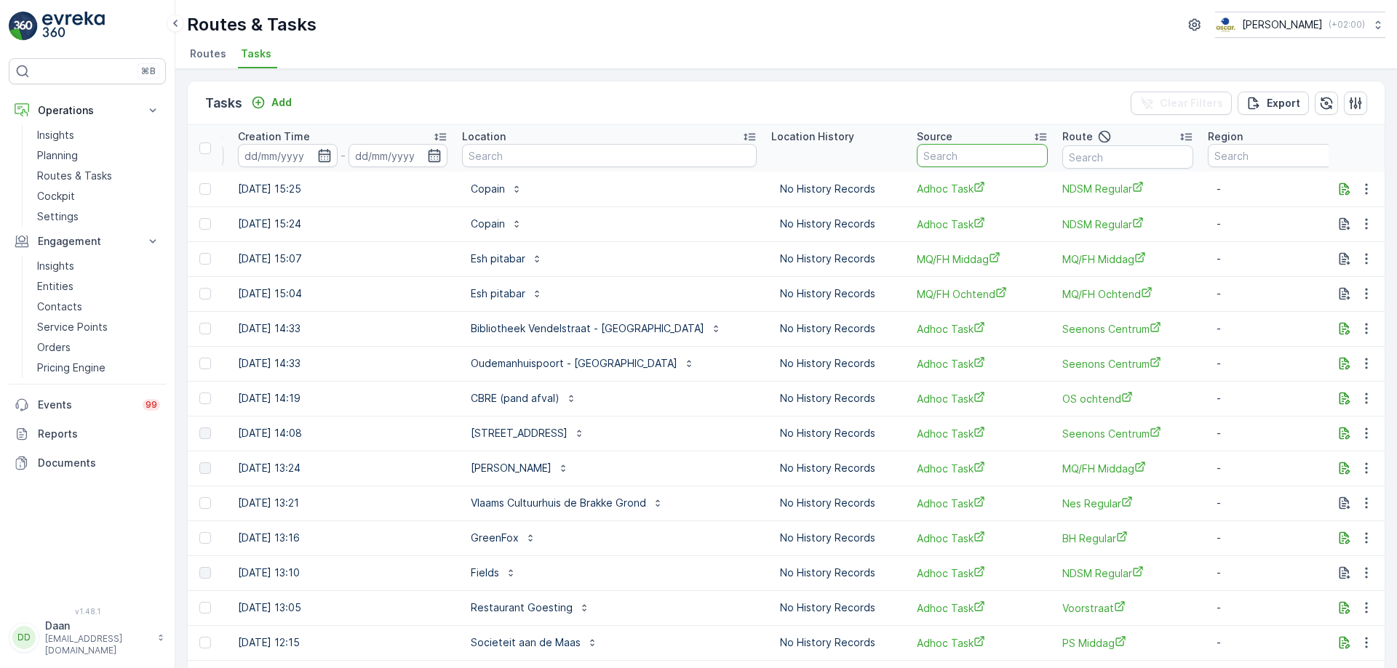
click at [979, 154] on input "text" at bounding box center [982, 155] width 131 height 23
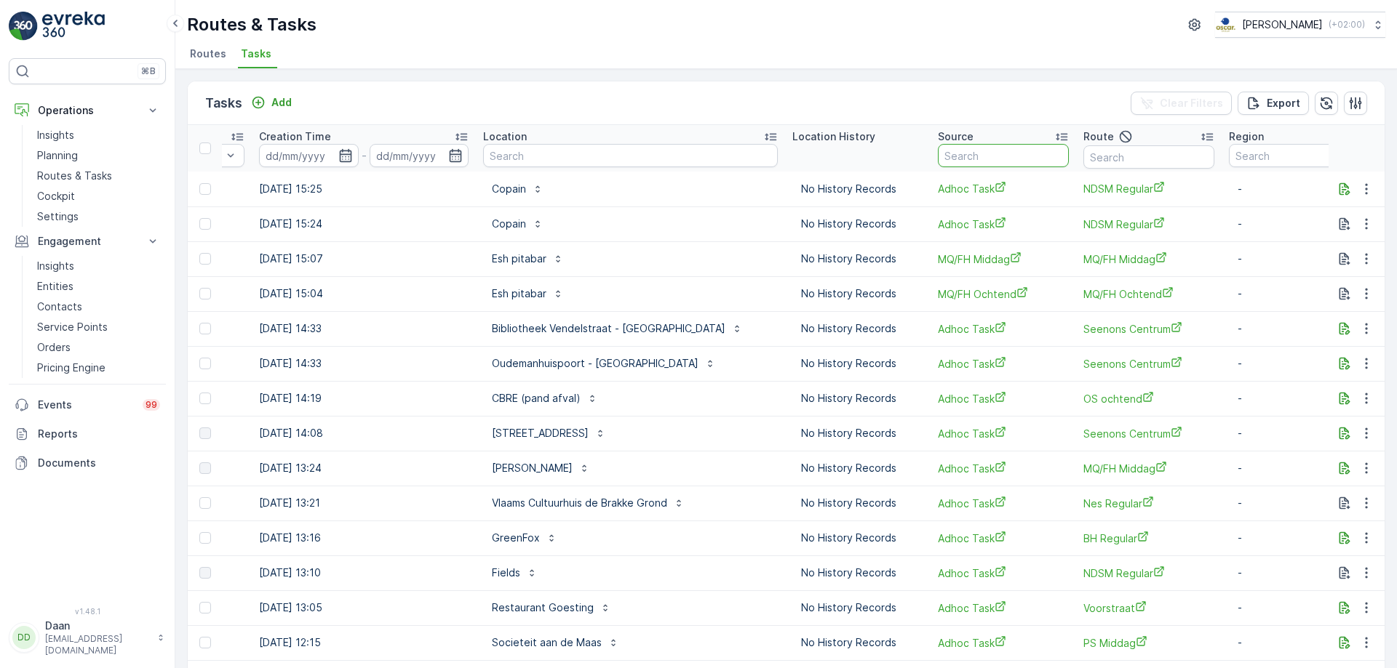
click at [578, 156] on input "text" at bounding box center [630, 155] width 295 height 23
type input "kook"
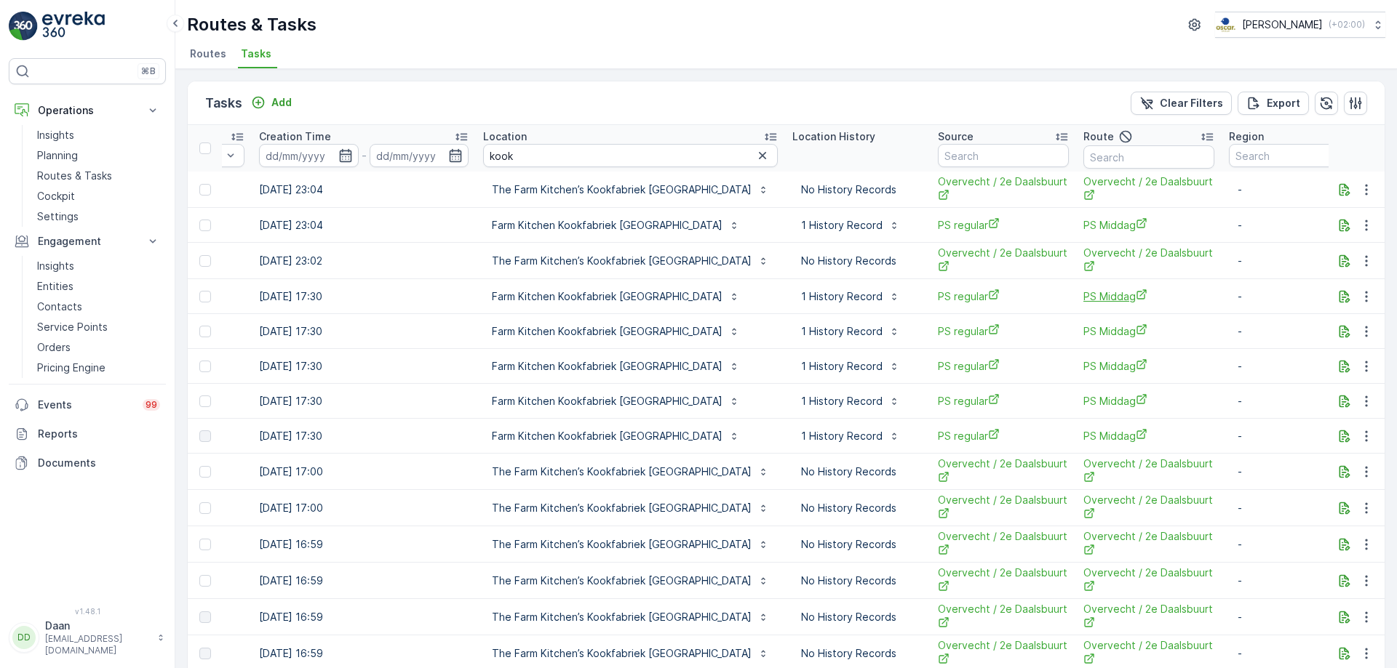
scroll to position [0, 1134]
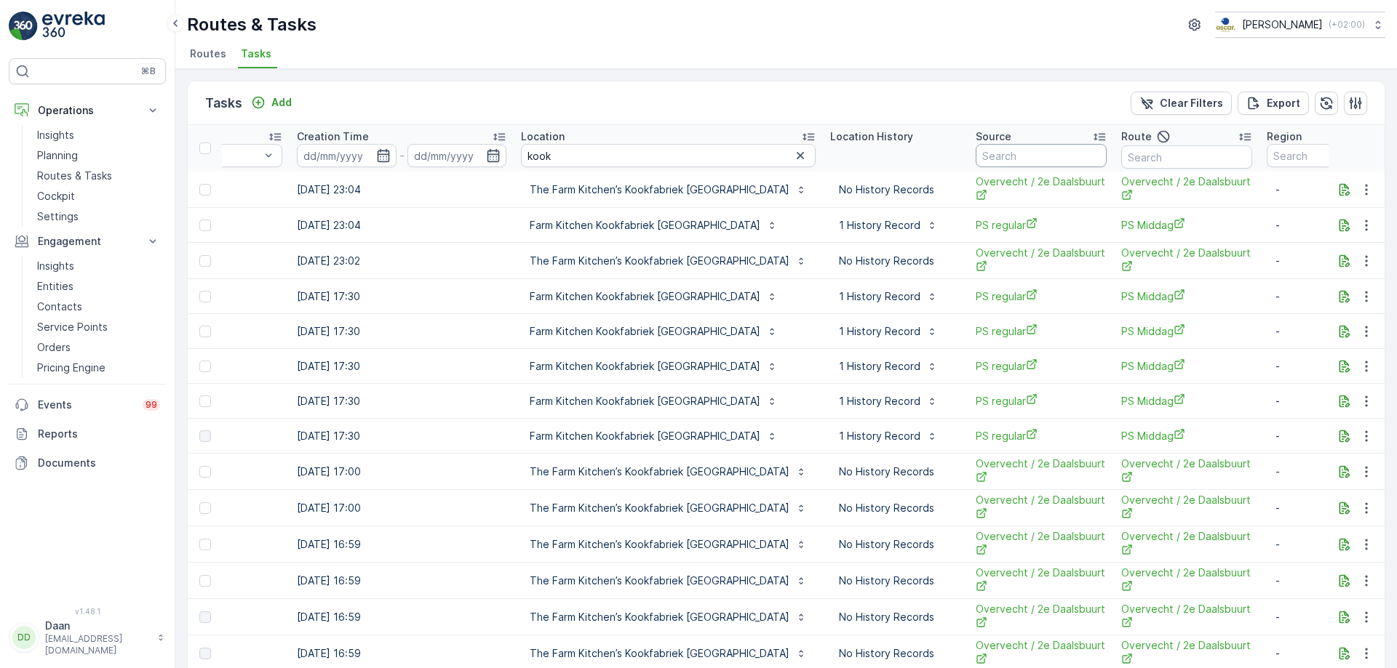
click at [975, 156] on input "text" at bounding box center [1040, 155] width 131 height 23
type input "ps"
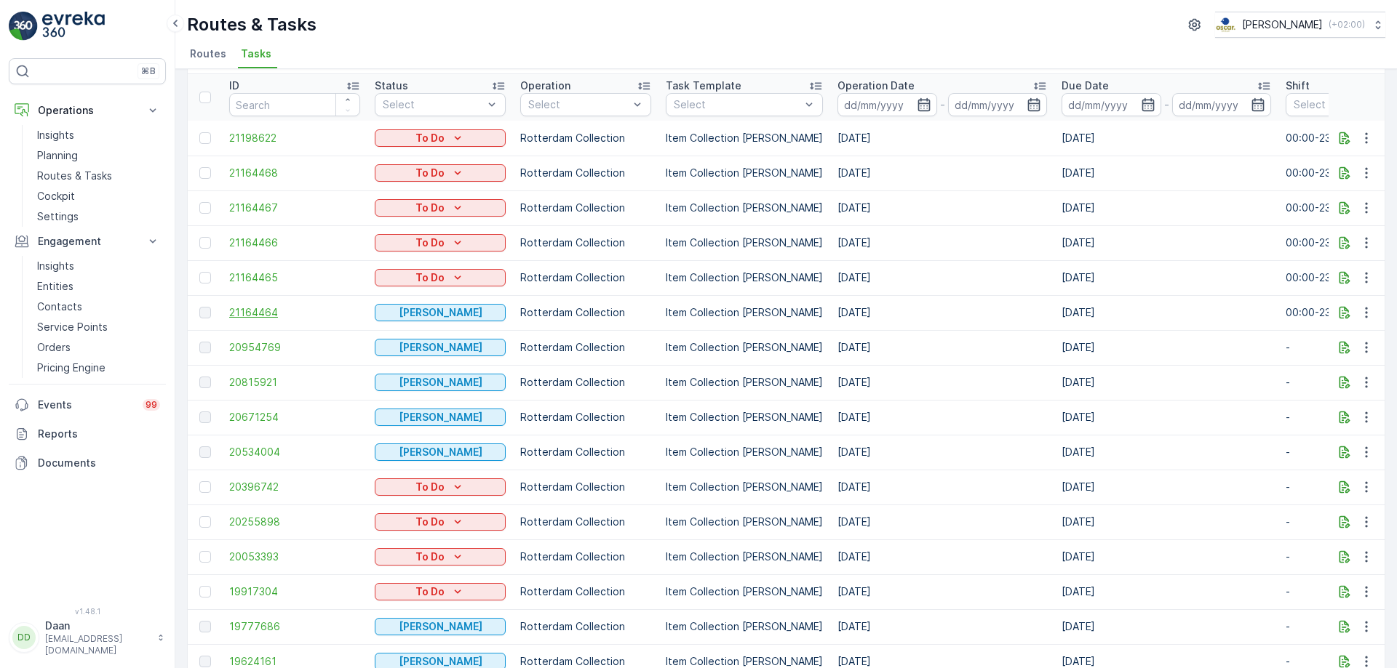
click at [261, 309] on span "21164464" at bounding box center [294, 313] width 131 height 15
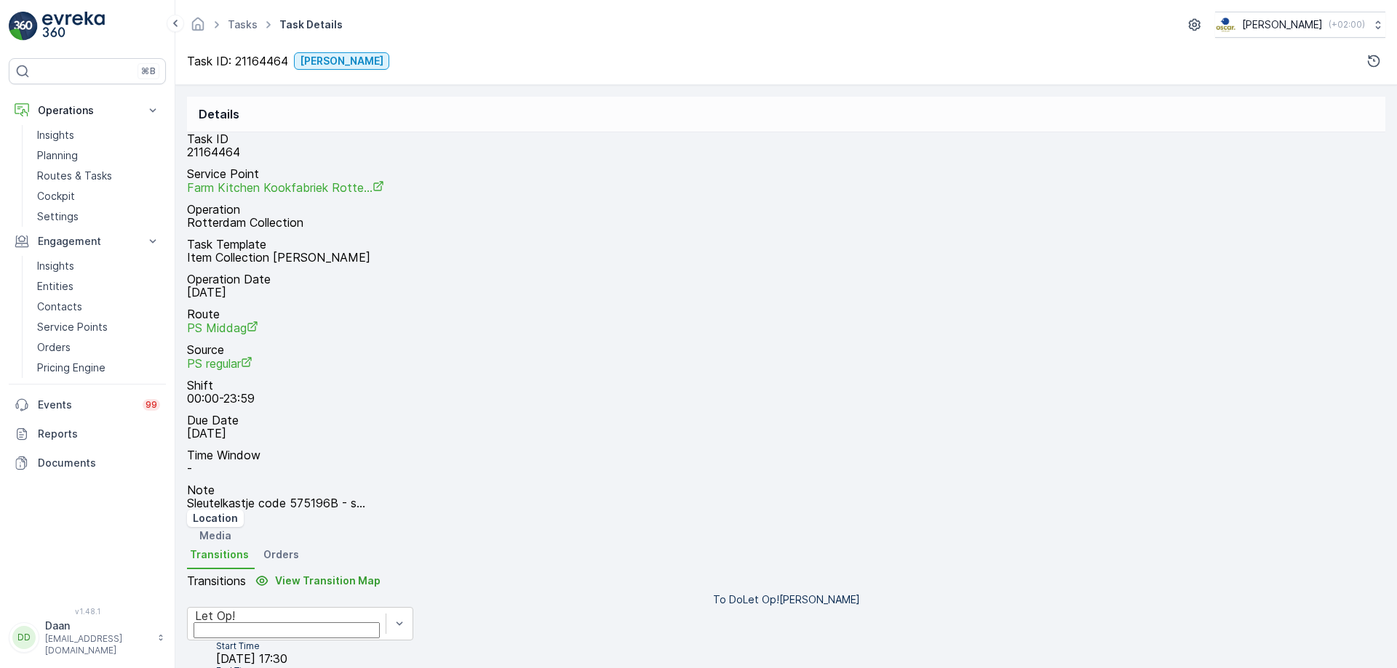
scroll to position [176, 0]
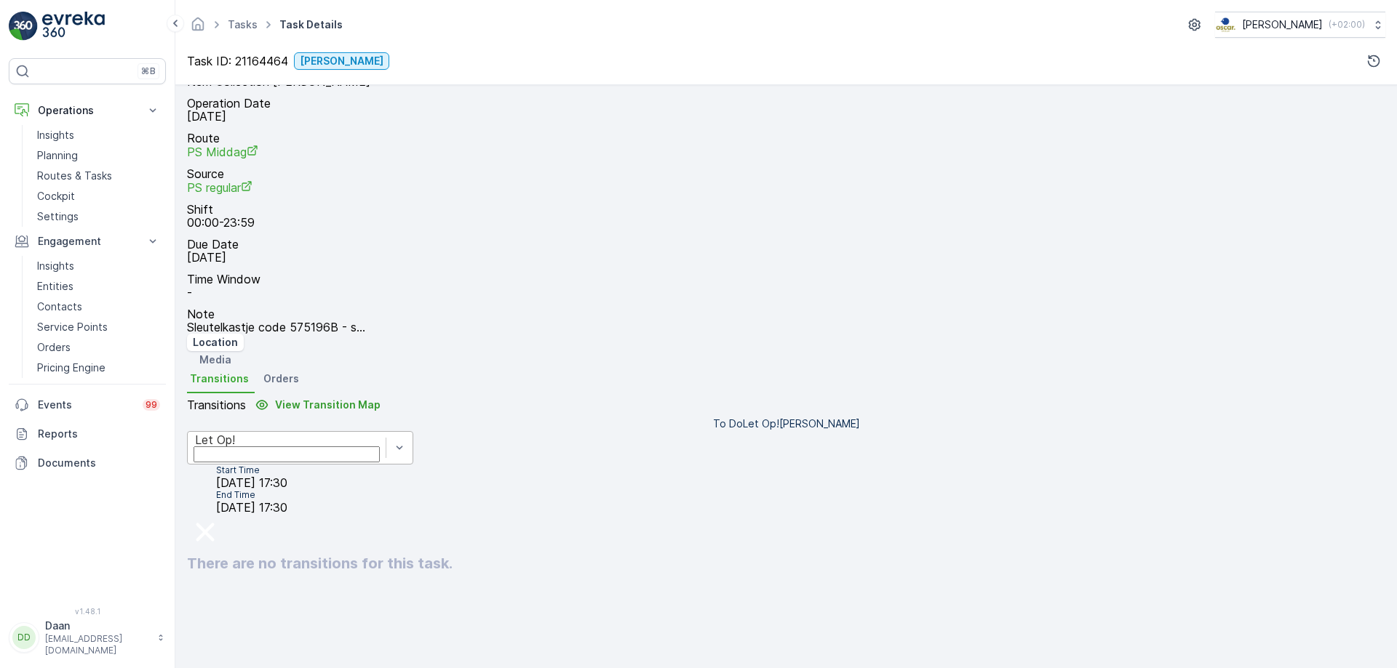
click at [386, 432] on div "Let Op!" at bounding box center [287, 448] width 198 height 32
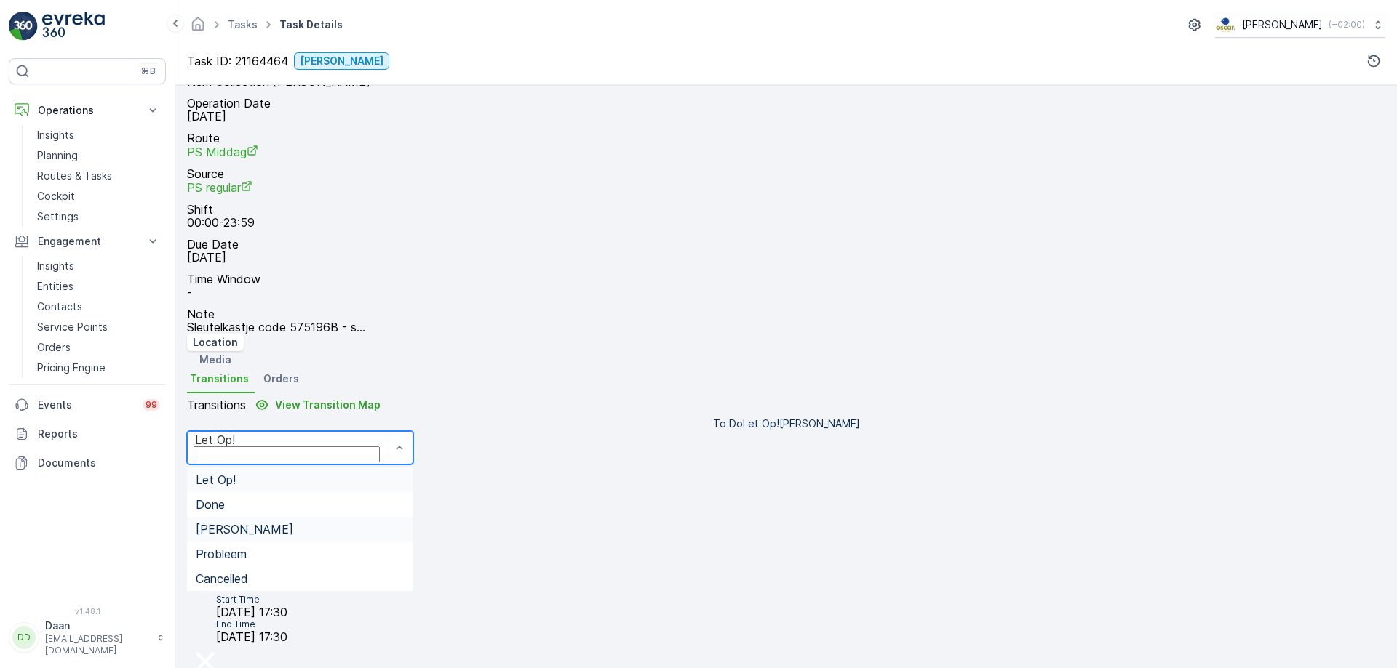
click at [404, 523] on div "[PERSON_NAME]" at bounding box center [300, 529] width 209 height 13
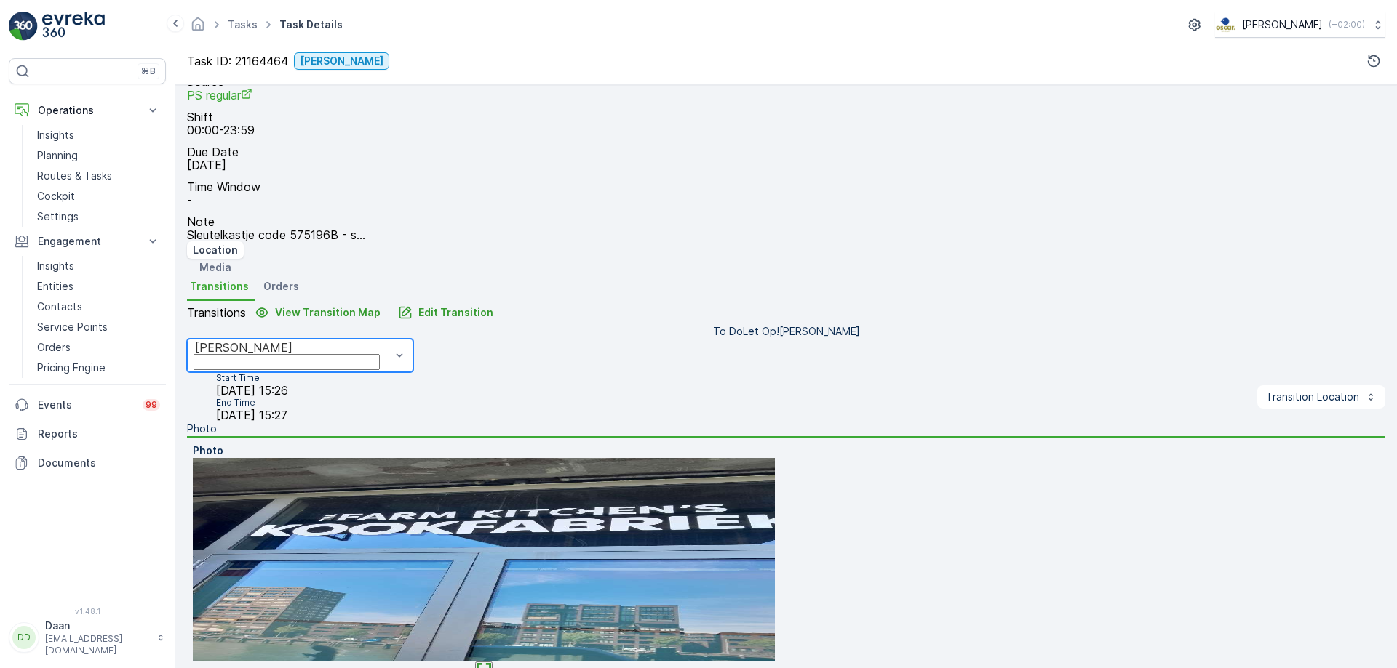
scroll to position [272, 0]
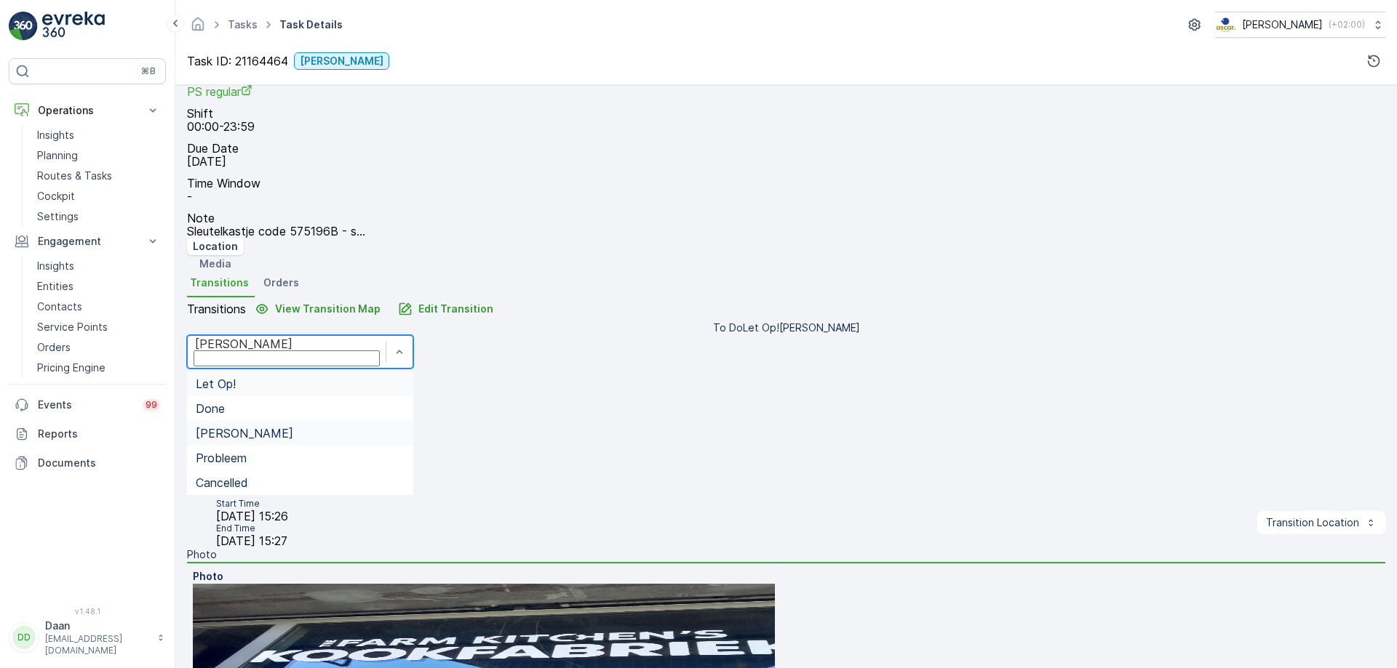
click at [378, 338] on div "[PERSON_NAME]" at bounding box center [286, 344] width 183 height 13
click at [413, 396] on div "Done" at bounding box center [300, 408] width 226 height 25
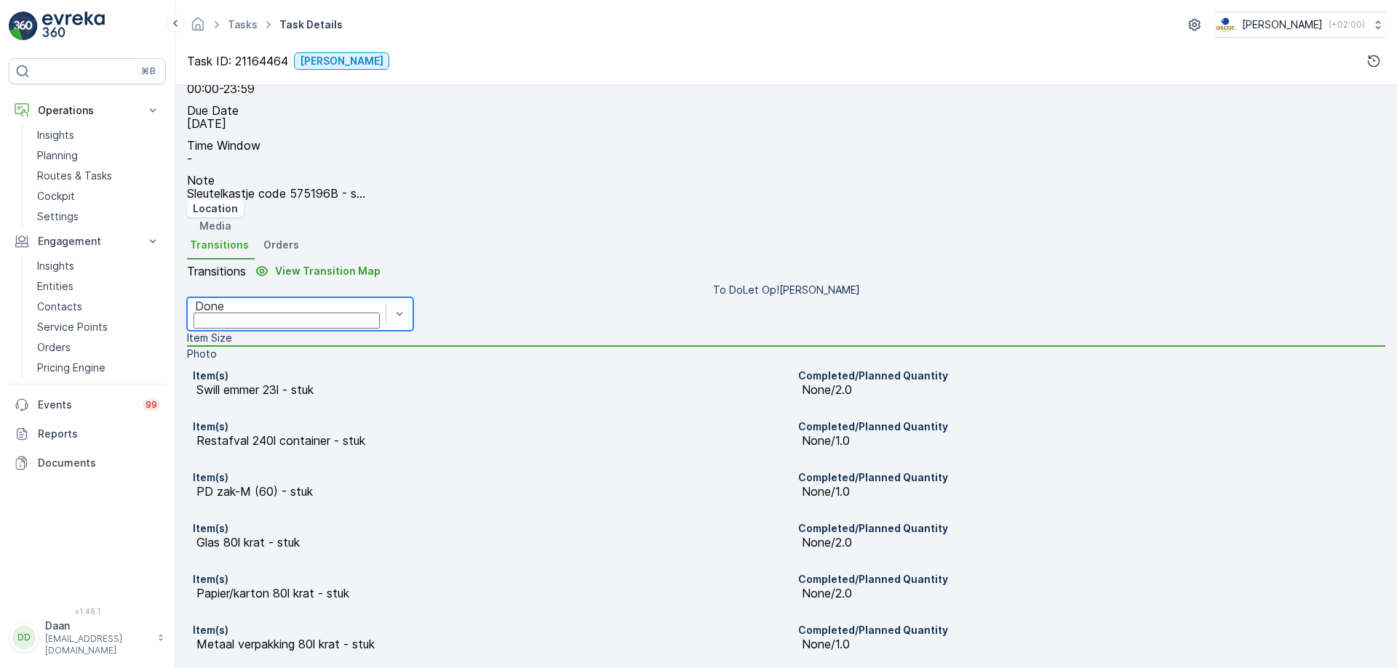
scroll to position [345, 0]
click at [247, 19] on link "Tasks" at bounding box center [243, 24] width 30 height 12
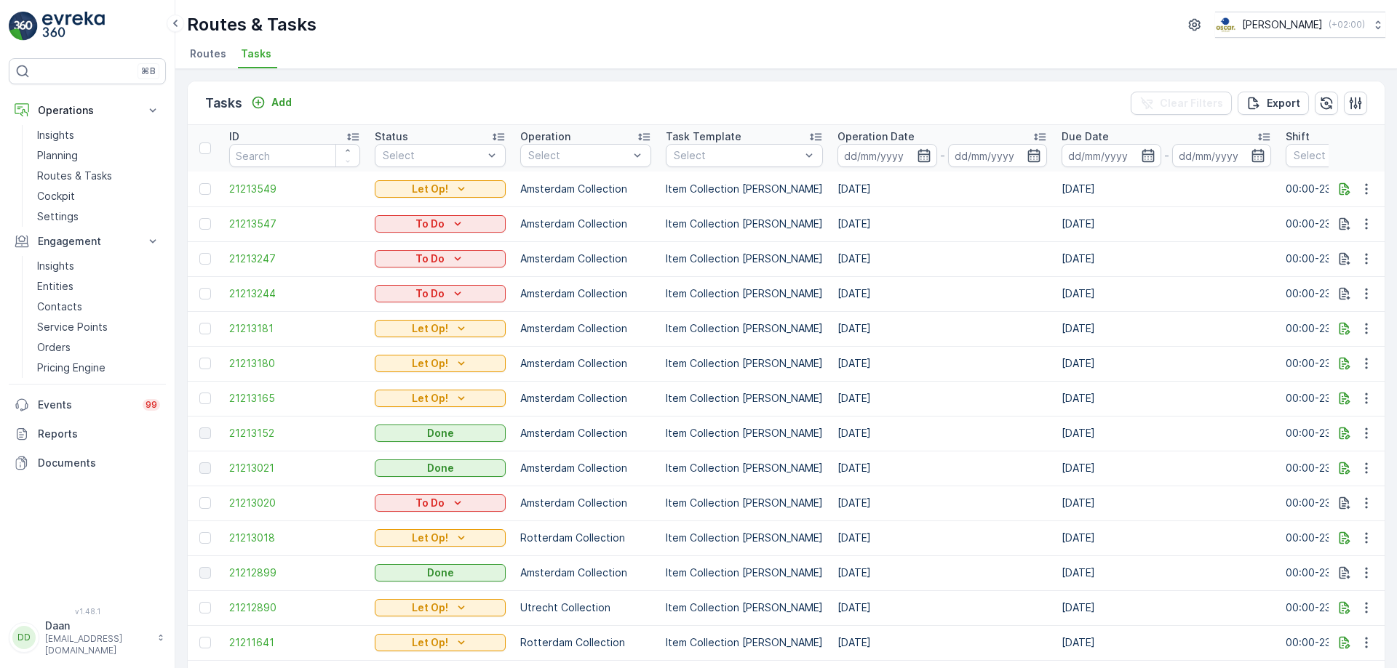
click at [73, 33] on img at bounding box center [73, 26] width 63 height 29
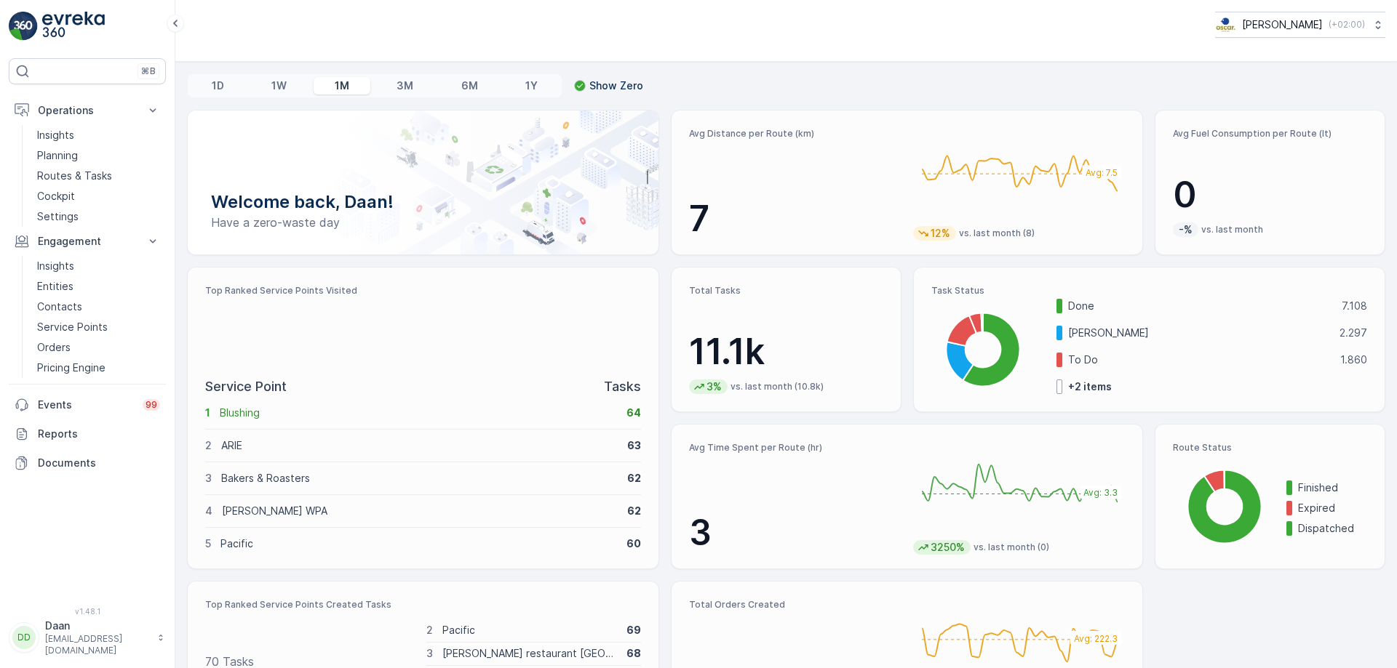
click at [56, 25] on img at bounding box center [73, 26] width 63 height 29
click at [87, 174] on p "Routes & Tasks" at bounding box center [74, 176] width 75 height 15
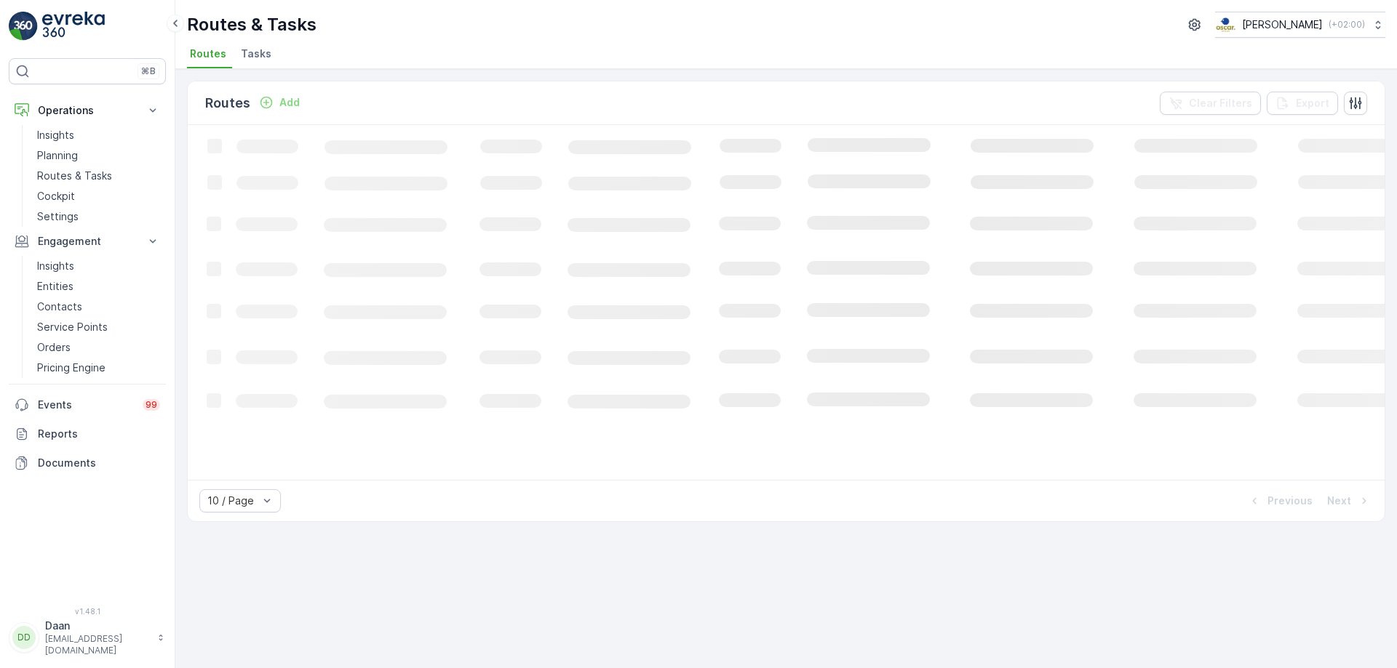
click at [255, 68] on li "Tasks" at bounding box center [257, 56] width 39 height 25
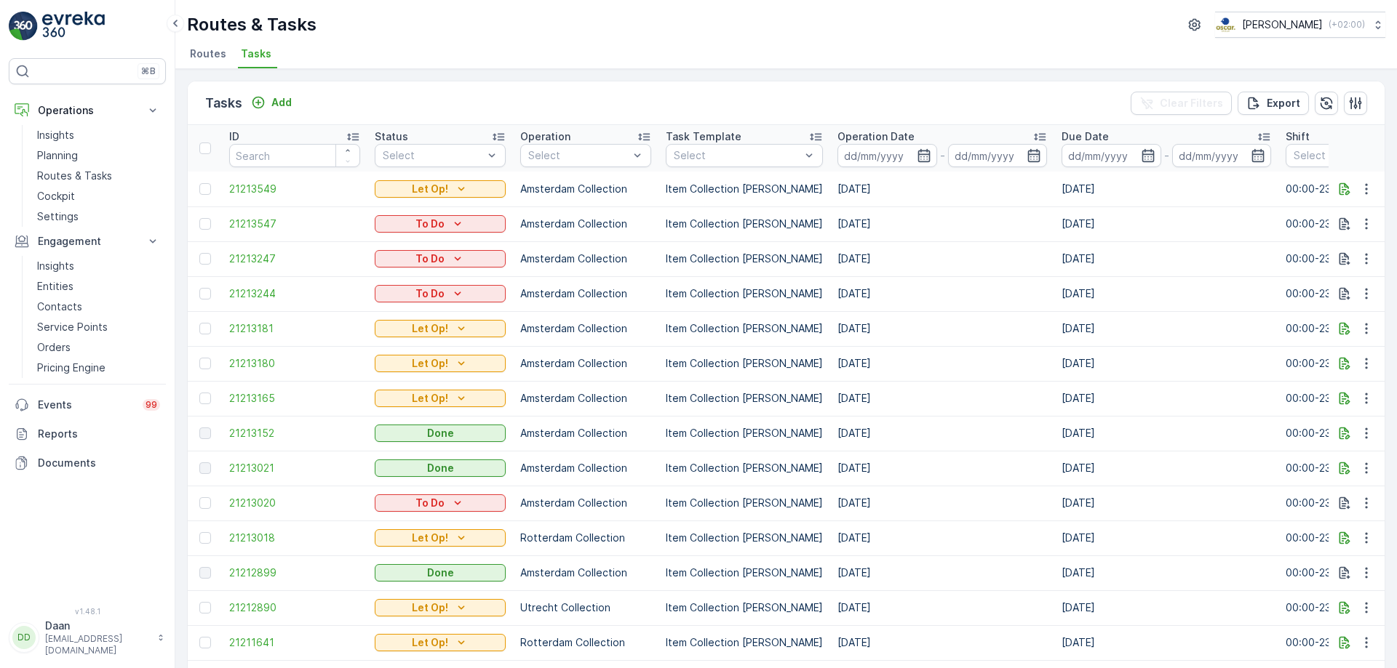
click at [533, 364] on td "Amsterdam Collection" at bounding box center [585, 363] width 145 height 35
click at [268, 53] on li "Tasks" at bounding box center [257, 56] width 39 height 25
click at [79, 23] on img at bounding box center [73, 26] width 63 height 29
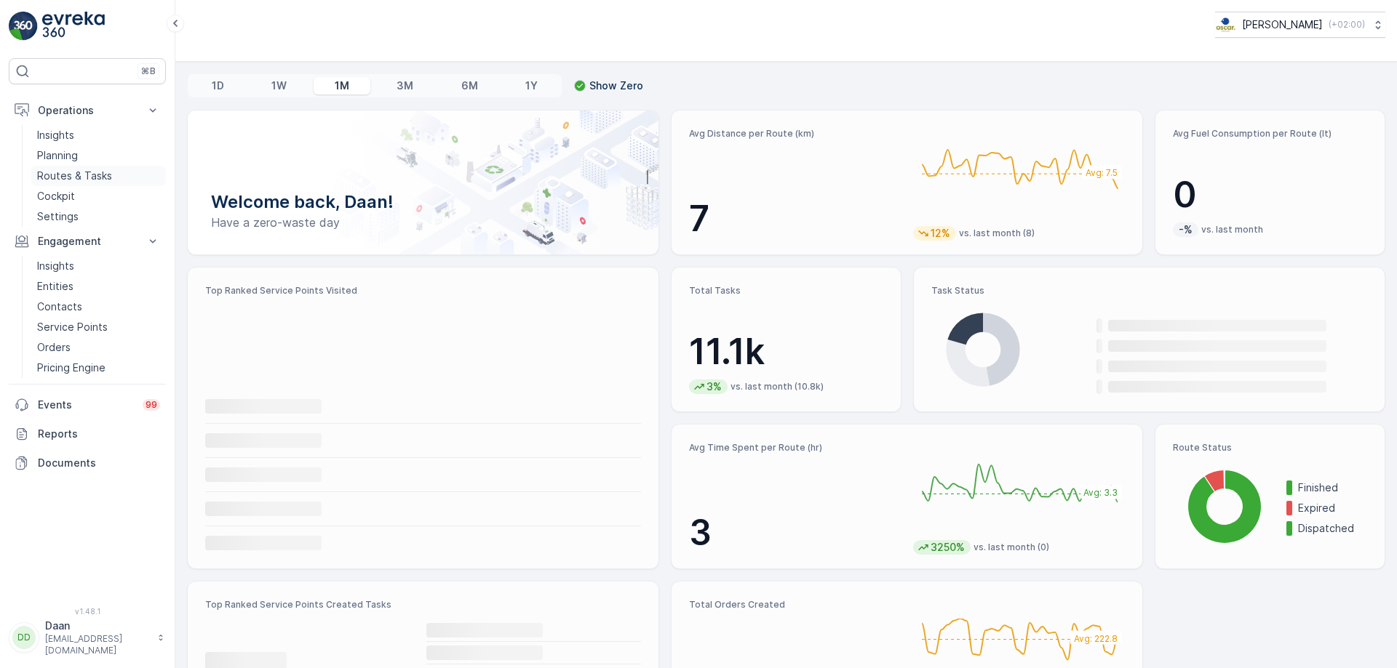
click at [81, 179] on p "Routes & Tasks" at bounding box center [74, 176] width 75 height 15
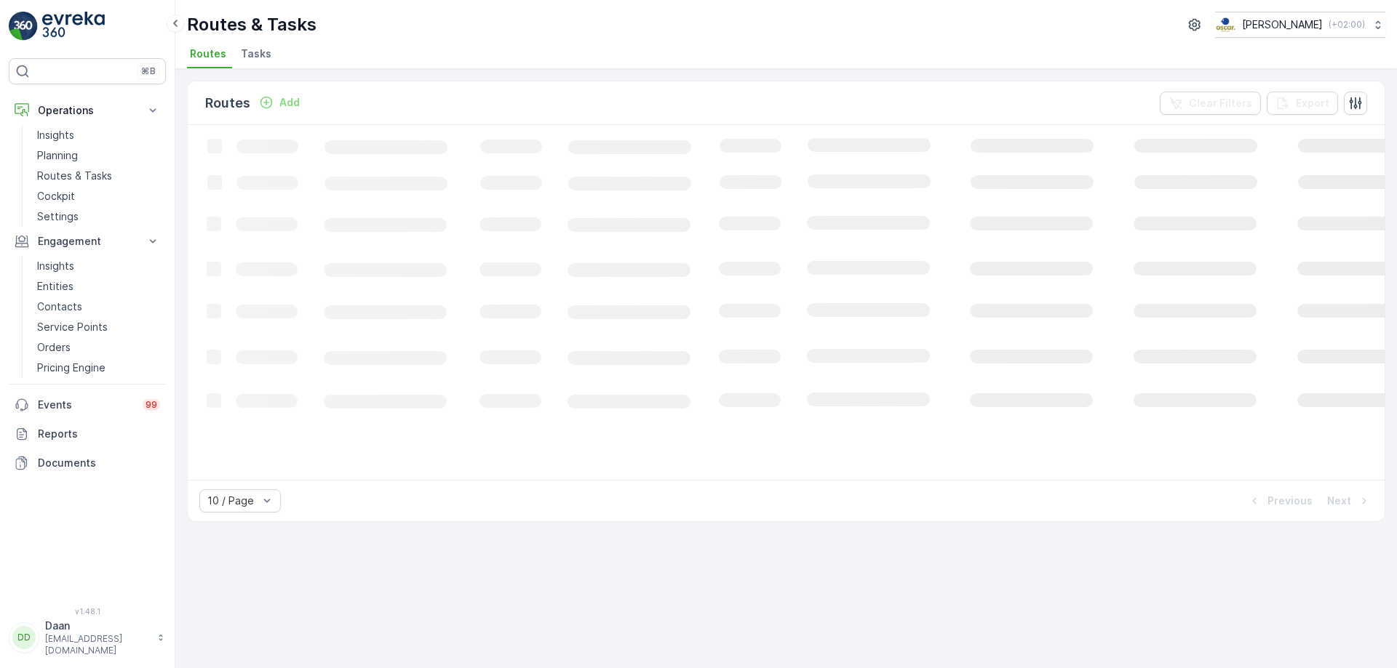
click at [254, 62] on li "Tasks" at bounding box center [257, 56] width 39 height 25
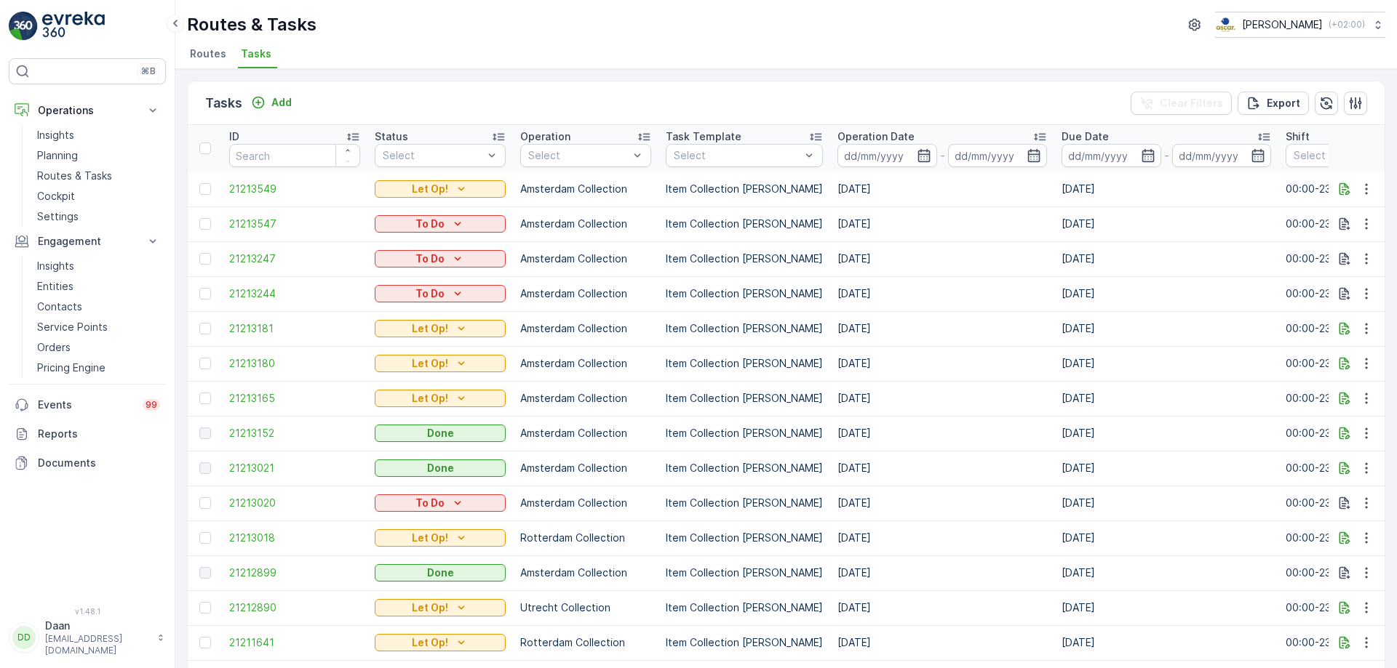
scroll to position [0, 610]
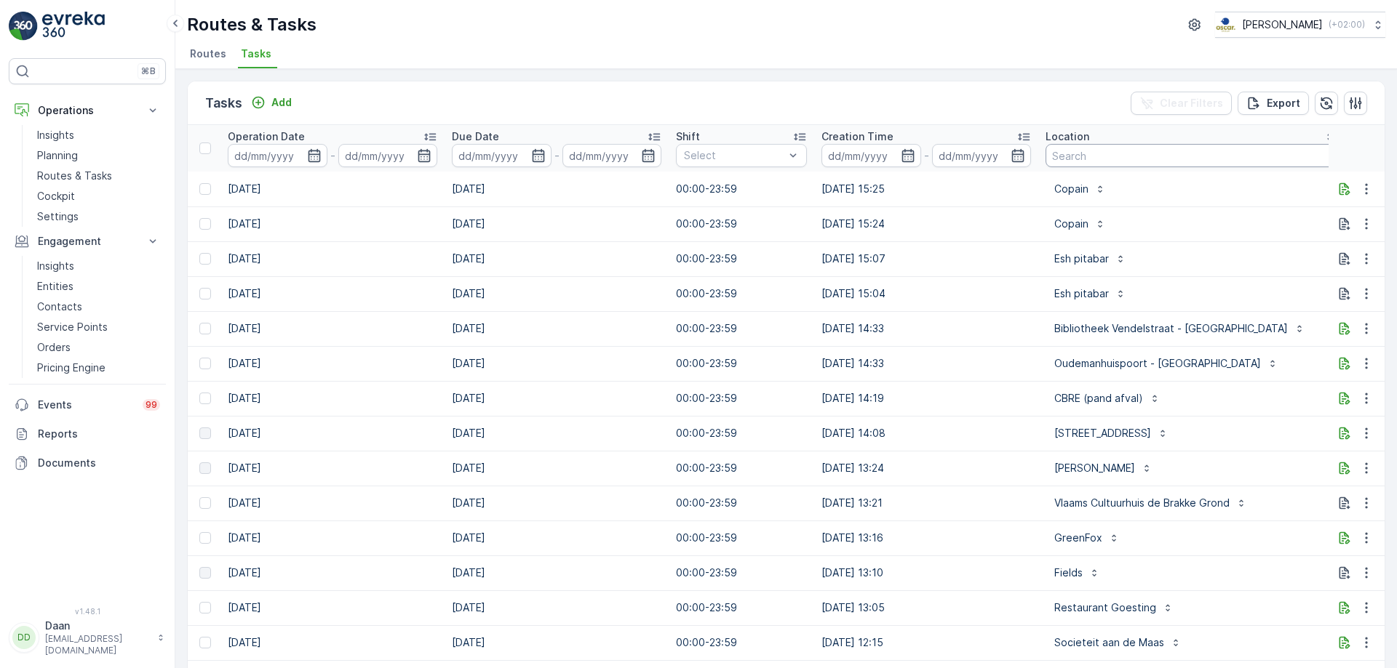
click at [1071, 159] on input "text" at bounding box center [1192, 155] width 295 height 23
type input "Seap o"
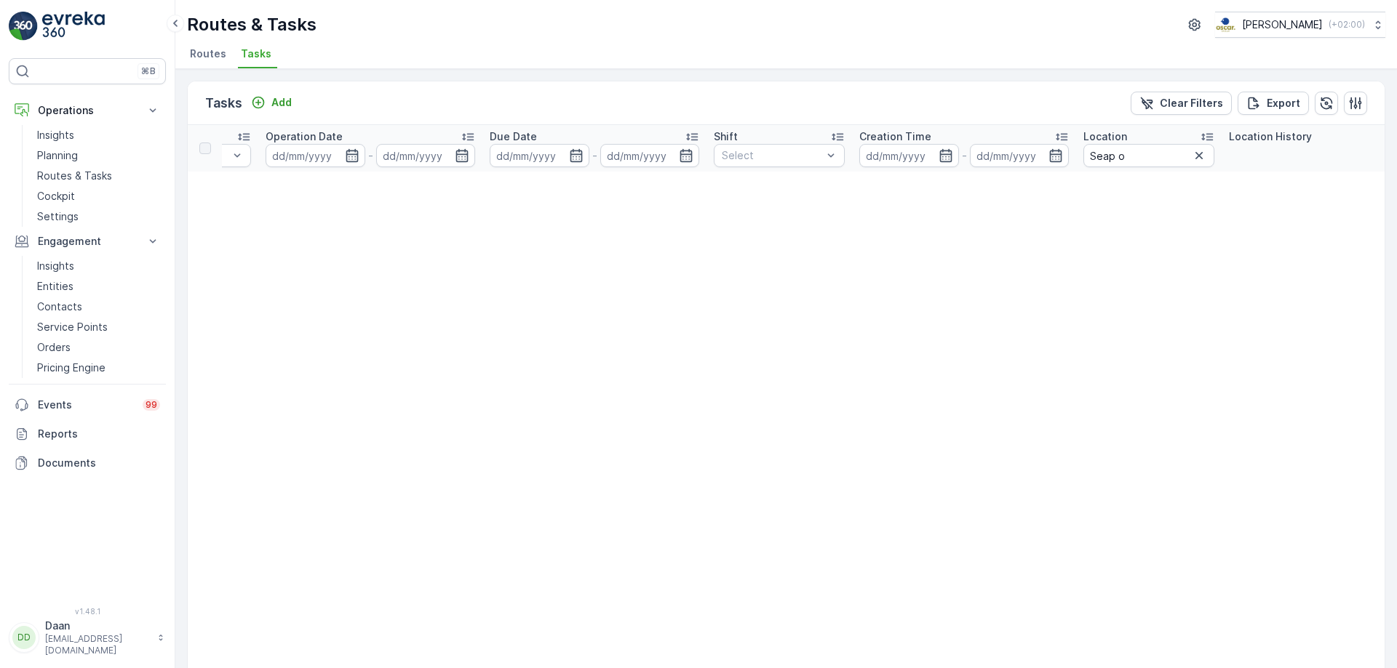
scroll to position [0, 546]
click at [1128, 154] on input "Seap o" at bounding box center [1147, 155] width 131 height 23
type input "Sea pla"
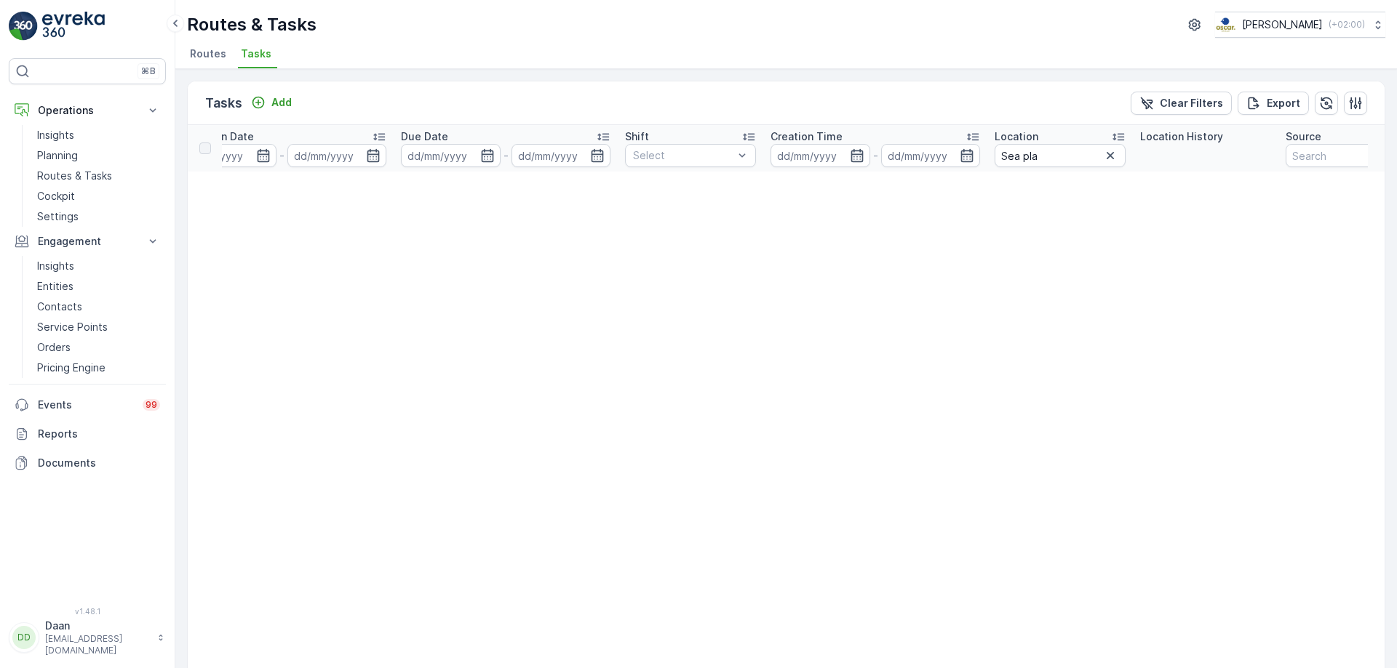
scroll to position [0, 635]
click at [1028, 157] on input "Sea pla" at bounding box center [1059, 155] width 131 height 23
type input "Sea pala"
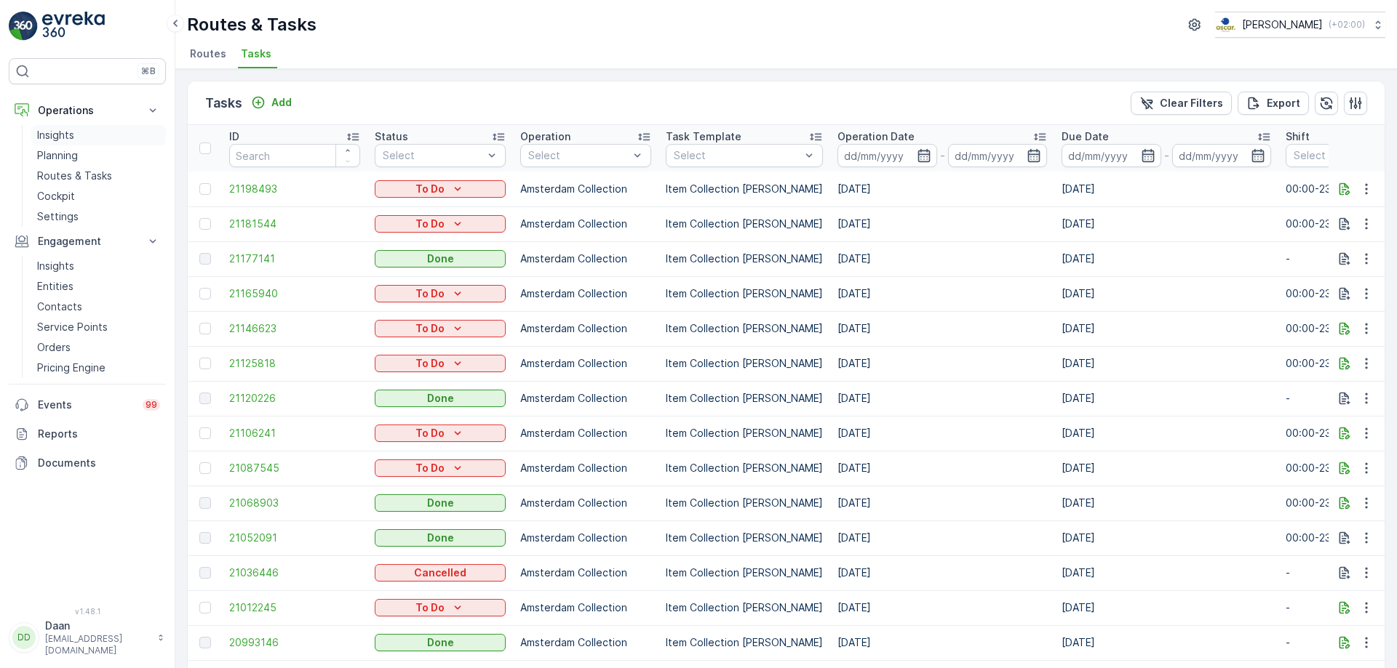
click at [65, 131] on p "Insights" at bounding box center [55, 135] width 37 height 15
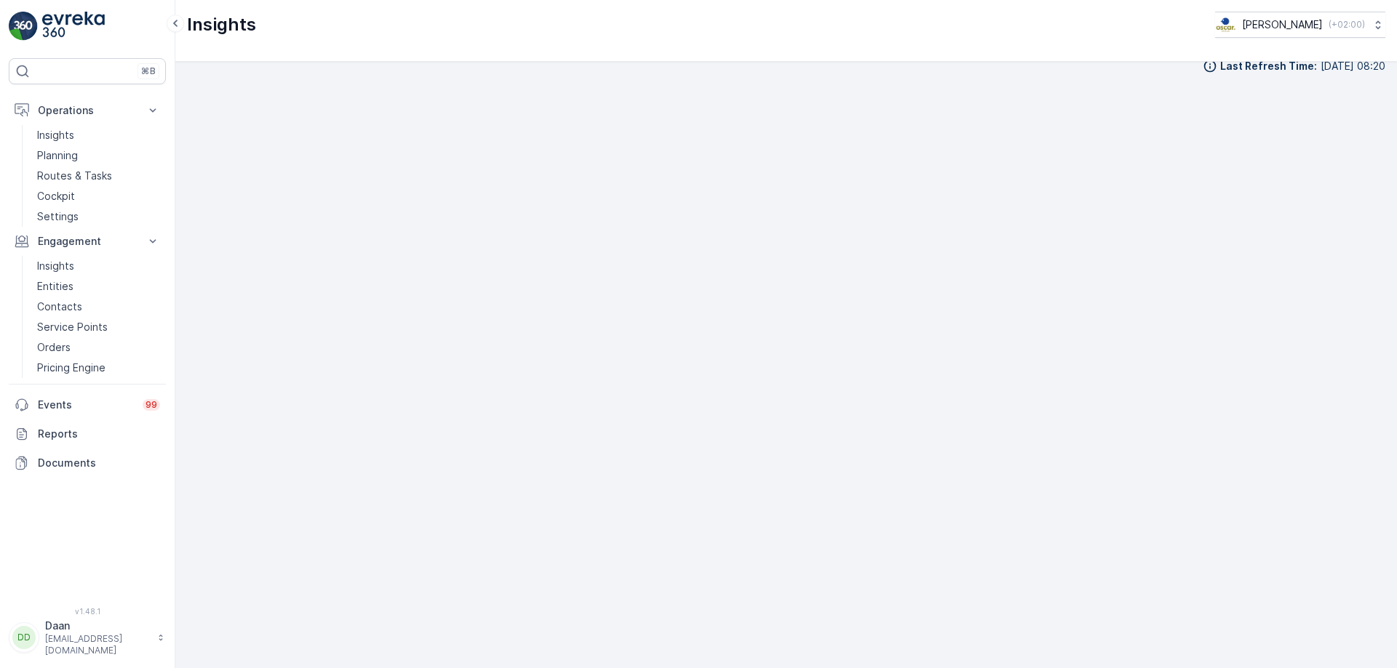
scroll to position [17, 0]
click at [57, 153] on p "Planning" at bounding box center [57, 155] width 41 height 15
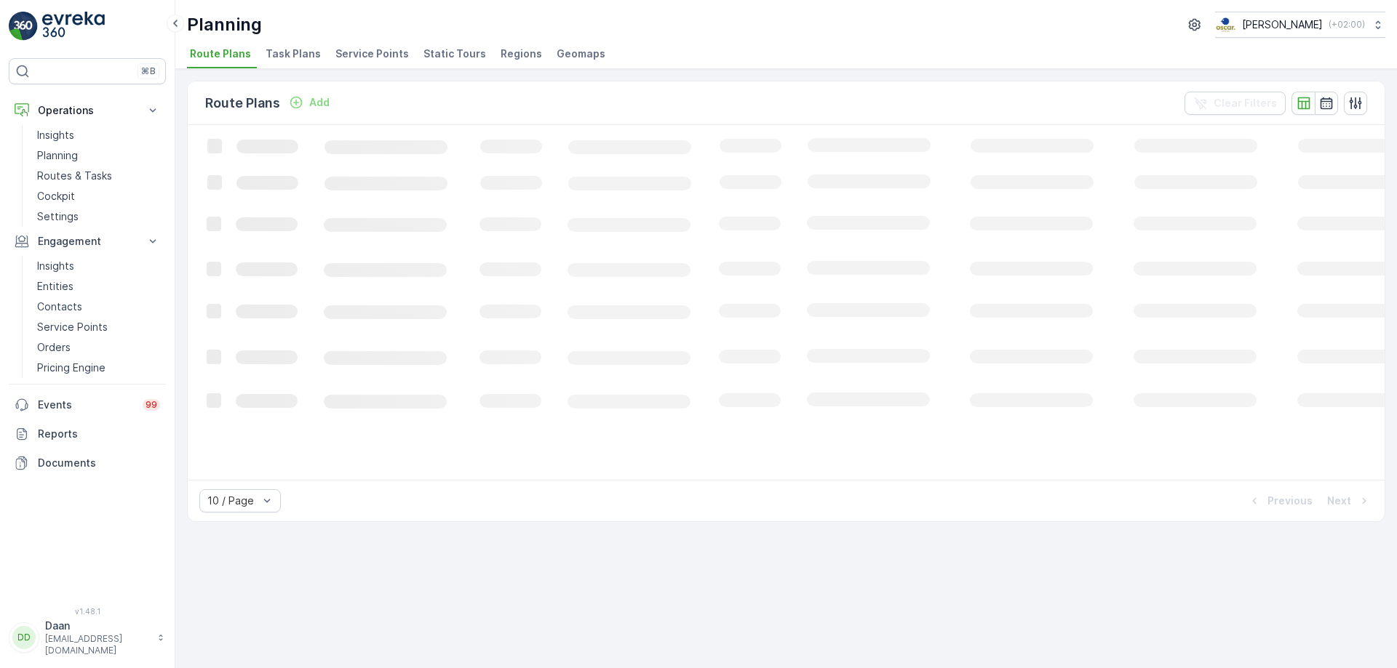
click at [286, 65] on li "Task Plans" at bounding box center [295, 56] width 64 height 25
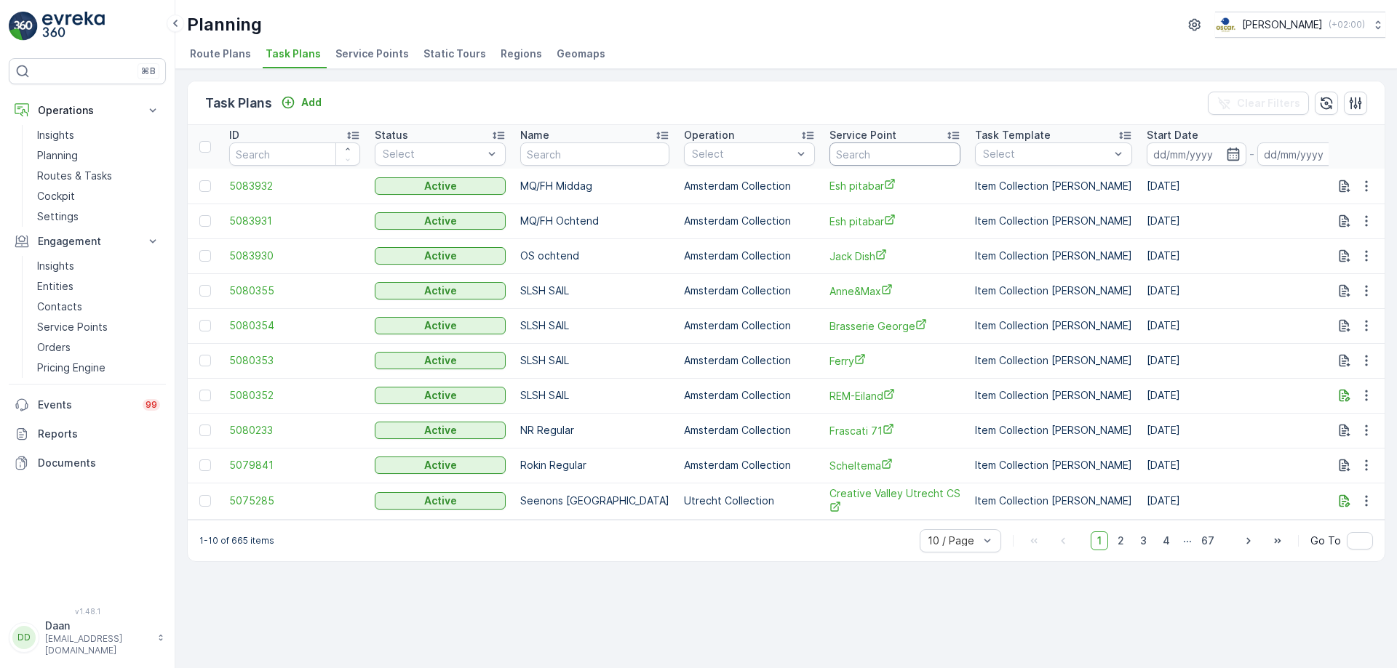
click at [861, 148] on input "text" at bounding box center [894, 154] width 131 height 23
type input "sea"
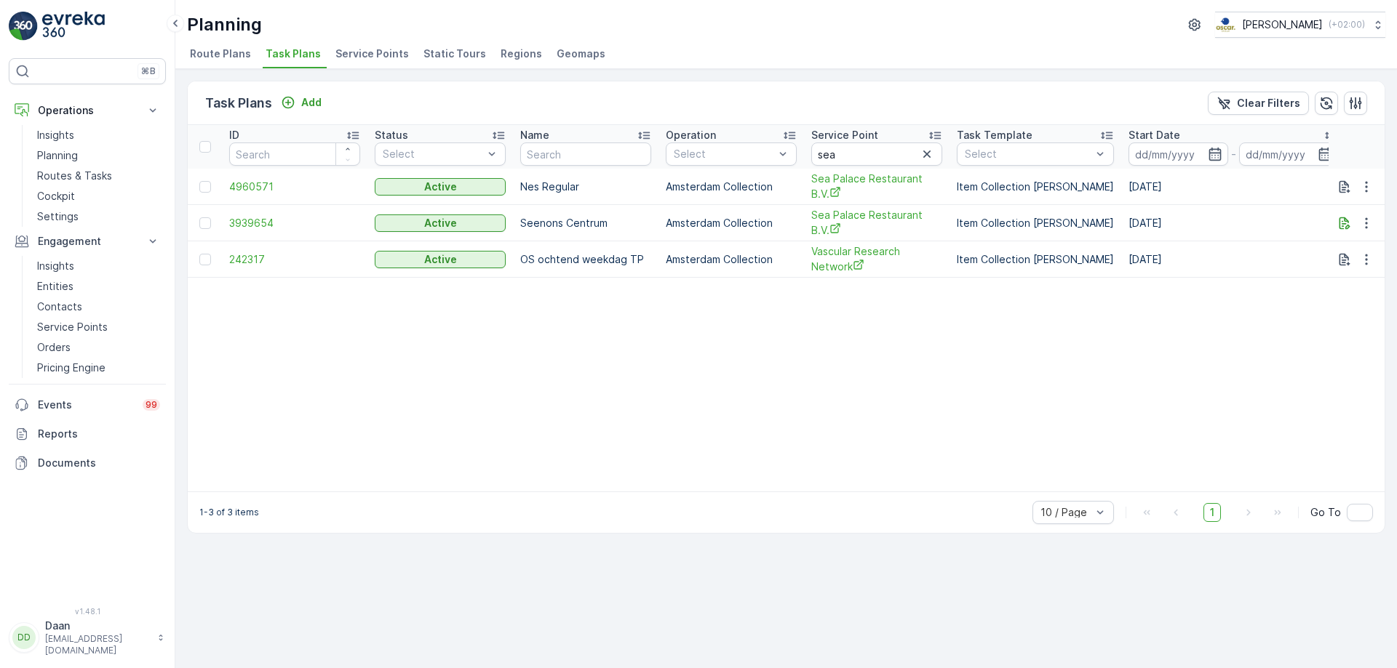
click at [36, 31] on img at bounding box center [23, 26] width 29 height 29
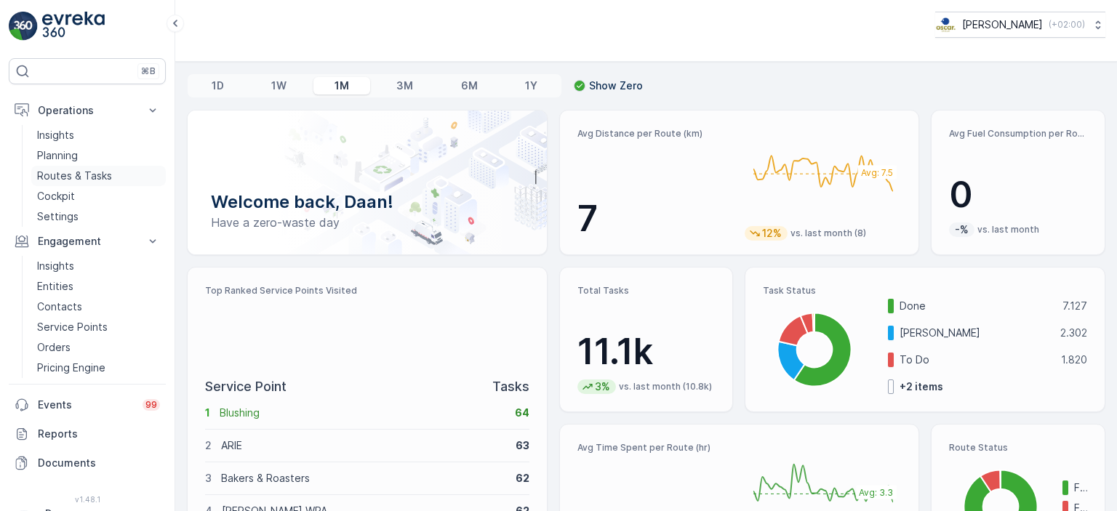
click at [65, 183] on p "Routes & Tasks" at bounding box center [74, 176] width 75 height 15
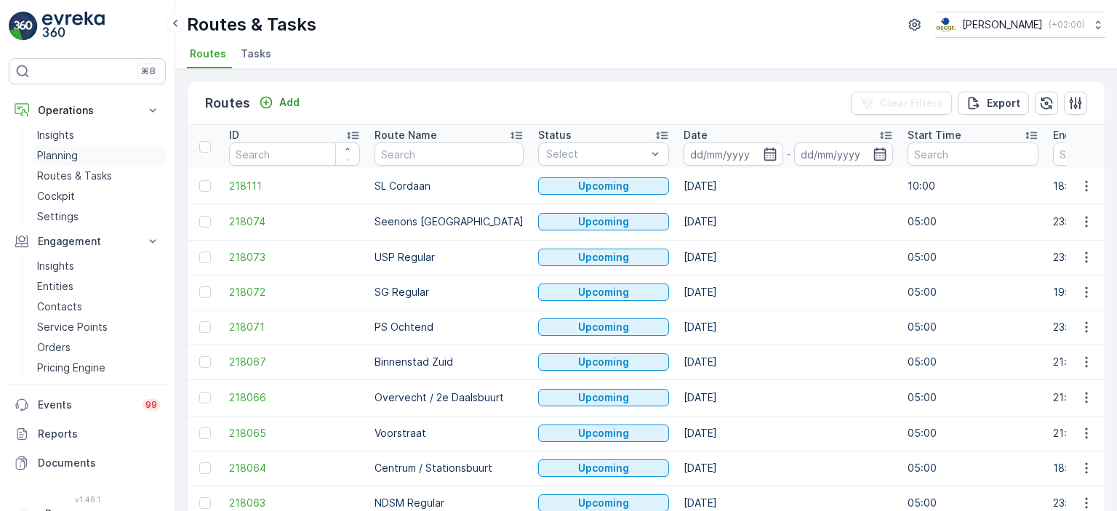
click at [59, 148] on p "Planning" at bounding box center [57, 155] width 41 height 15
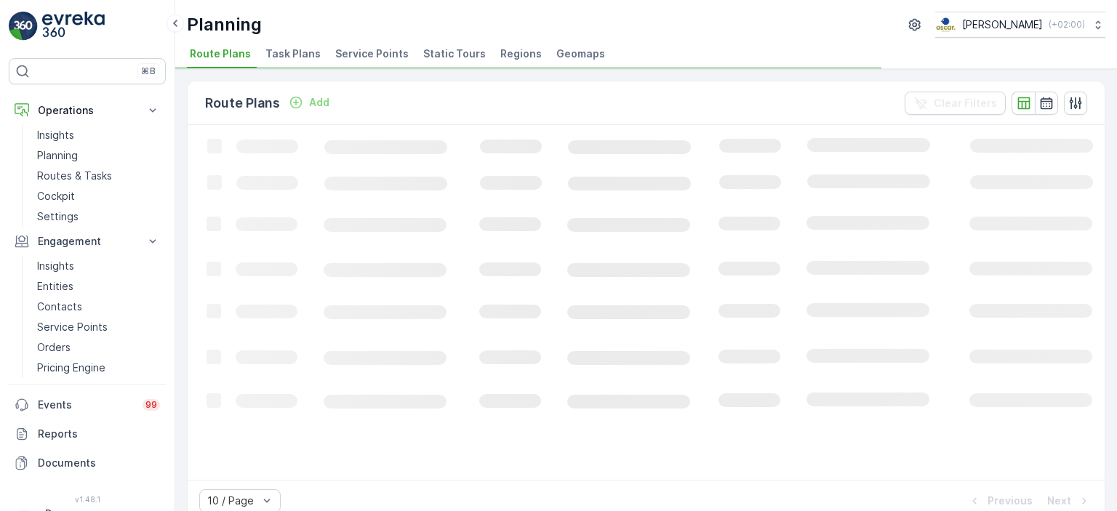
click at [278, 58] on span "Task Plans" at bounding box center [293, 54] width 55 height 15
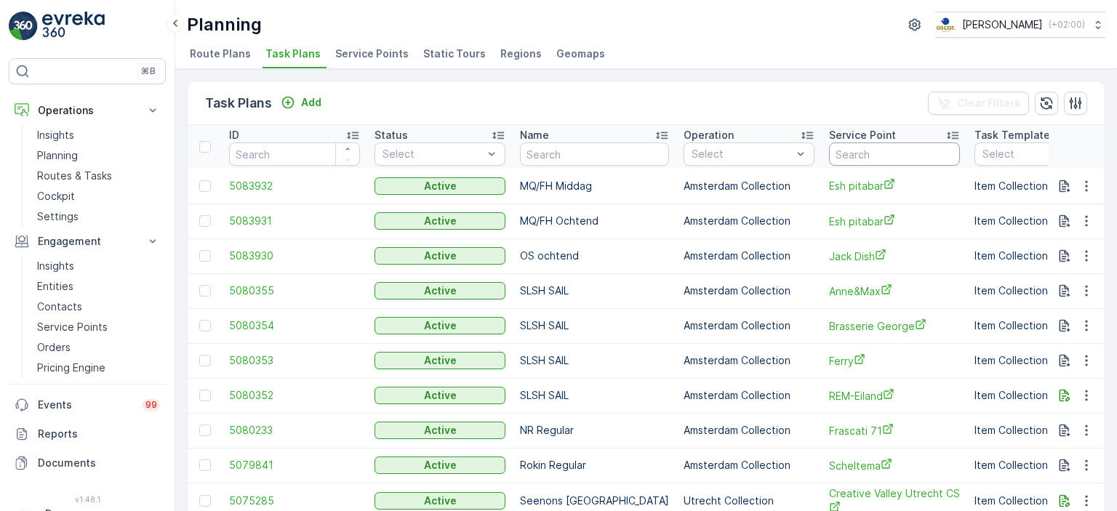
click at [862, 156] on input "text" at bounding box center [894, 154] width 131 height 23
type input "de groente"
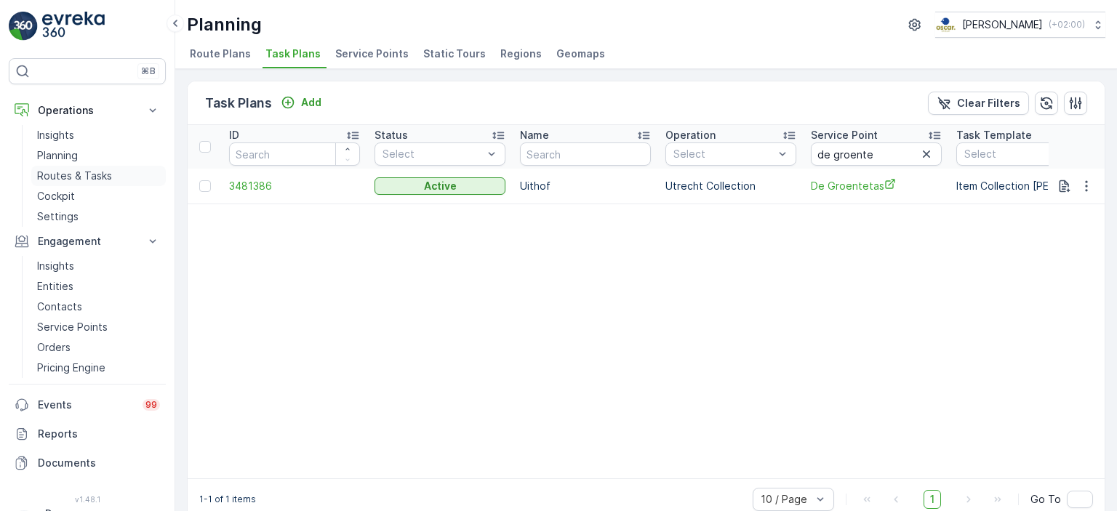
click at [98, 177] on p "Routes & Tasks" at bounding box center [74, 176] width 75 height 15
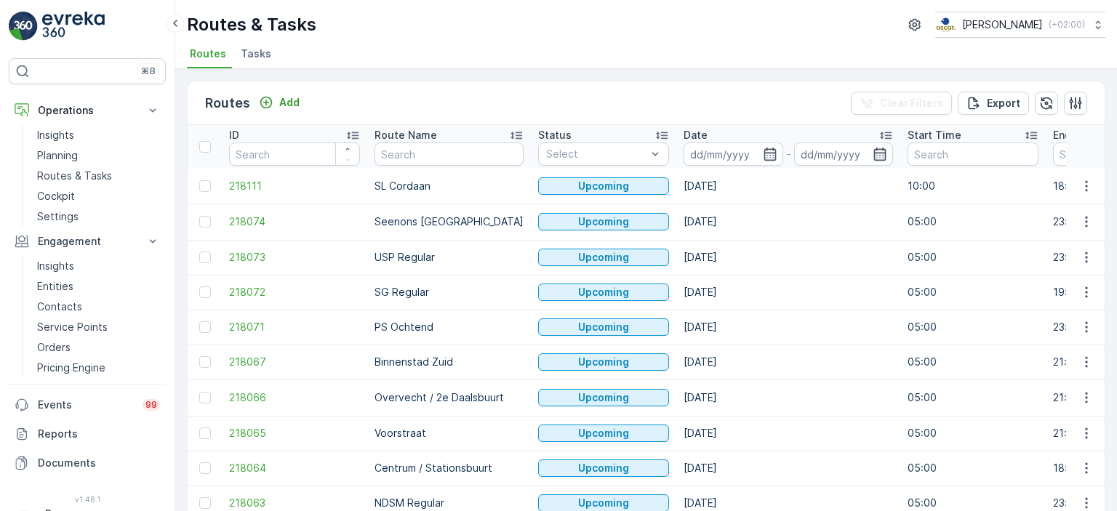
click at [253, 52] on span "Tasks" at bounding box center [256, 54] width 31 height 15
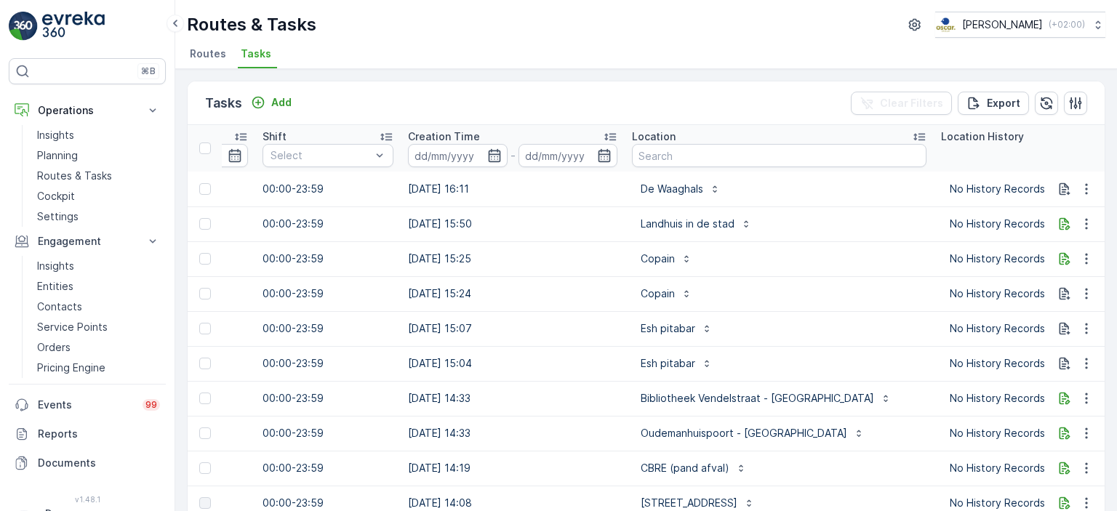
scroll to position [0, 1023]
click at [712, 159] on input "text" at bounding box center [778, 155] width 295 height 23
type input "de groente"
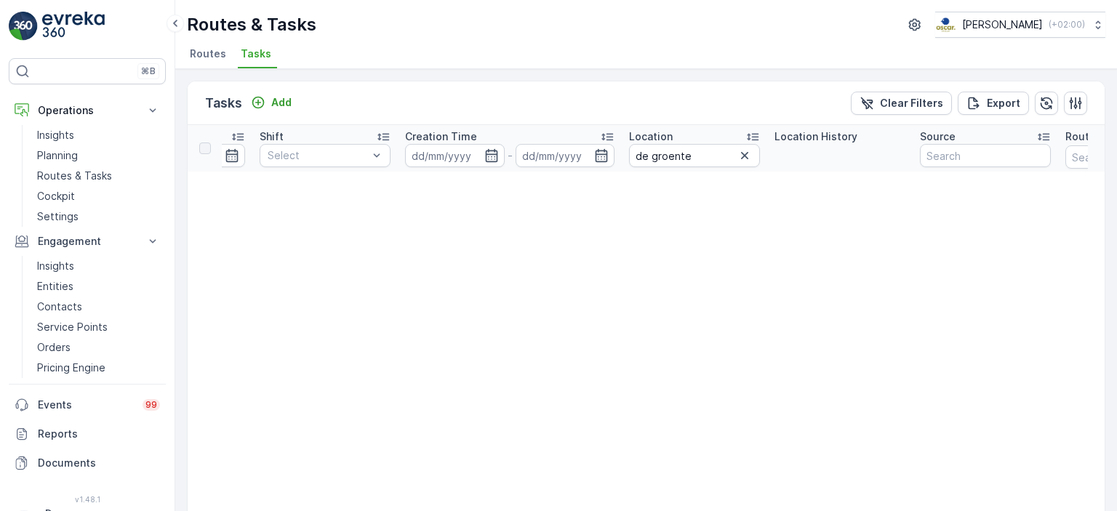
scroll to position [0, 1004]
click at [646, 156] on input "de groente" at bounding box center [690, 155] width 131 height 23
type input "groente"
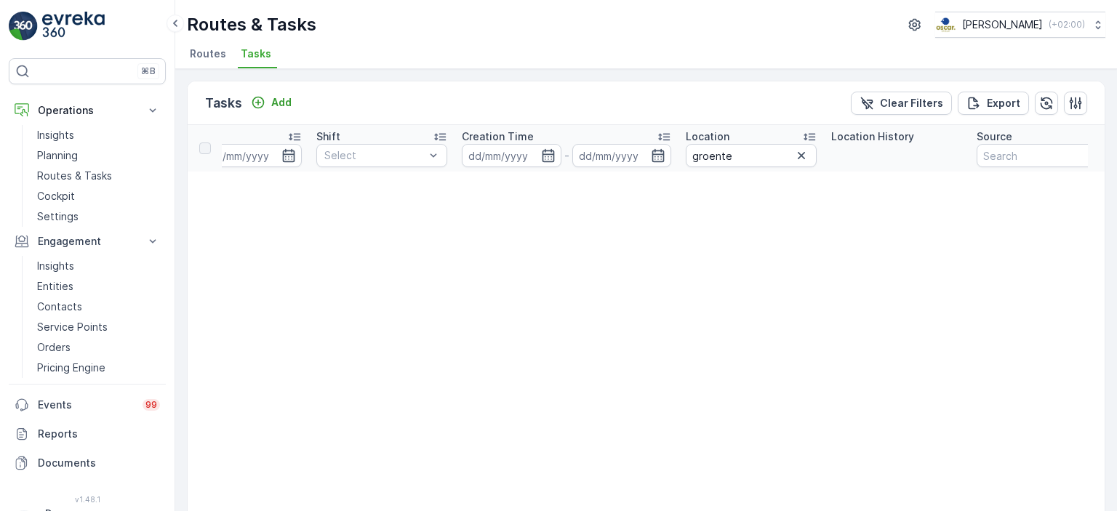
scroll to position [0, 949]
click at [65, 151] on p "Planning" at bounding box center [57, 155] width 41 height 15
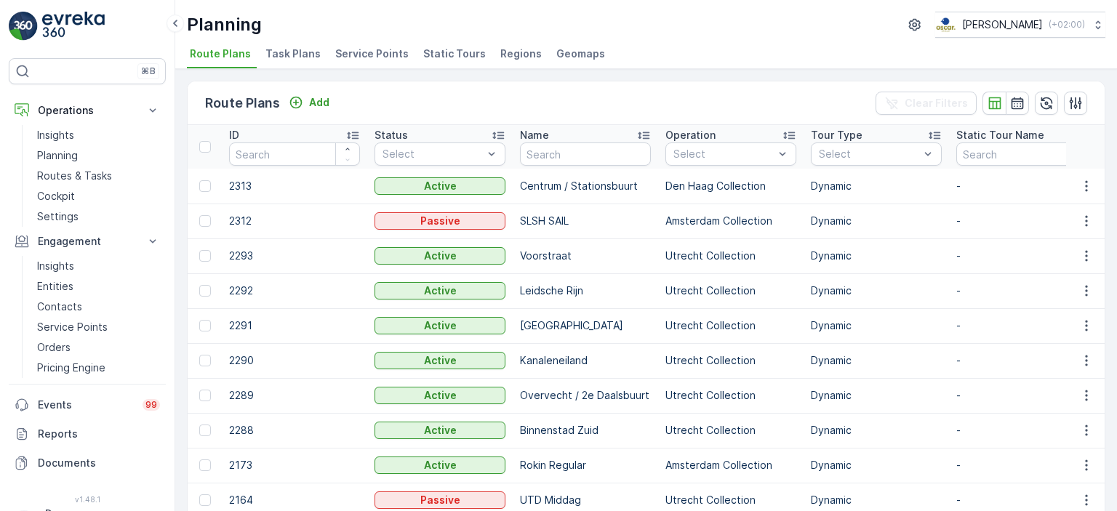
click at [294, 49] on span "Task Plans" at bounding box center [293, 54] width 55 height 15
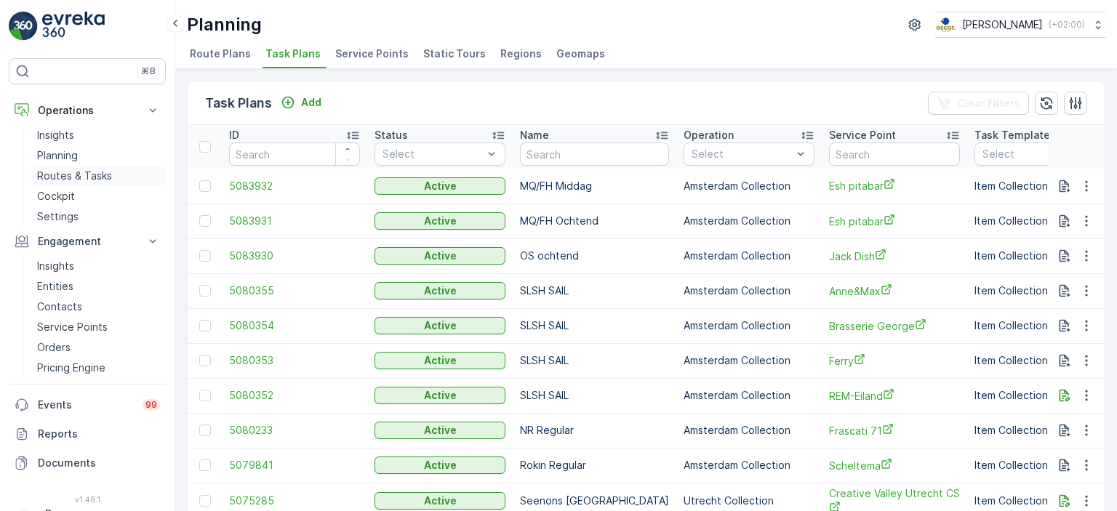
click at [67, 177] on p "Routes & Tasks" at bounding box center [74, 176] width 75 height 15
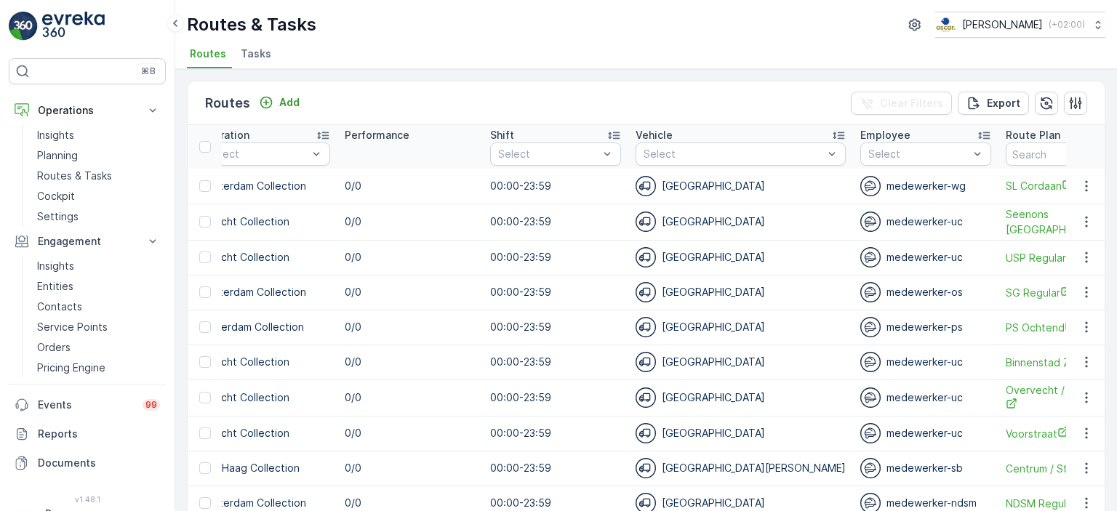
scroll to position [0, 1007]
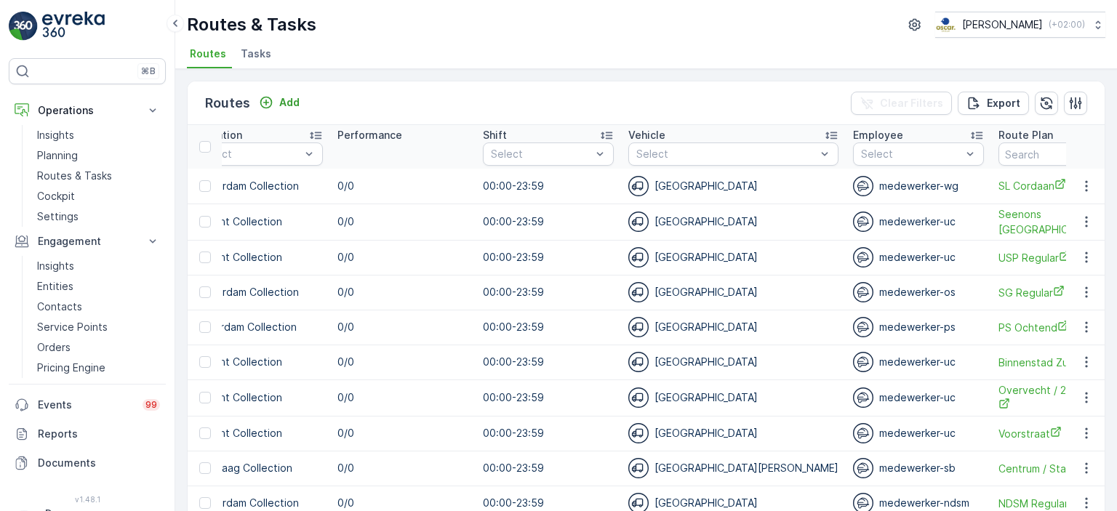
click at [247, 53] on span "Tasks" at bounding box center [256, 54] width 31 height 15
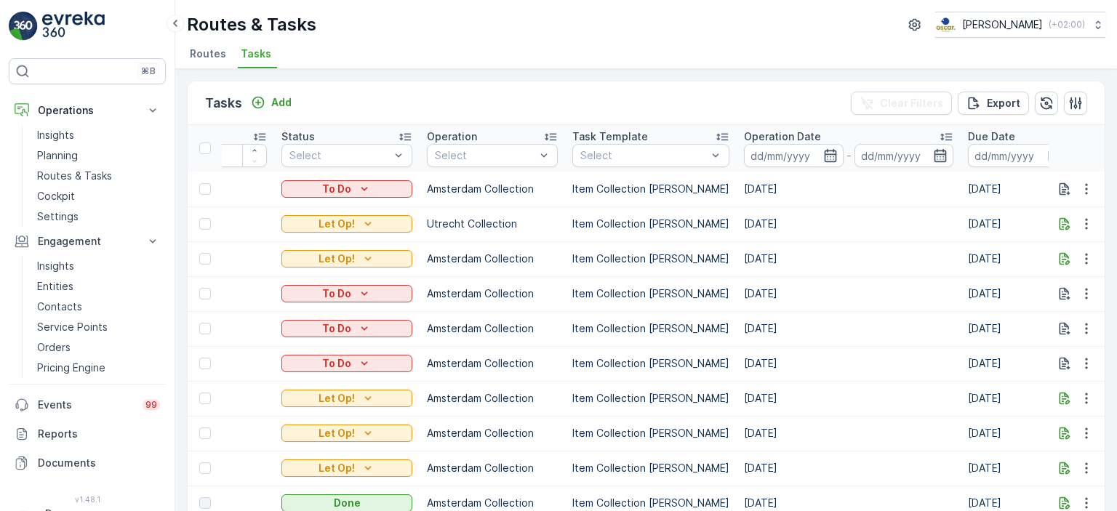
scroll to position [0, 61]
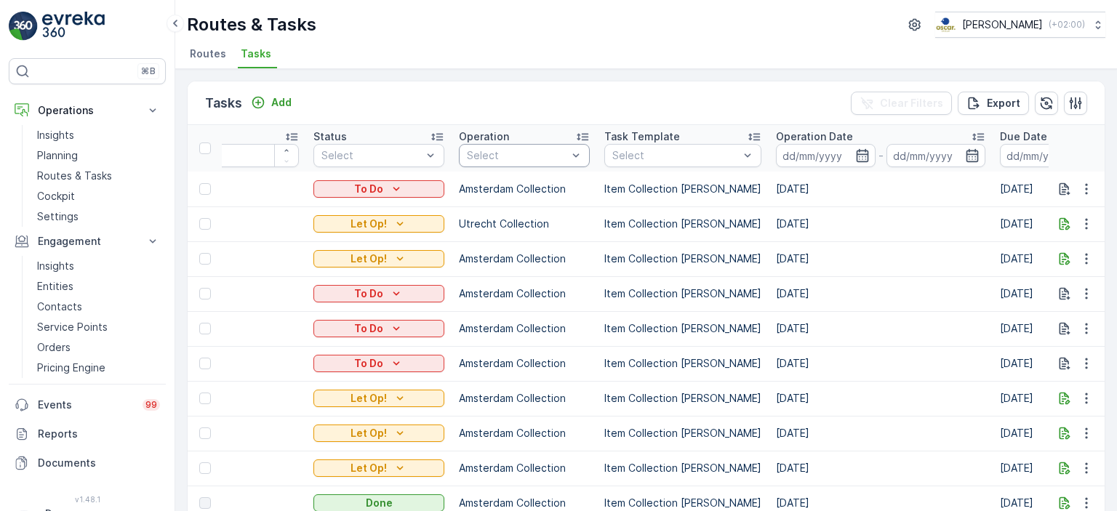
click at [561, 159] on div at bounding box center [517, 156] width 103 height 12
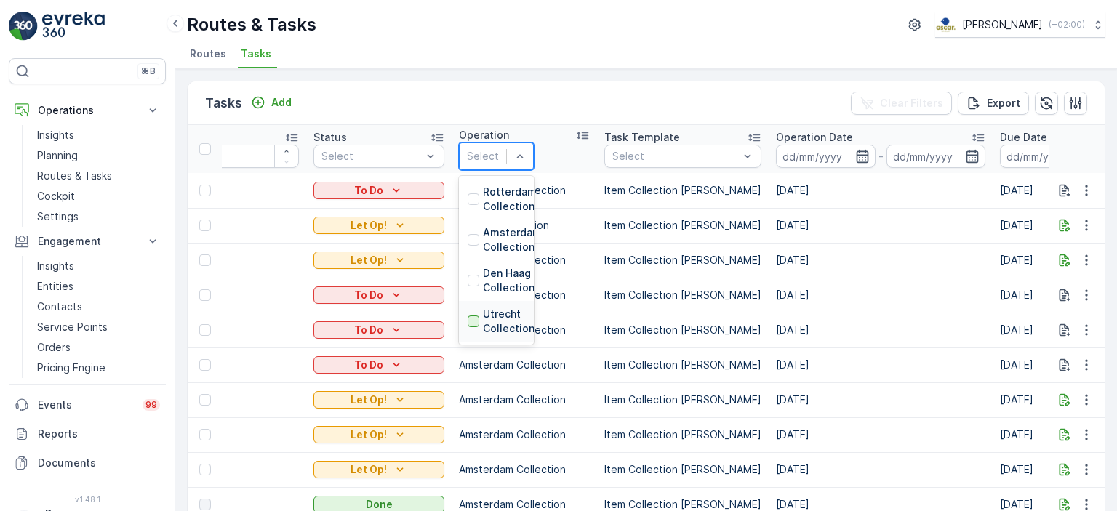
click at [473, 316] on div at bounding box center [474, 322] width 12 height 12
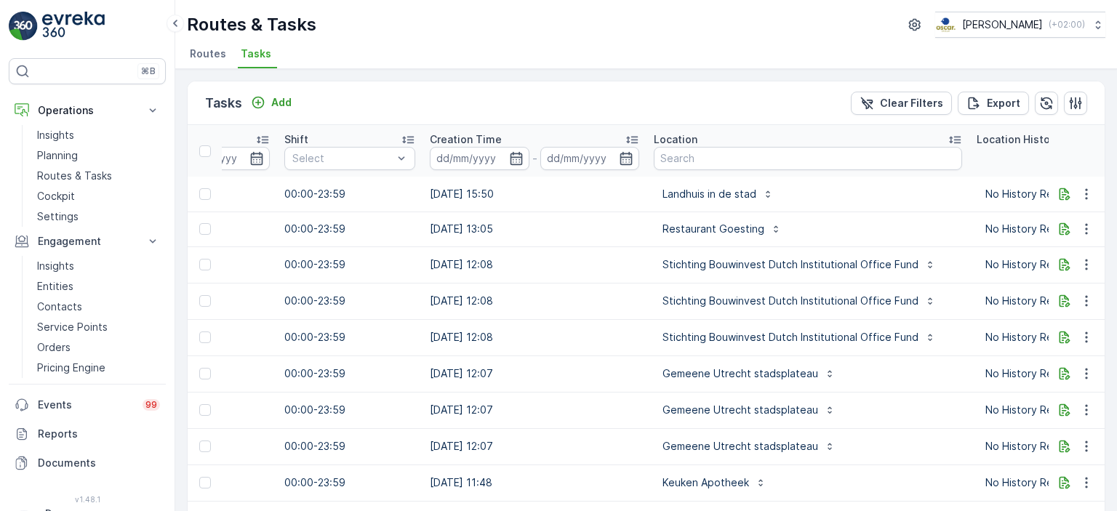
scroll to position [0, 1084]
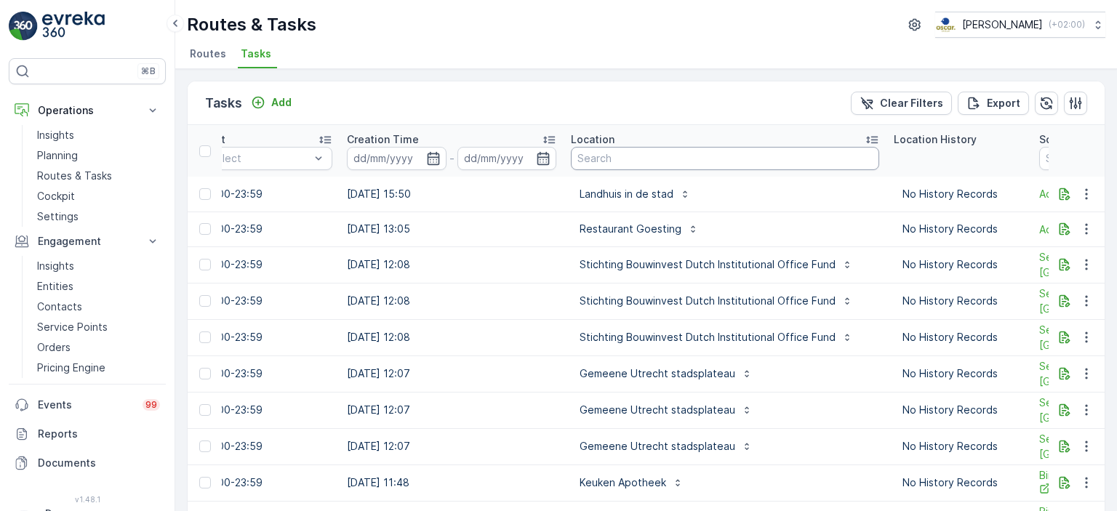
click at [630, 159] on input "text" at bounding box center [725, 158] width 308 height 23
type input "groente"
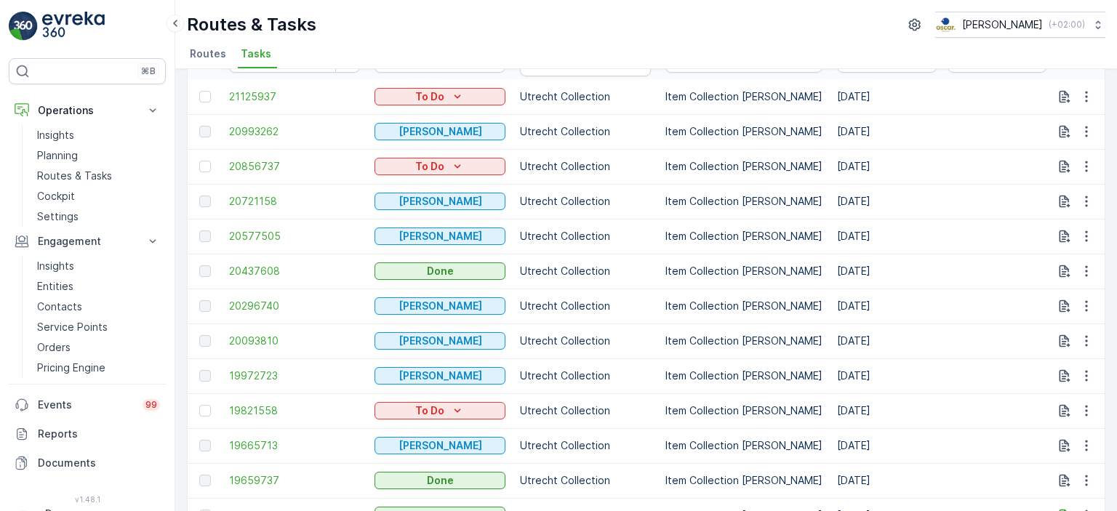
scroll to position [96, 0]
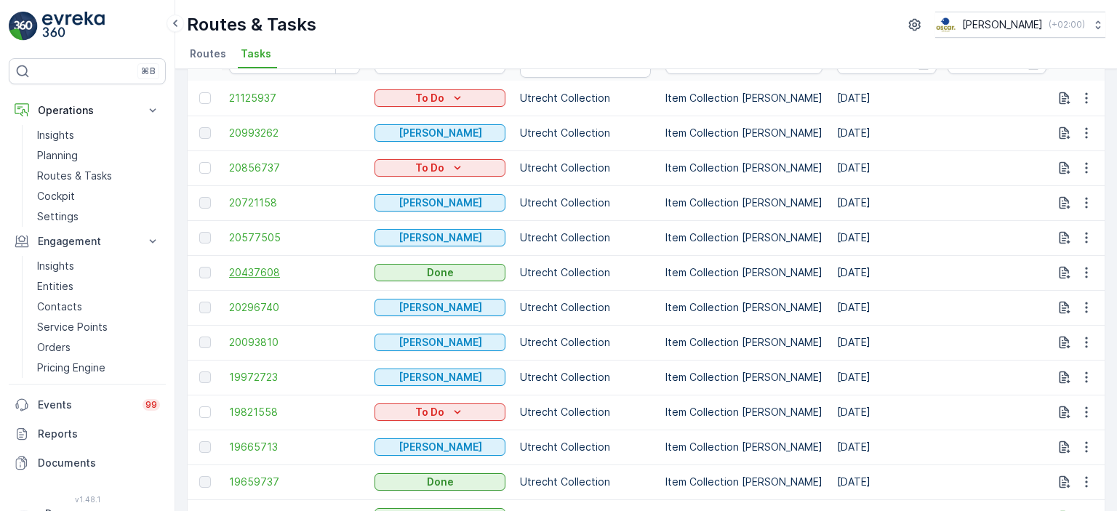
click at [259, 270] on span "20437608" at bounding box center [294, 273] width 131 height 15
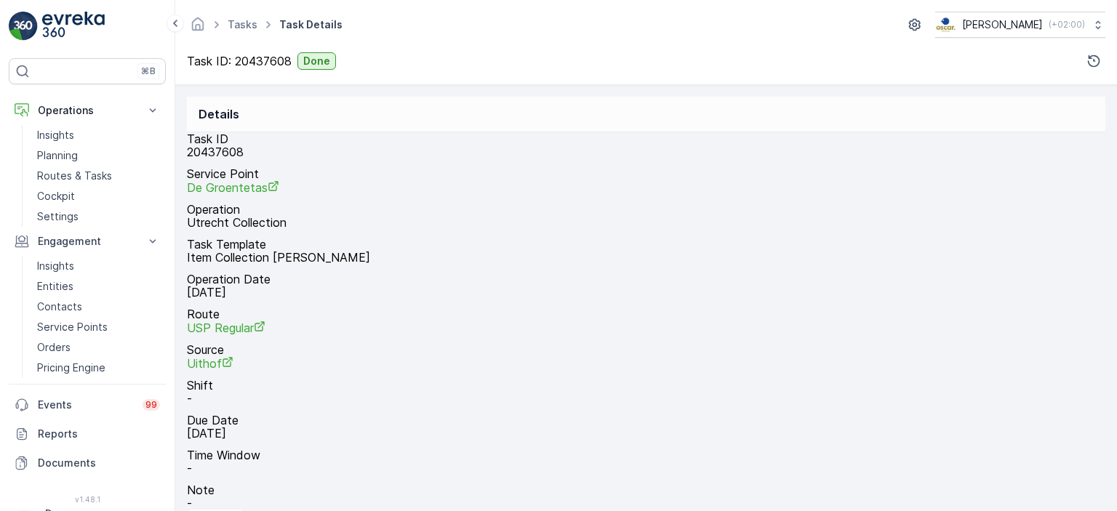
scroll to position [332, 0]
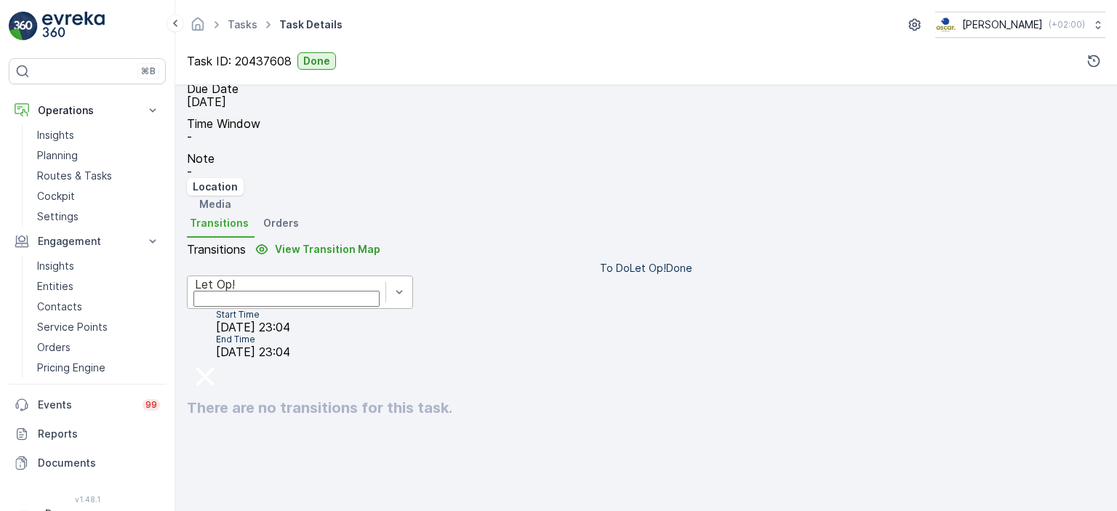
click at [407, 276] on div "Let Op!" at bounding box center [300, 292] width 226 height 33
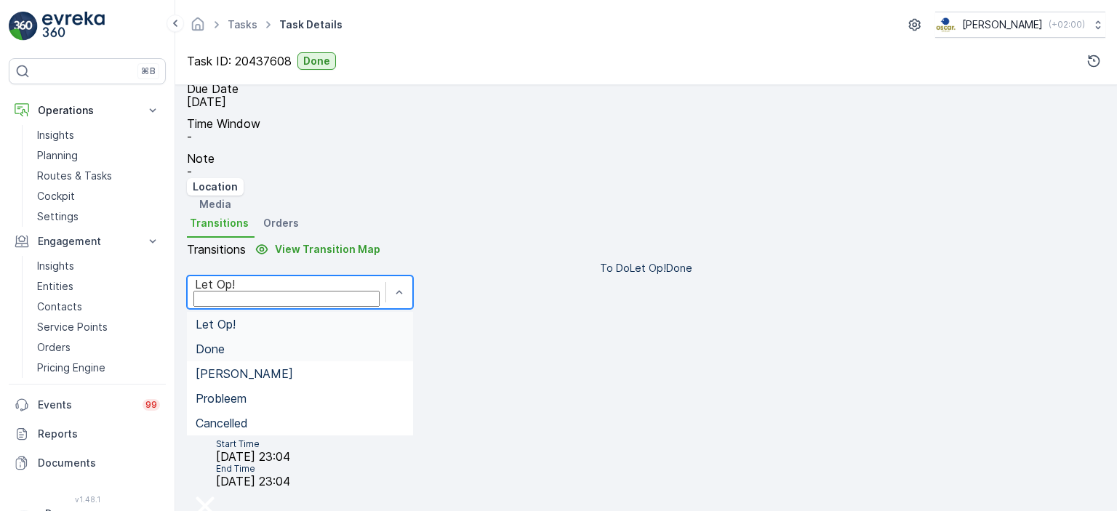
click at [397, 337] on div "Done" at bounding box center [300, 349] width 226 height 25
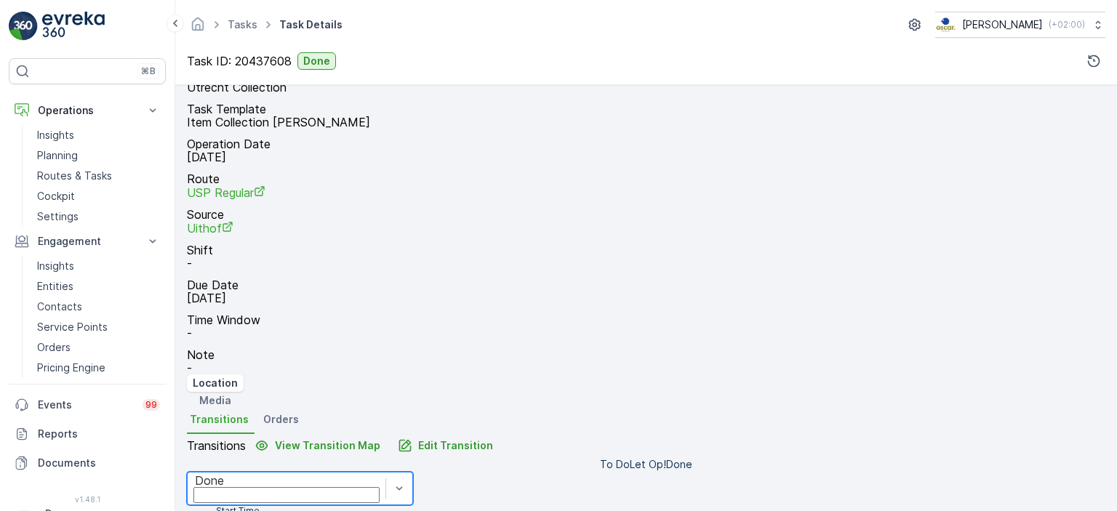
scroll to position [0, 0]
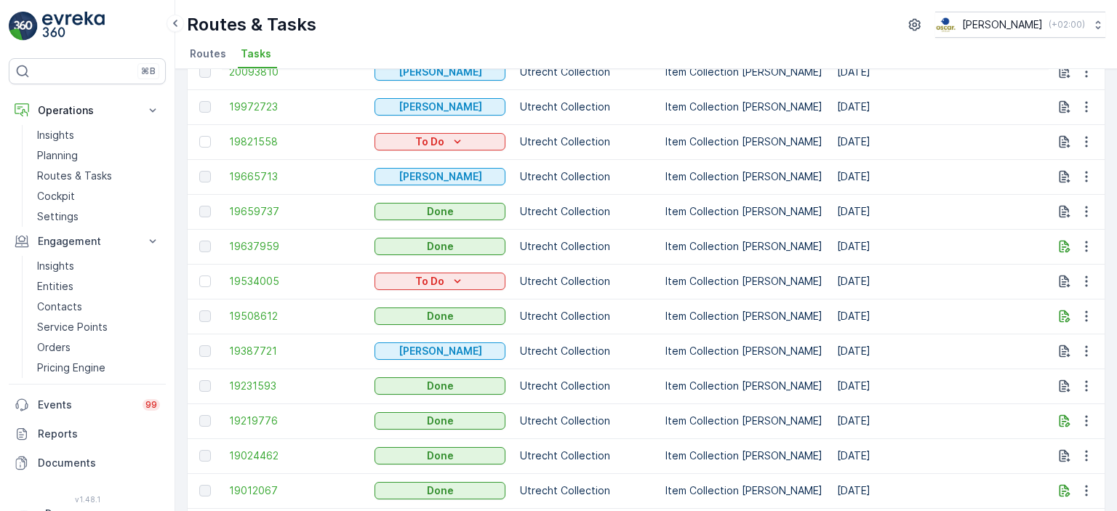
scroll to position [372, 0]
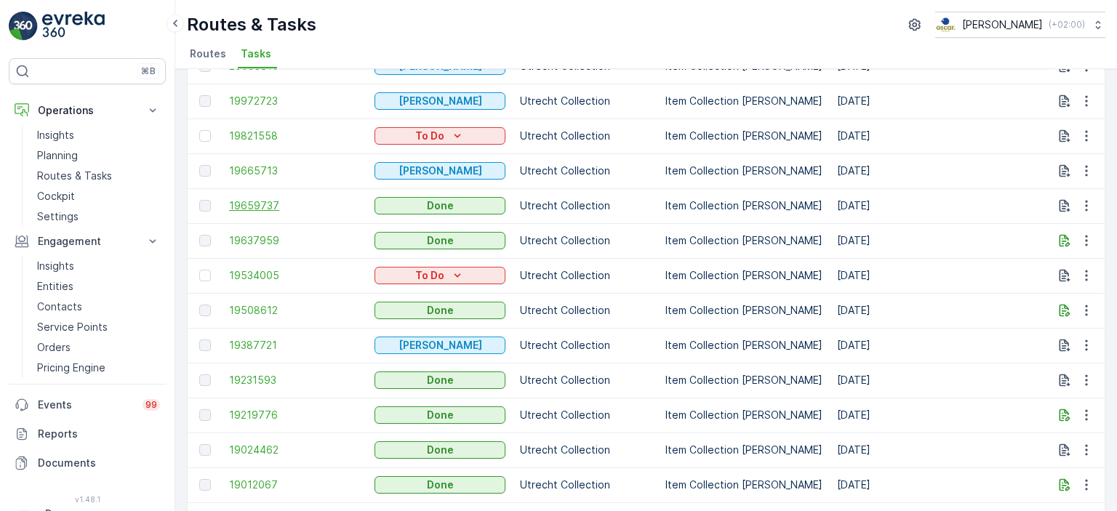
click at [247, 203] on span "19659737" at bounding box center [294, 206] width 131 height 15
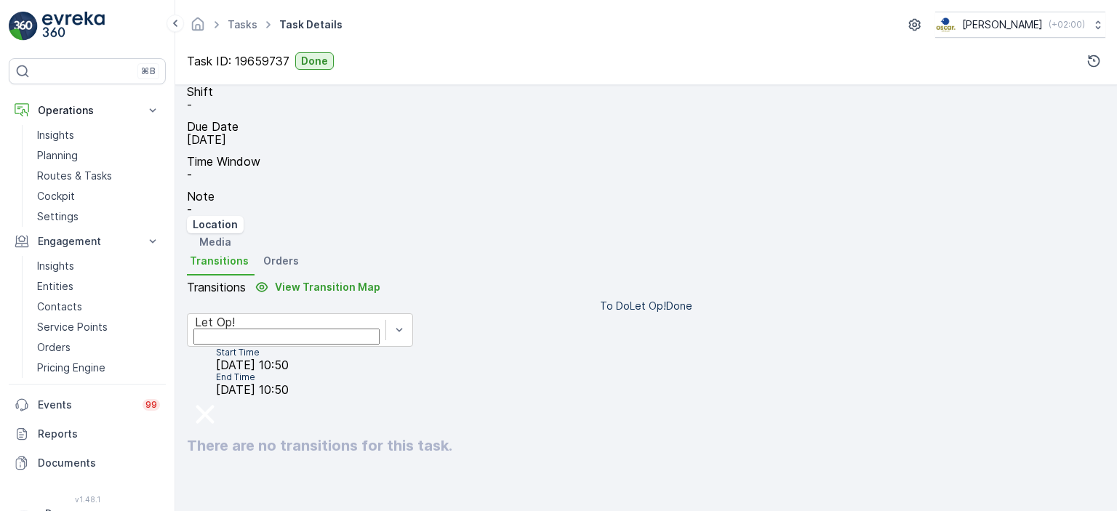
scroll to position [314, 0]
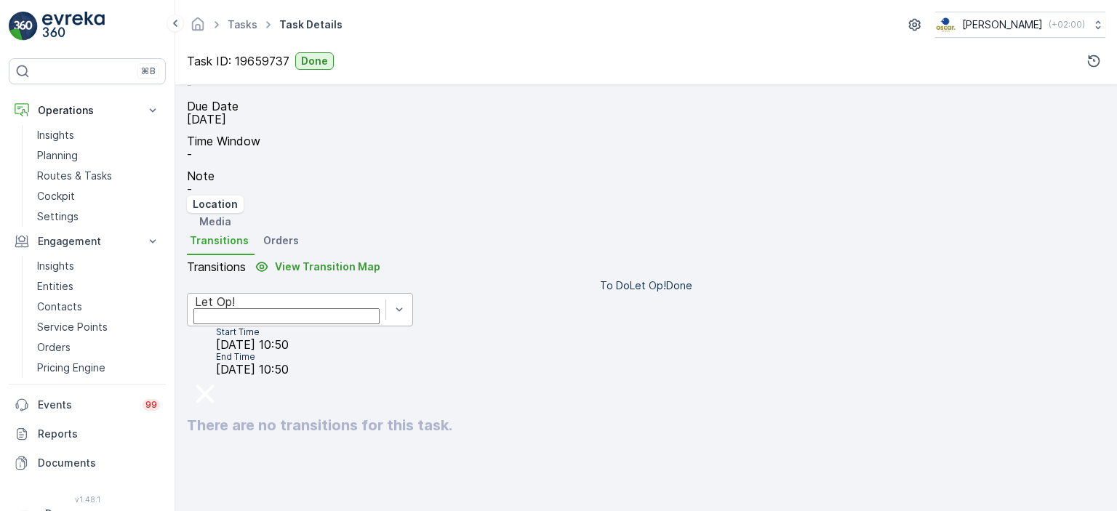
click at [407, 293] on div "Let Op!" at bounding box center [300, 309] width 226 height 33
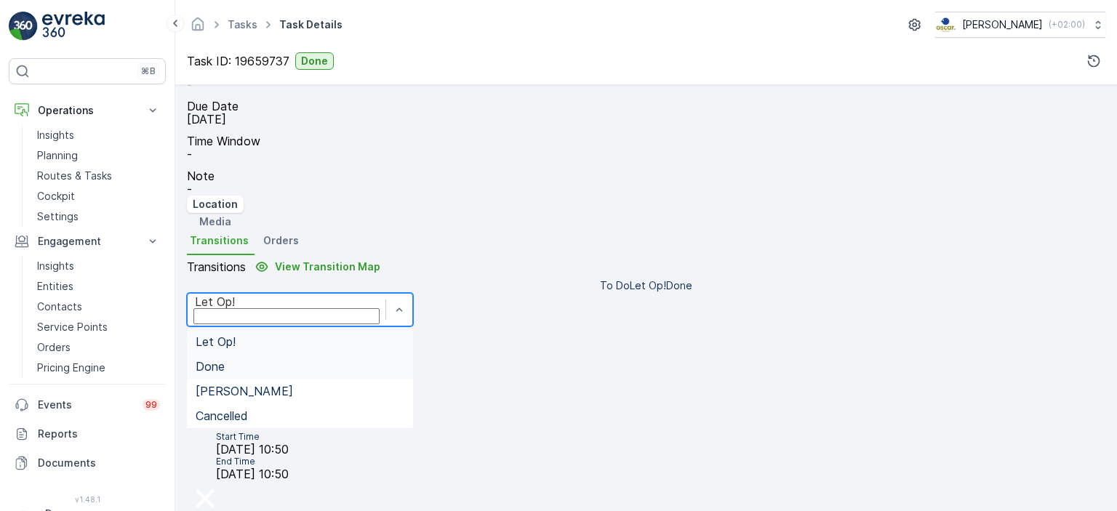
click at [355, 360] on div "Done" at bounding box center [300, 366] width 209 height 13
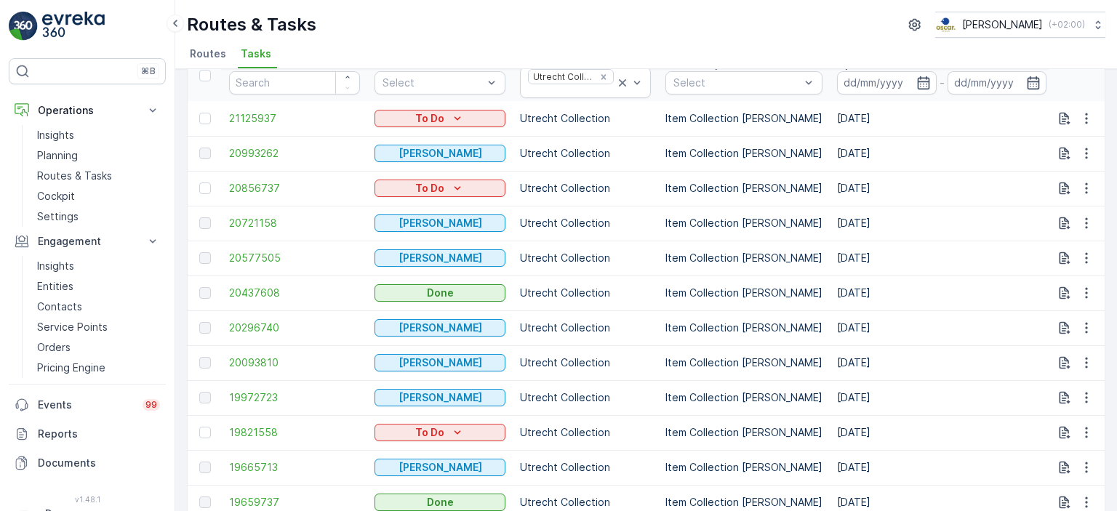
scroll to position [68, 0]
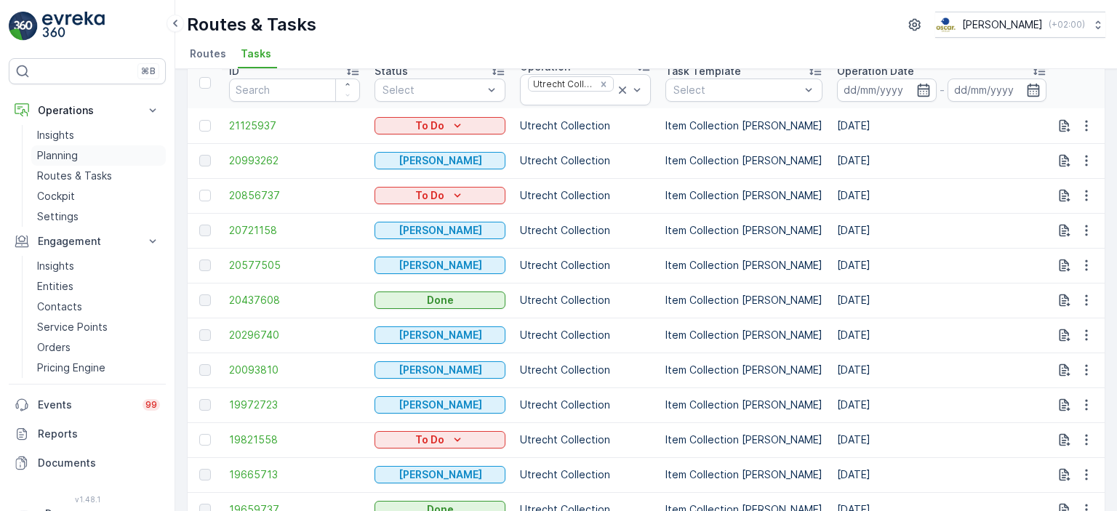
click at [60, 156] on p "Planning" at bounding box center [57, 155] width 41 height 15
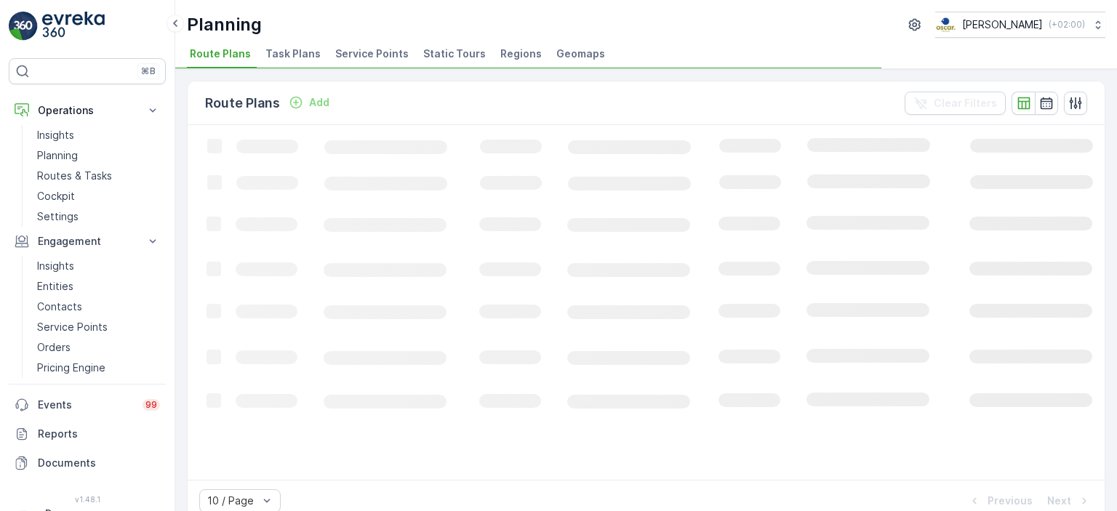
click at [288, 44] on li "Task Plans" at bounding box center [295, 56] width 64 height 25
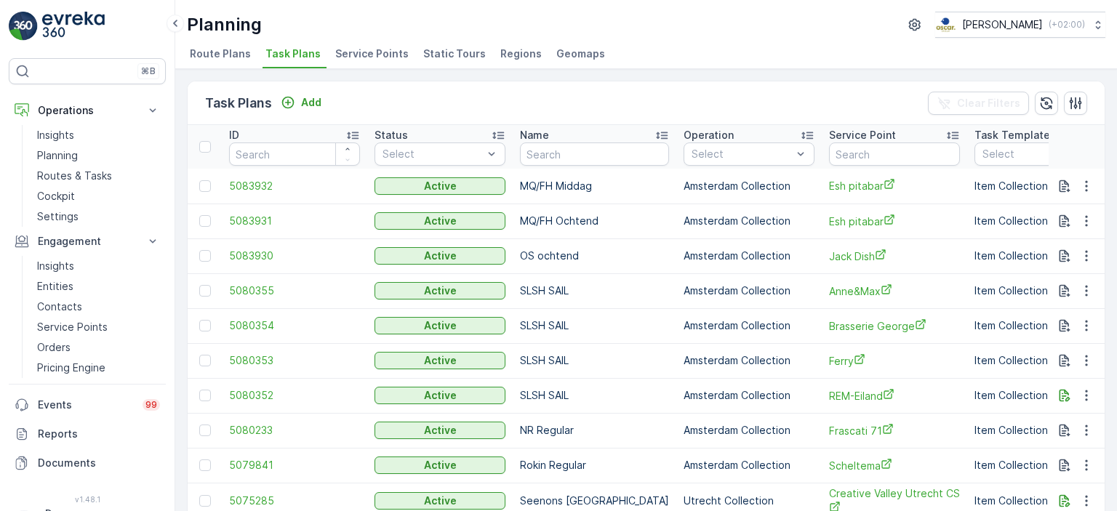
scroll to position [0, 308]
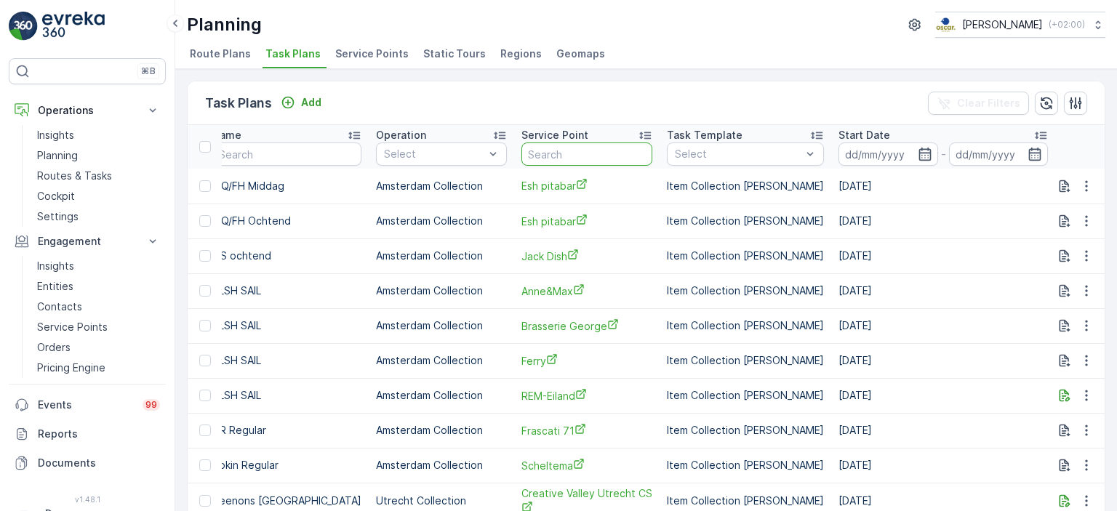
click at [593, 159] on input "text" at bounding box center [587, 154] width 131 height 23
type input "de groente"
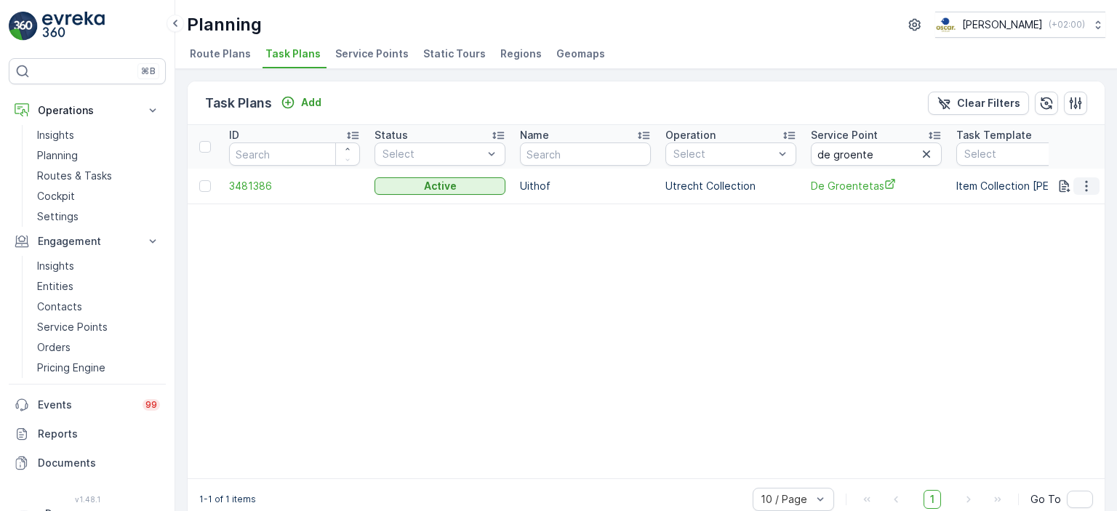
click at [1086, 185] on icon "button" at bounding box center [1086, 186] width 15 height 15
click at [1085, 227] on span "Edit Task Plan" at bounding box center [1061, 227] width 68 height 15
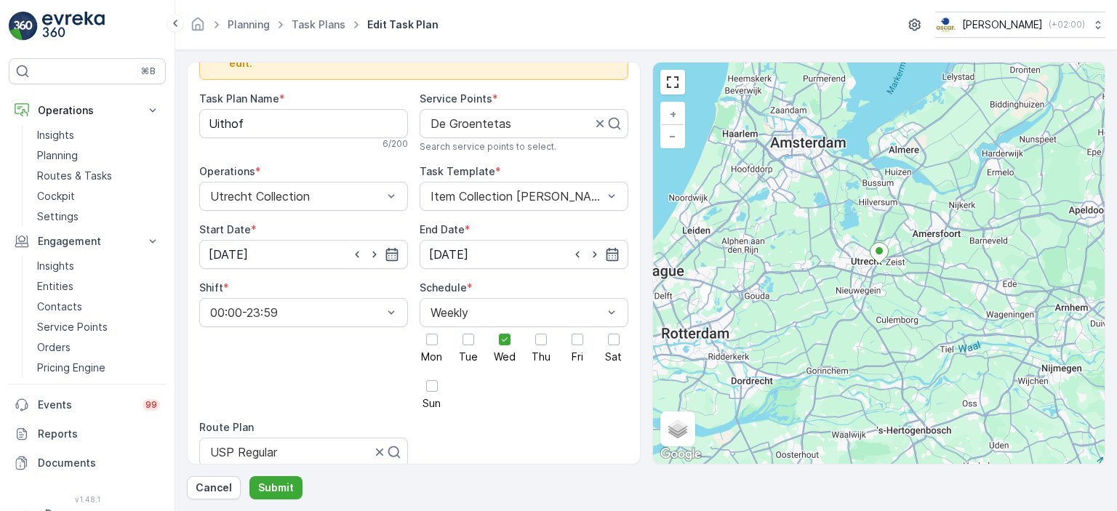
scroll to position [9, 0]
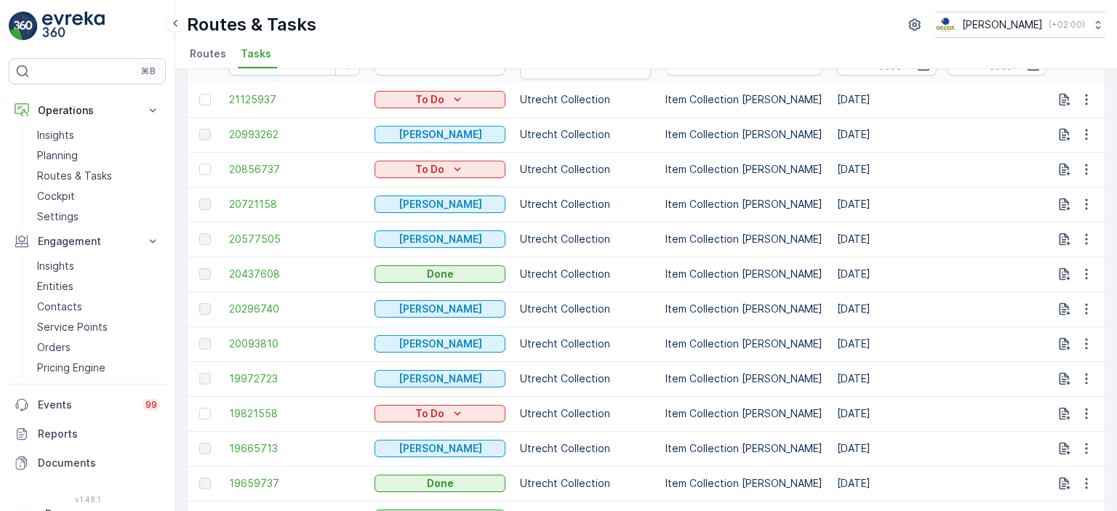
scroll to position [128, 0]
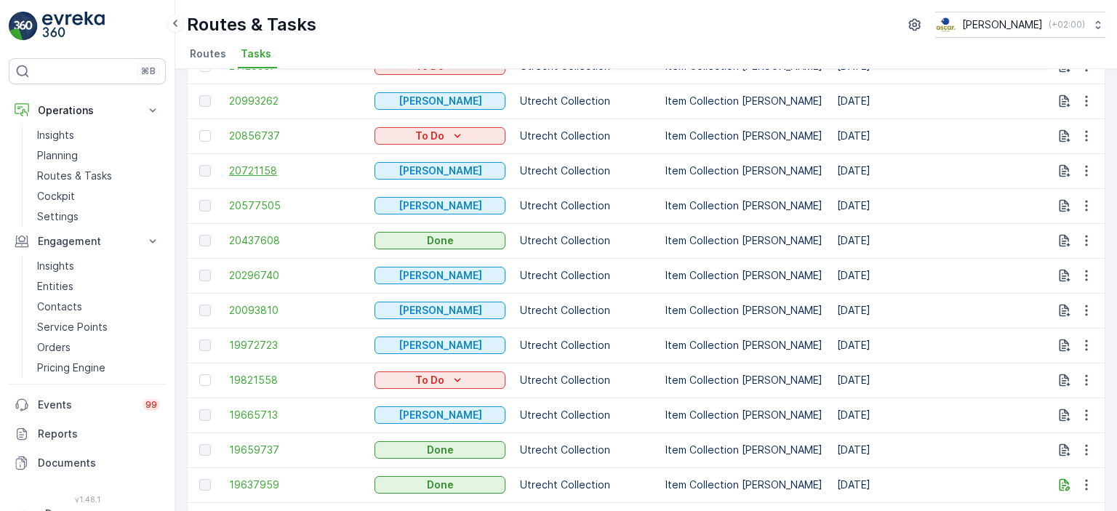
click at [262, 170] on span "20721158" at bounding box center [294, 171] width 131 height 15
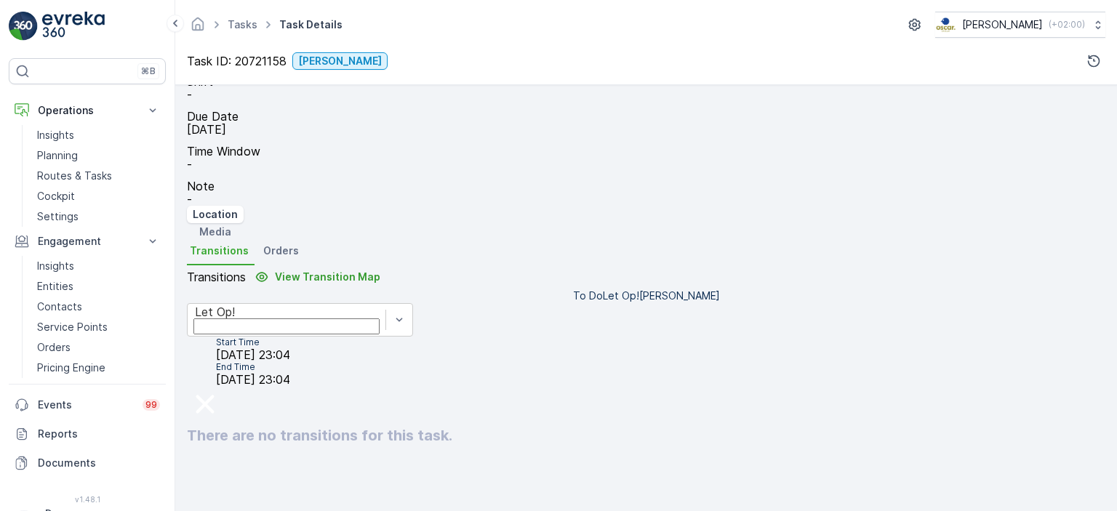
scroll to position [306, 0]
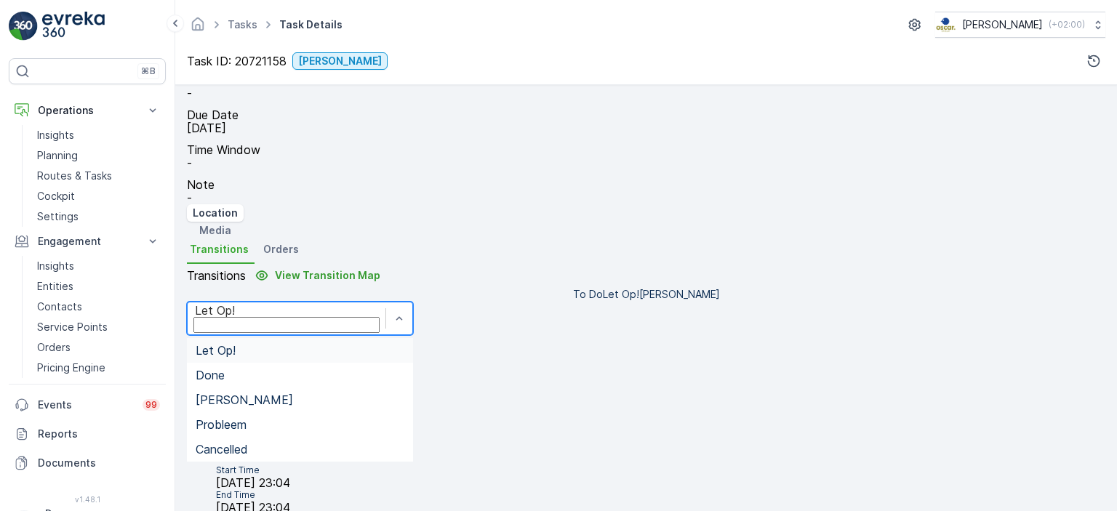
click at [387, 302] on div "Let Op!" at bounding box center [300, 318] width 226 height 33
click at [383, 369] on div "Done" at bounding box center [300, 375] width 209 height 13
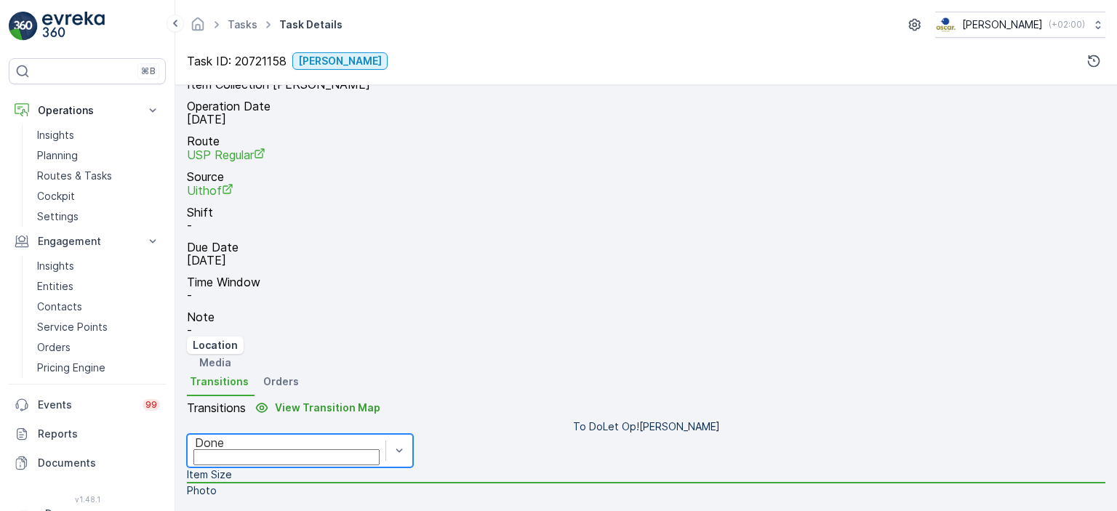
scroll to position [404, 0]
click at [291, 484] on li "Photo" at bounding box center [646, 492] width 919 height 16
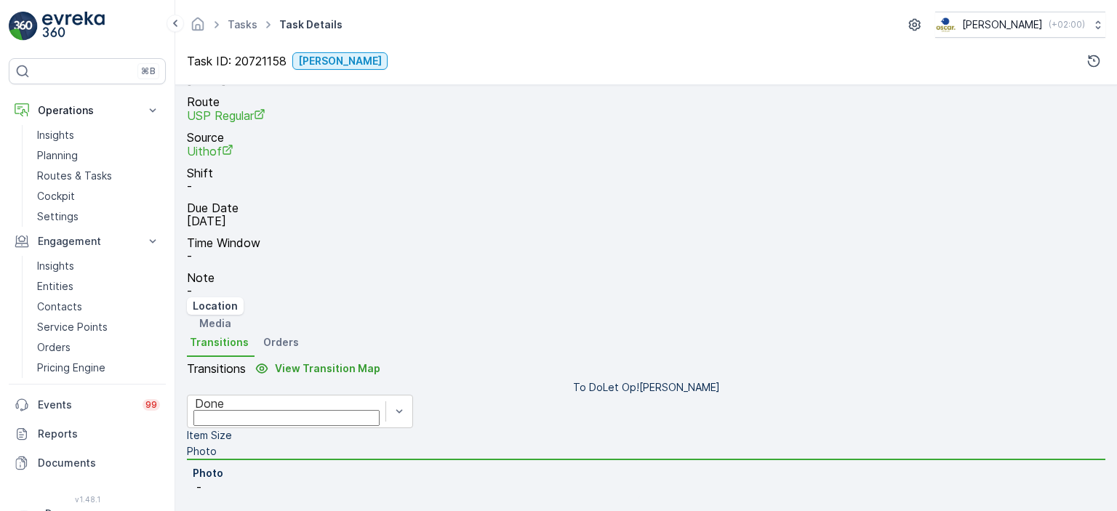
click at [372, 428] on li "Item Size" at bounding box center [646, 436] width 919 height 16
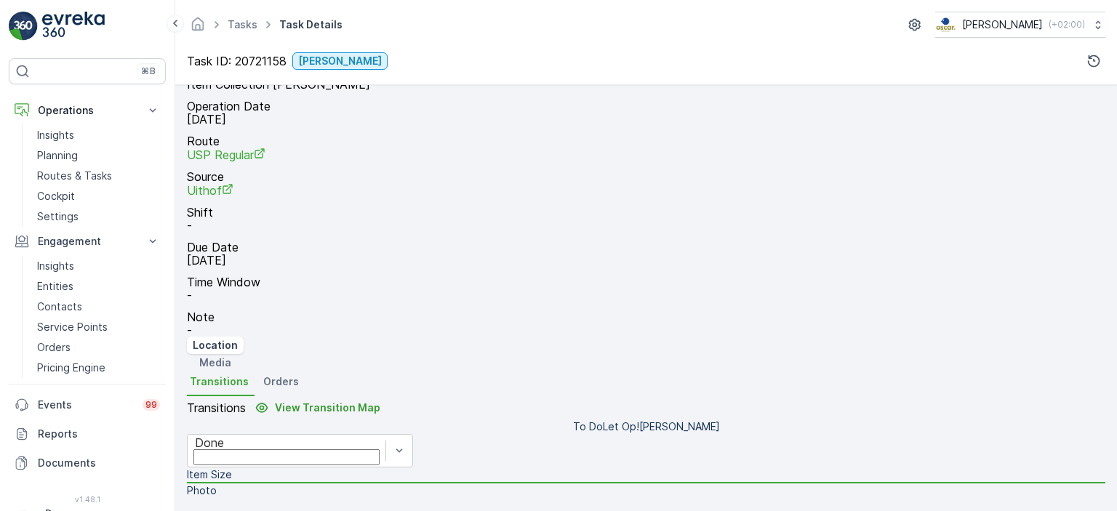
scroll to position [0, 0]
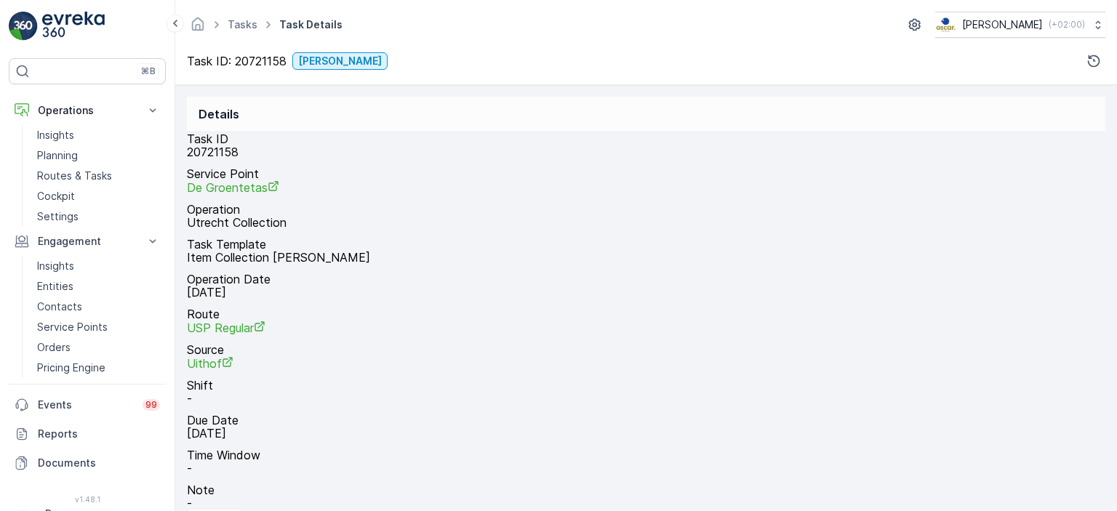
click at [48, 37] on img at bounding box center [73, 26] width 63 height 29
